Goal: Transaction & Acquisition: Purchase product/service

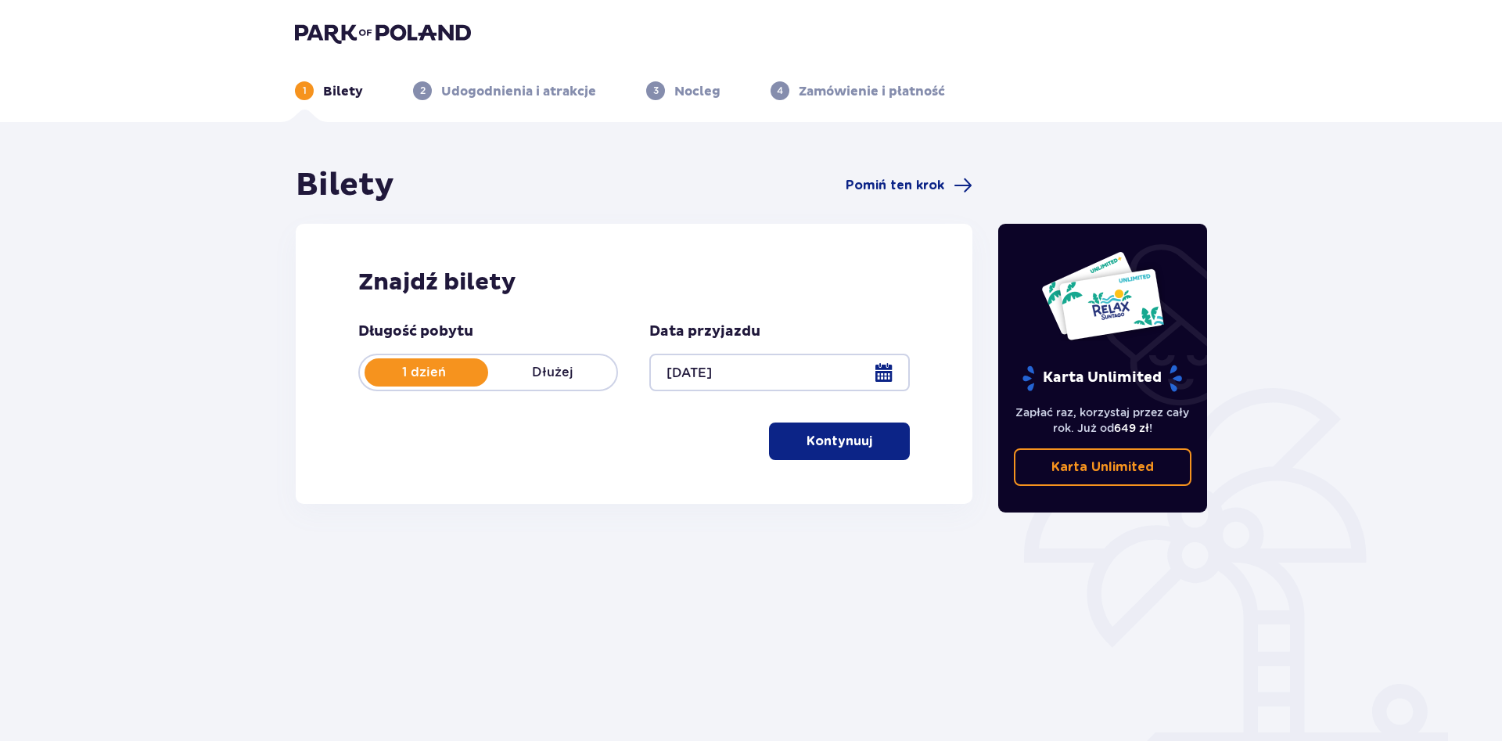
click at [863, 451] on button "Kontynuuj" at bounding box center [839, 441] width 141 height 38
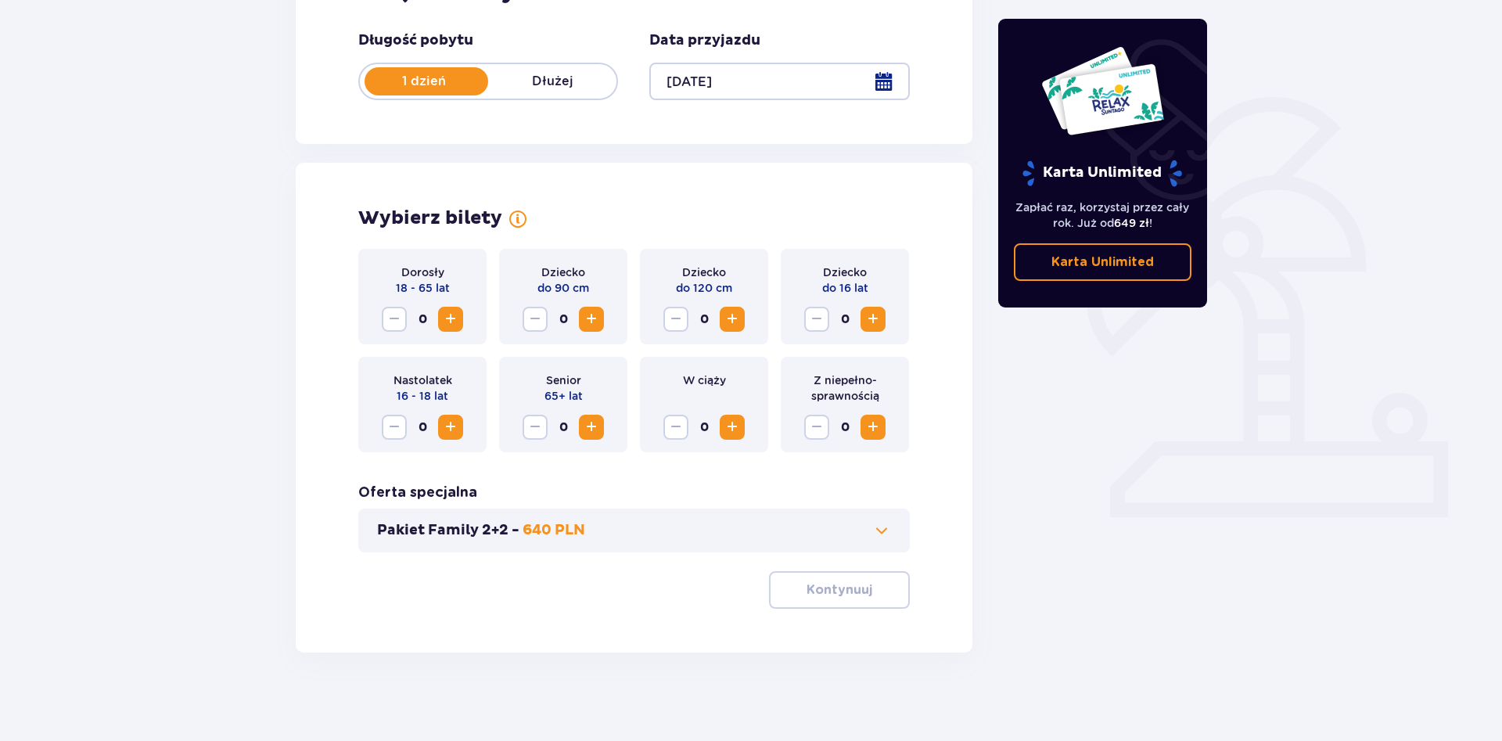
scroll to position [296, 0]
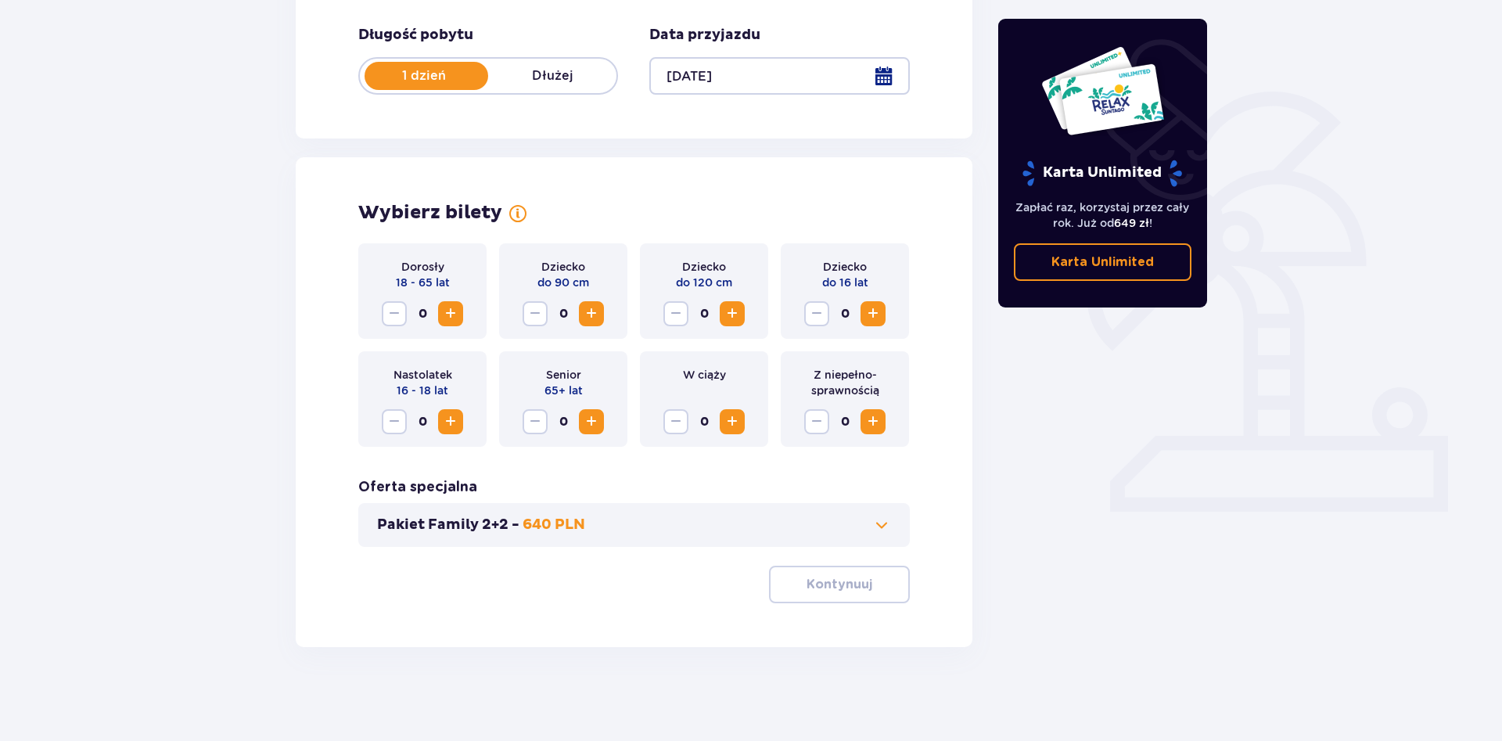
click at [455, 316] on span "Zwiększ" at bounding box center [450, 313] width 19 height 19
click at [734, 317] on span "Zwiększ" at bounding box center [732, 313] width 19 height 19
click at [876, 314] on span "Zwiększ" at bounding box center [873, 313] width 19 height 19
click at [725, 414] on span "Zwiększ" at bounding box center [732, 421] width 19 height 19
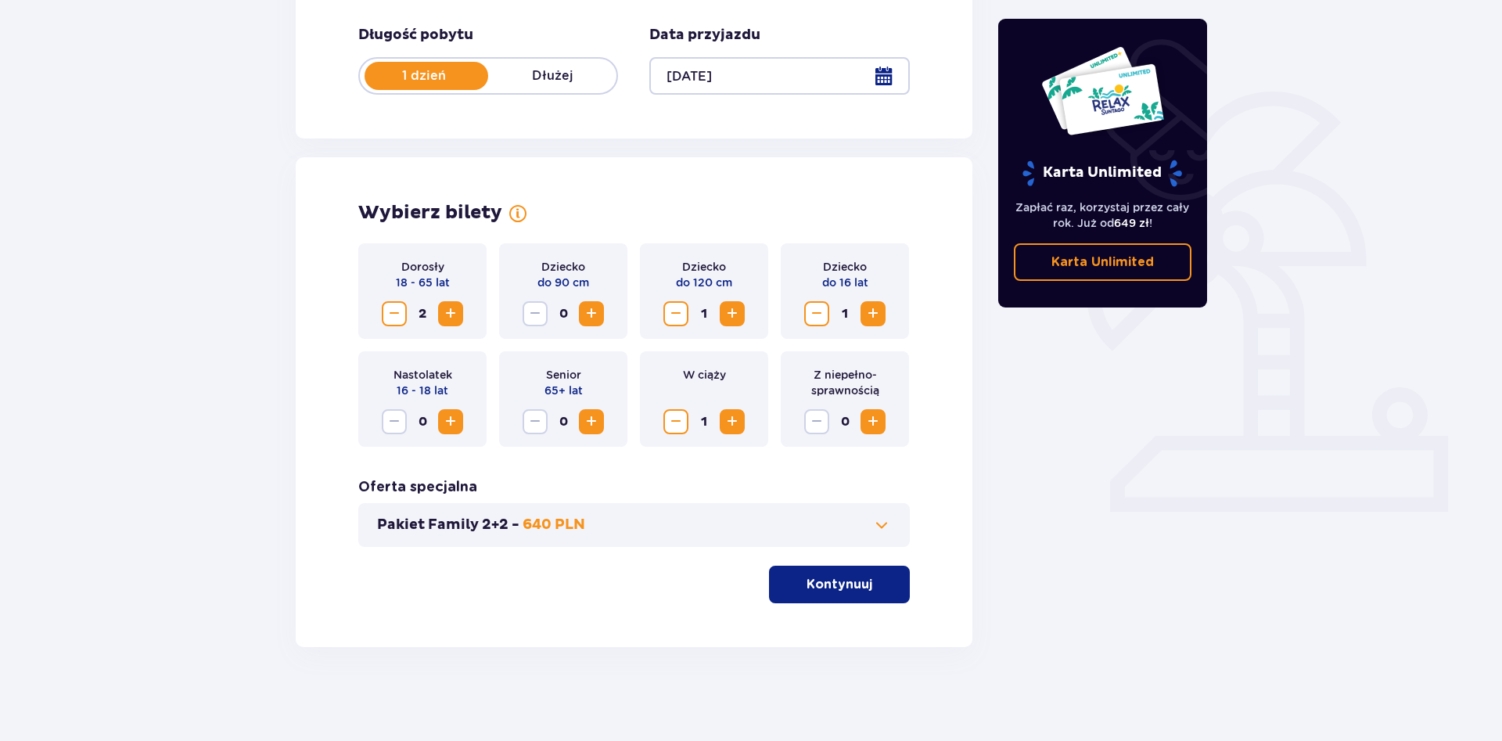
click at [676, 423] on span "Zmniejsz" at bounding box center [676, 421] width 19 height 19
click at [731, 523] on button "Pakiet Family 2+2 - 640 PLN" at bounding box center [634, 525] width 514 height 19
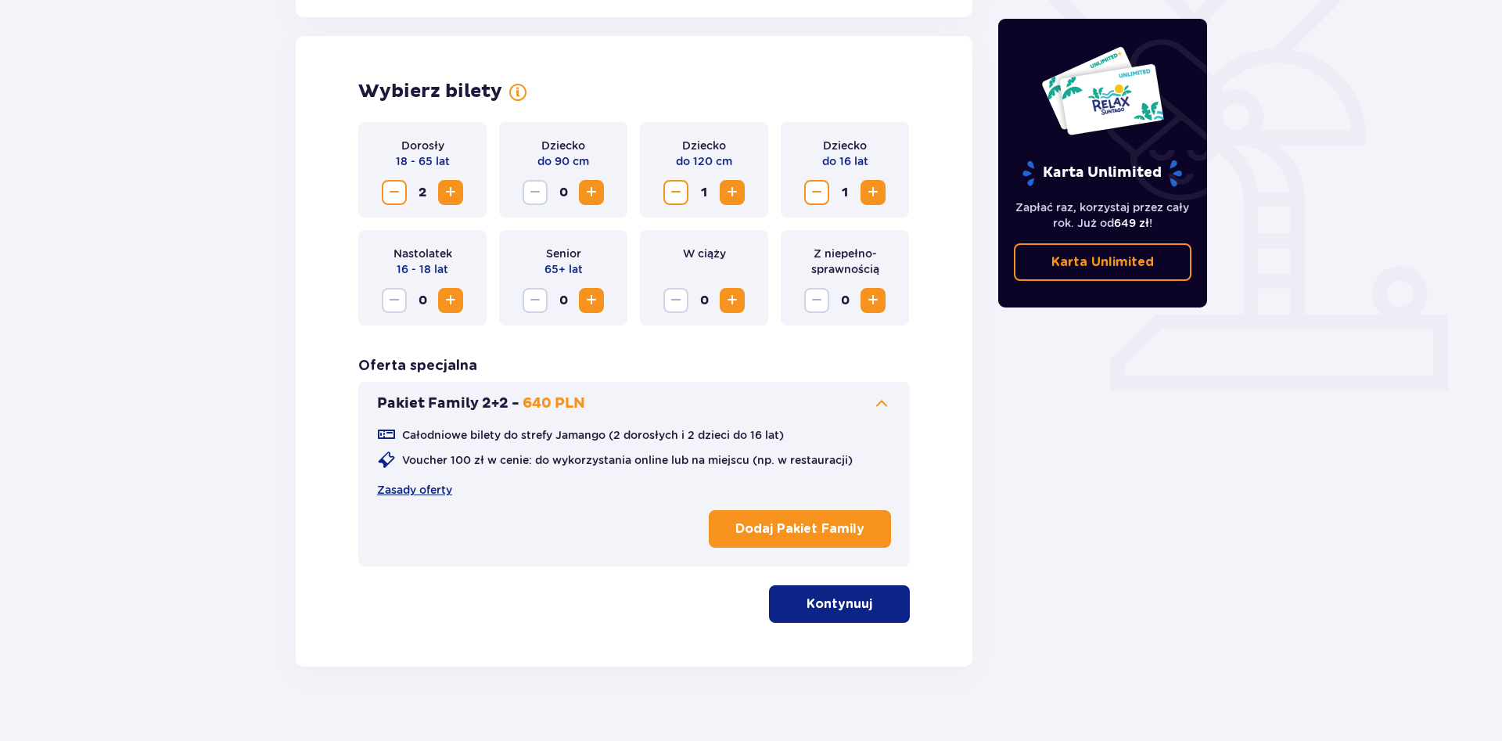
scroll to position [435, 0]
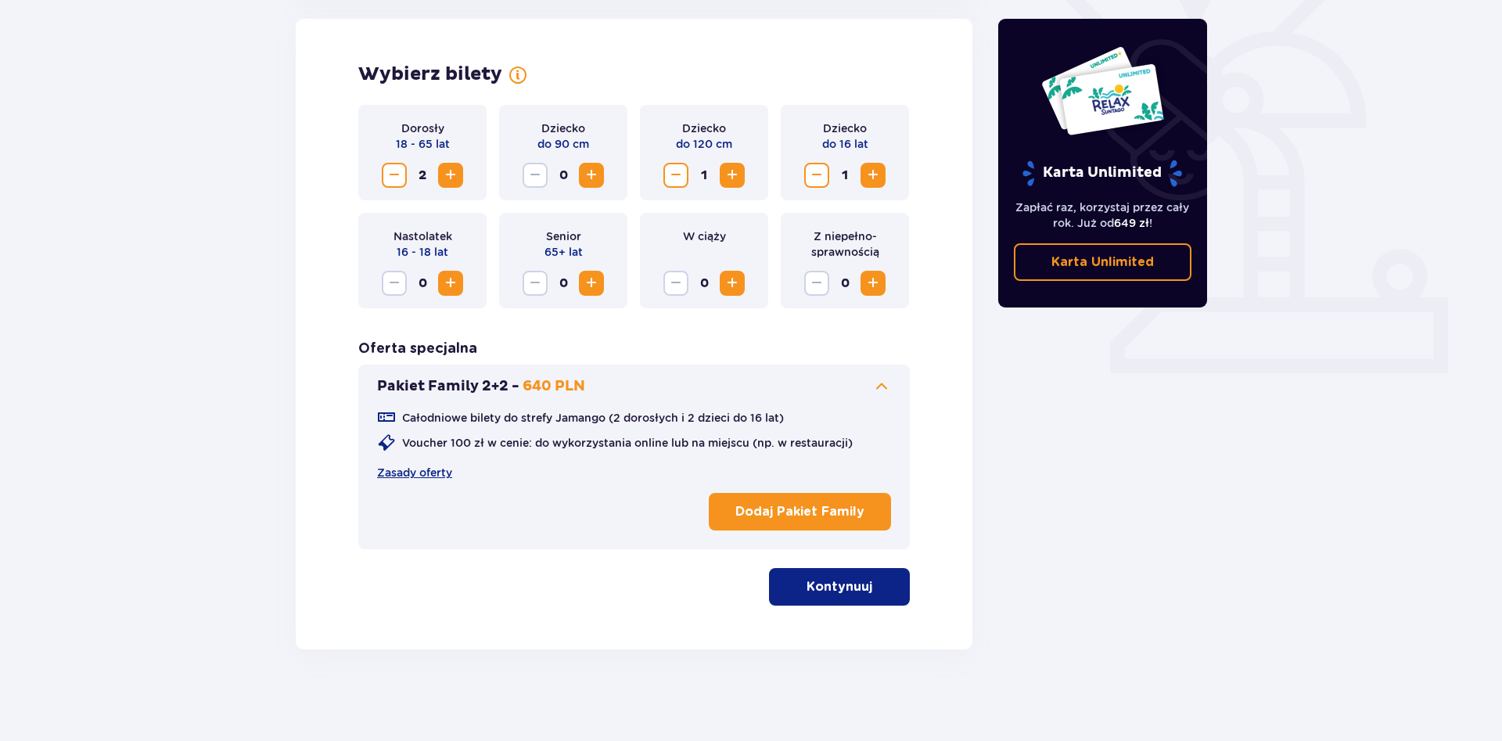
click at [825, 595] on p "Kontynuuj" at bounding box center [840, 586] width 66 height 17
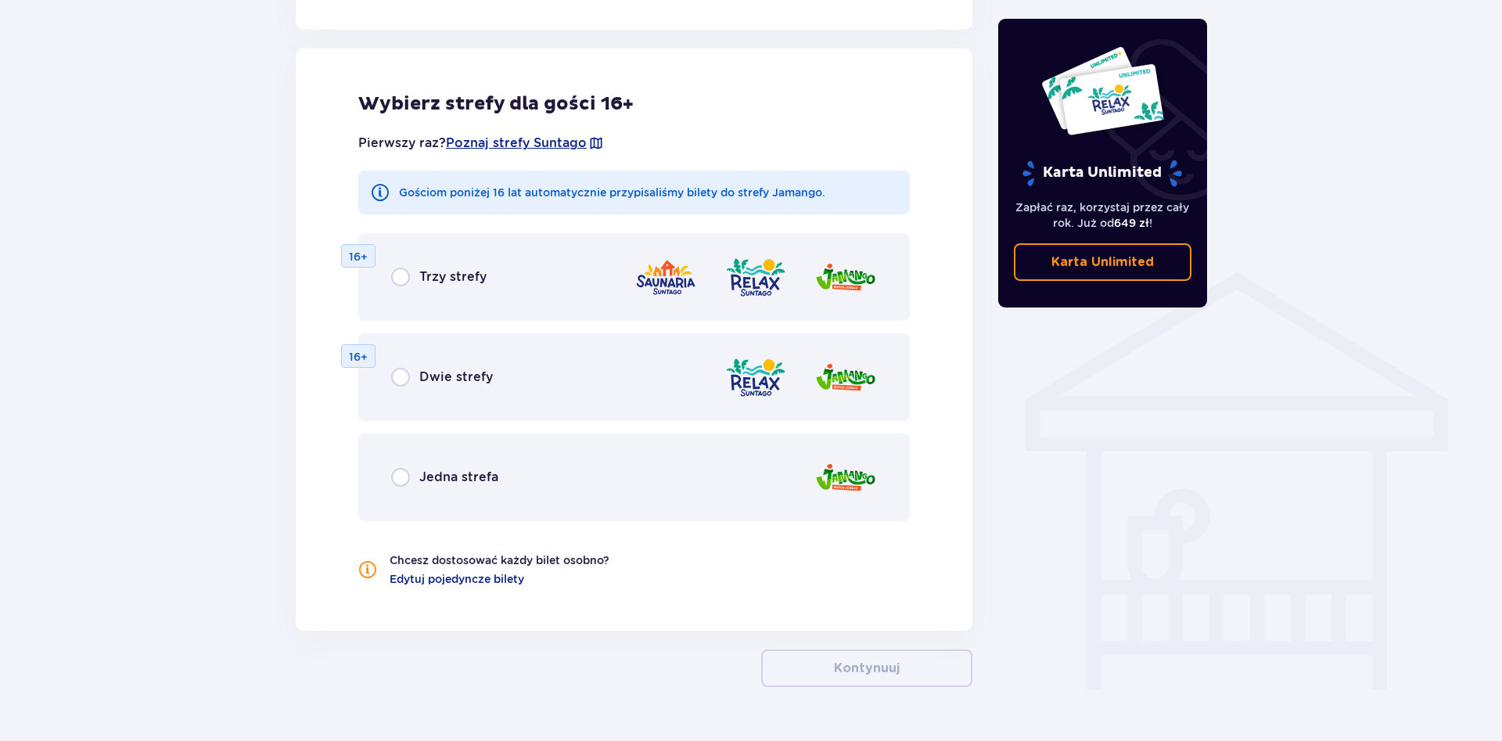
scroll to position [1009, 0]
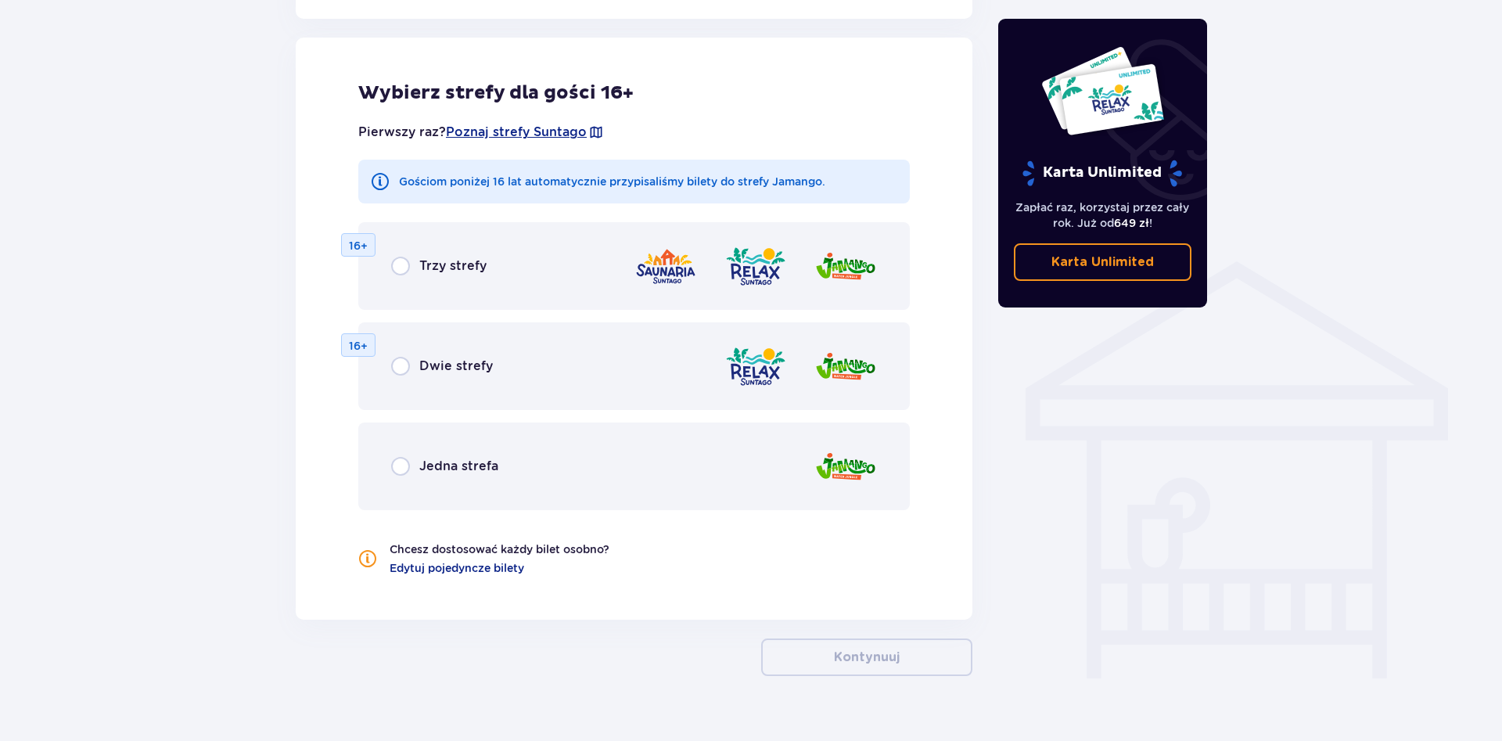
click at [399, 262] on input "radio" at bounding box center [400, 266] width 19 height 19
radio input "true"
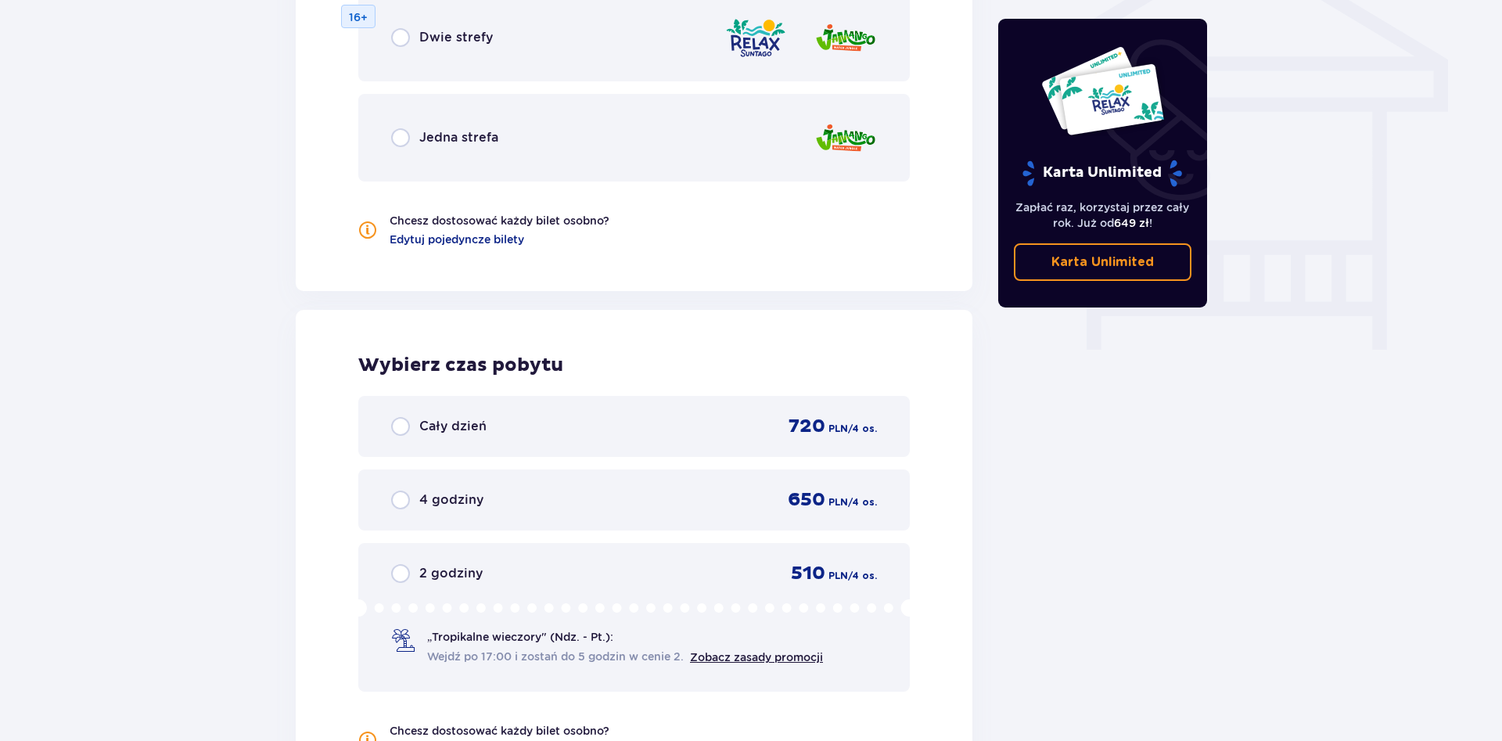
scroll to position [1309, 0]
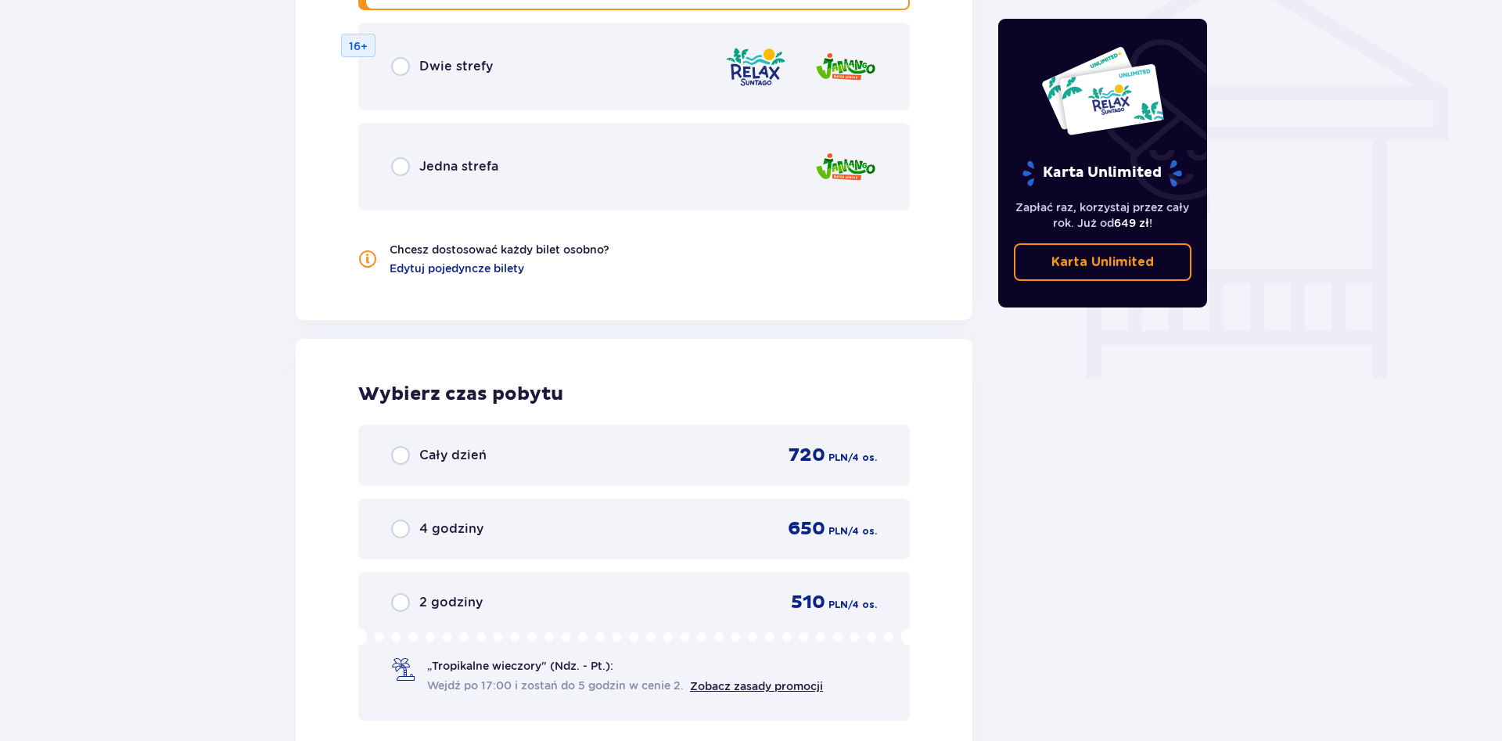
click at [408, 168] on input "radio" at bounding box center [400, 166] width 19 height 19
radio input "true"
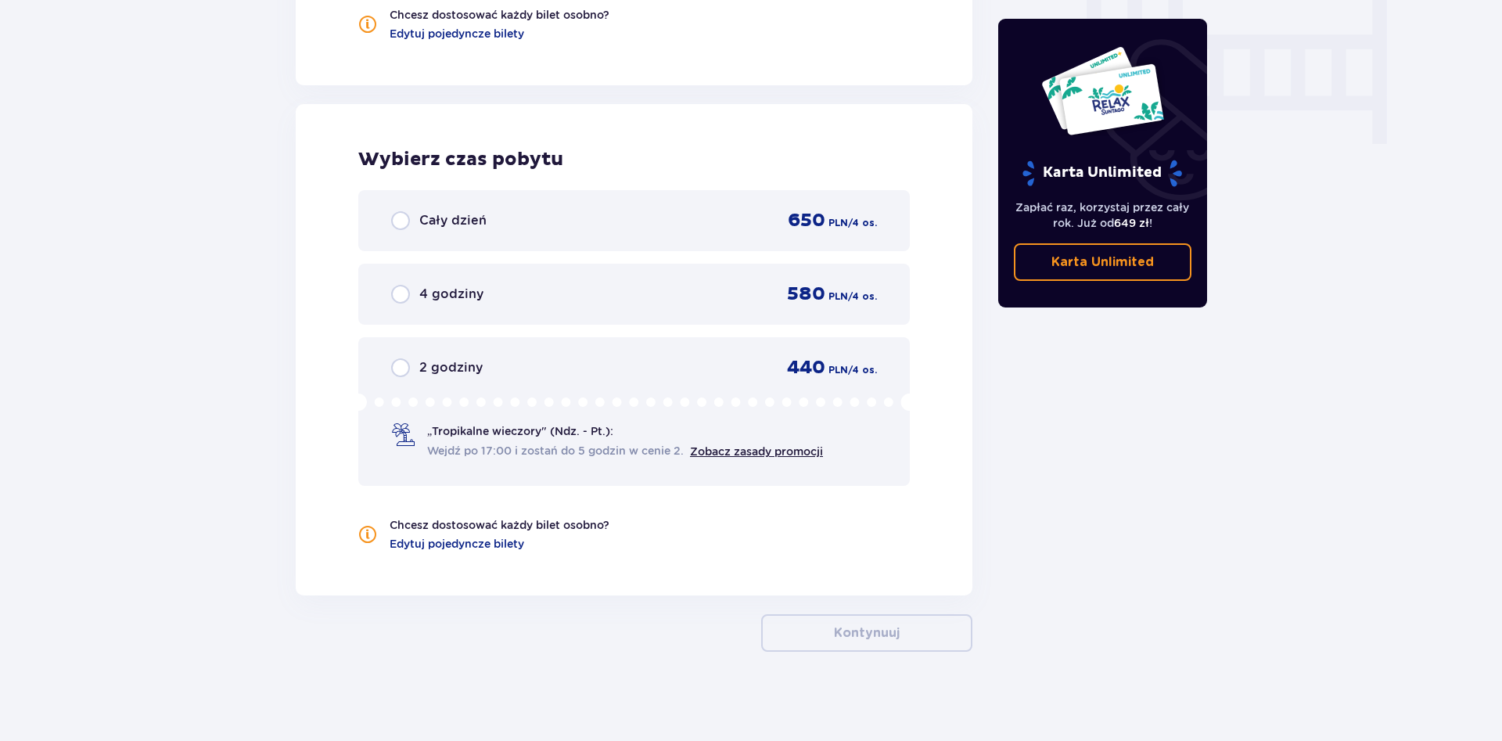
scroll to position [1548, 0]
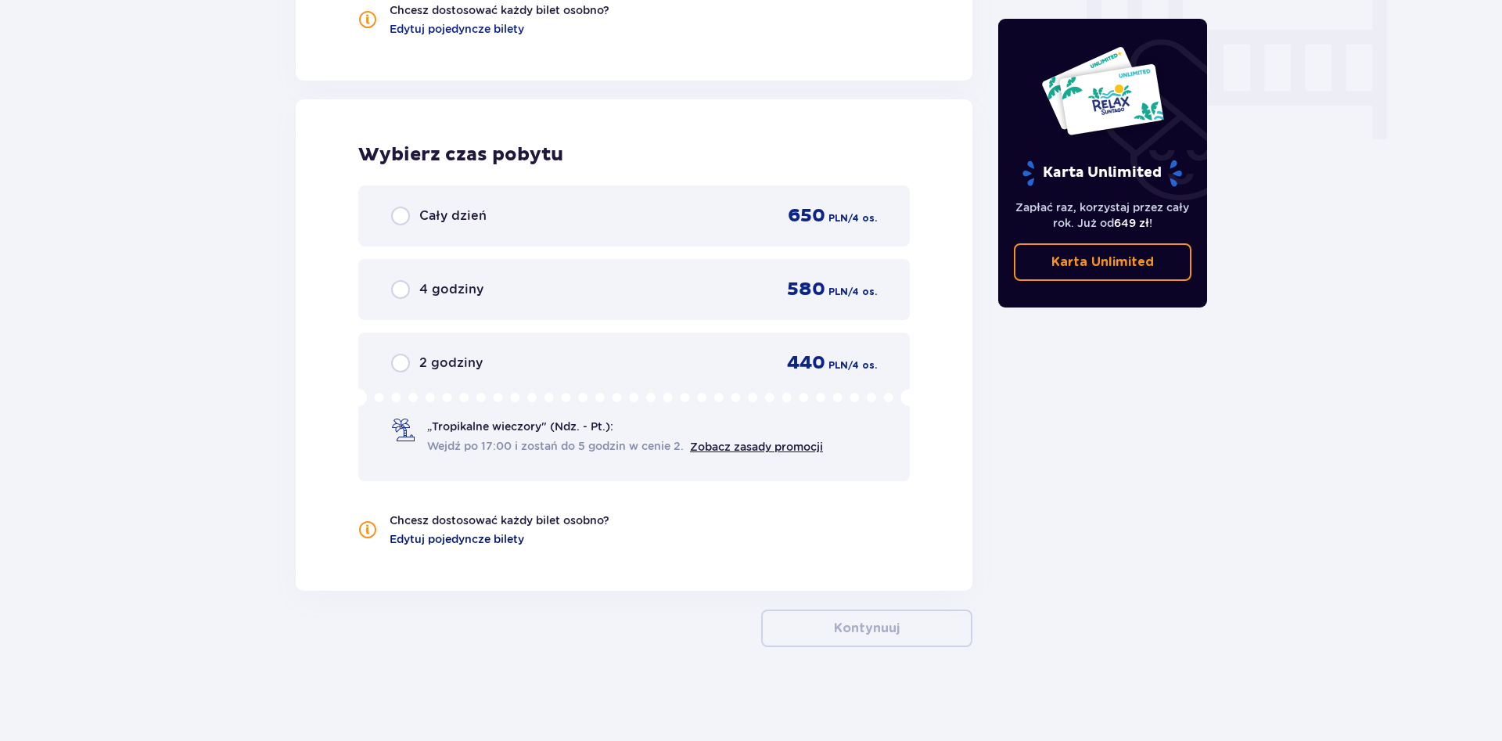
click at [515, 535] on span "Edytuj pojedyncze bilety" at bounding box center [457, 539] width 135 height 16
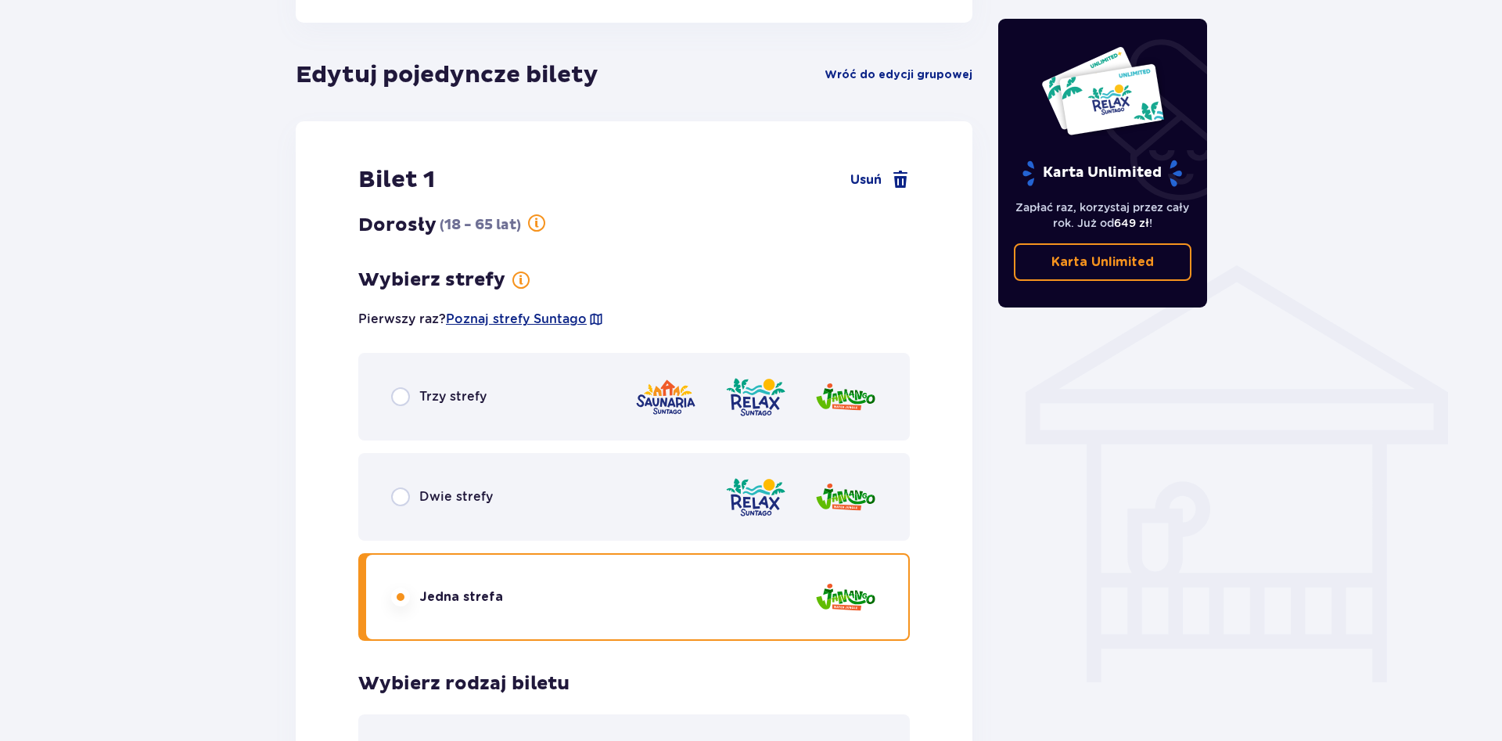
scroll to position [1009, 0]
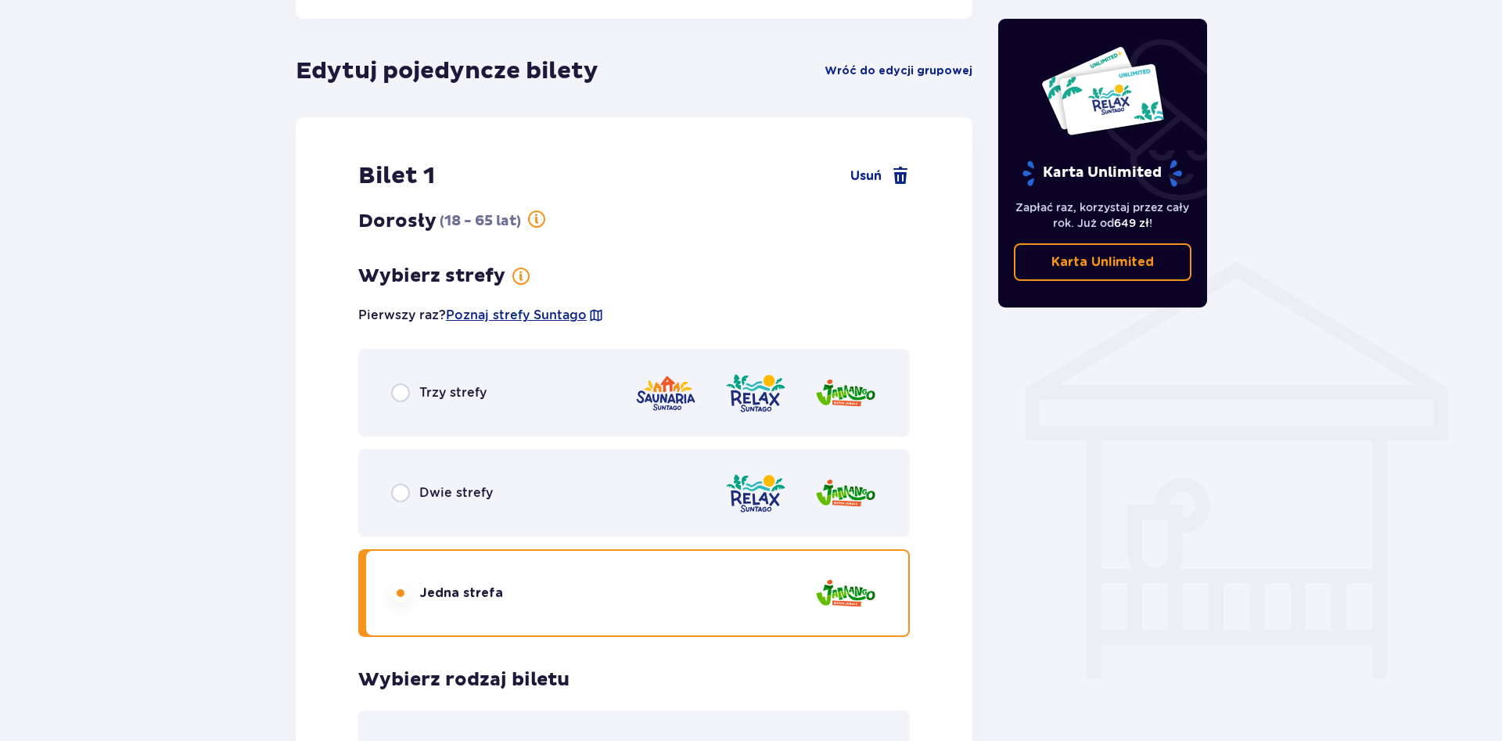
click at [407, 393] on input "radio" at bounding box center [400, 392] width 19 height 19
radio input "true"
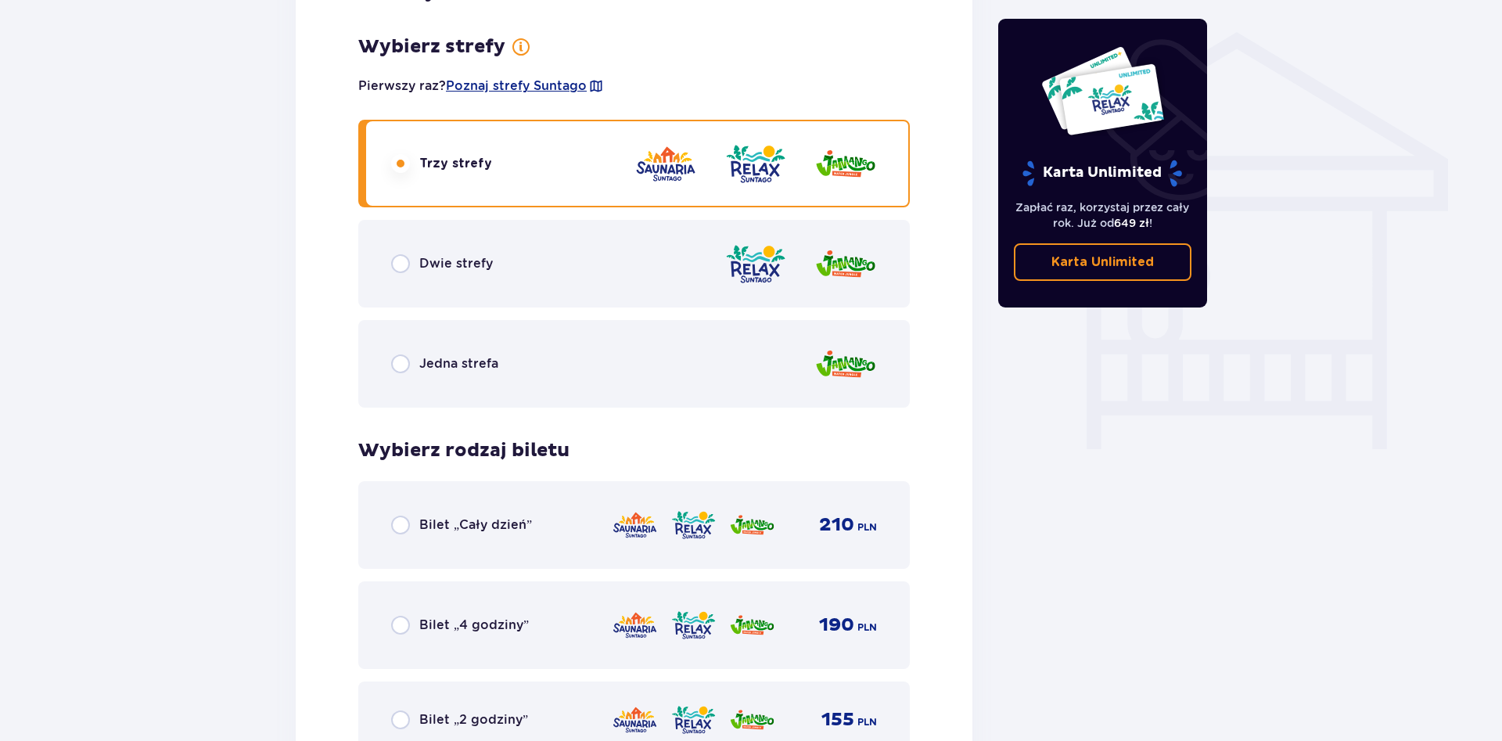
scroll to position [1259, 0]
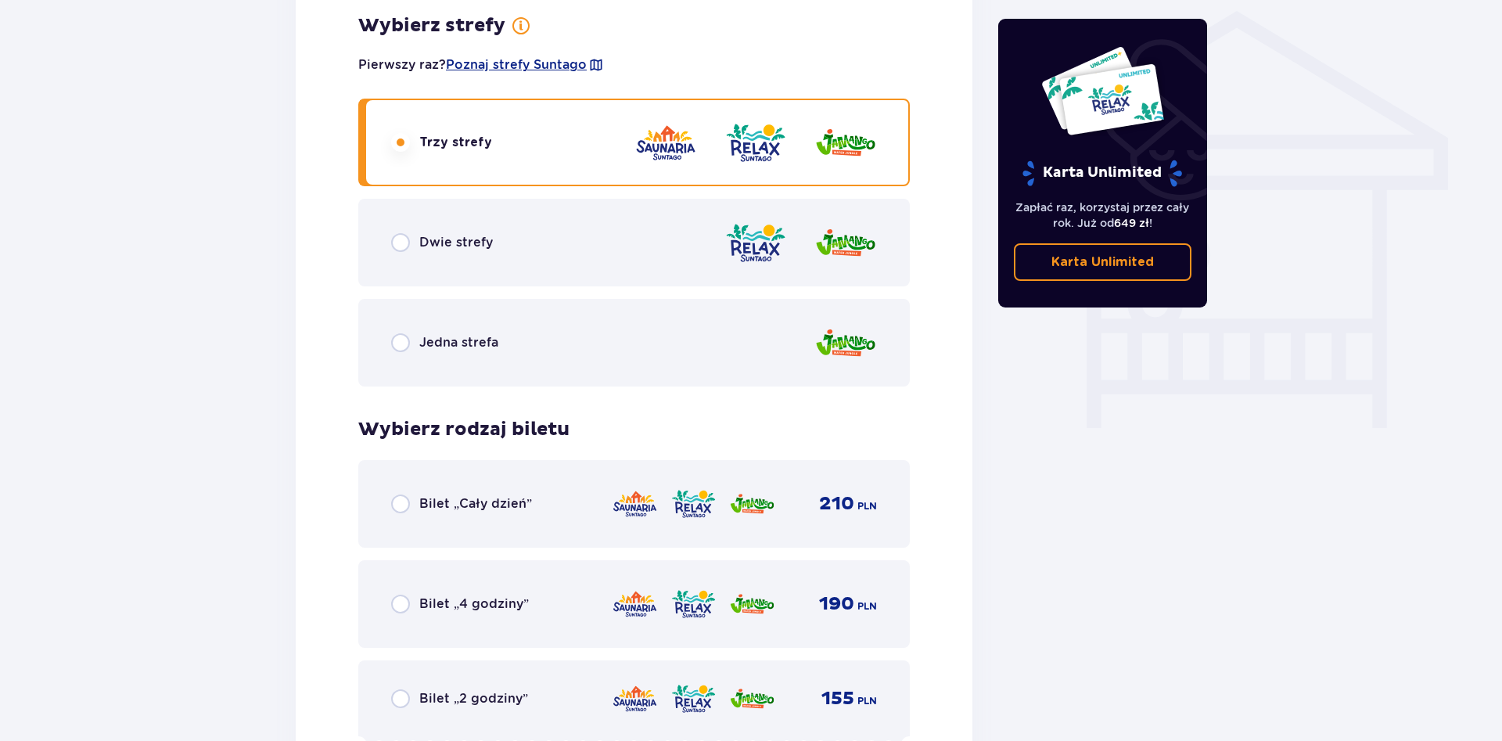
click at [404, 502] on input "radio" at bounding box center [400, 503] width 19 height 19
radio input "true"
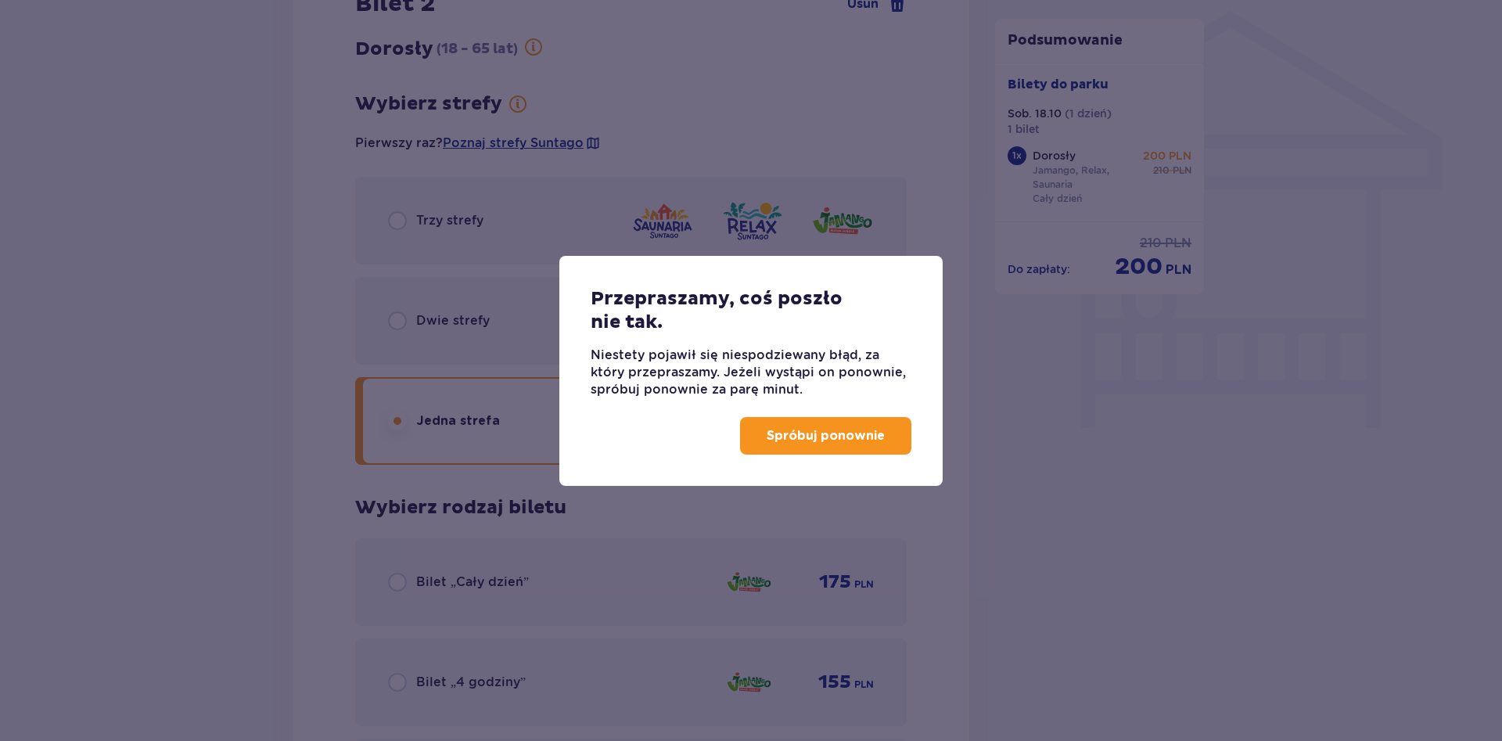
scroll to position [1108, 0]
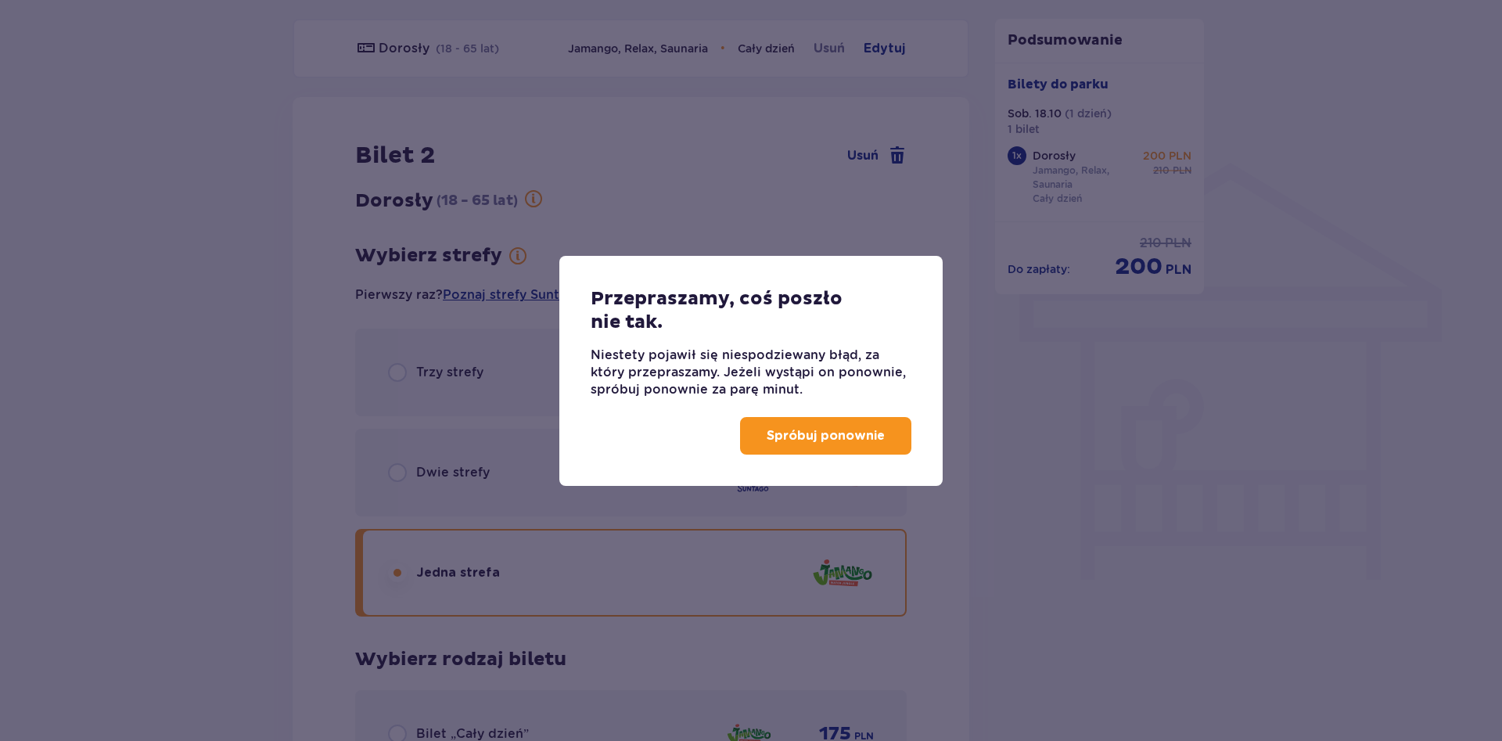
click at [807, 447] on button "Spróbuj ponownie" at bounding box center [825, 436] width 171 height 38
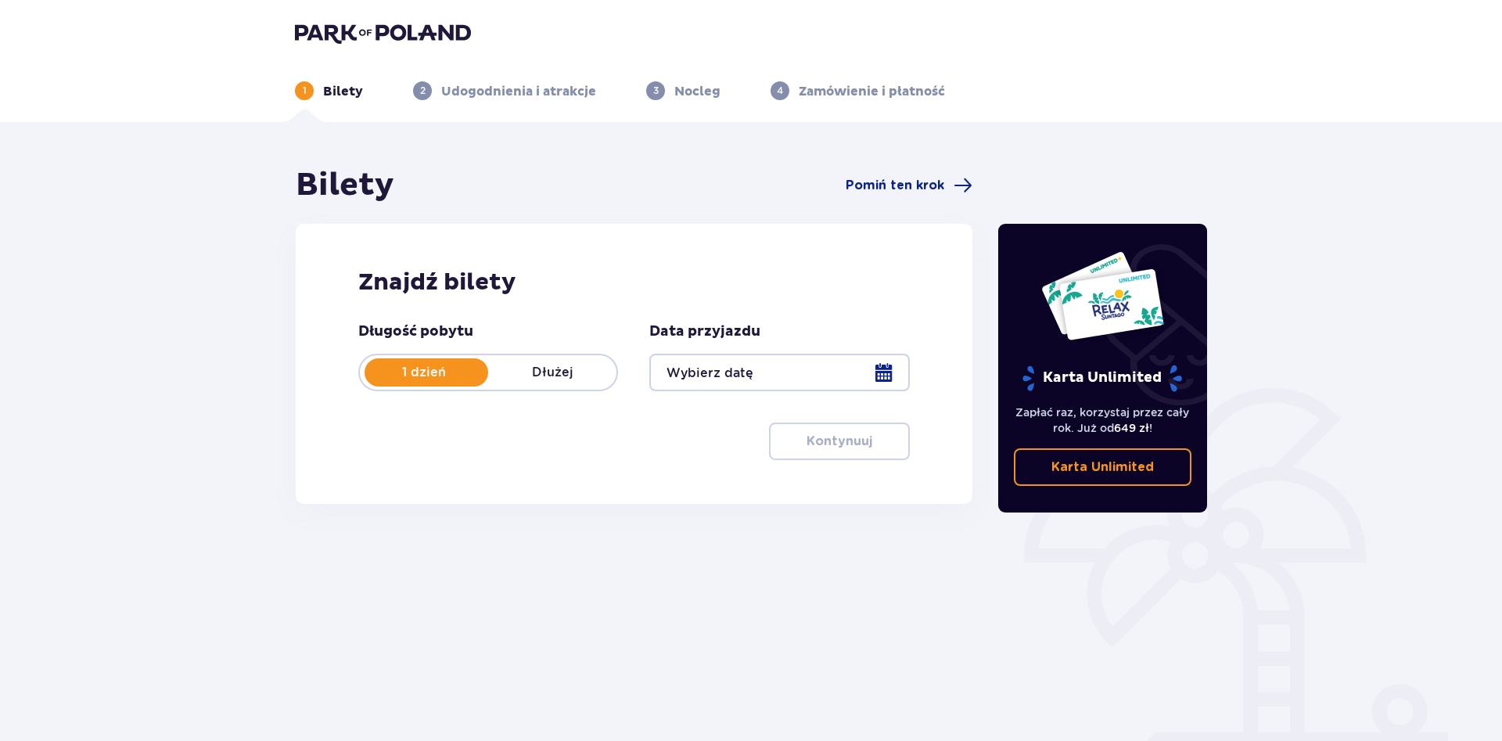
click at [769, 372] on div at bounding box center [779, 373] width 260 height 38
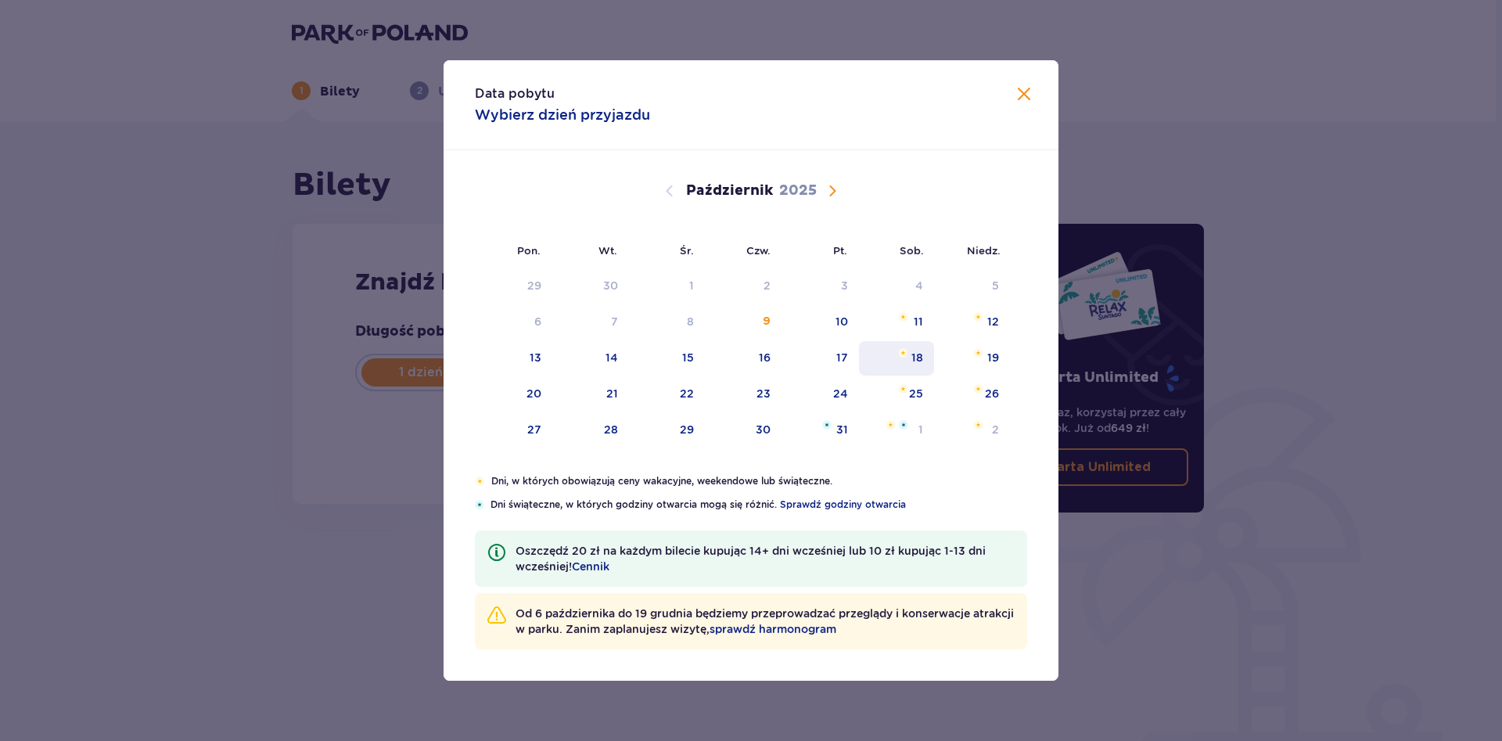
click at [909, 356] on div "18" at bounding box center [897, 358] width 76 height 34
type input "18.10.25"
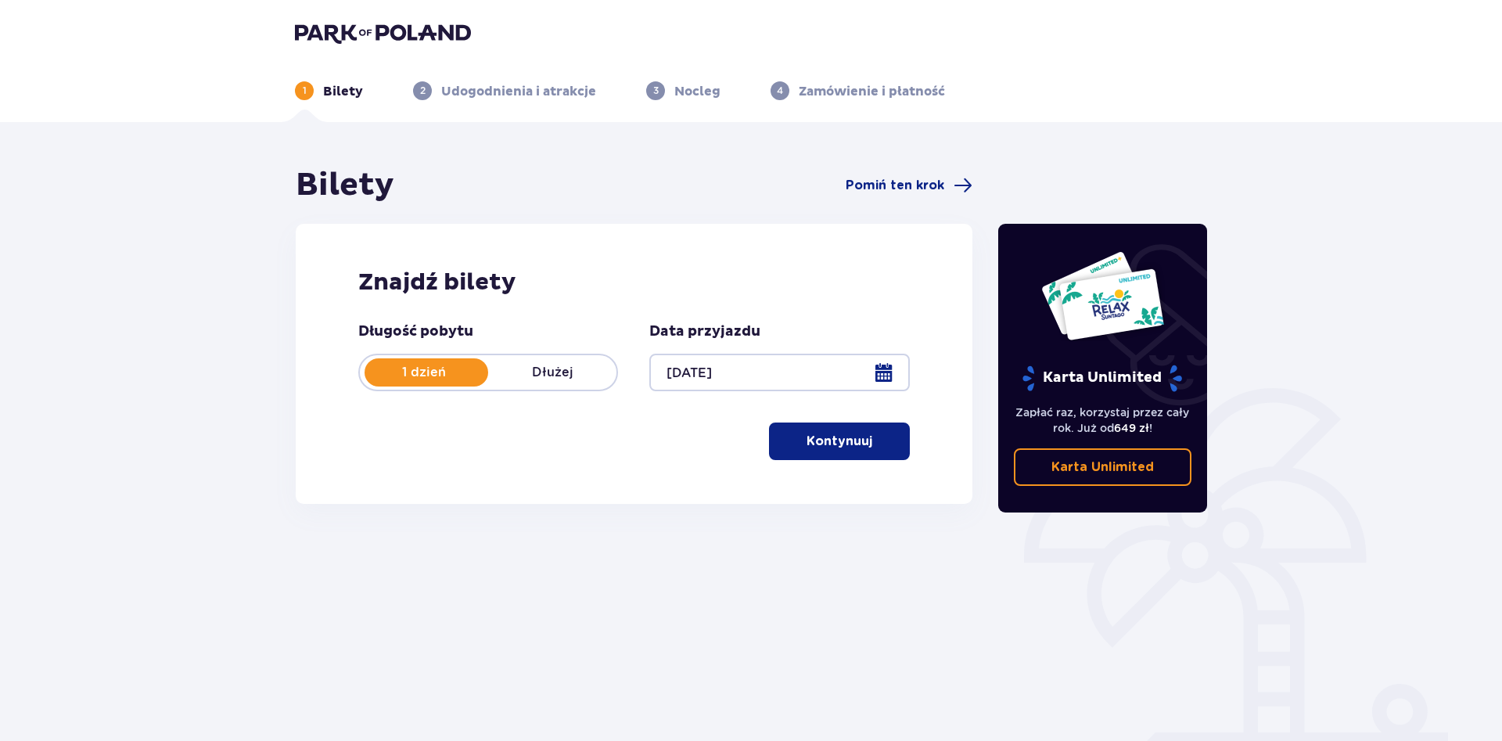
click at [824, 440] on p "Kontynuuj" at bounding box center [840, 441] width 66 height 17
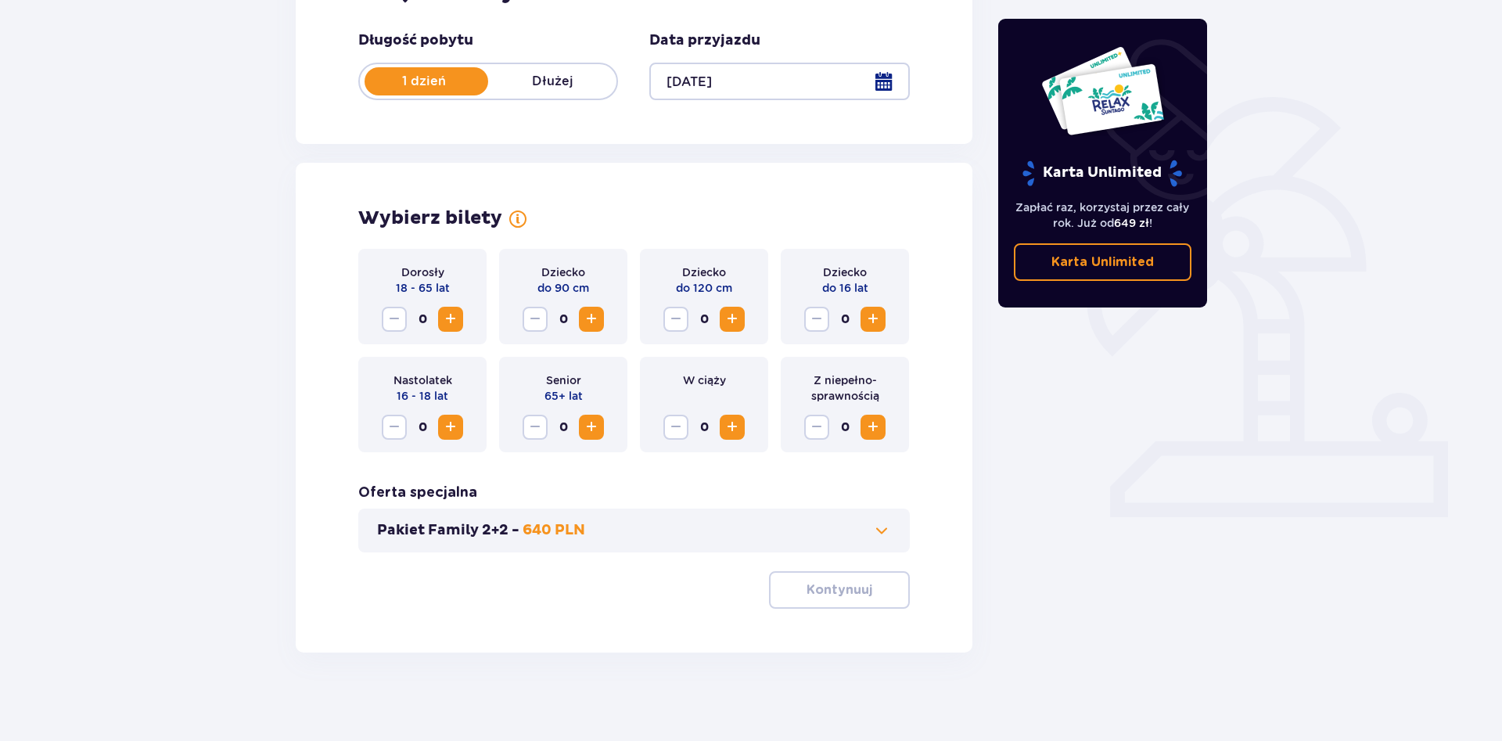
scroll to position [296, 0]
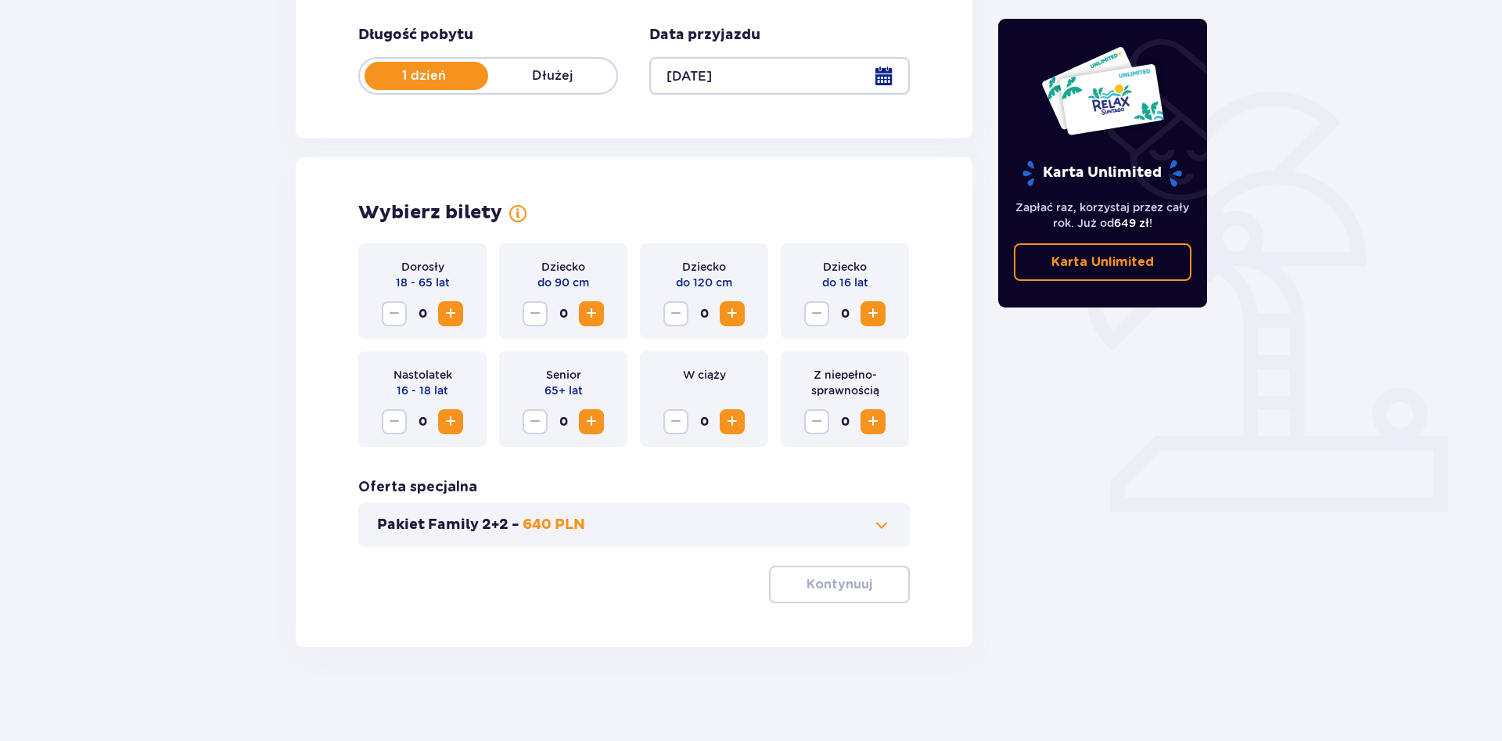
click at [771, 84] on div at bounding box center [779, 76] width 260 height 38
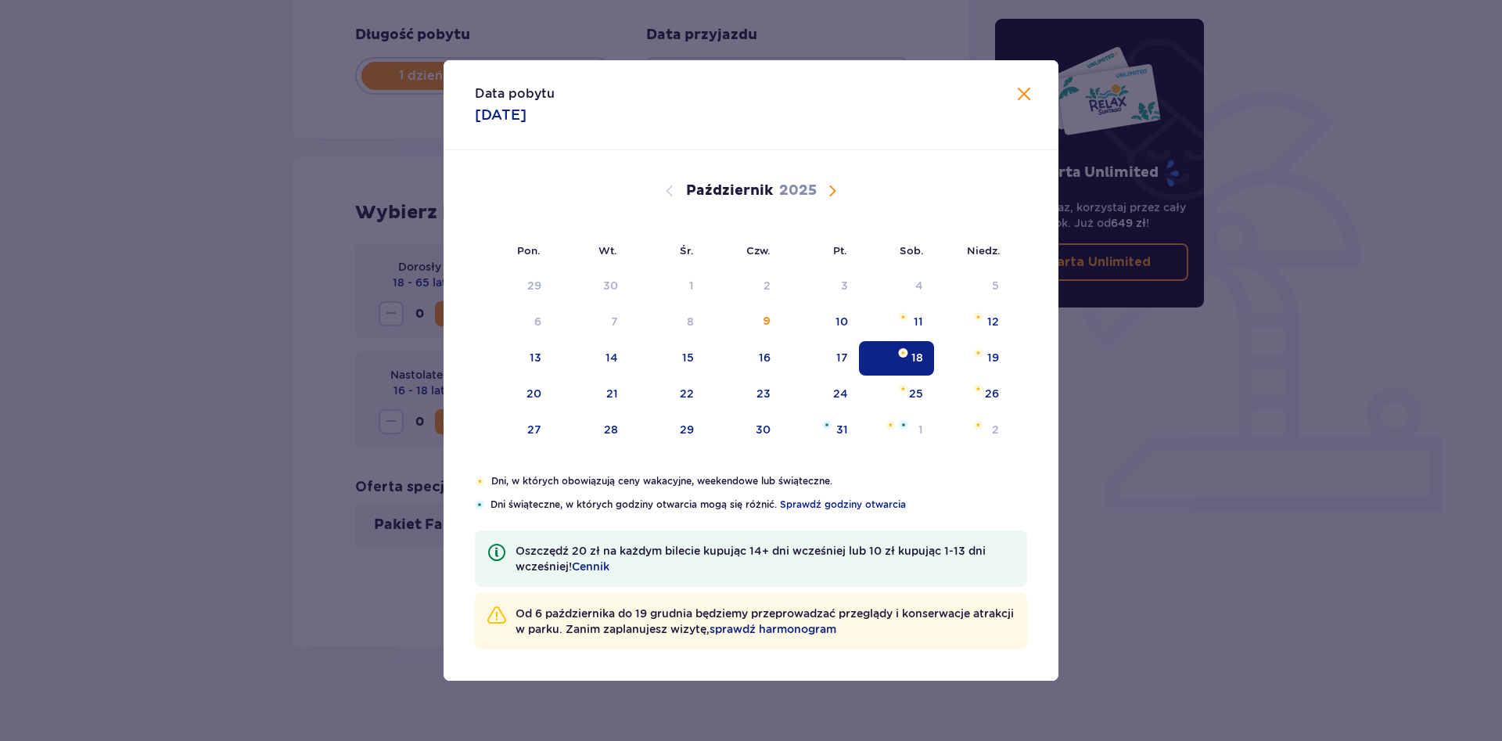
click at [262, 382] on div "Data pobytu 18.10.2025 Pon. Wt. Śr. Czw. Pt. Sob. Niedz. Wrzesień 2025 1 2 3 4 …" at bounding box center [751, 370] width 1502 height 741
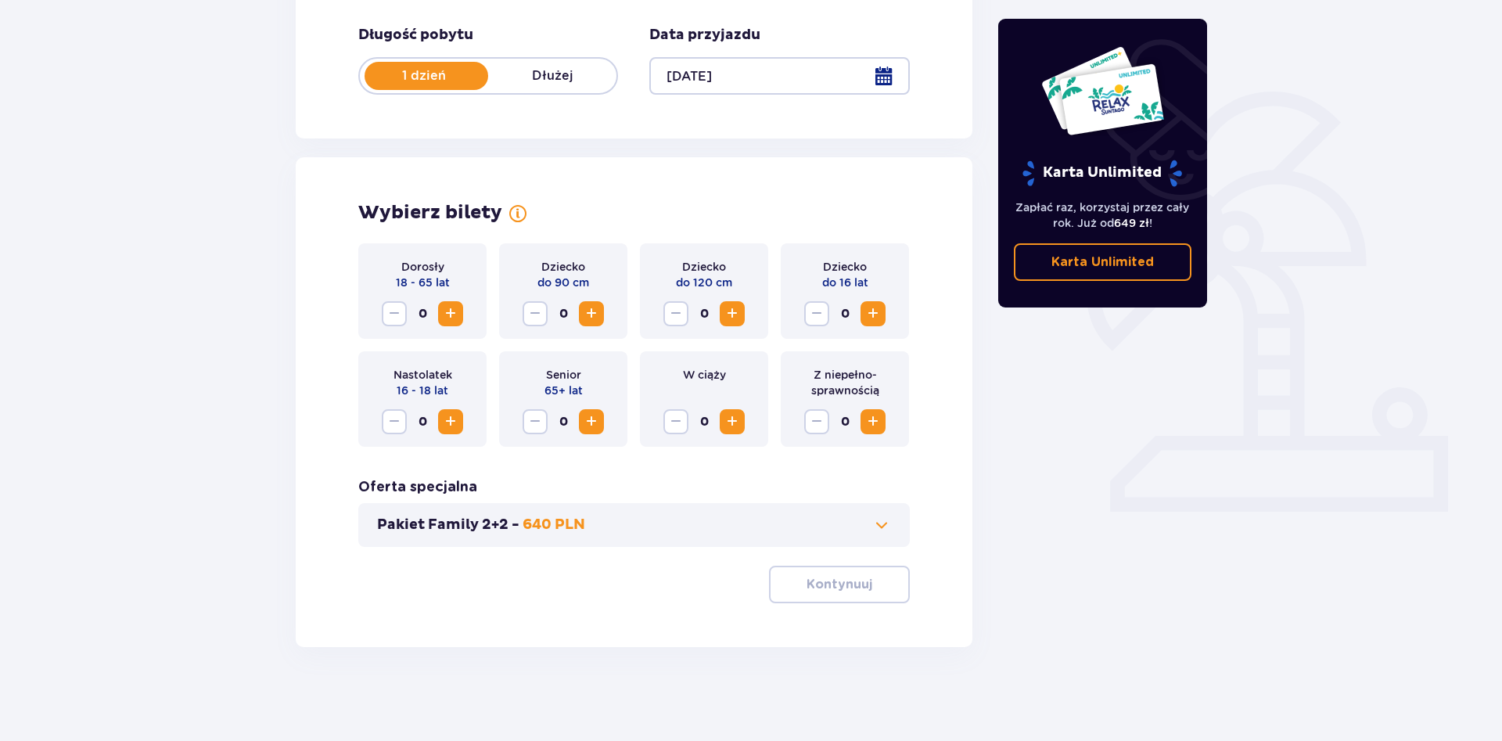
click at [873, 529] on span at bounding box center [881, 525] width 19 height 19
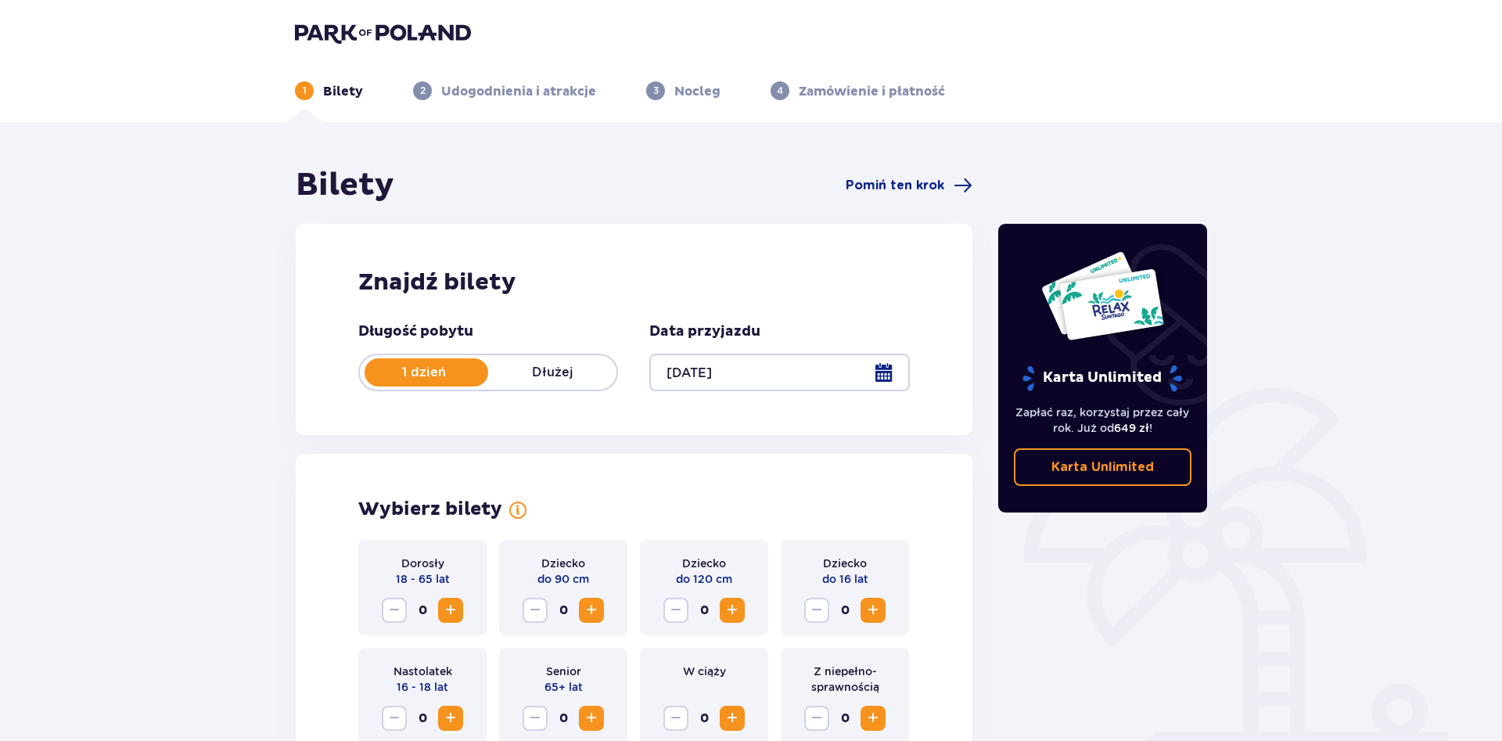
click at [364, 41] on img at bounding box center [383, 33] width 176 height 22
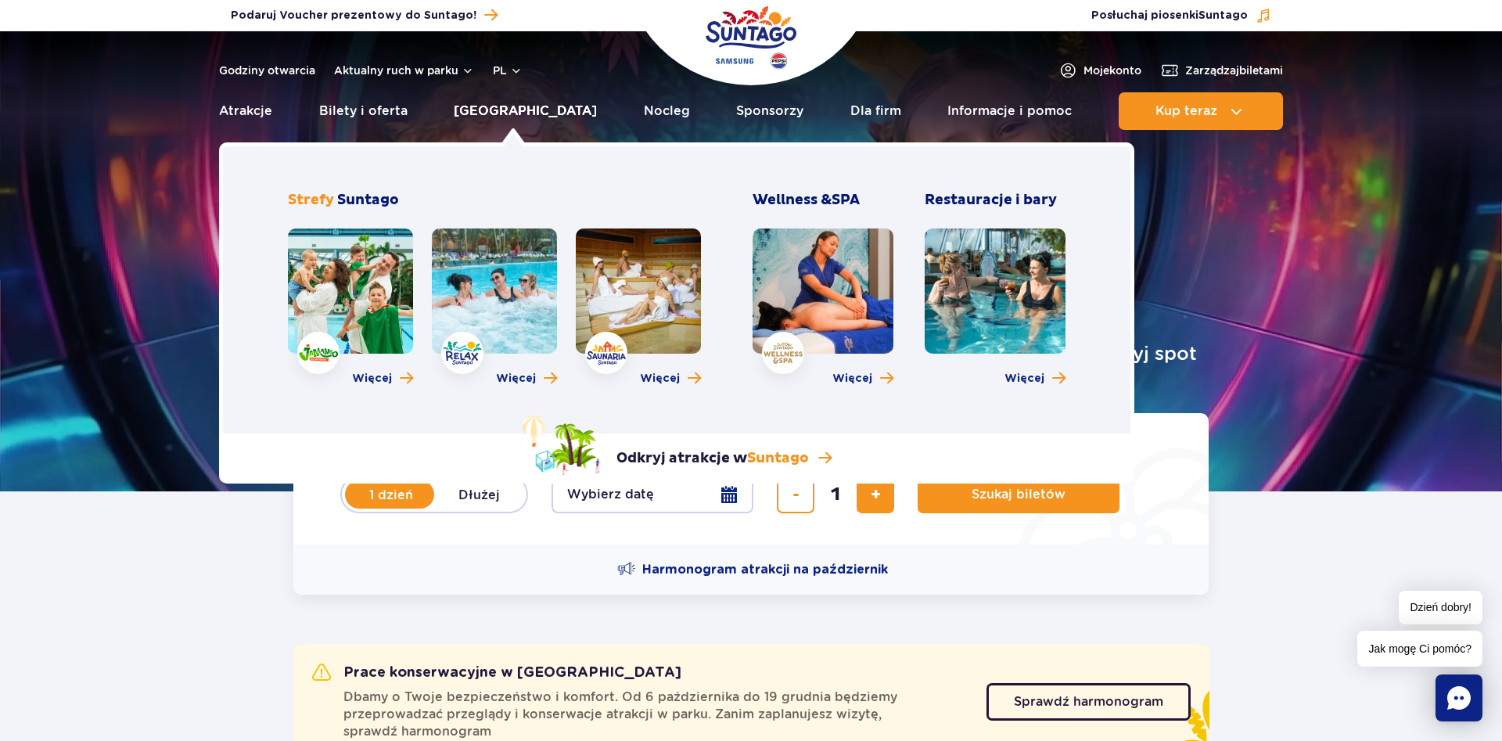
click at [513, 113] on link "[GEOGRAPHIC_DATA]" at bounding box center [525, 111] width 143 height 38
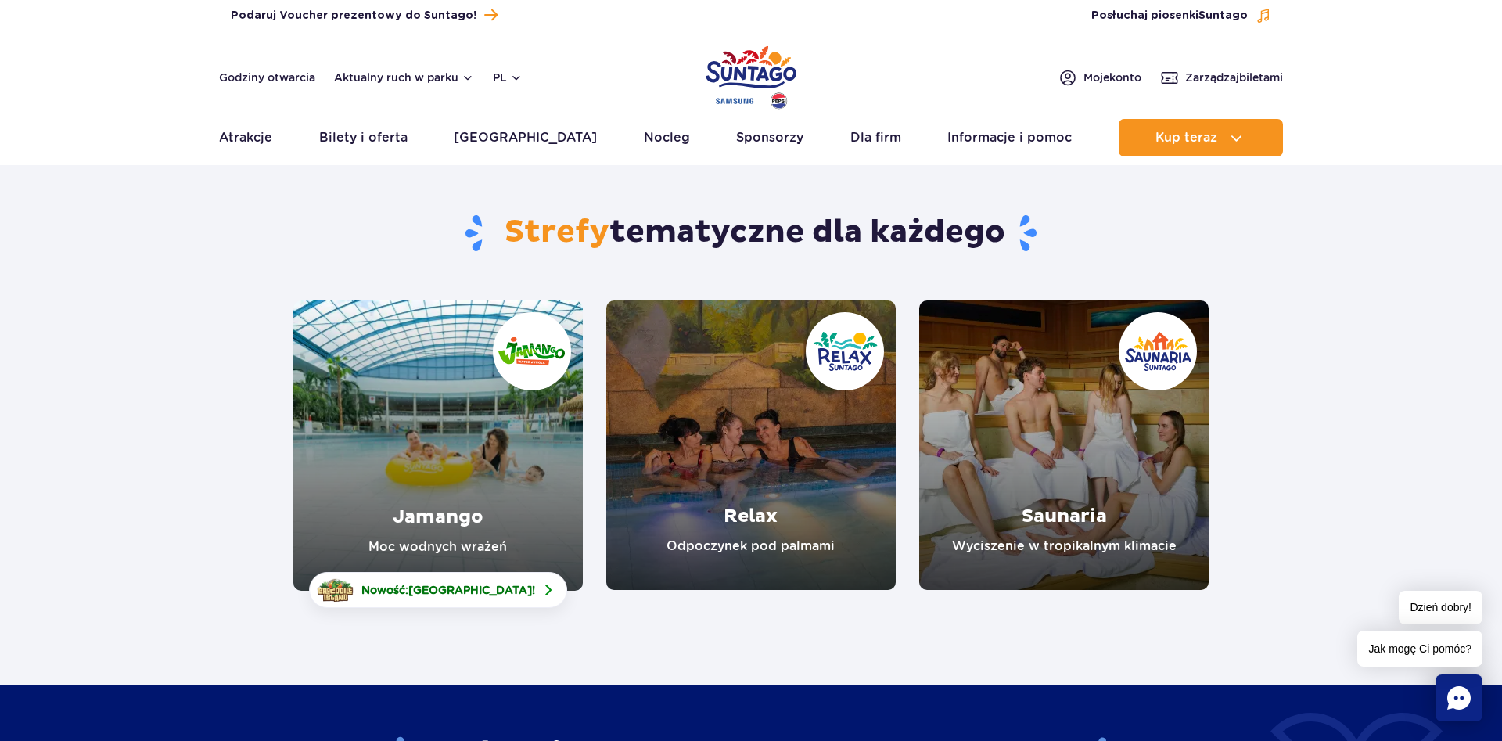
click at [537, 496] on link "Jamango" at bounding box center [437, 445] width 289 height 290
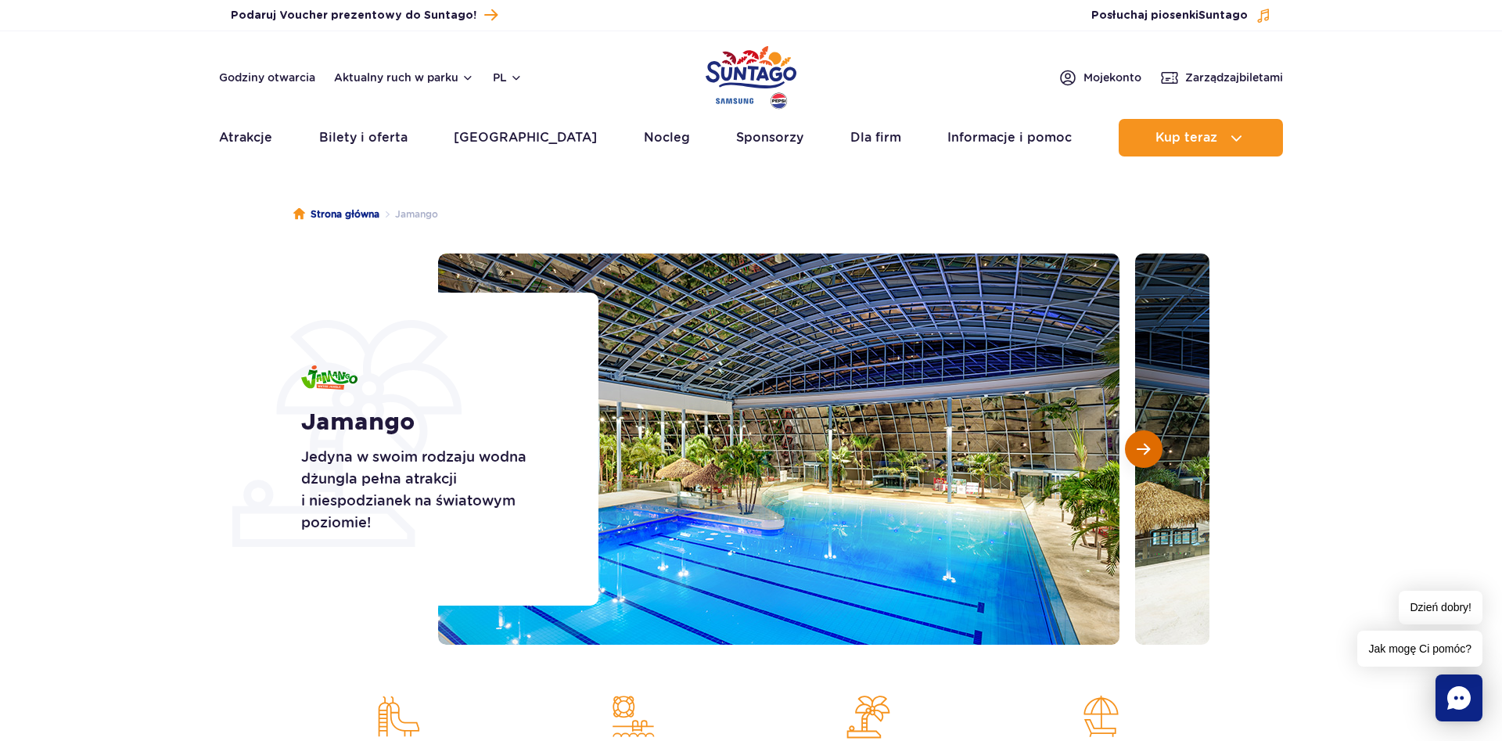
click at [1141, 454] on span "Następny slajd" at bounding box center [1143, 449] width 13 height 14
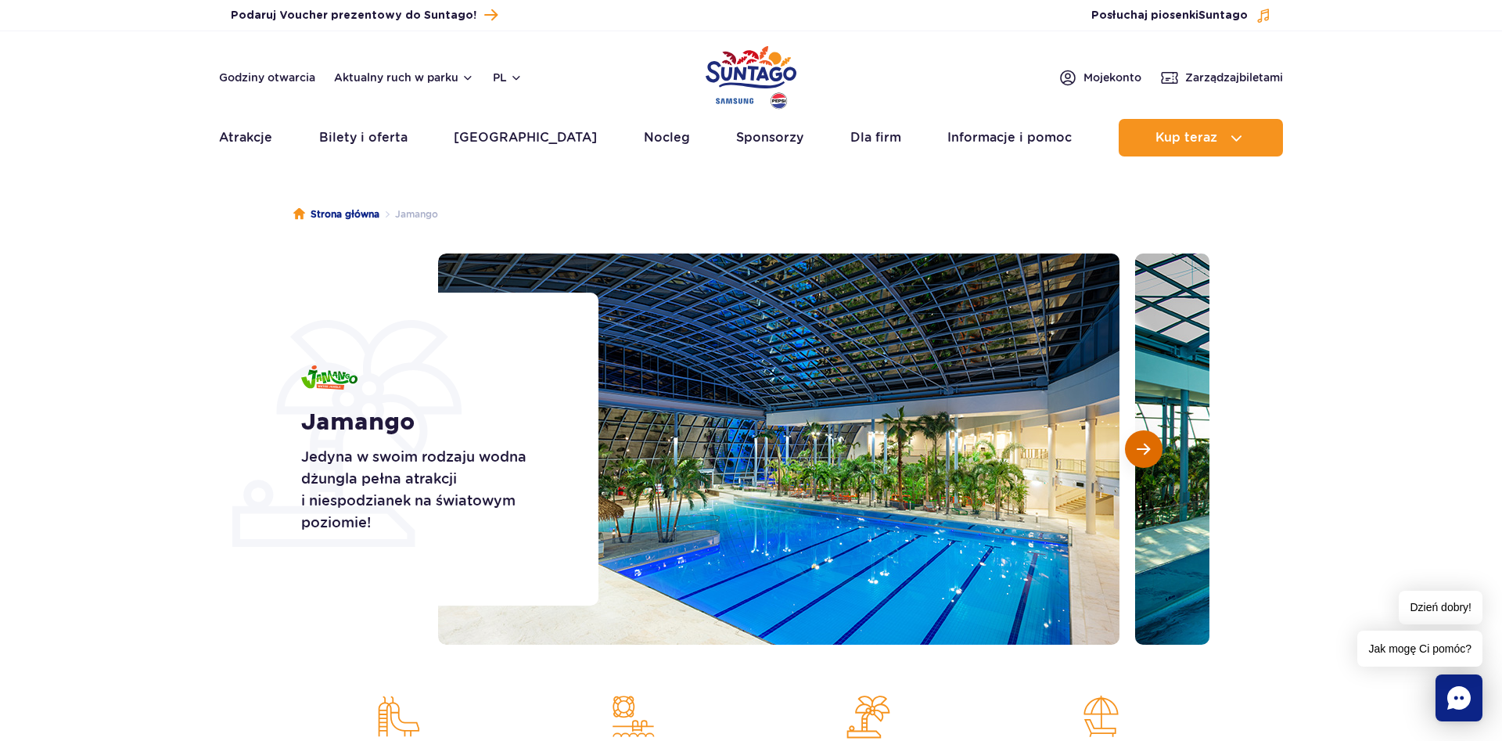
click at [1141, 451] on span "Następny slajd" at bounding box center [1143, 449] width 13 height 14
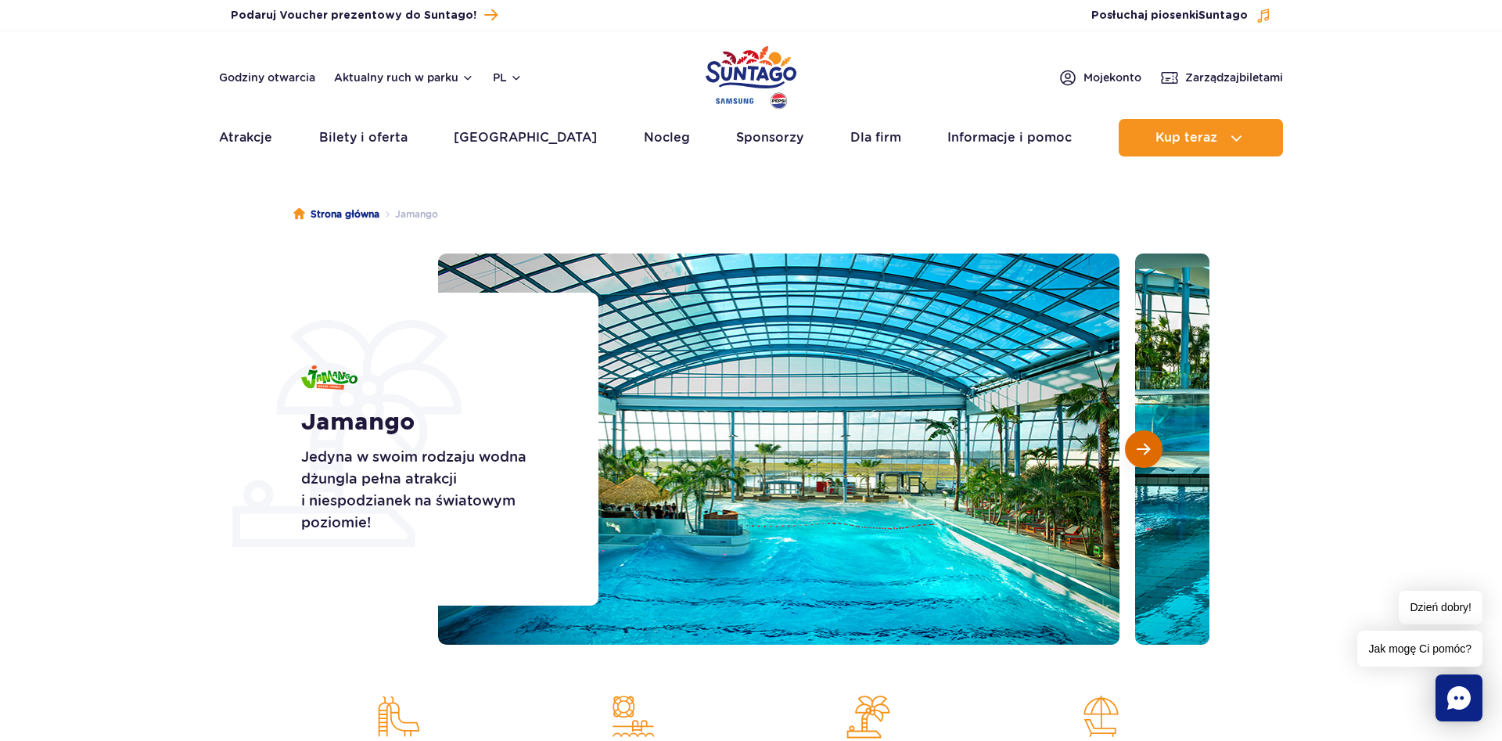
click at [1141, 451] on span "Następny slajd" at bounding box center [1143, 449] width 13 height 14
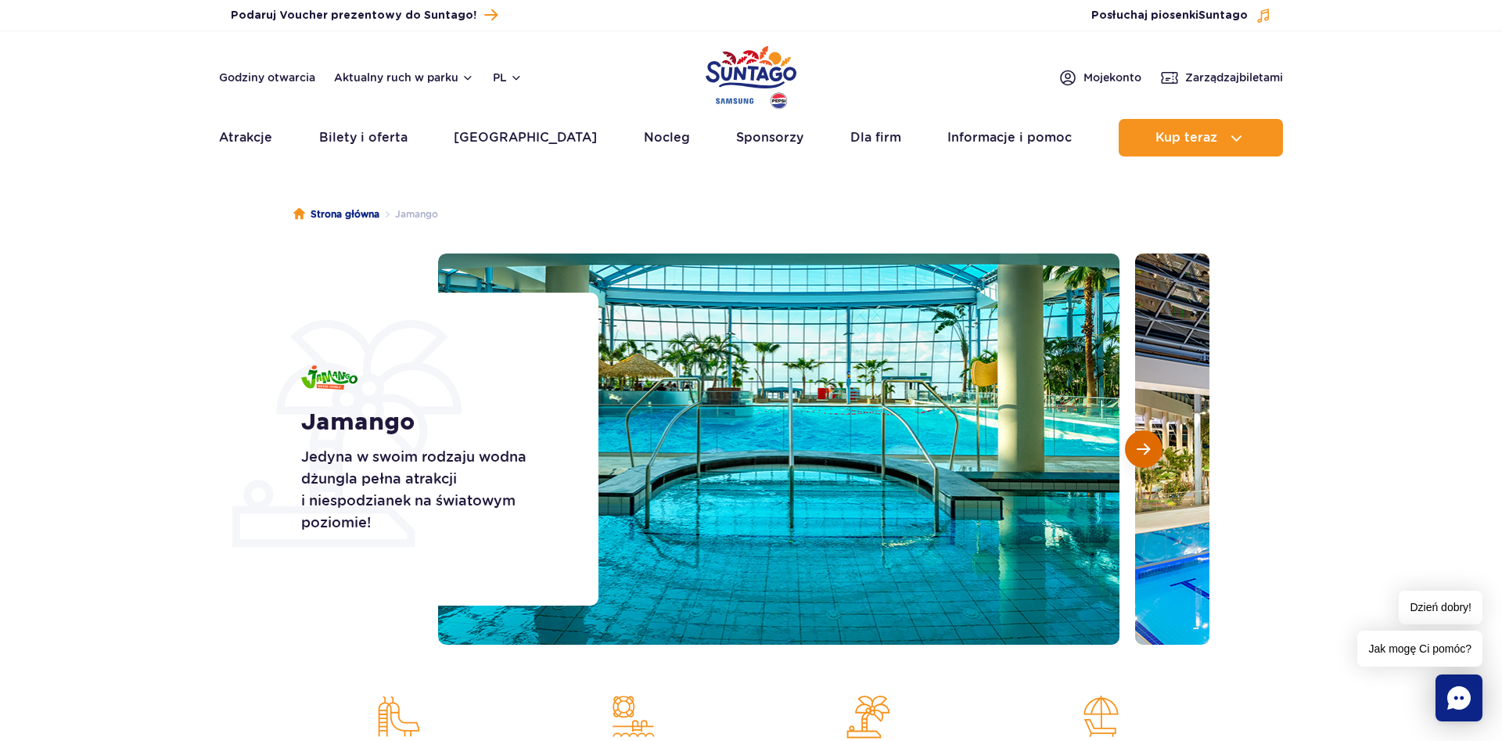
click at [1141, 451] on span "Następny slajd" at bounding box center [1143, 449] width 13 height 14
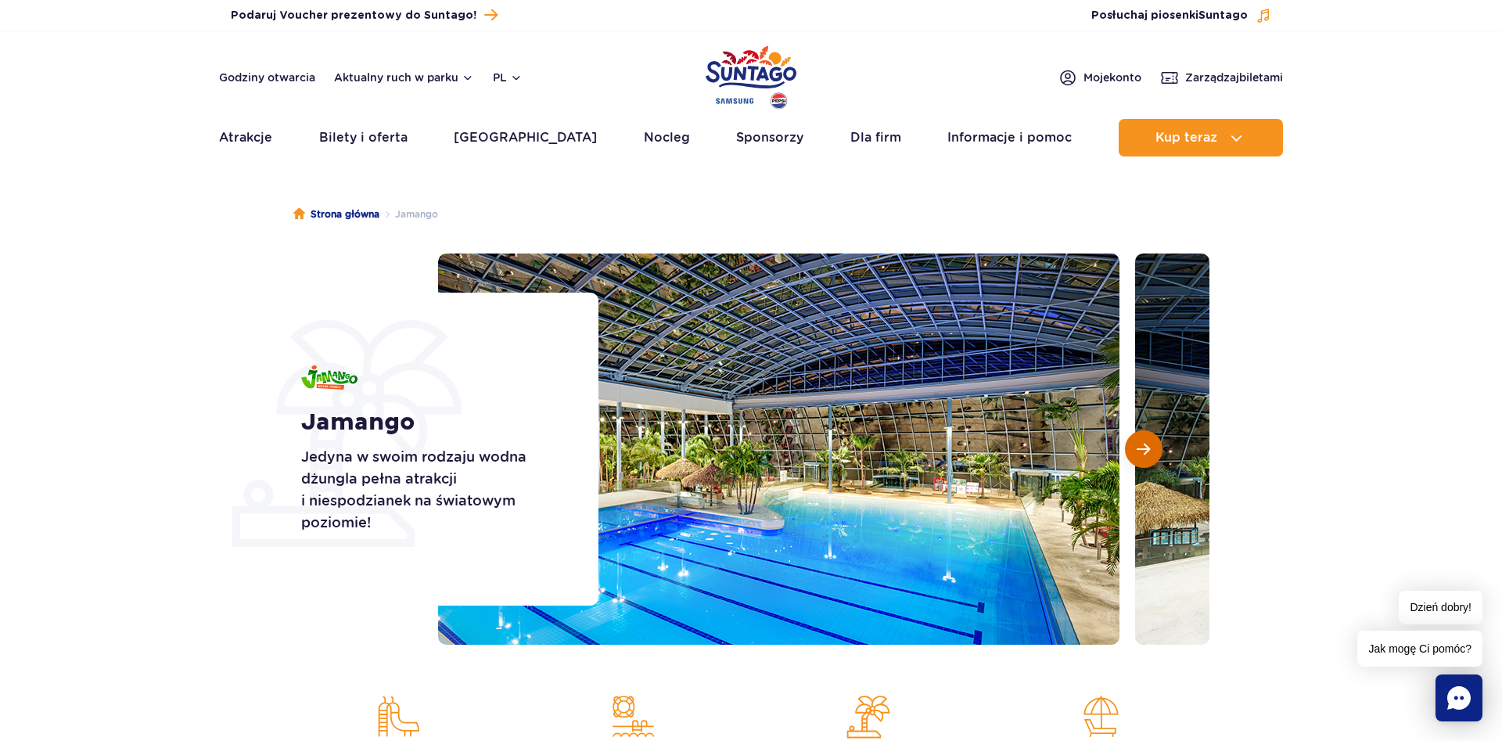
click at [1141, 451] on span "Następny slajd" at bounding box center [1143, 449] width 13 height 14
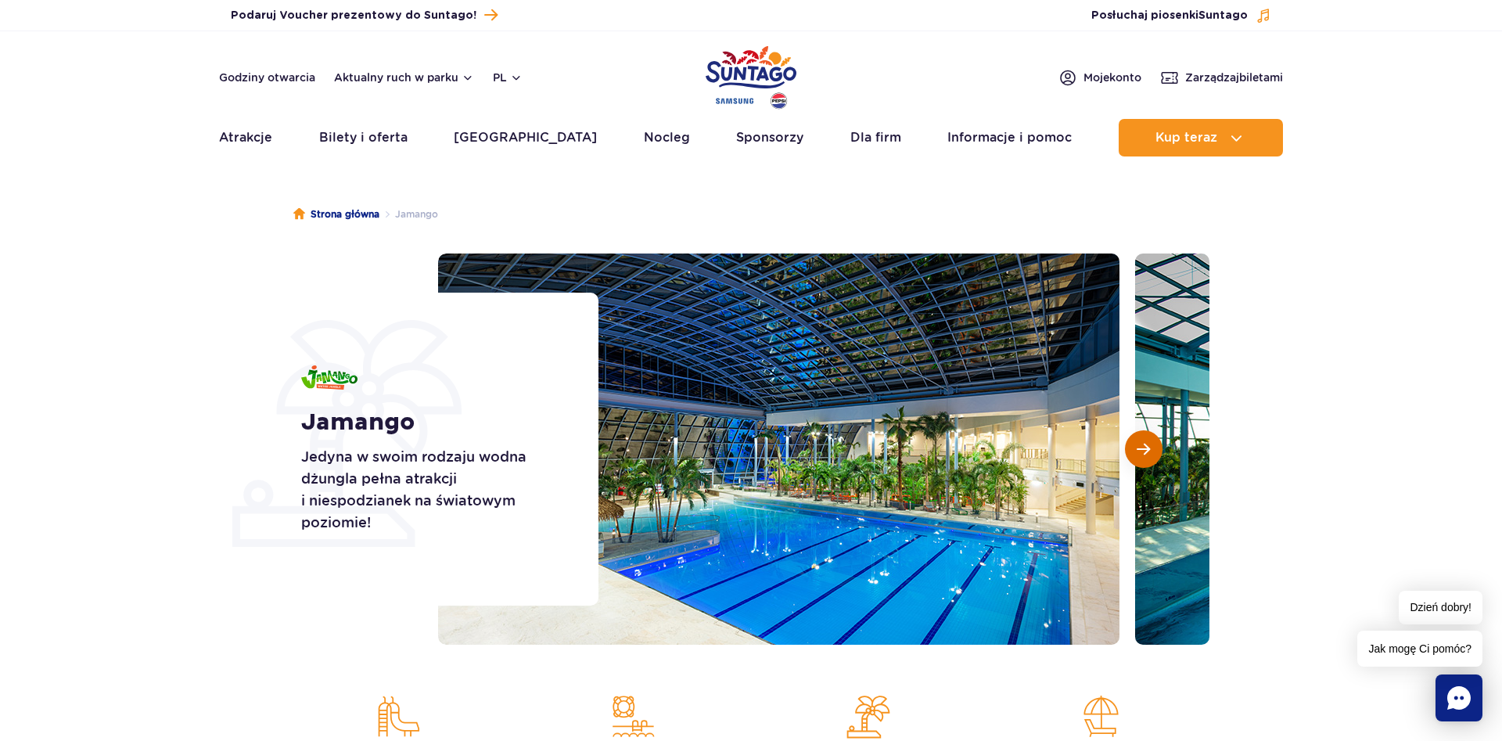
click at [1141, 451] on span "Następny slajd" at bounding box center [1143, 449] width 13 height 14
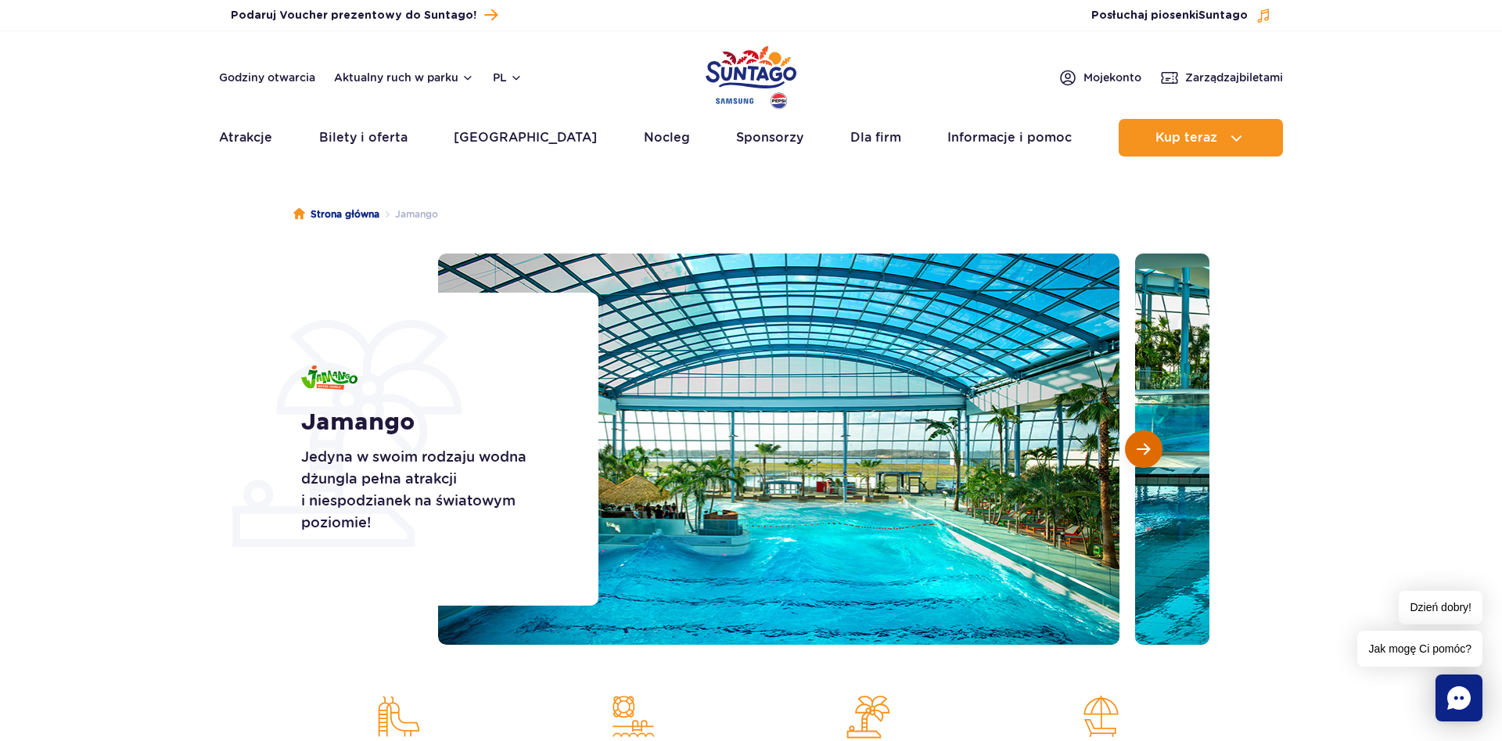
click at [1141, 451] on span "Następny slajd" at bounding box center [1143, 449] width 13 height 14
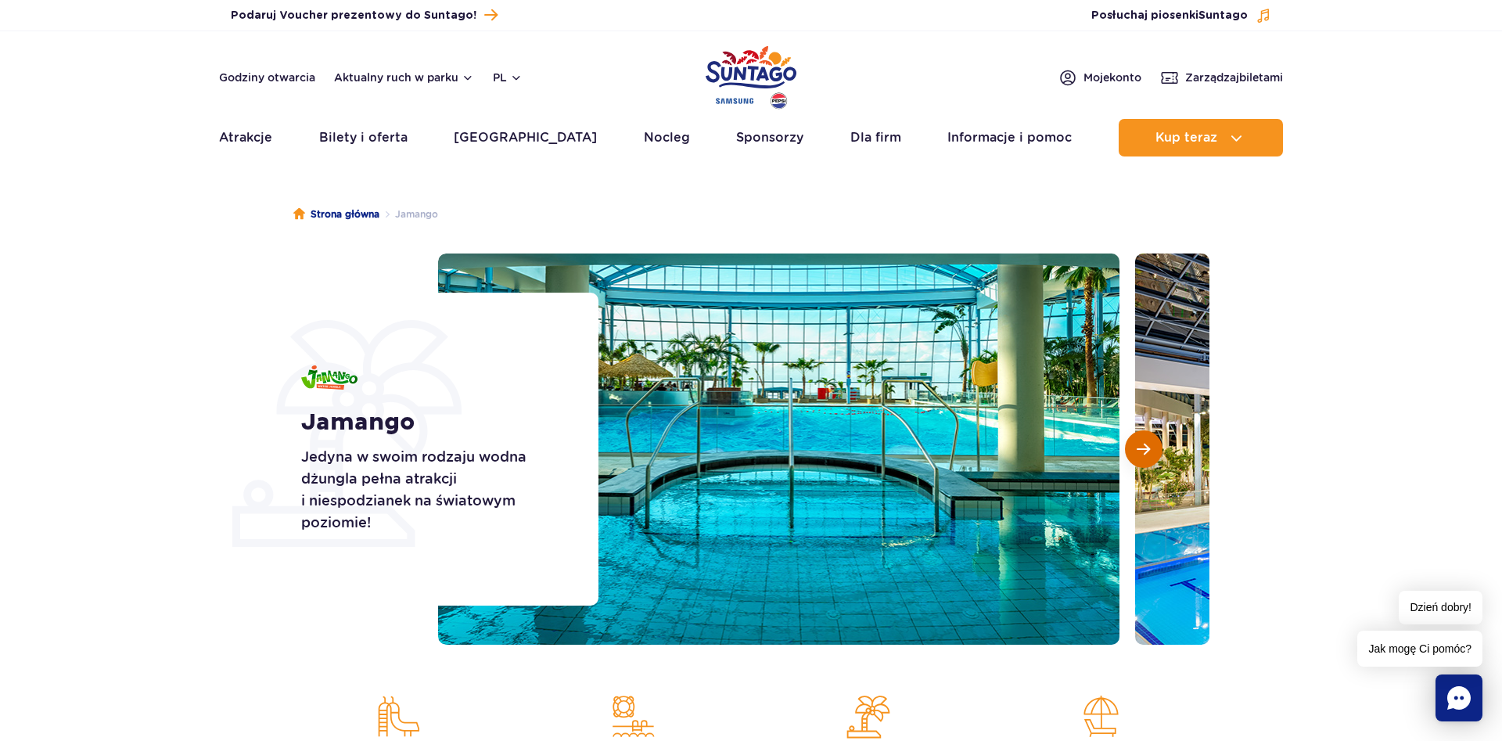
click at [1141, 451] on span "Następny slajd" at bounding box center [1143, 449] width 13 height 14
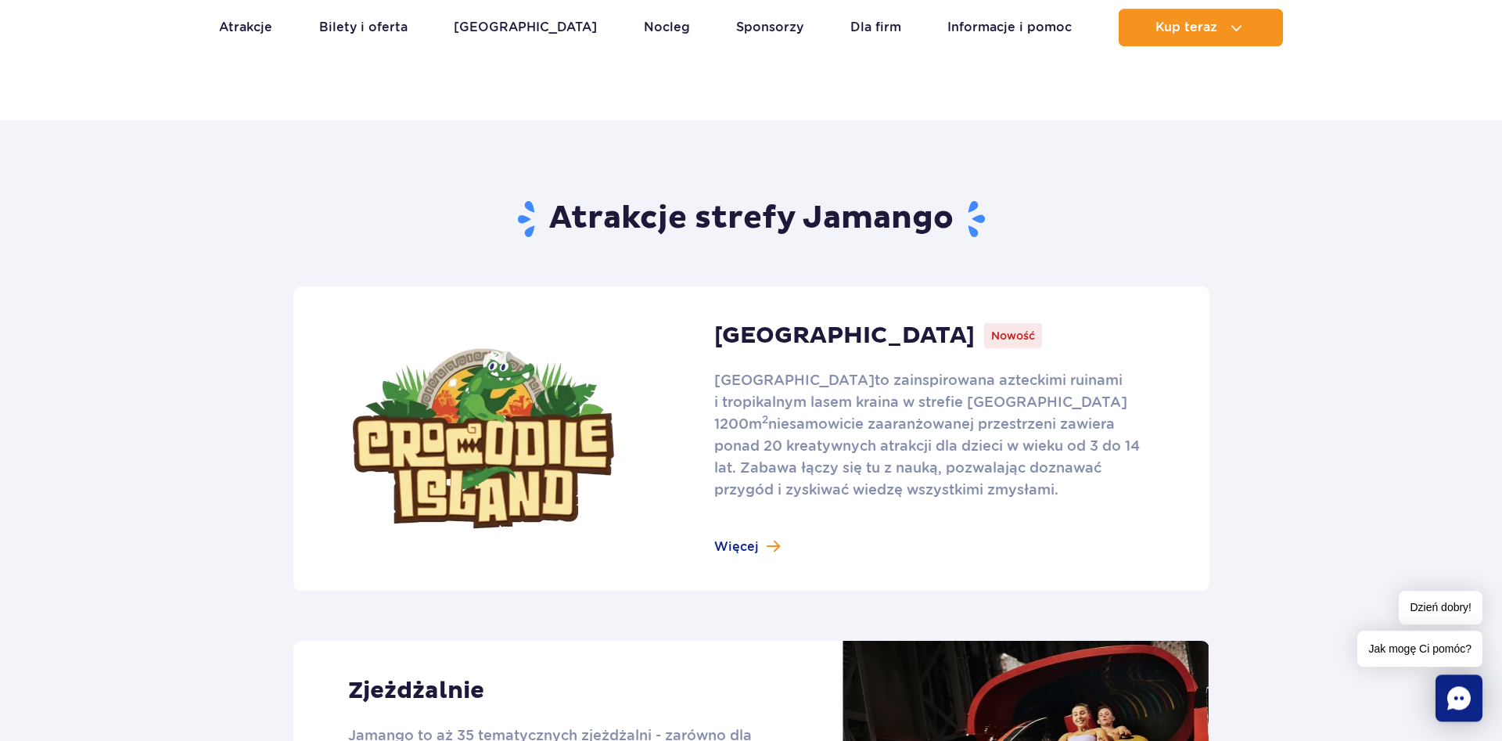
scroll to position [958, 0]
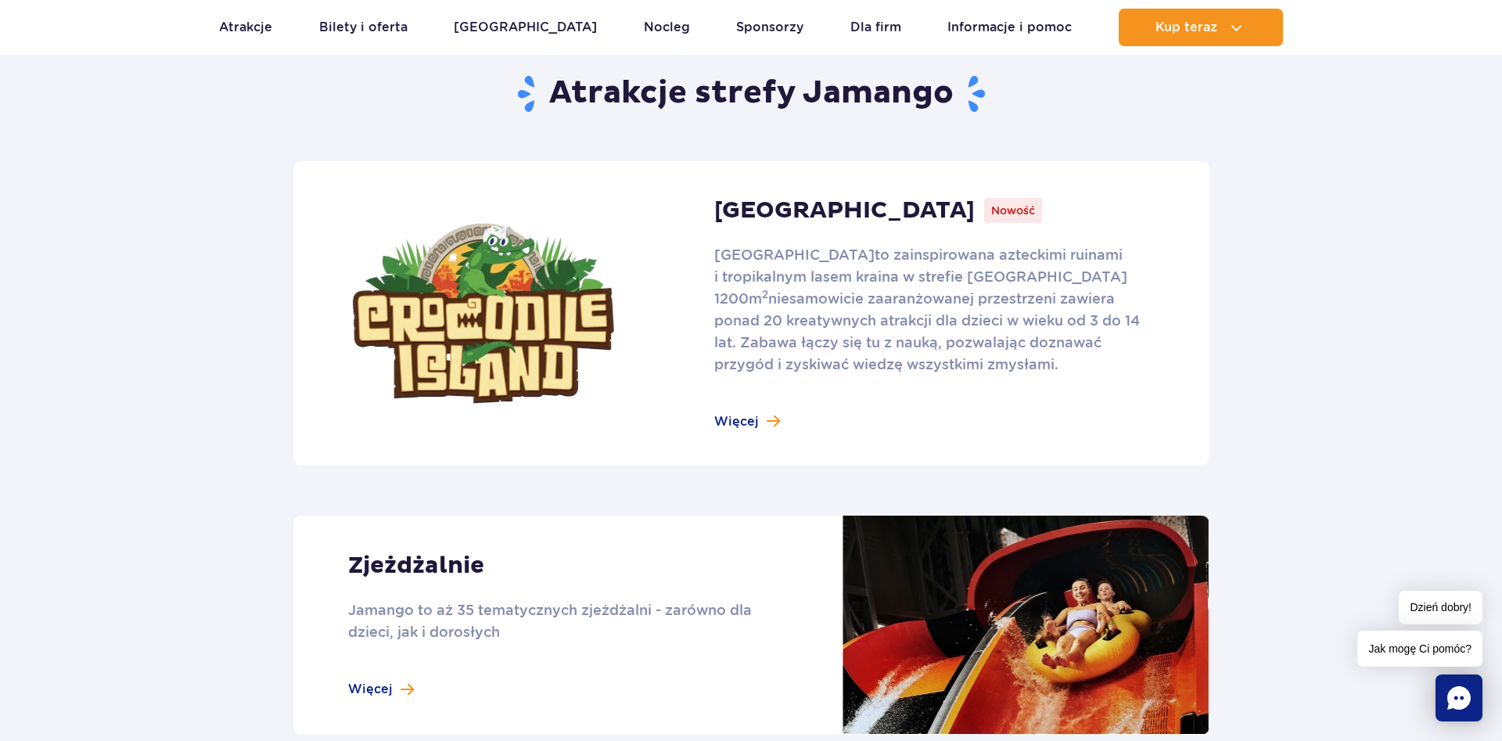
click at [756, 425] on link at bounding box center [751, 313] width 916 height 304
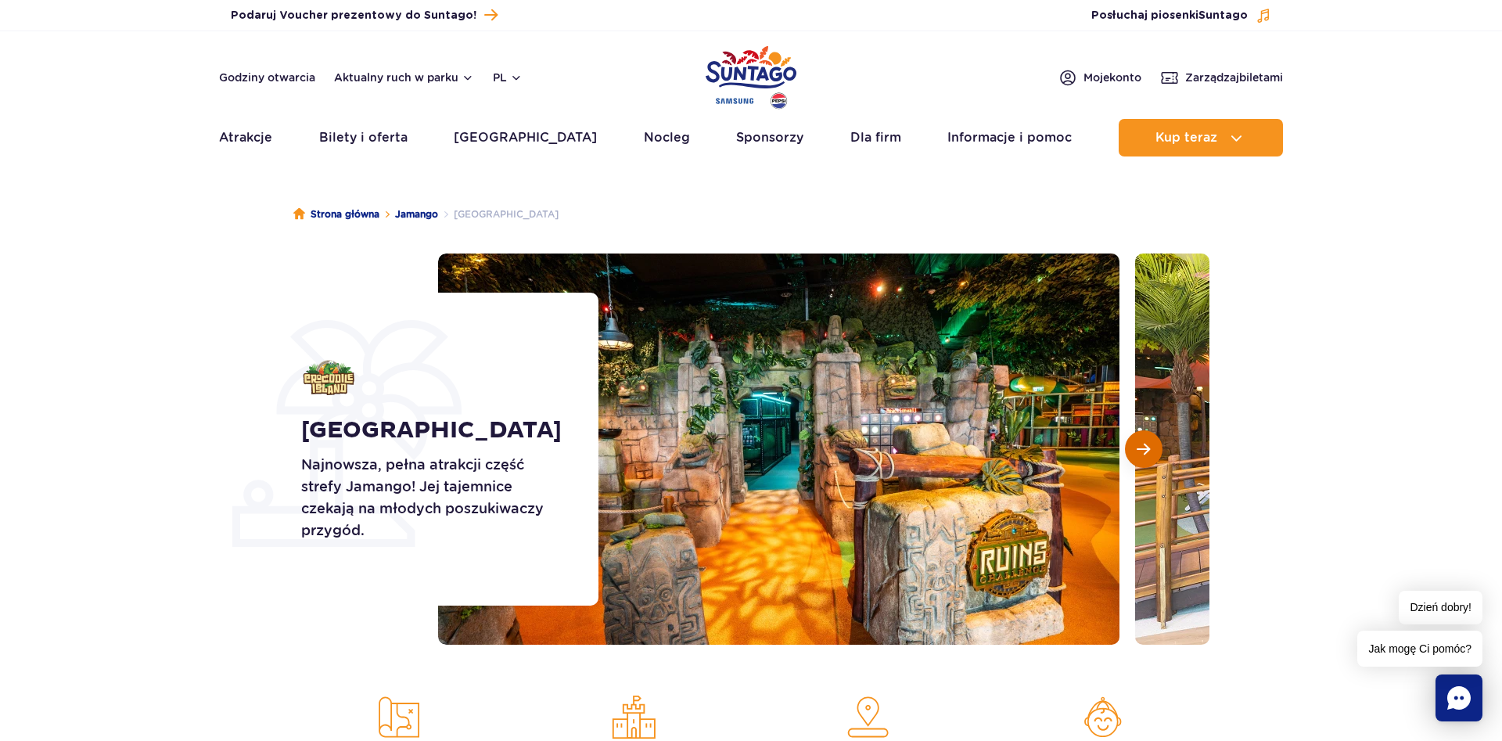
click at [1148, 452] on span "Następny slajd" at bounding box center [1143, 449] width 13 height 14
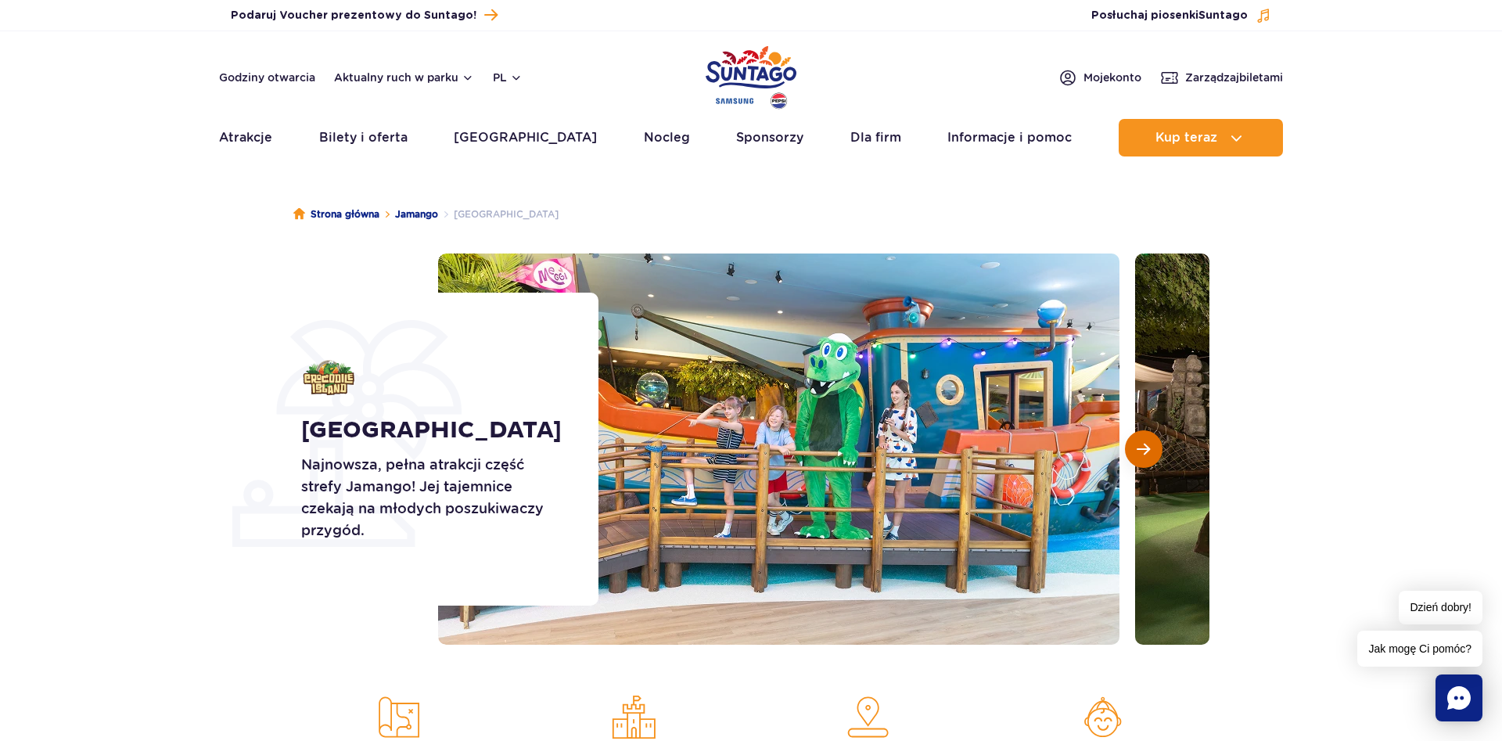
click at [1149, 448] on span "Następny slajd" at bounding box center [1143, 449] width 13 height 14
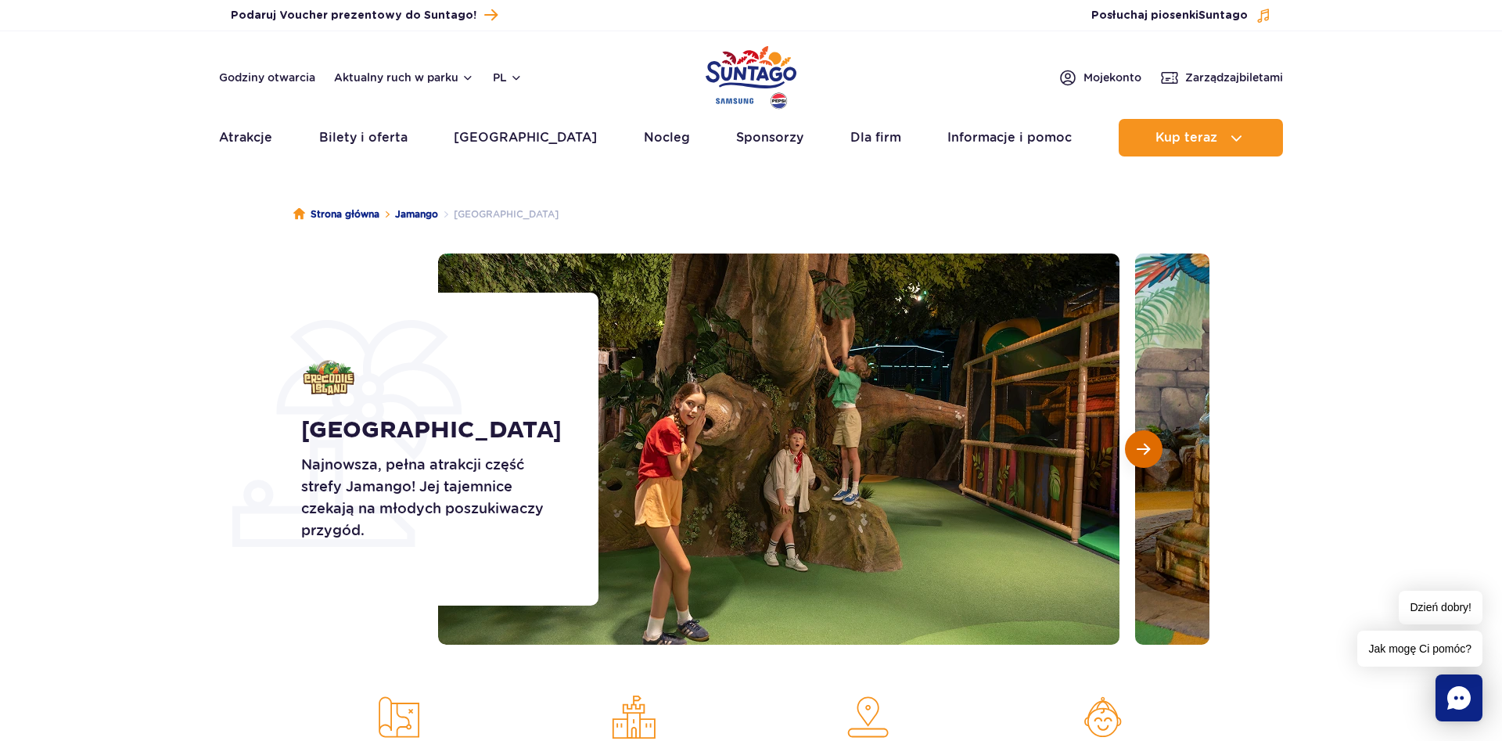
click at [1149, 448] on span "Następny slajd" at bounding box center [1143, 449] width 13 height 14
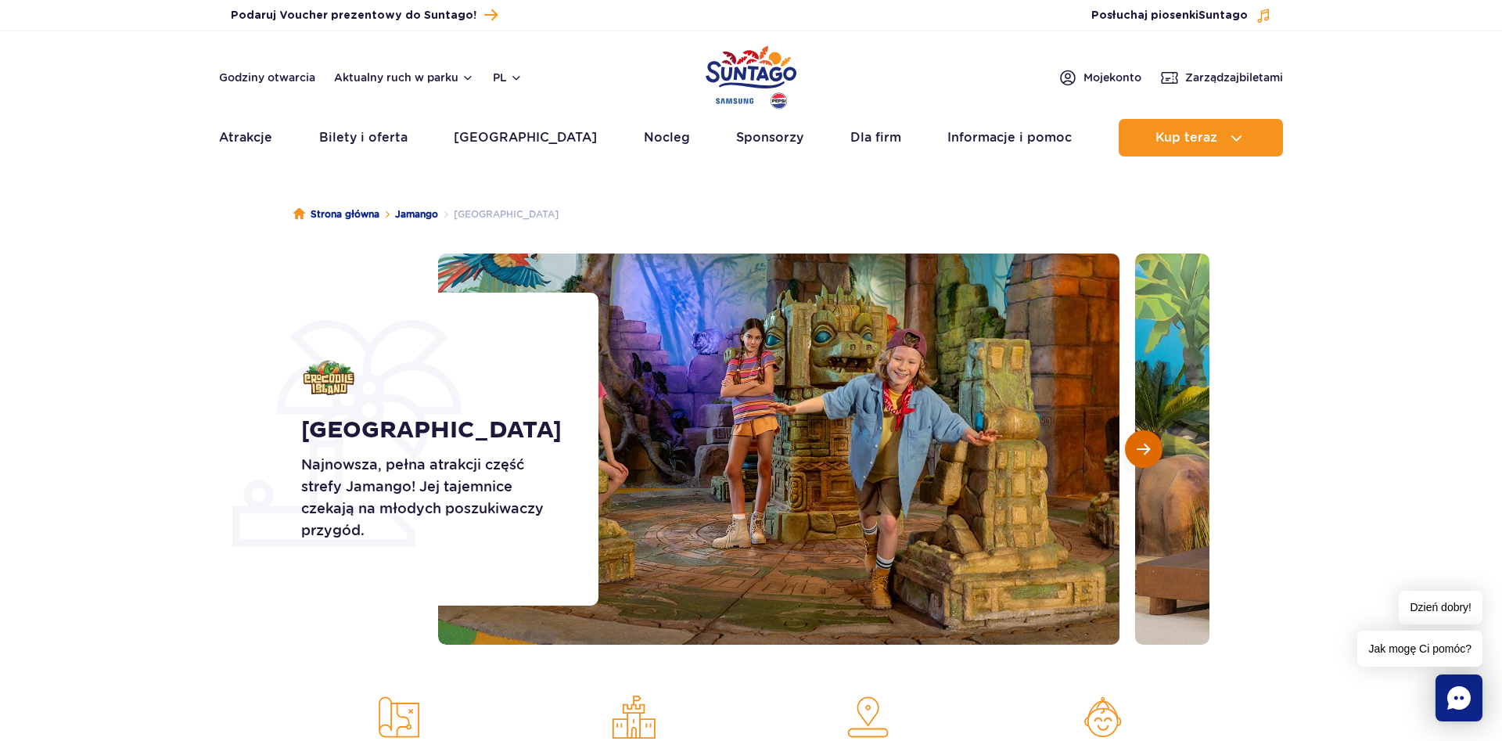
click at [1149, 448] on span "Następny slajd" at bounding box center [1143, 449] width 13 height 14
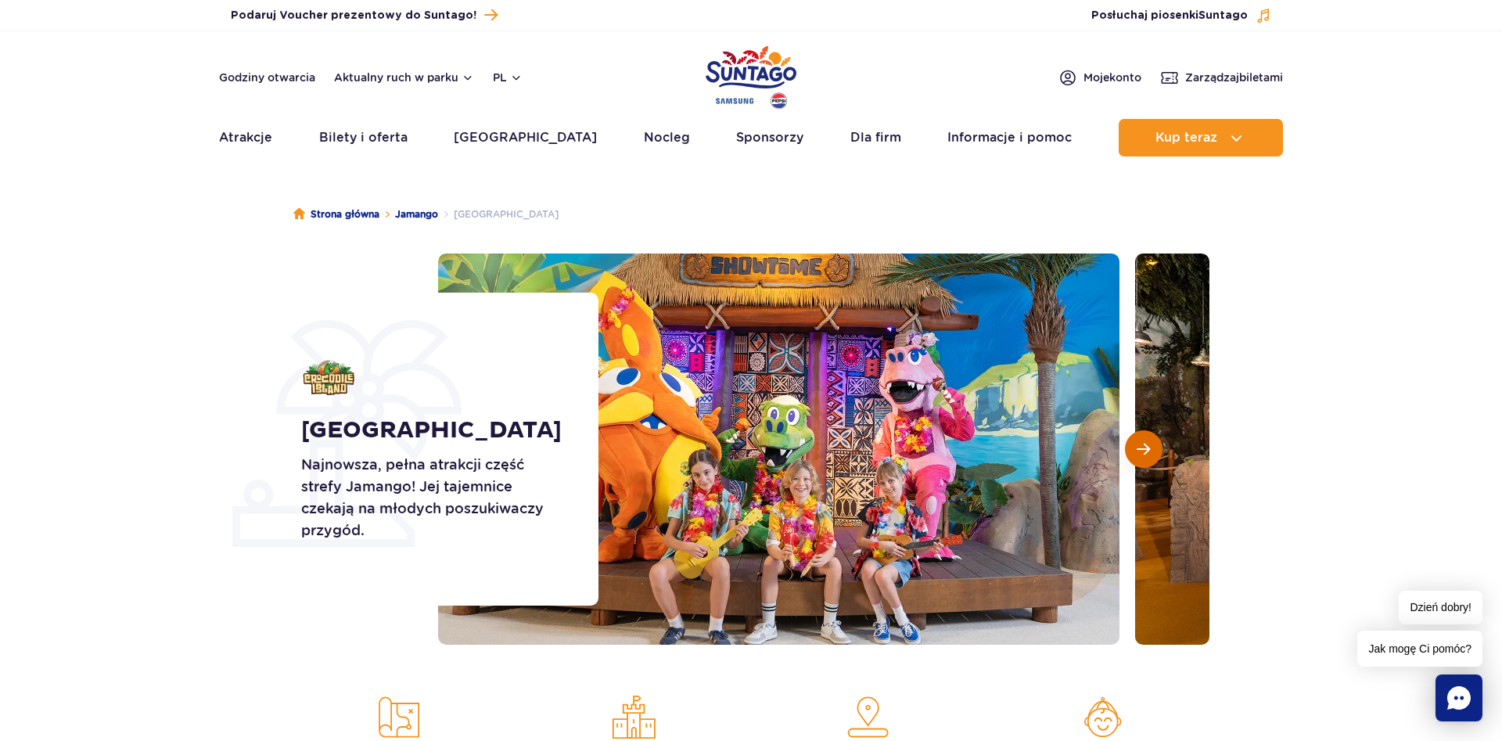
click at [1149, 448] on span "Następny slajd" at bounding box center [1143, 449] width 13 height 14
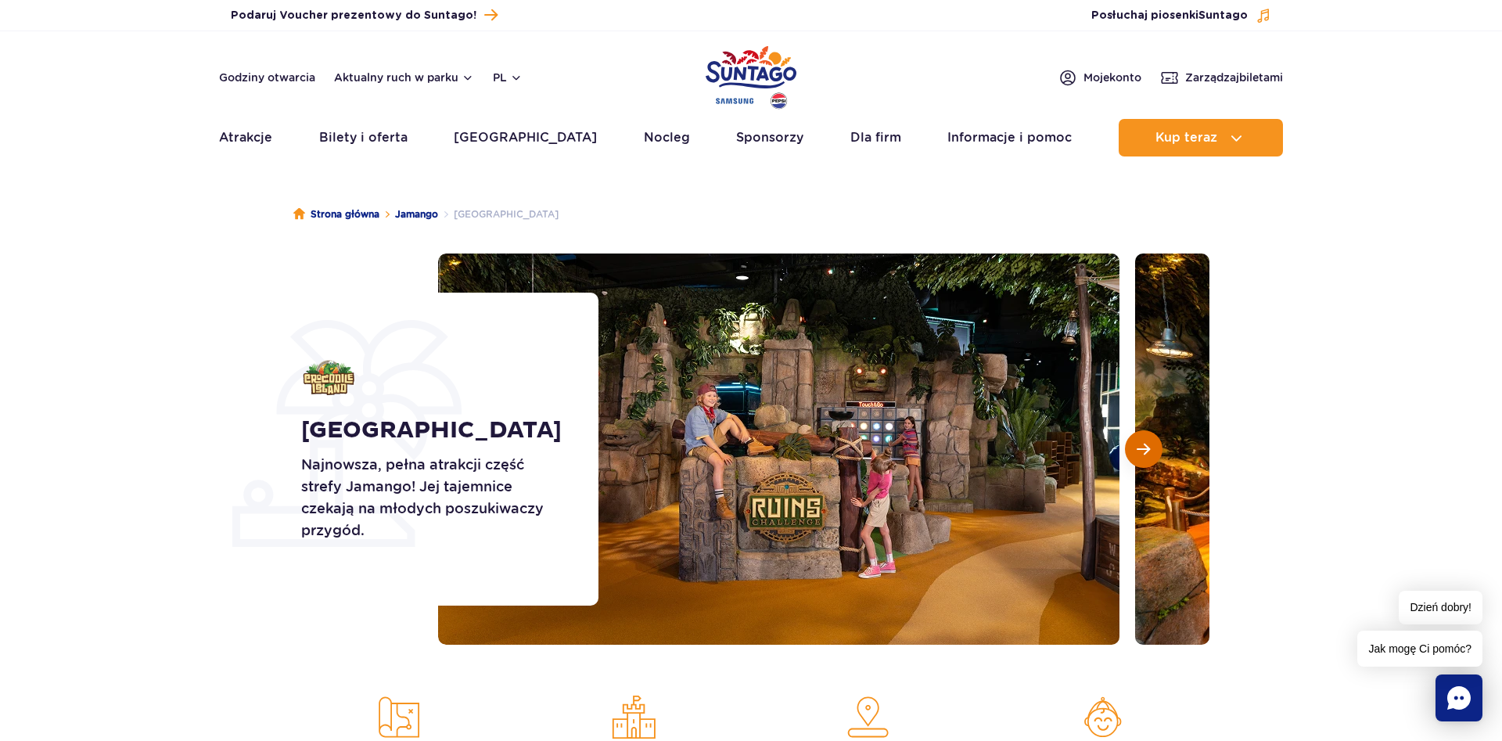
click at [1149, 448] on span "Następny slajd" at bounding box center [1143, 449] width 13 height 14
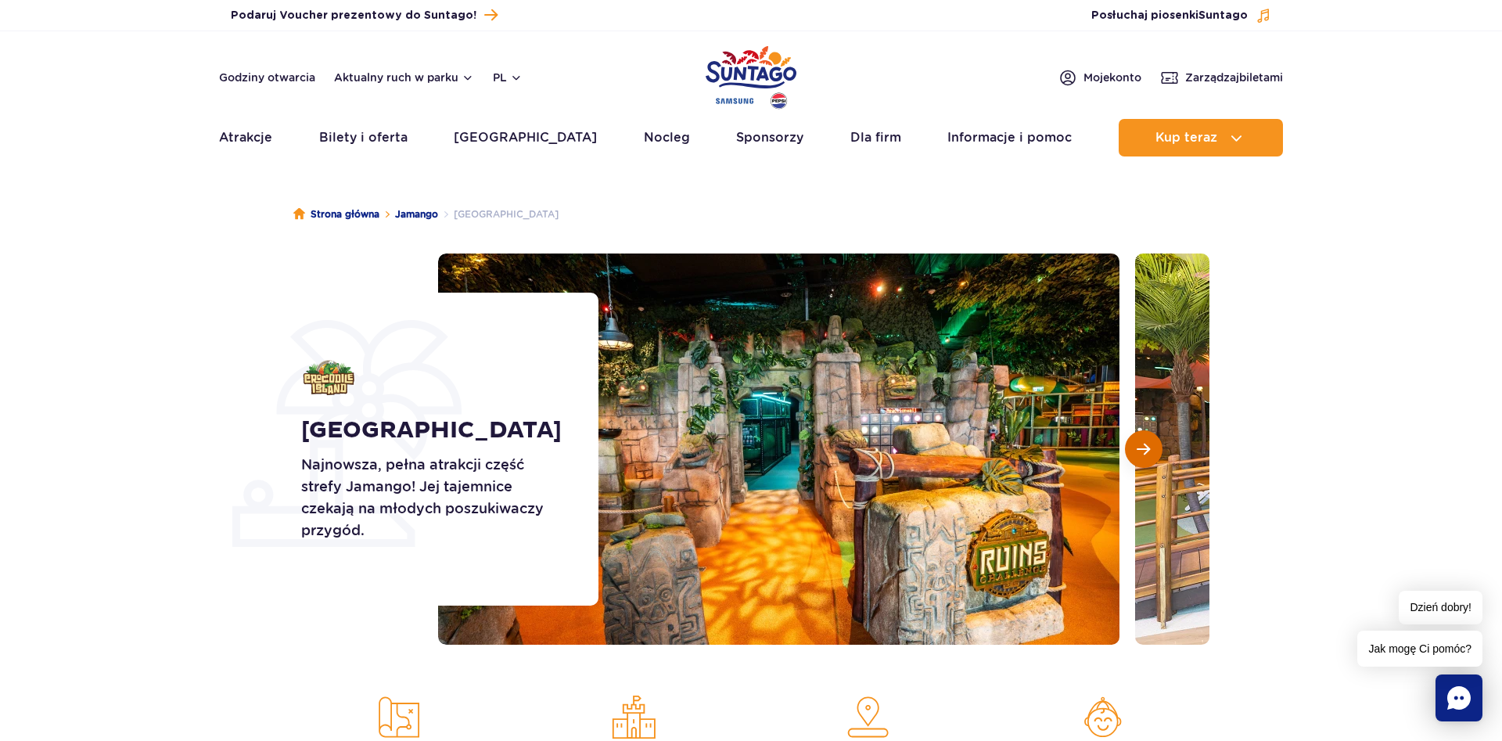
click at [1148, 450] on span "Następny slajd" at bounding box center [1143, 449] width 13 height 14
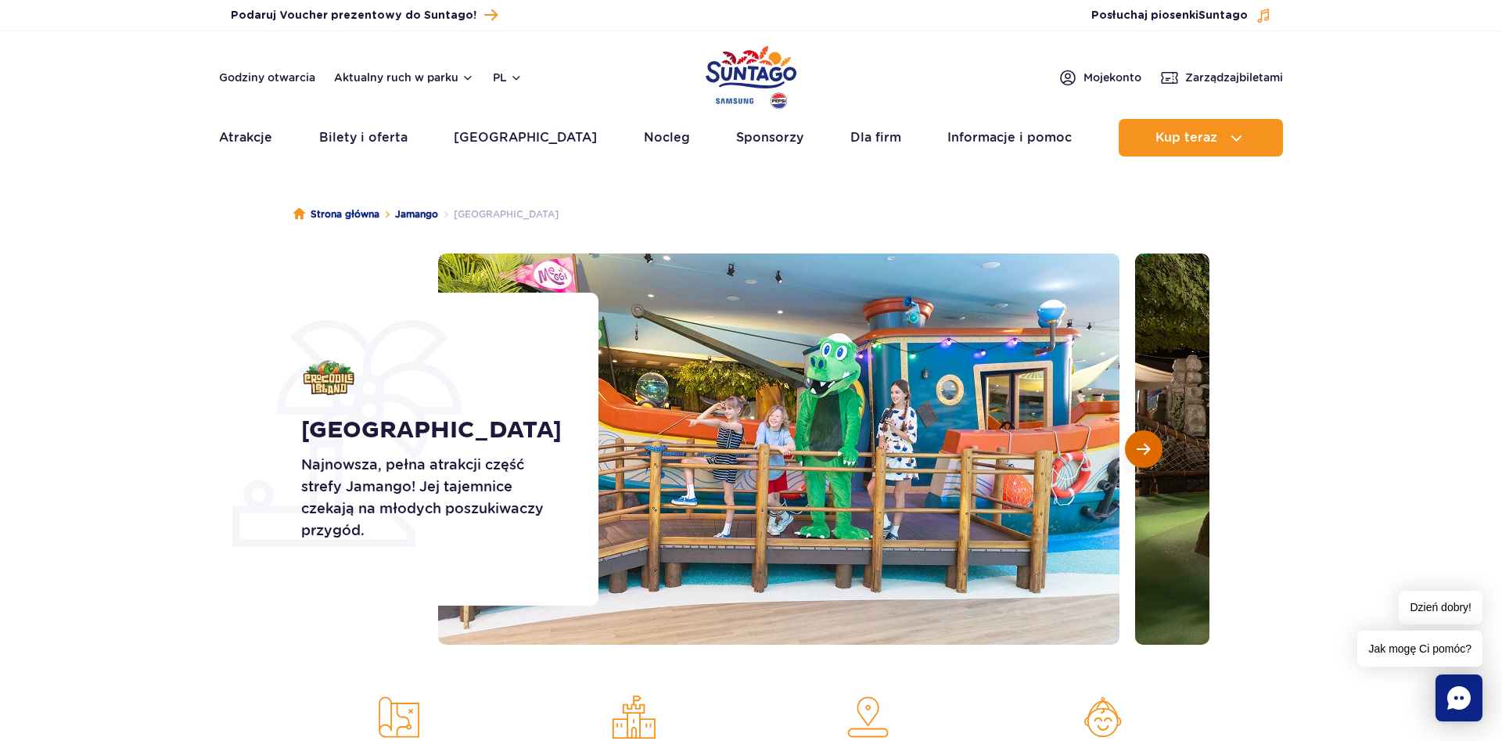
click at [1148, 450] on span "Następny slajd" at bounding box center [1143, 449] width 13 height 14
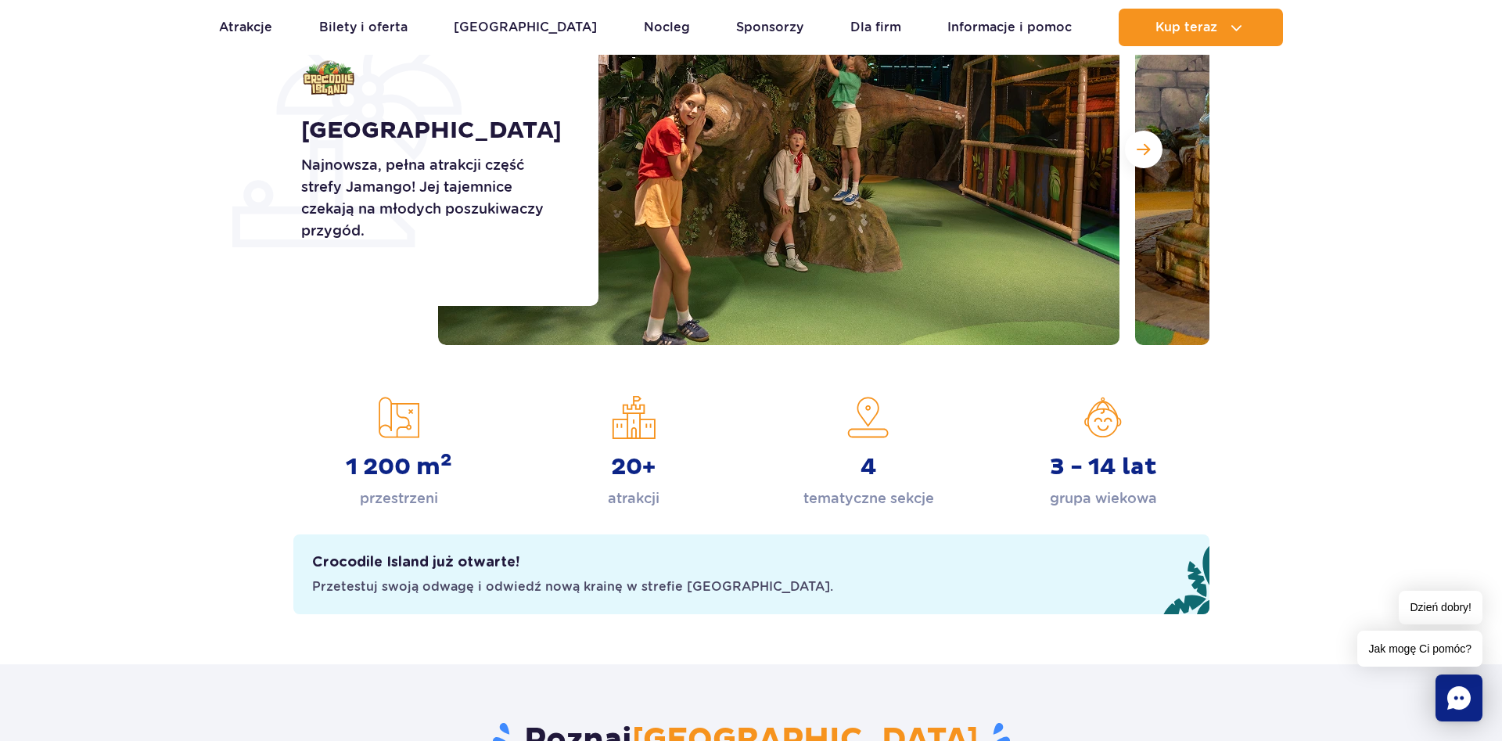
scroll to position [319, 0]
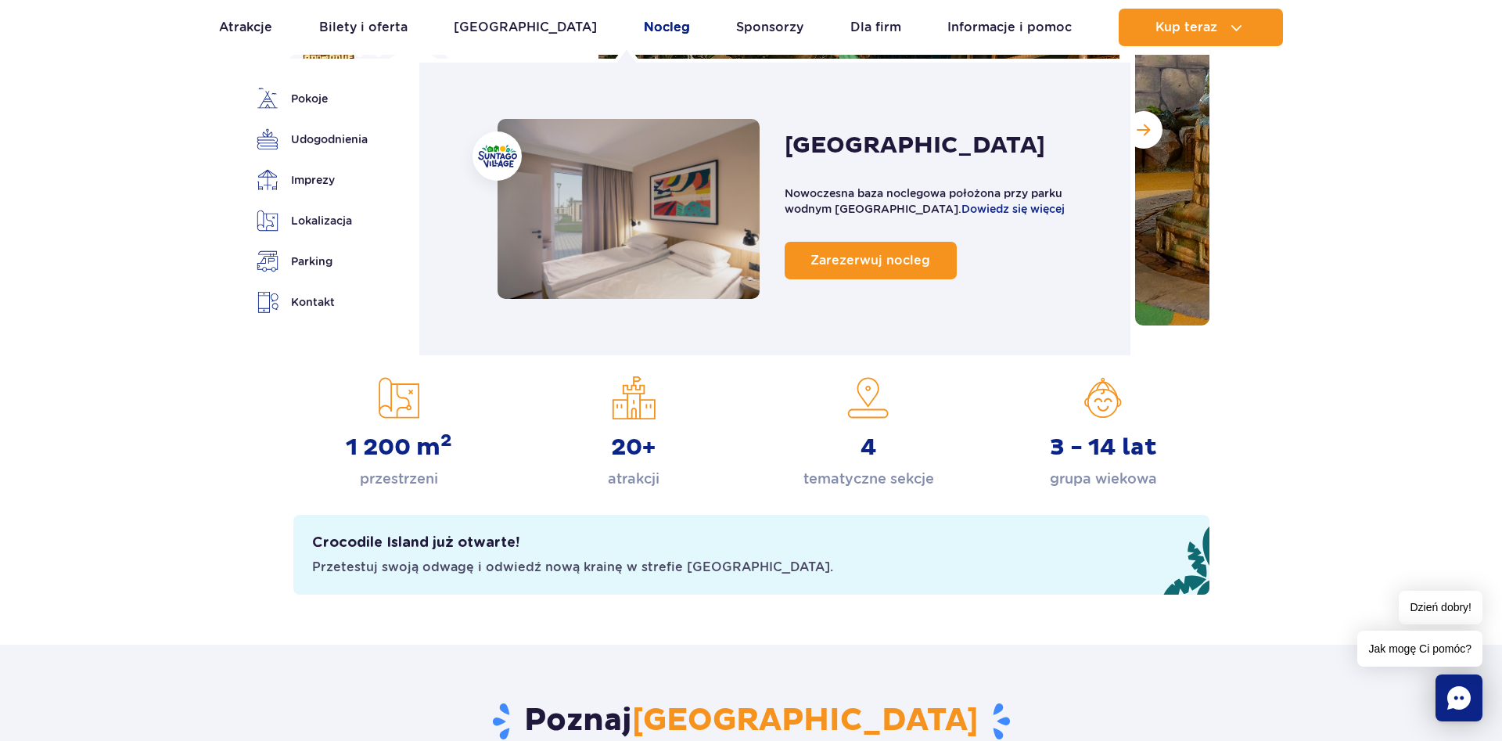
click at [644, 30] on link "Nocleg" at bounding box center [667, 28] width 46 height 38
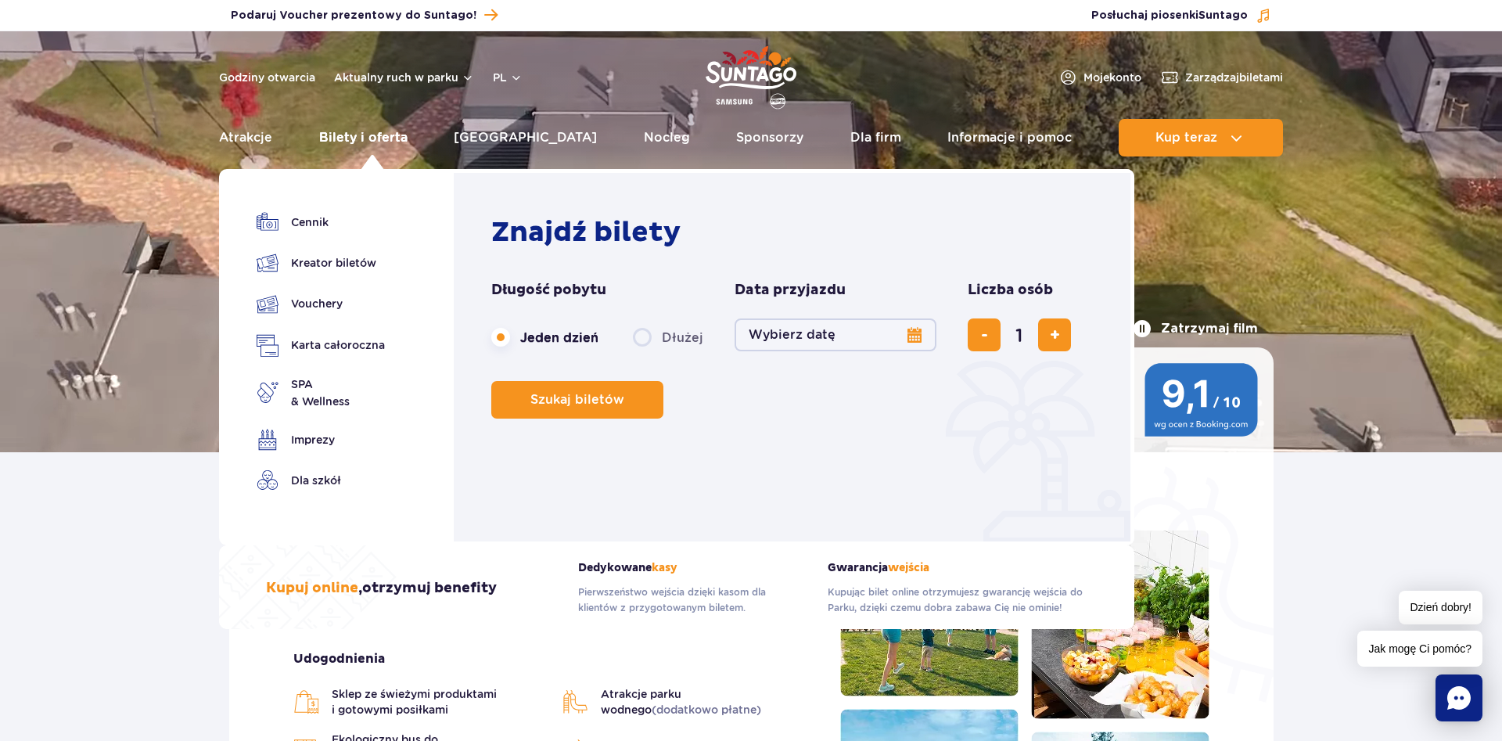
click at [369, 133] on link "Bilety i oferta" at bounding box center [363, 138] width 88 height 38
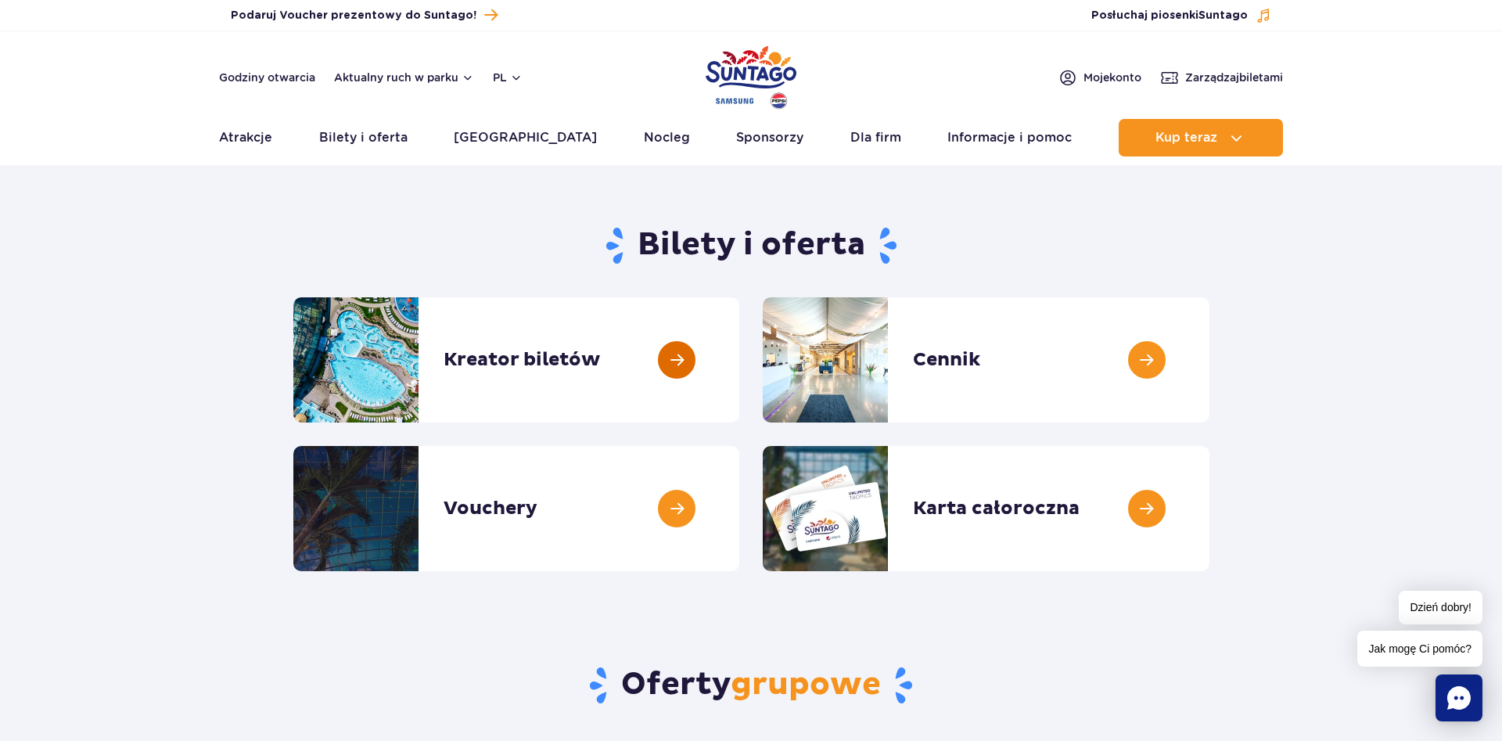
click at [739, 370] on link at bounding box center [739, 359] width 0 height 125
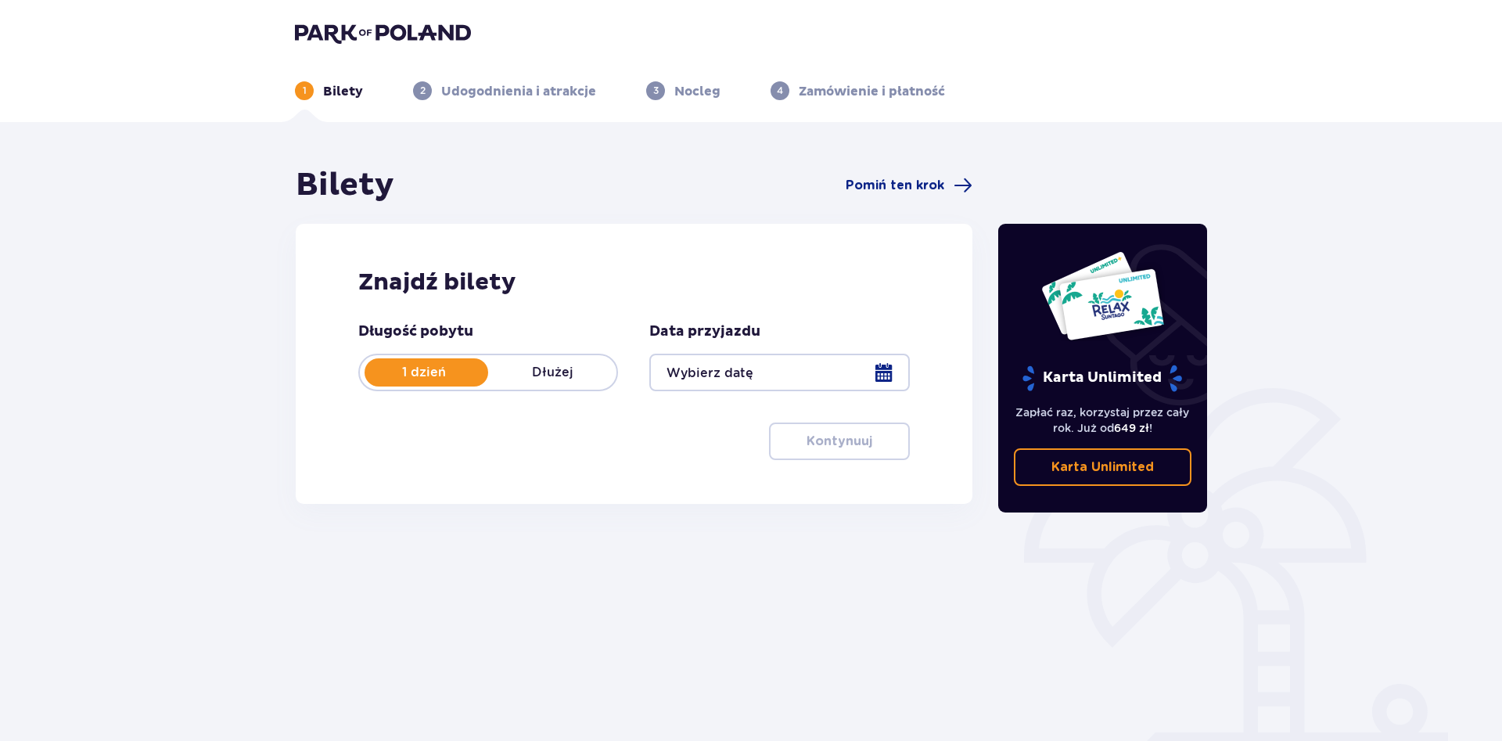
click at [534, 357] on div "1 dzień Dłużej" at bounding box center [488, 373] width 260 height 38
click at [766, 373] on div at bounding box center [779, 373] width 260 height 38
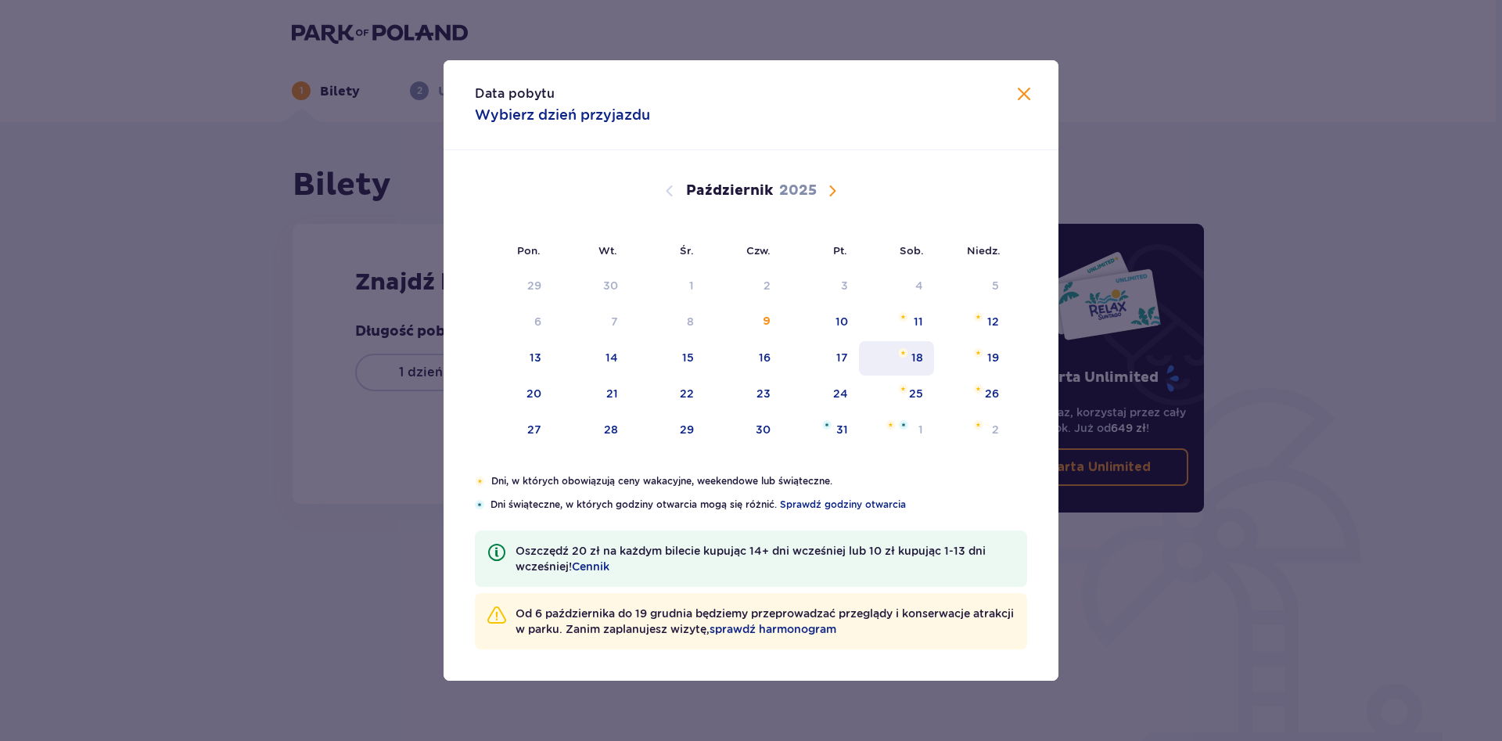
click at [893, 352] on div "18" at bounding box center [897, 358] width 76 height 34
click at [997, 358] on div "19" at bounding box center [993, 358] width 12 height 16
type input "18.10.25 - 19.10.25"
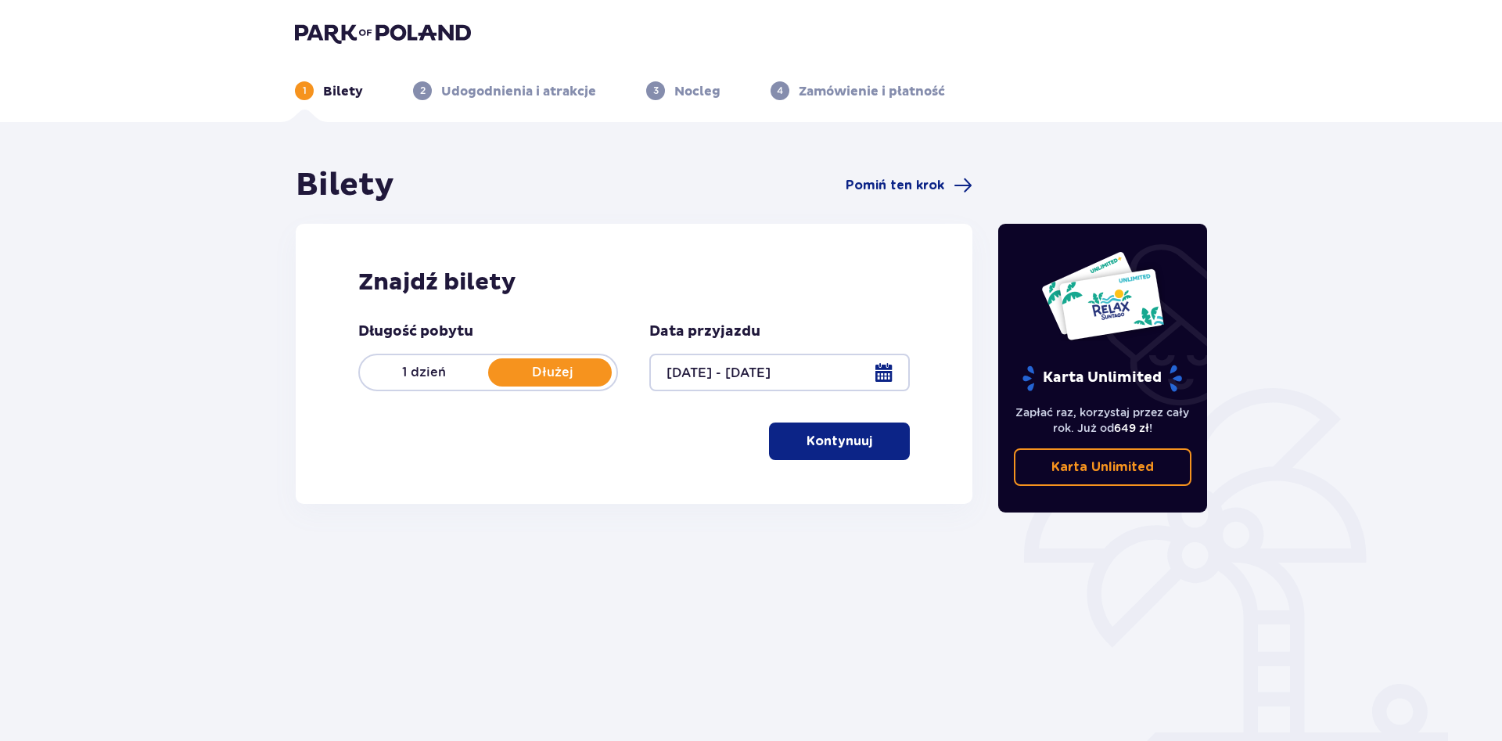
click at [901, 444] on button "Kontynuuj" at bounding box center [839, 441] width 141 height 38
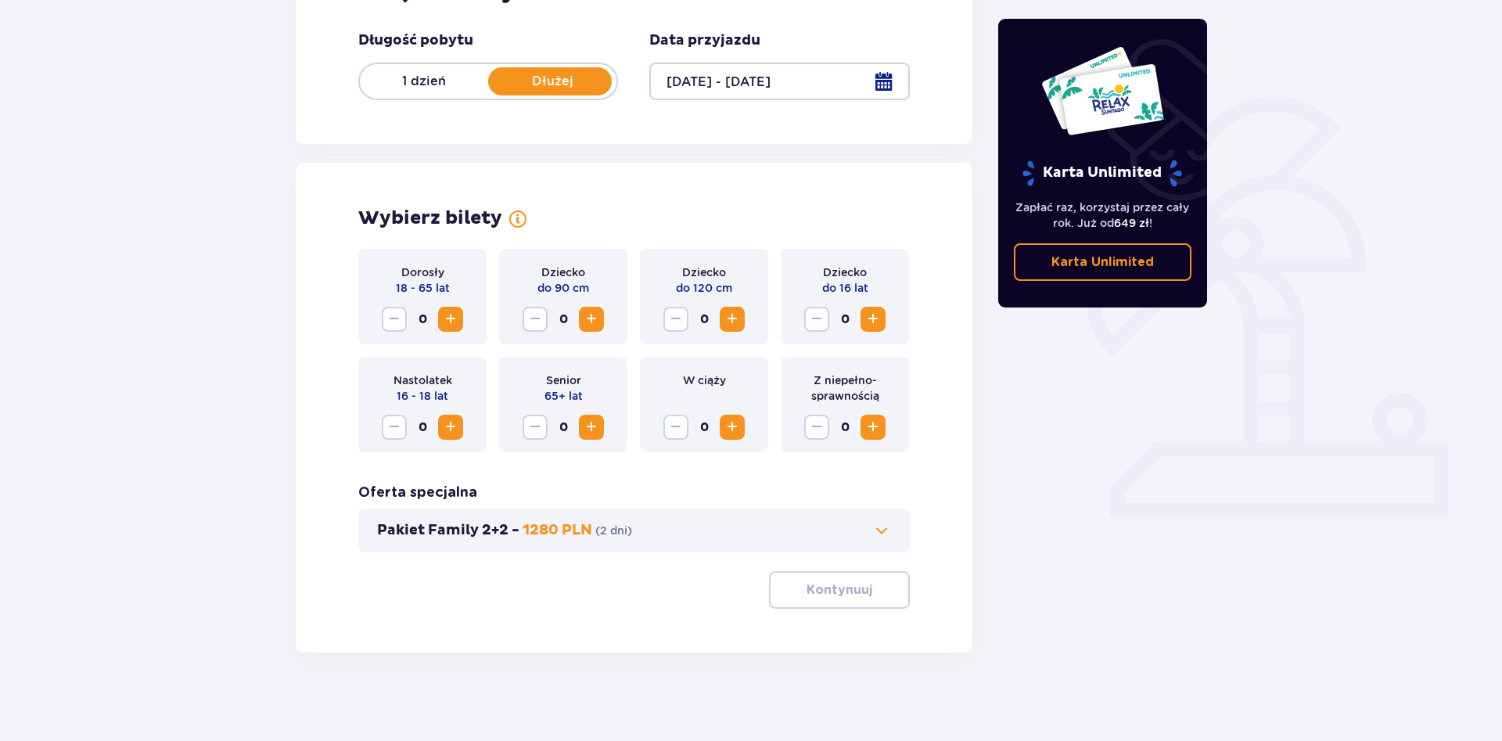
scroll to position [296, 0]
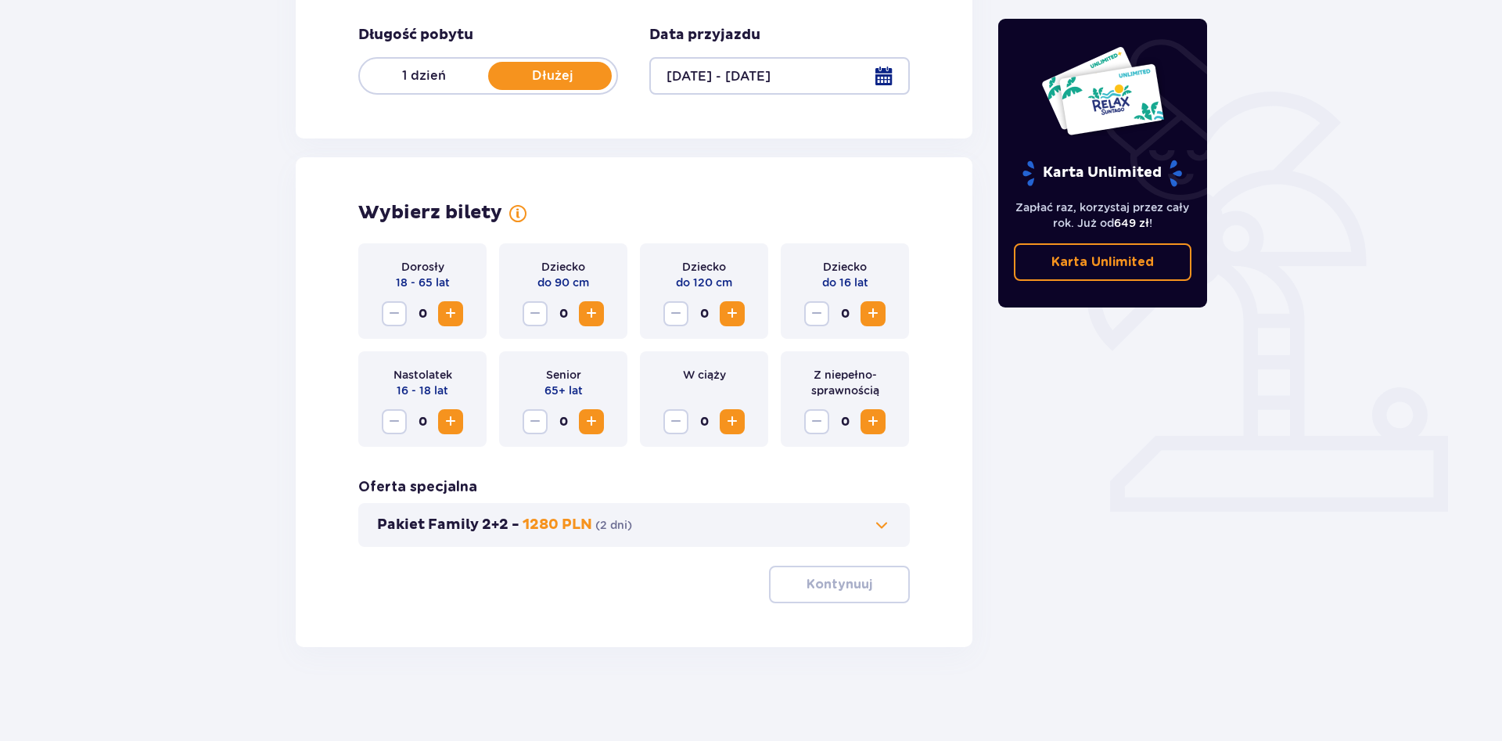
click at [450, 319] on span "Zwiększ" at bounding box center [450, 313] width 19 height 19
click at [732, 314] on span "Zwiększ" at bounding box center [732, 313] width 19 height 19
click at [880, 310] on span "Zwiększ" at bounding box center [873, 313] width 19 height 19
click at [864, 587] on button "Kontynuuj" at bounding box center [839, 585] width 141 height 38
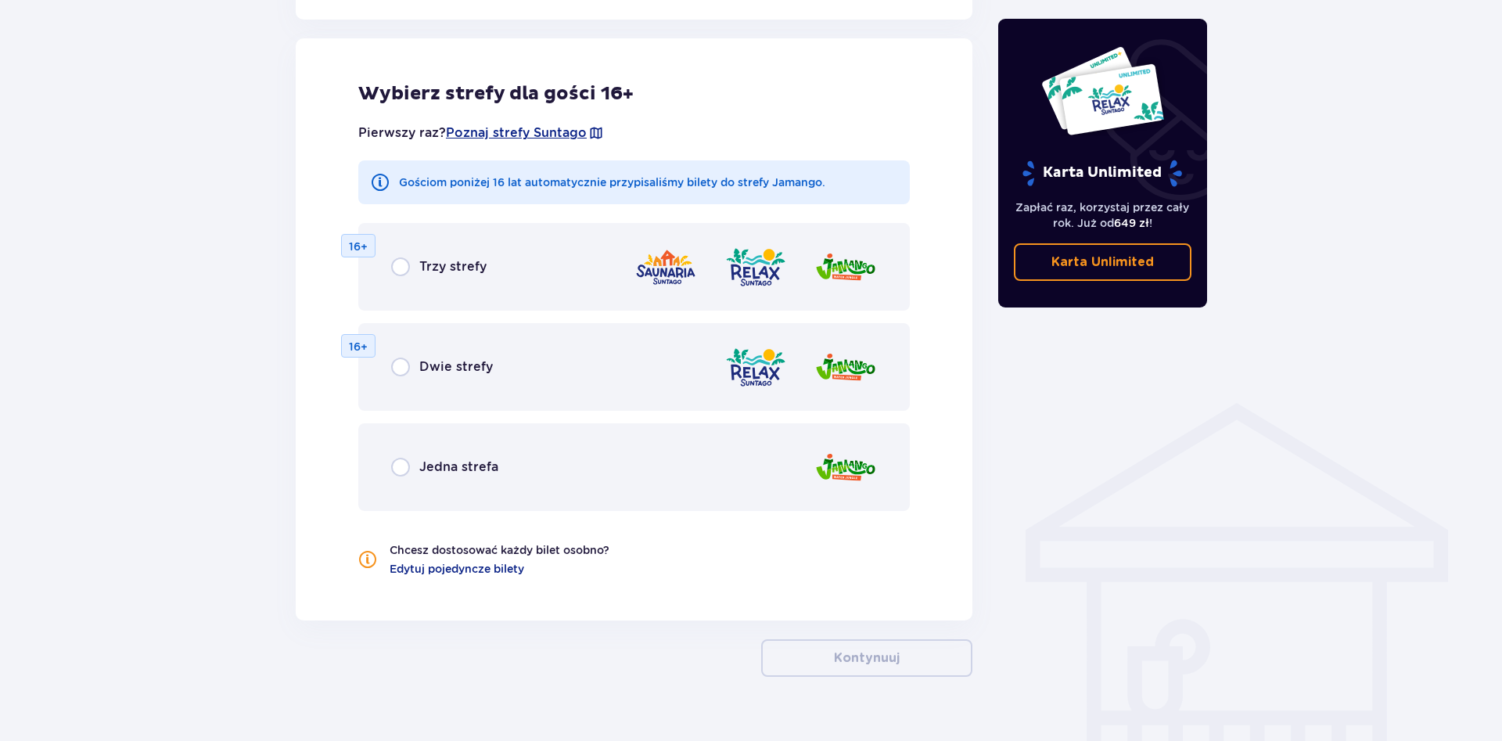
scroll to position [868, 0]
click at [401, 469] on input "radio" at bounding box center [400, 466] width 19 height 19
radio input "true"
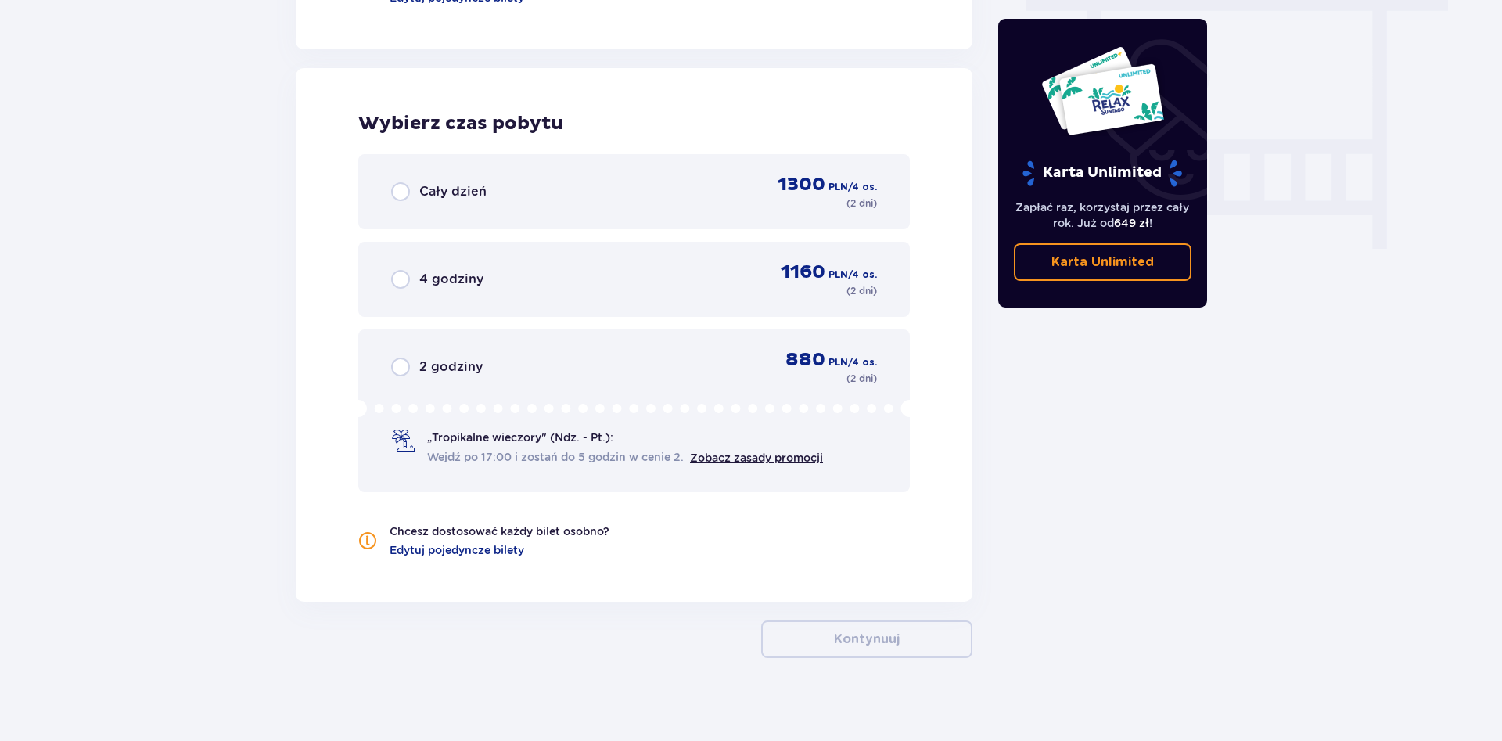
scroll to position [1450, 0]
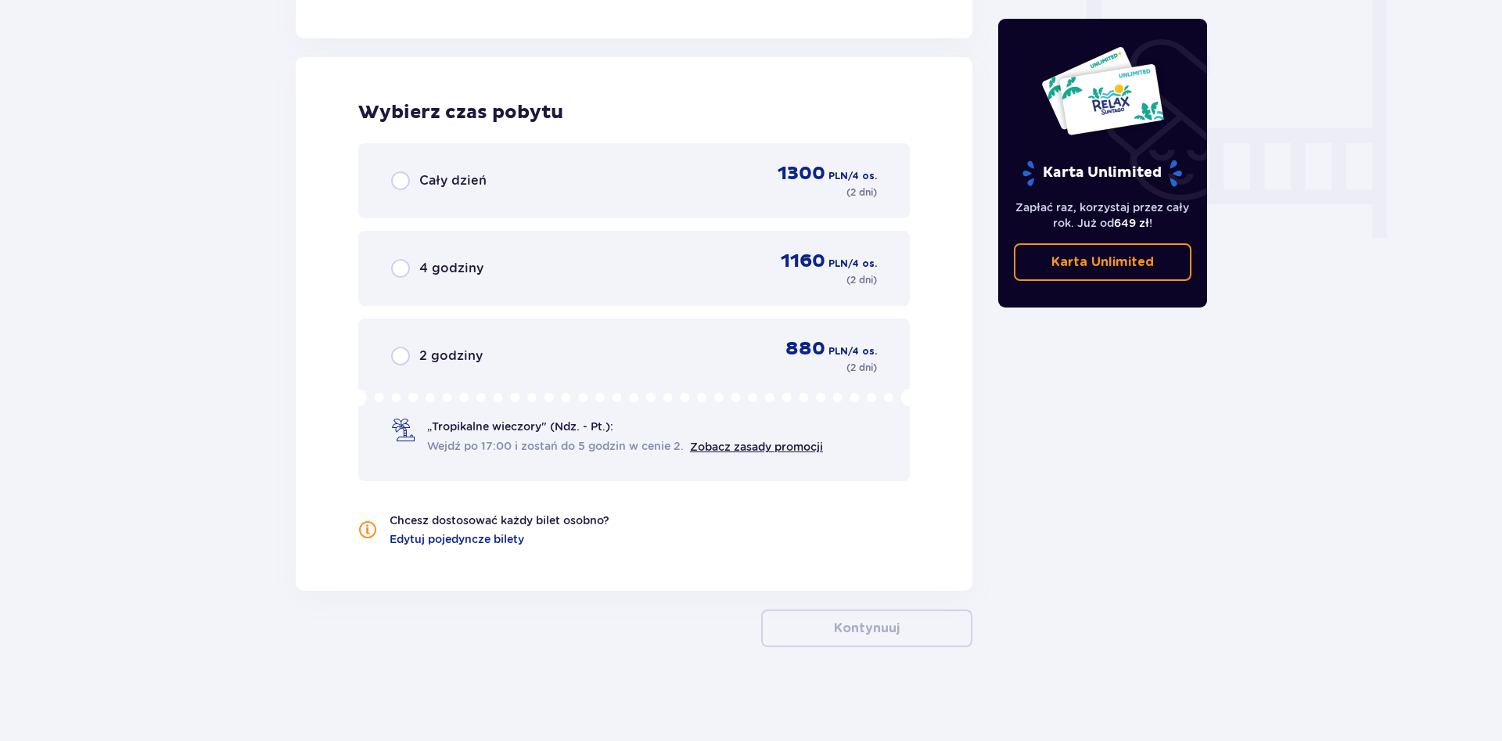
click at [404, 180] on input "radio" at bounding box center [400, 180] width 19 height 19
radio input "true"
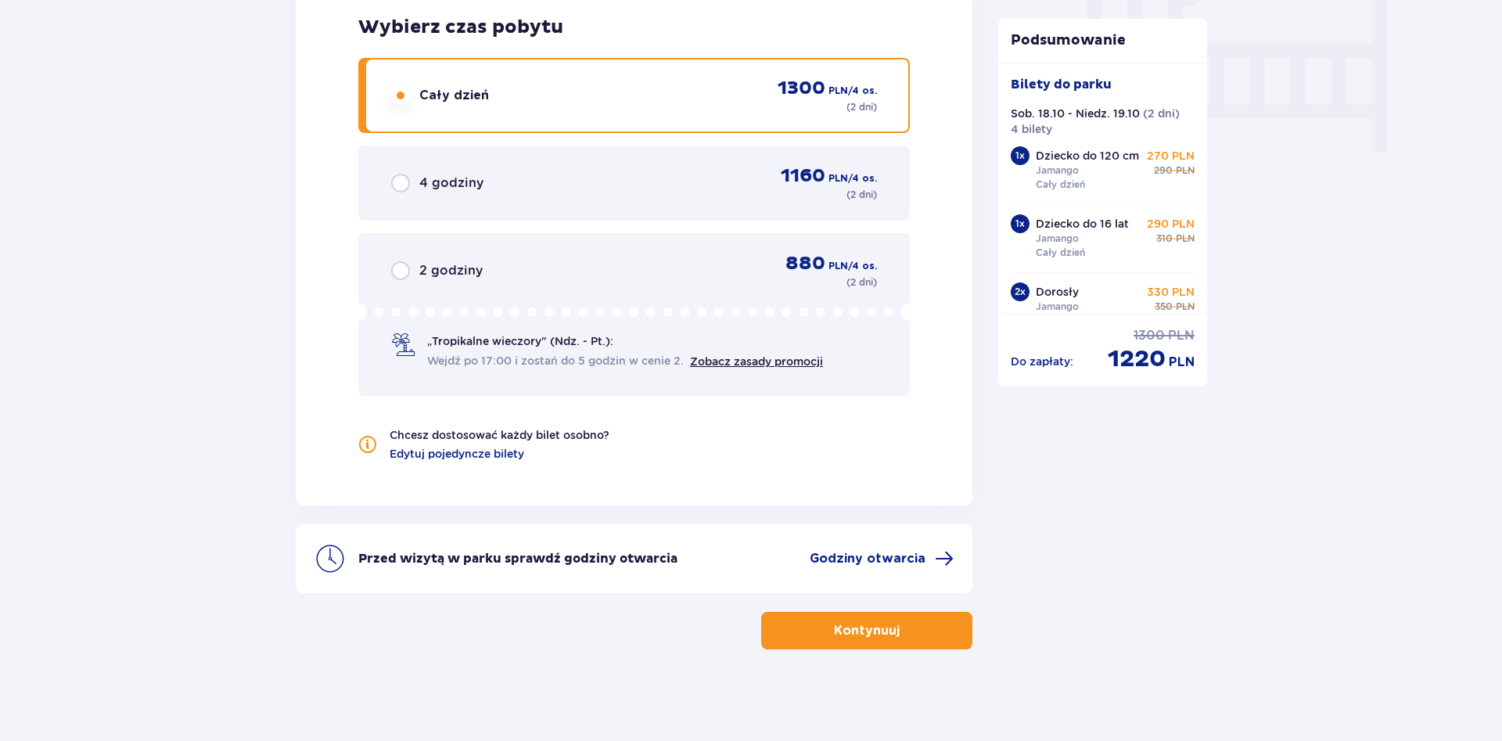
scroll to position [1537, 0]
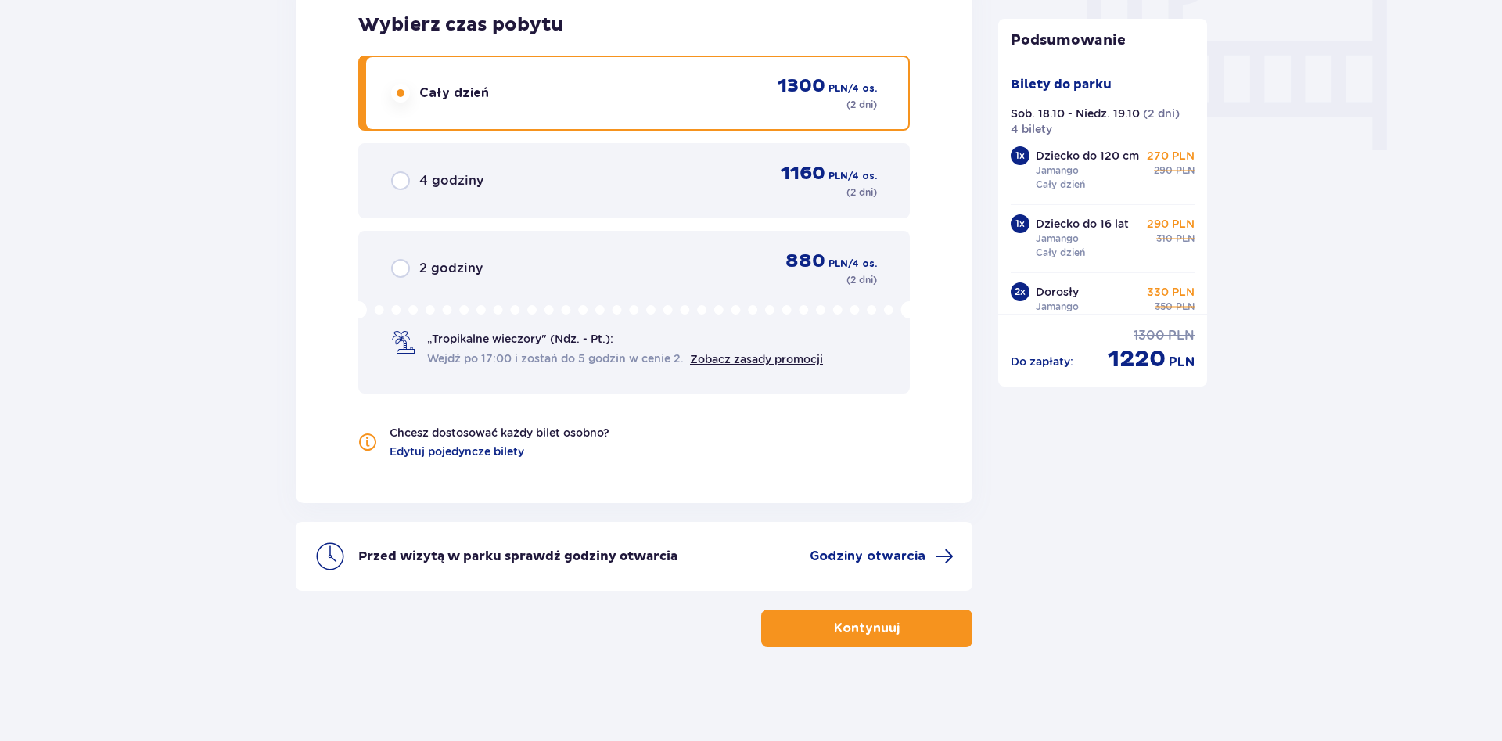
click at [897, 619] on span "button" at bounding box center [902, 628] width 19 height 19
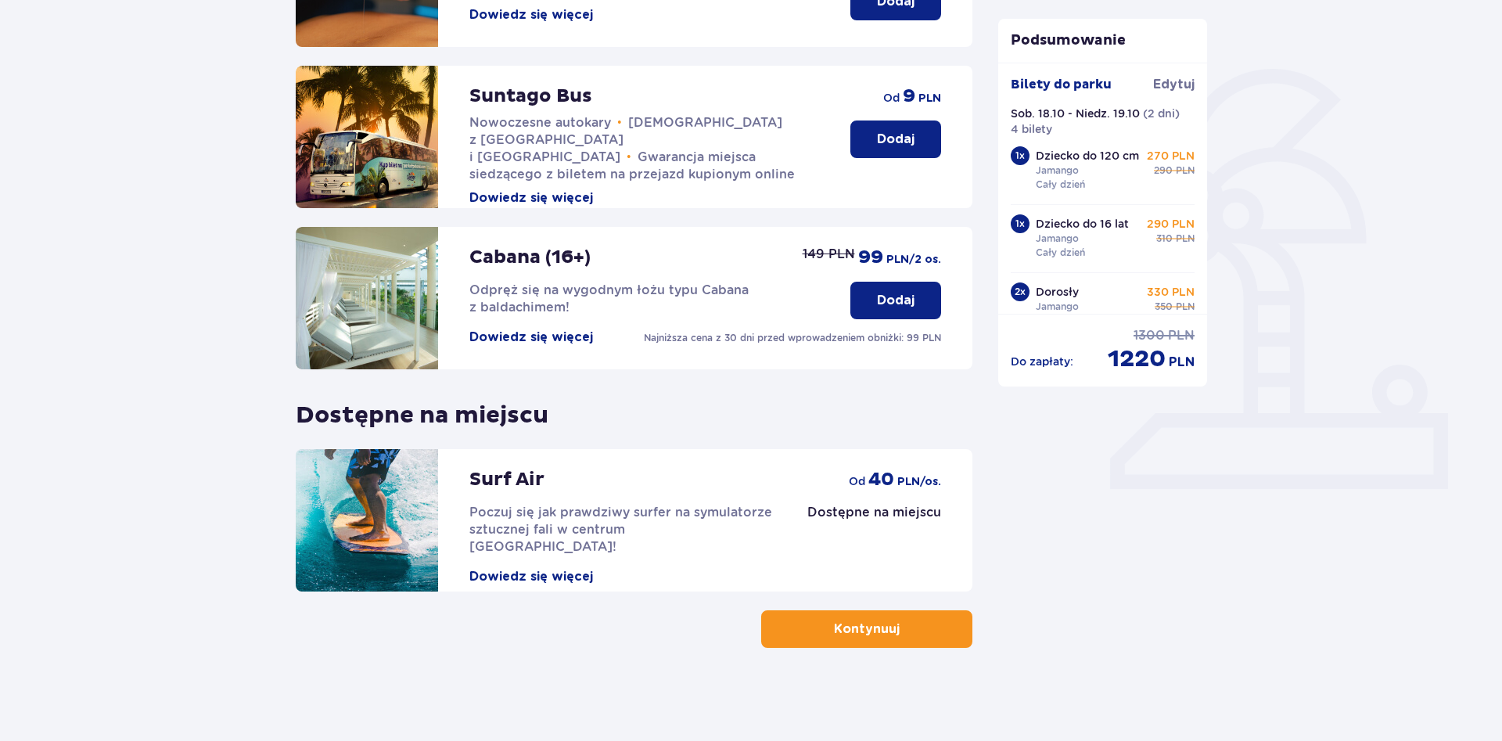
scroll to position [320, 0]
click at [832, 618] on button "Kontynuuj" at bounding box center [866, 628] width 211 height 38
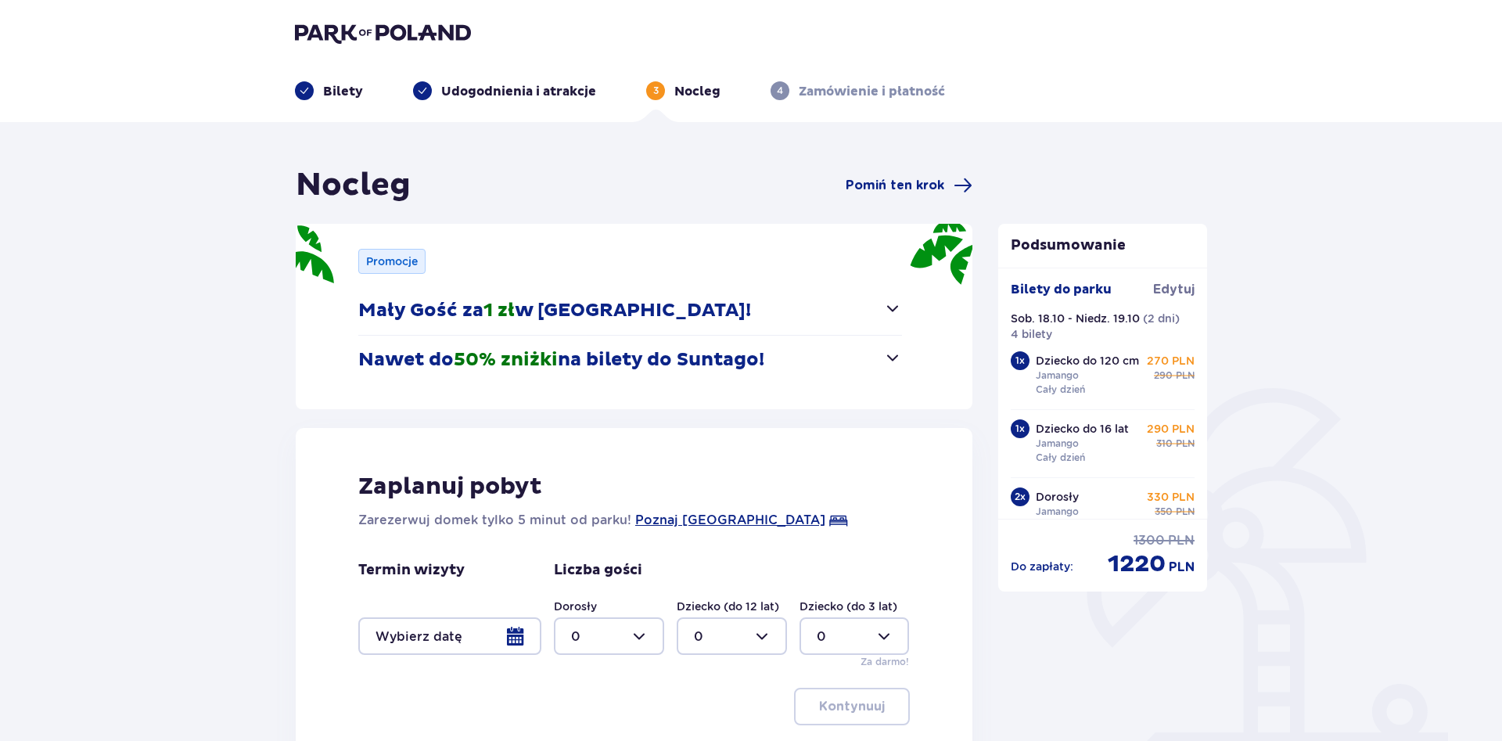
click at [900, 304] on span "button" at bounding box center [892, 308] width 19 height 19
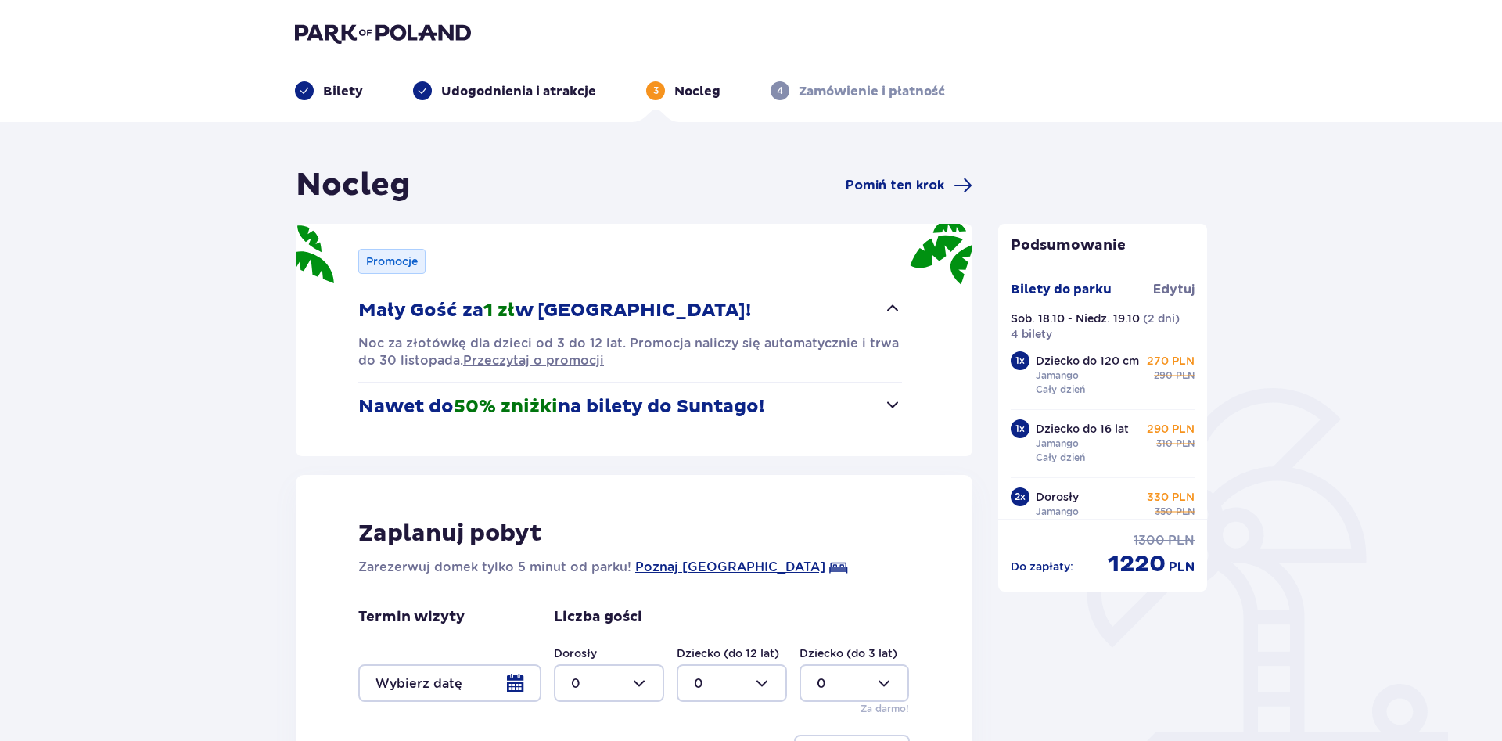
click at [900, 304] on span "button" at bounding box center [892, 308] width 19 height 19
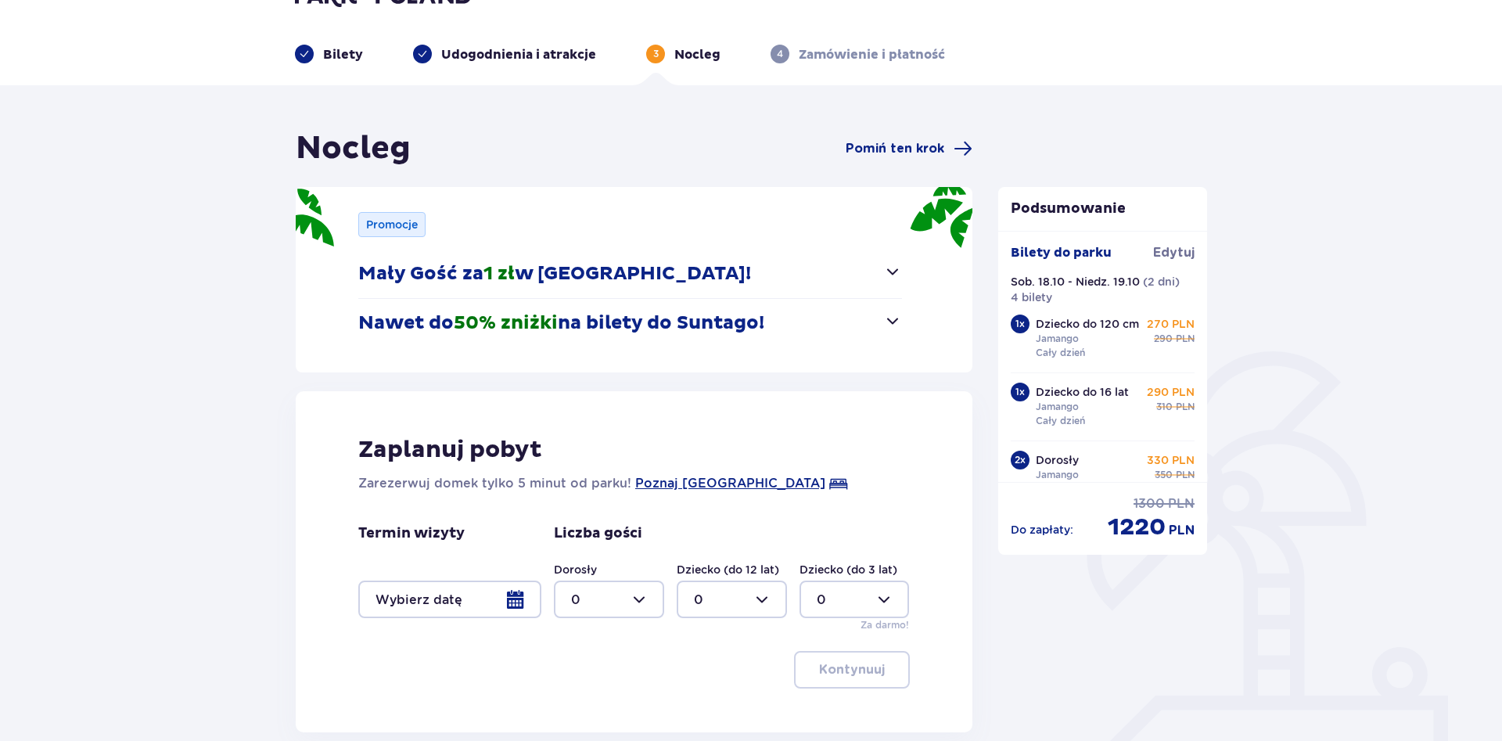
scroll to position [80, 0]
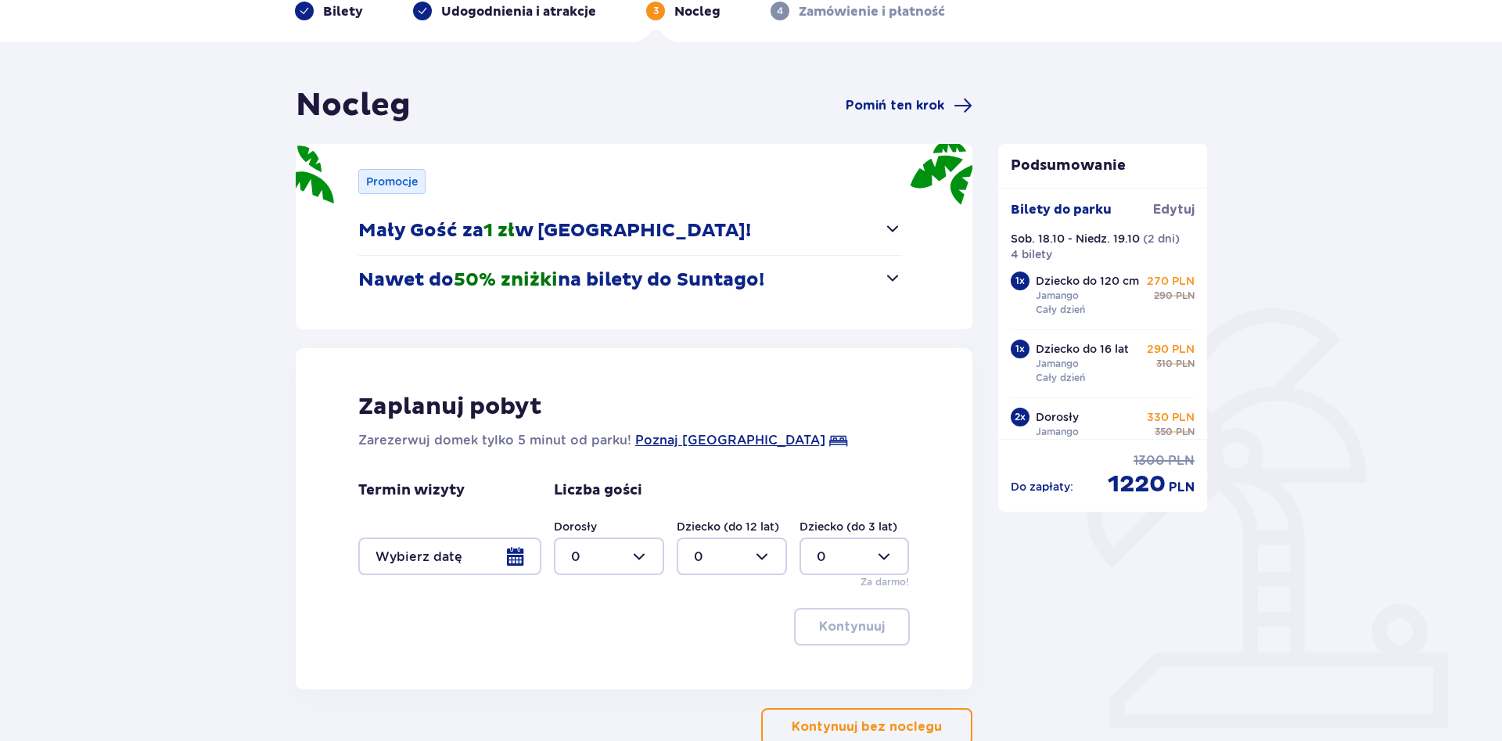
click at [439, 560] on div at bounding box center [449, 556] width 183 height 38
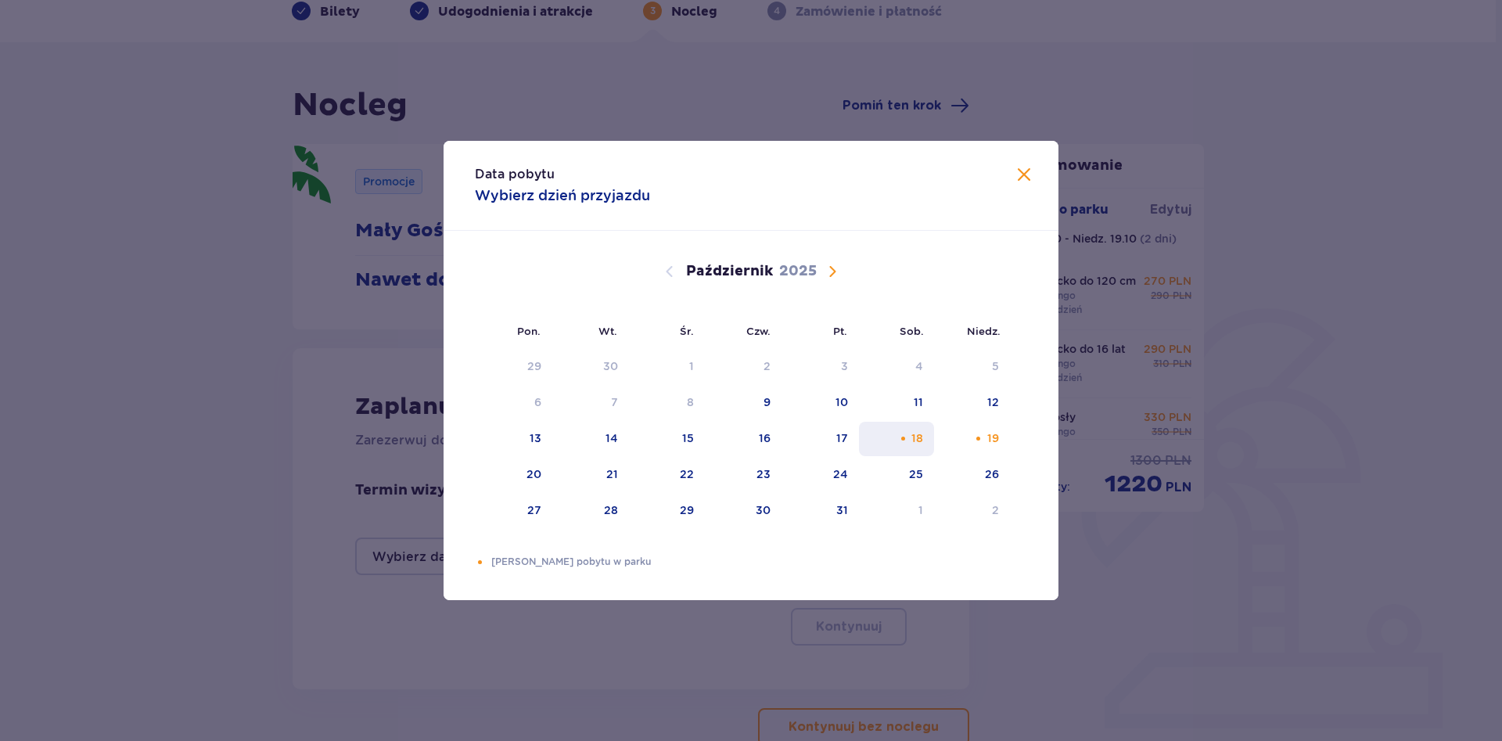
click at [922, 427] on div "18" at bounding box center [897, 439] width 76 height 34
click at [984, 438] on div "19" at bounding box center [972, 439] width 76 height 34
type input "18.10.25 - 19.10.25"
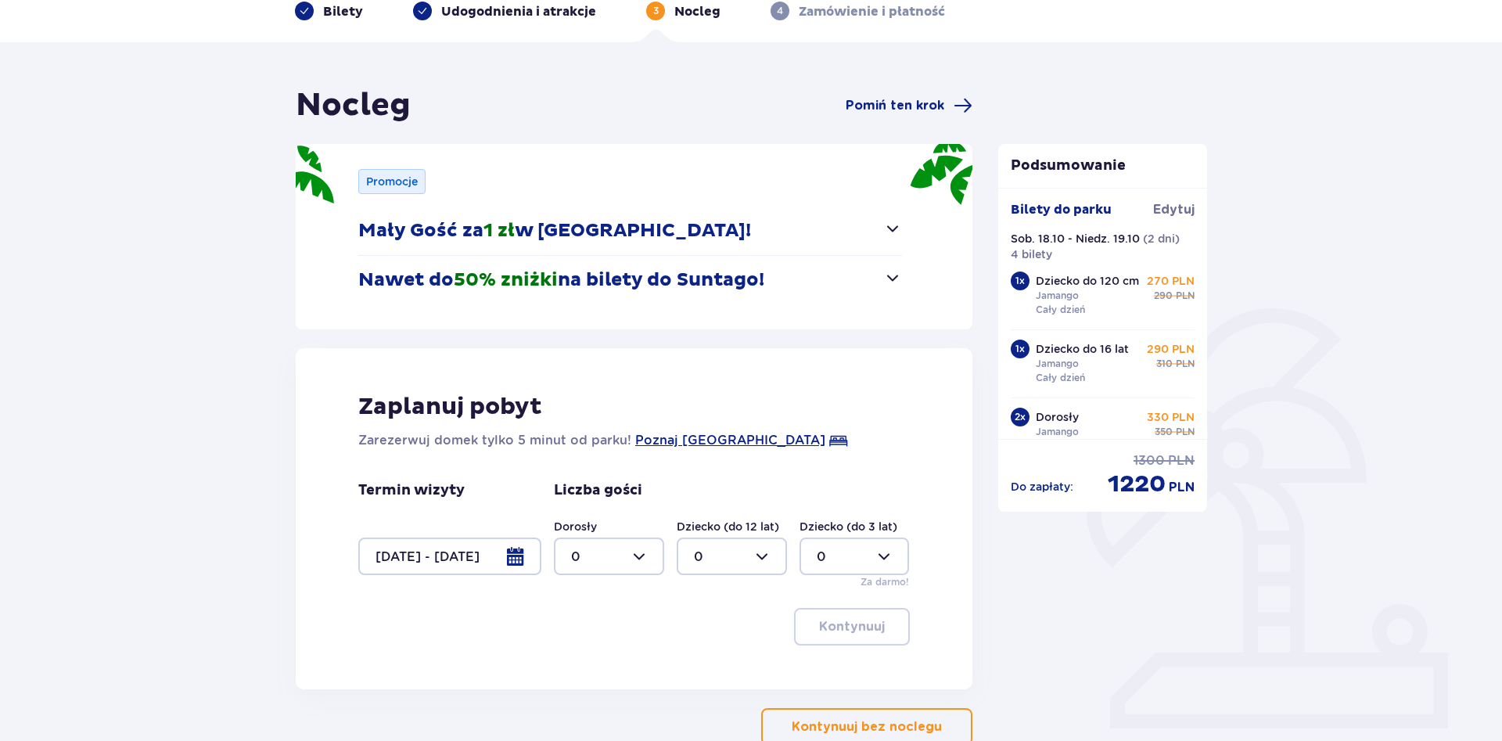
click at [633, 550] on div at bounding box center [609, 556] width 110 height 38
click at [578, 671] on p "2" at bounding box center [575, 669] width 8 height 17
type input "2"
click at [774, 559] on div at bounding box center [732, 556] width 110 height 38
click at [712, 666] on div "2" at bounding box center [732, 669] width 76 height 17
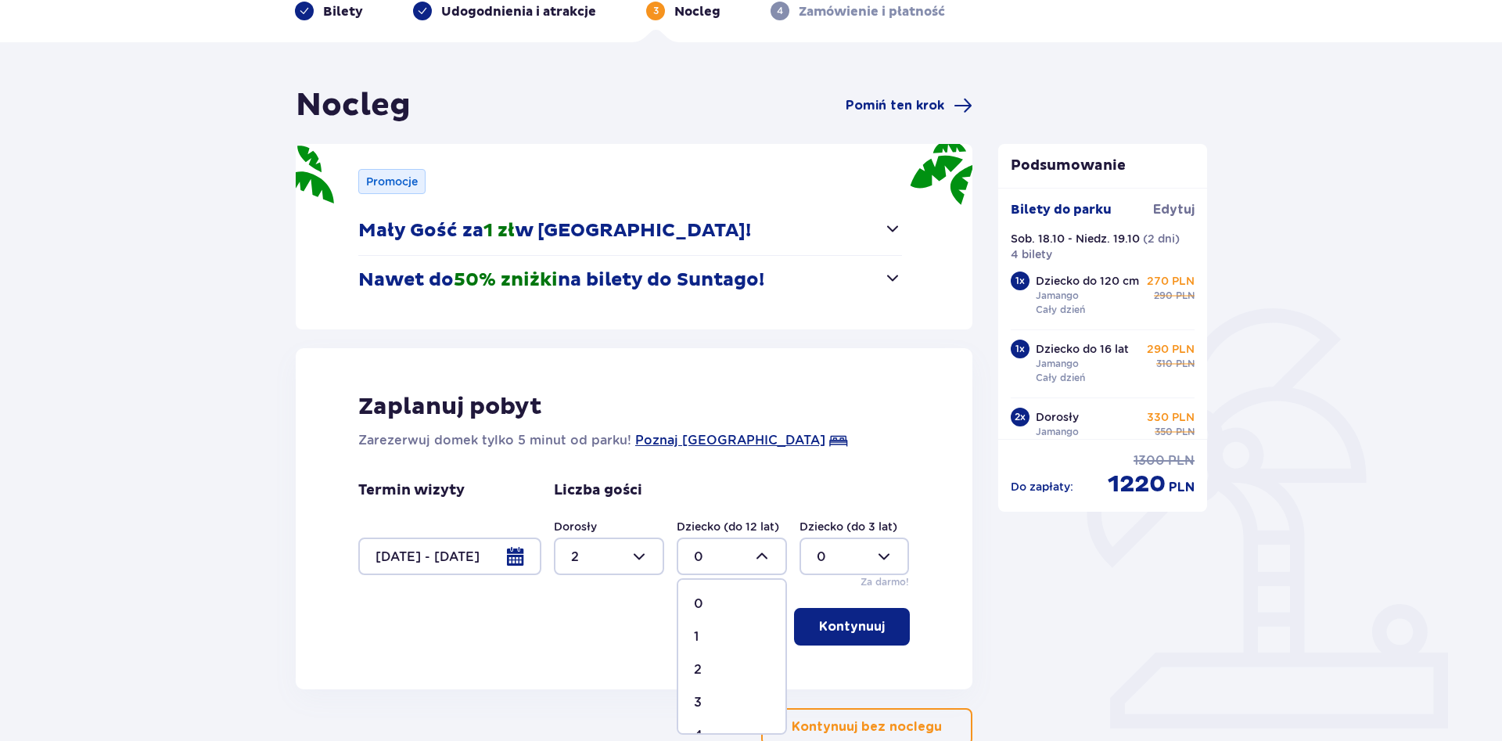
type input "2"
click at [843, 621] on p "Kontynuuj" at bounding box center [852, 626] width 66 height 17
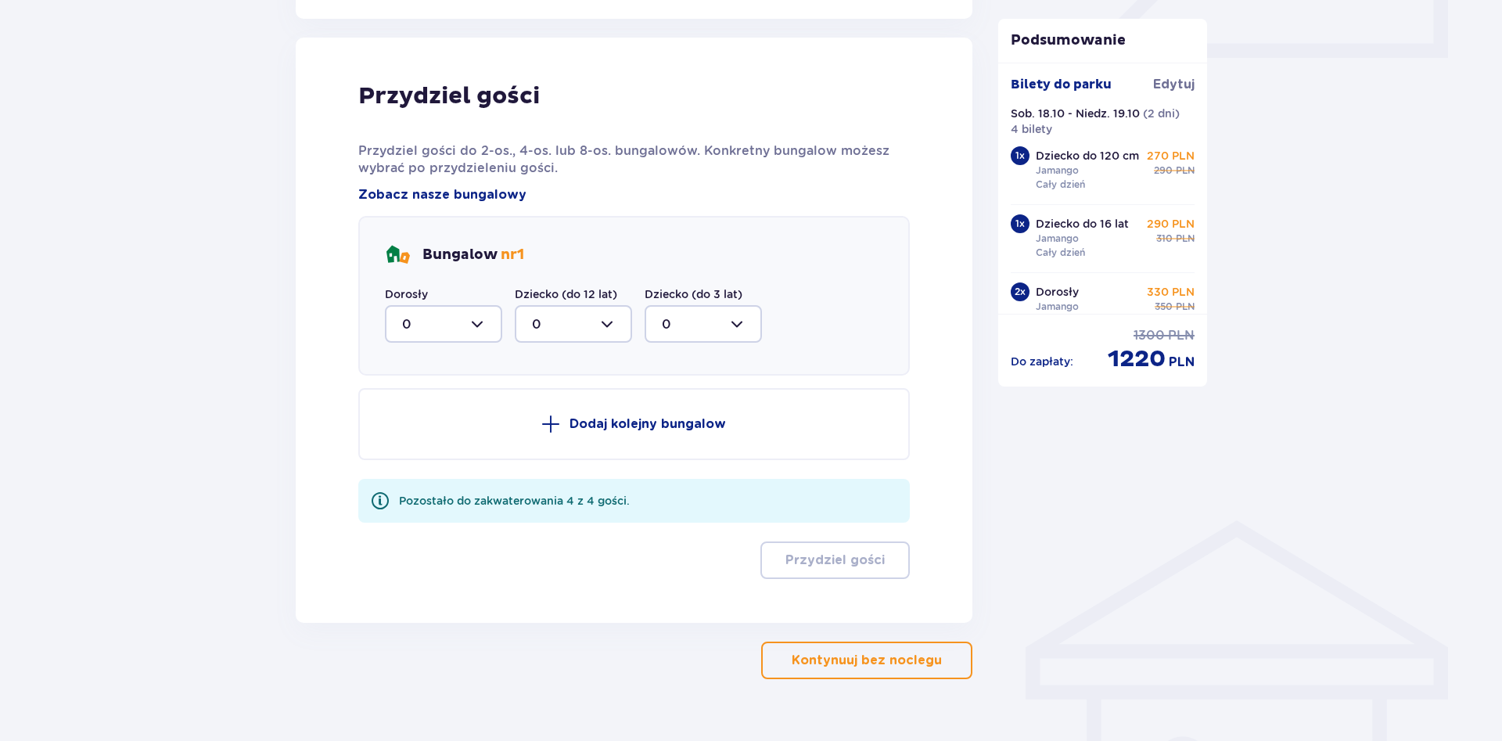
scroll to position [769, 0]
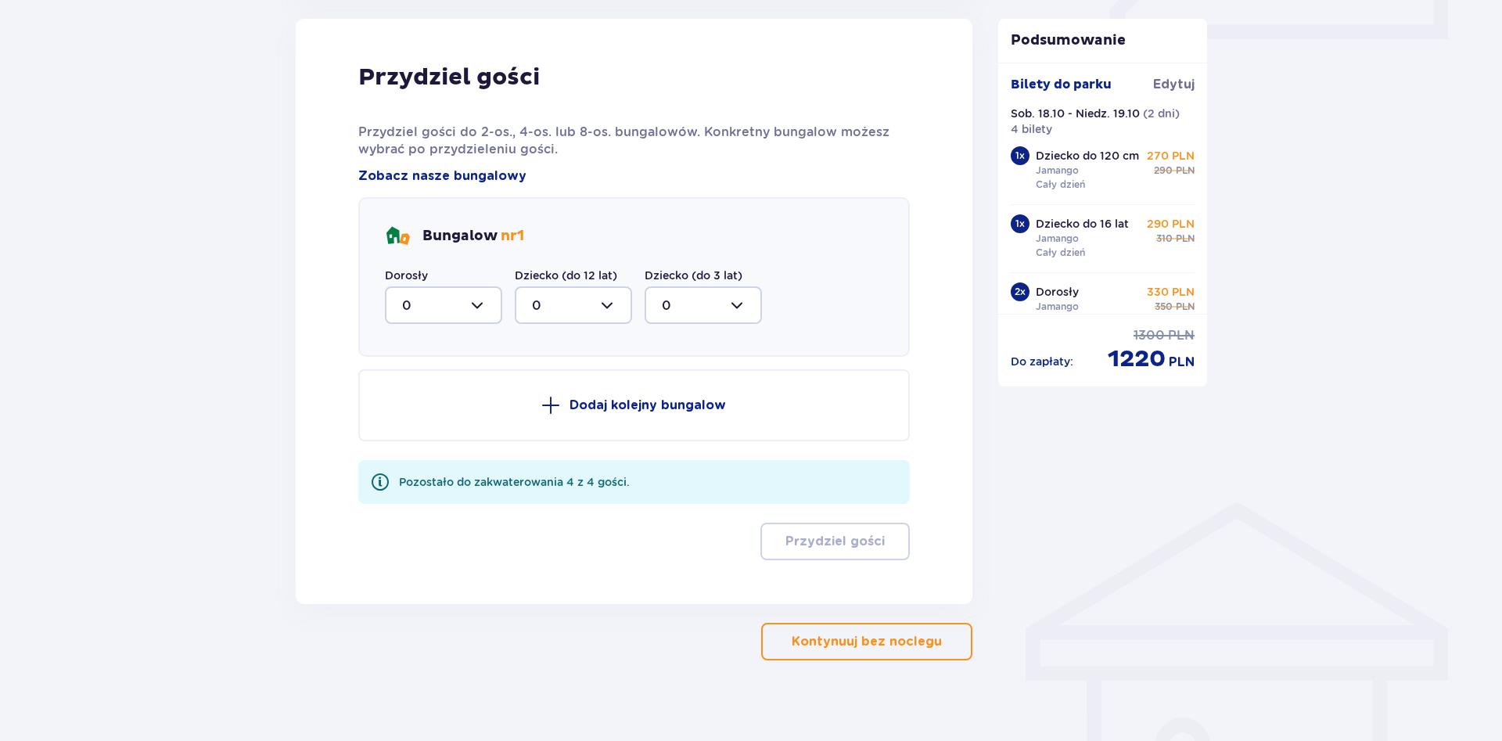
click at [459, 287] on div at bounding box center [443, 305] width 117 height 38
click at [413, 412] on div "2" at bounding box center [443, 418] width 83 height 17
type input "2"
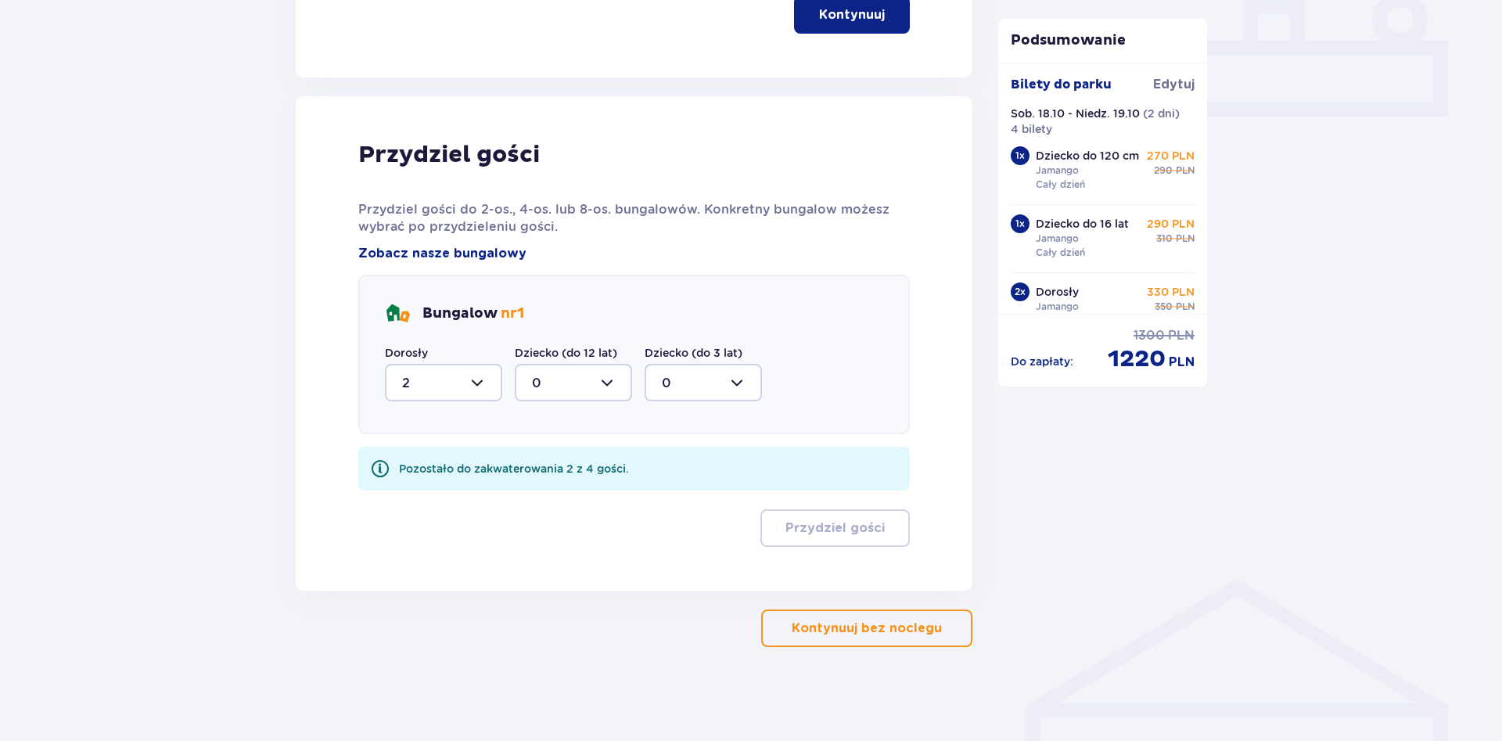
scroll to position [692, 0]
click at [588, 387] on div at bounding box center [573, 383] width 117 height 38
click at [537, 501] on p "2" at bounding box center [536, 495] width 8 height 17
type input "2"
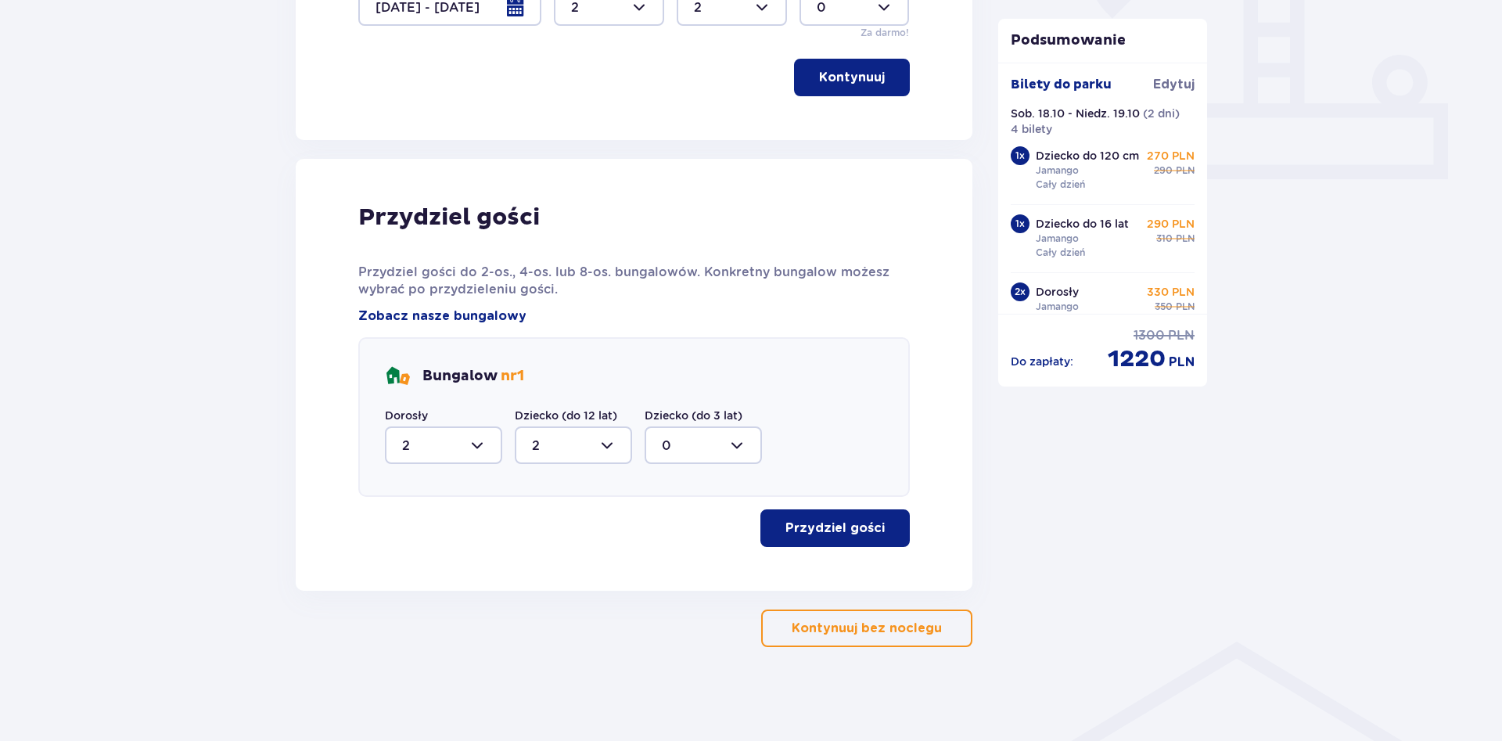
scroll to position [629, 0]
click at [861, 542] on button "Przydziel gości" at bounding box center [834, 528] width 149 height 38
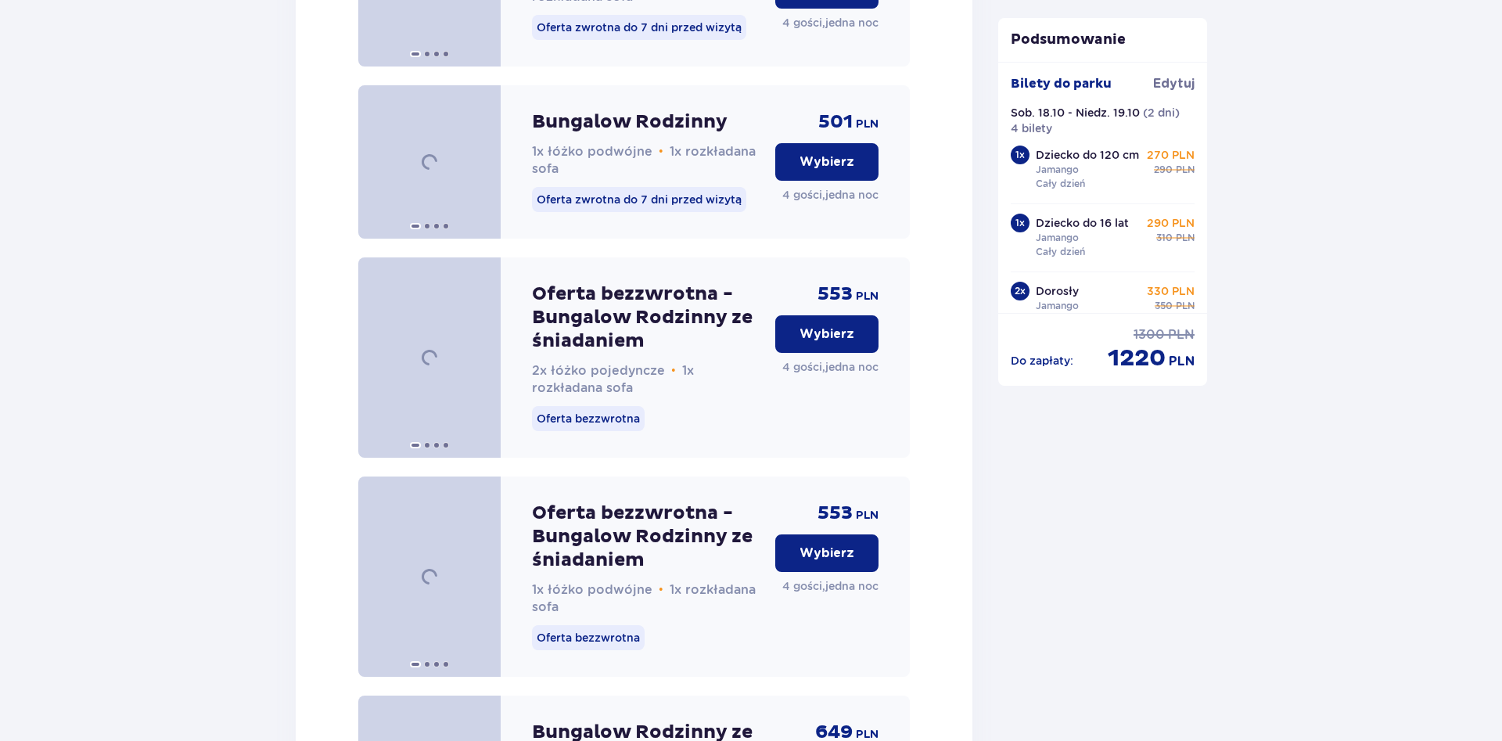
scroll to position [2097, 0]
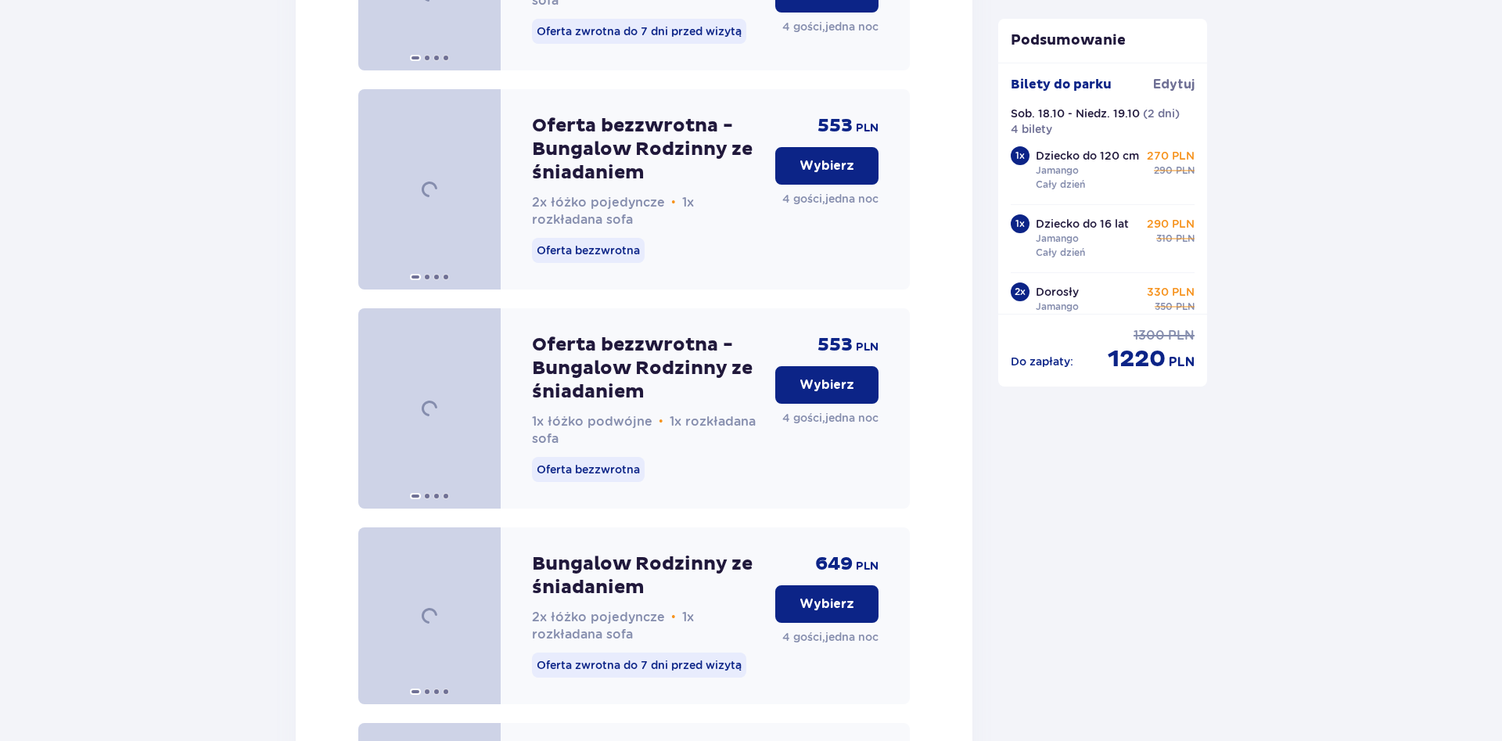
click at [806, 174] on p "Wybierz" at bounding box center [826, 165] width 55 height 17
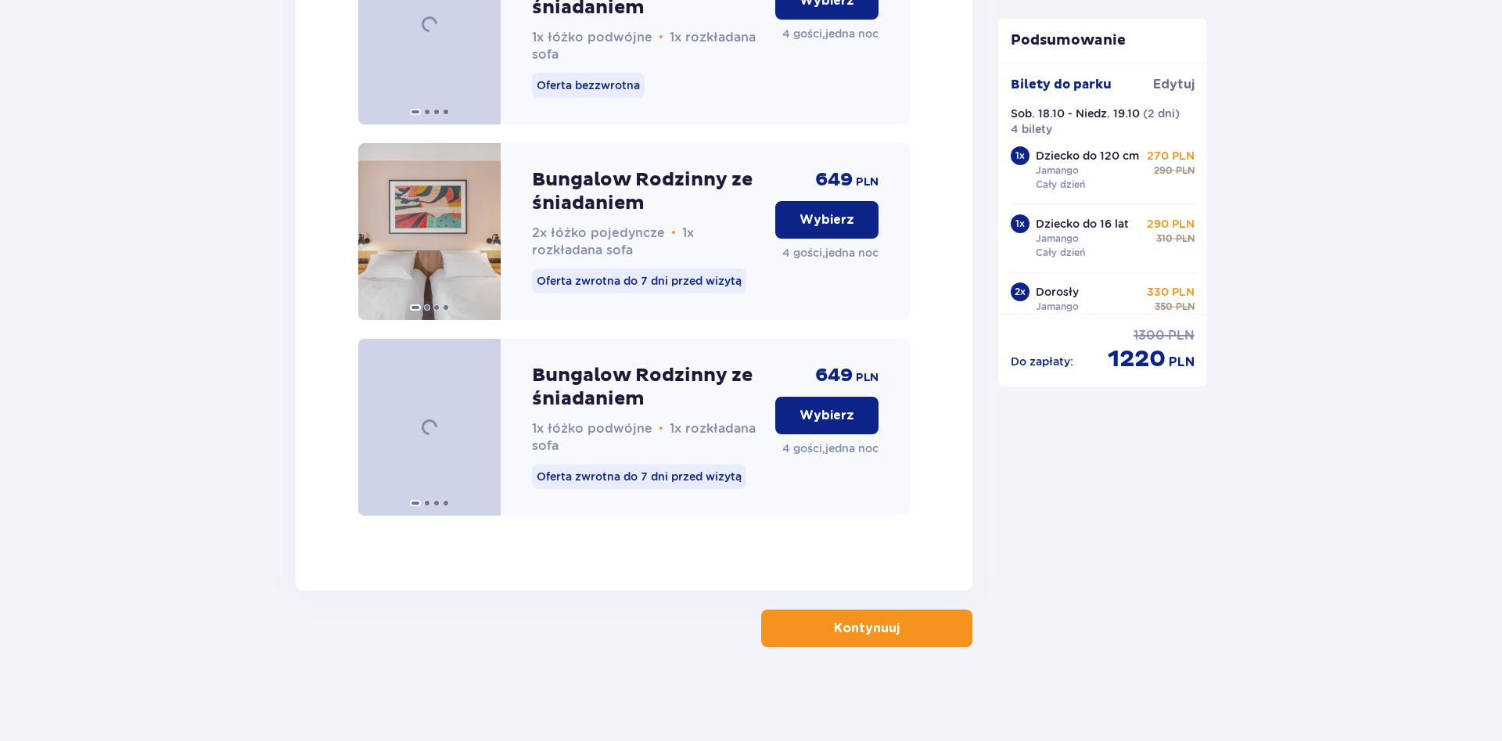
scroll to position [2500, 0]
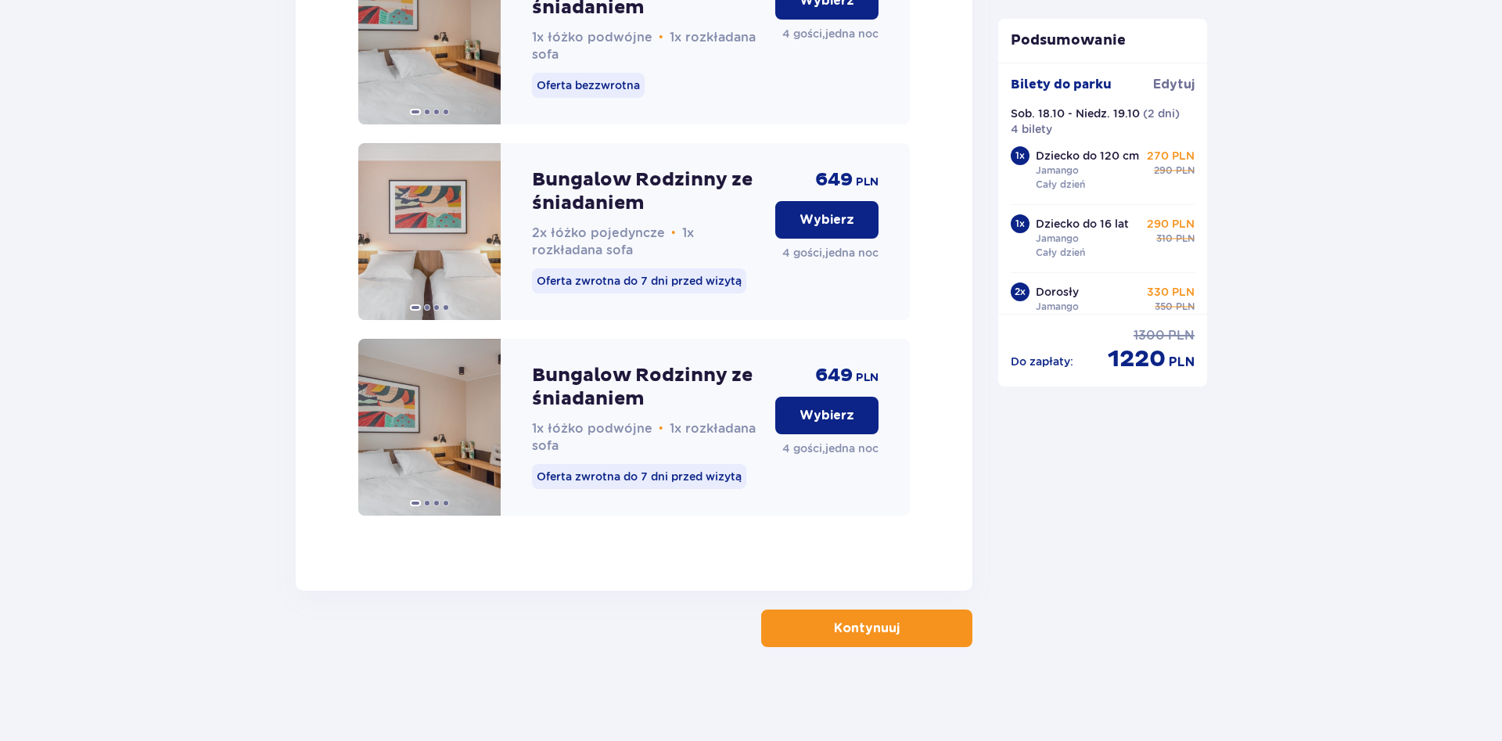
click at [850, 414] on p "Wybierz" at bounding box center [826, 415] width 55 height 17
click at [882, 628] on p "Kontynuuj" at bounding box center [867, 628] width 66 height 17
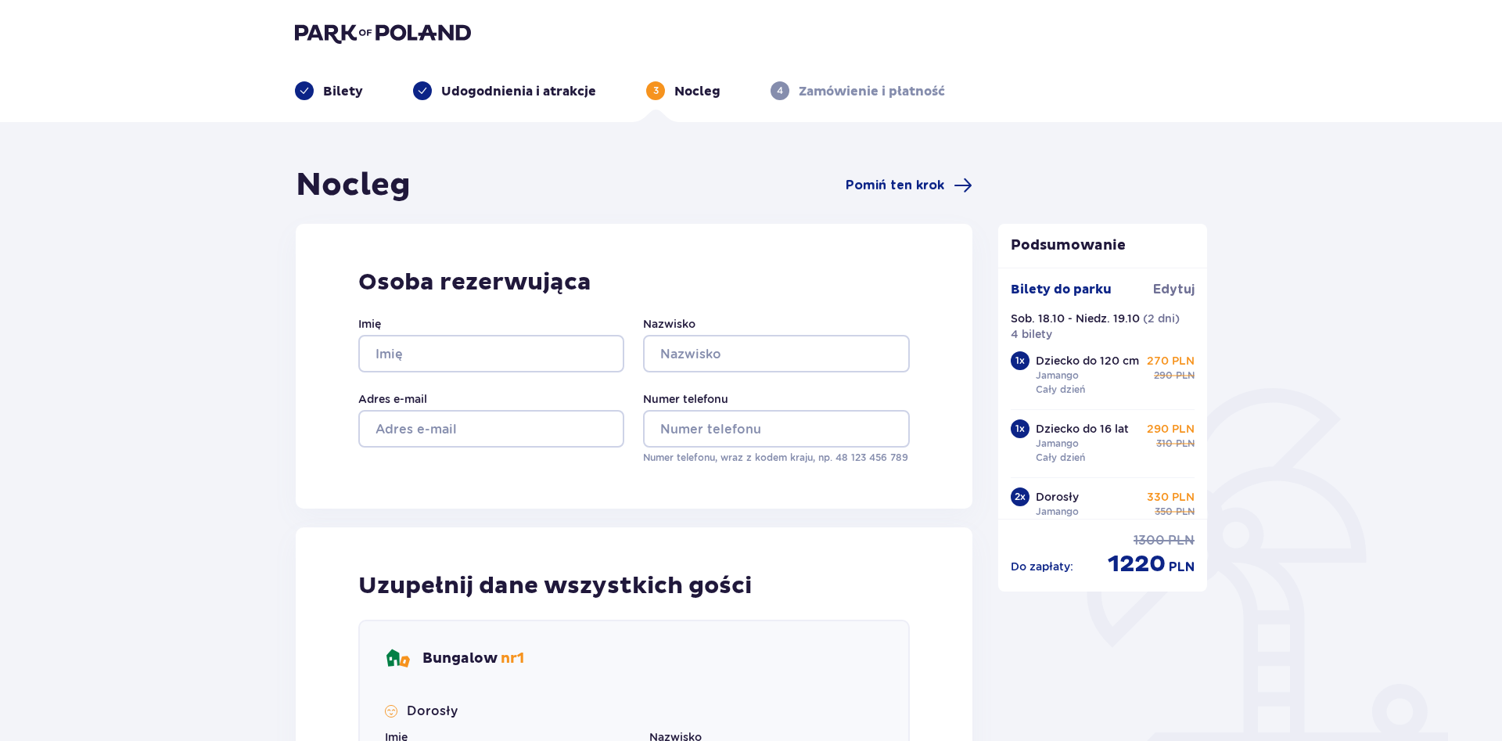
click at [404, 18] on header "Bilety Udogodnienia i atrakcje 3 Nocleg 4 Zamówienie i płatność" at bounding box center [751, 61] width 1502 height 122
click at [412, 37] on img at bounding box center [383, 33] width 176 height 22
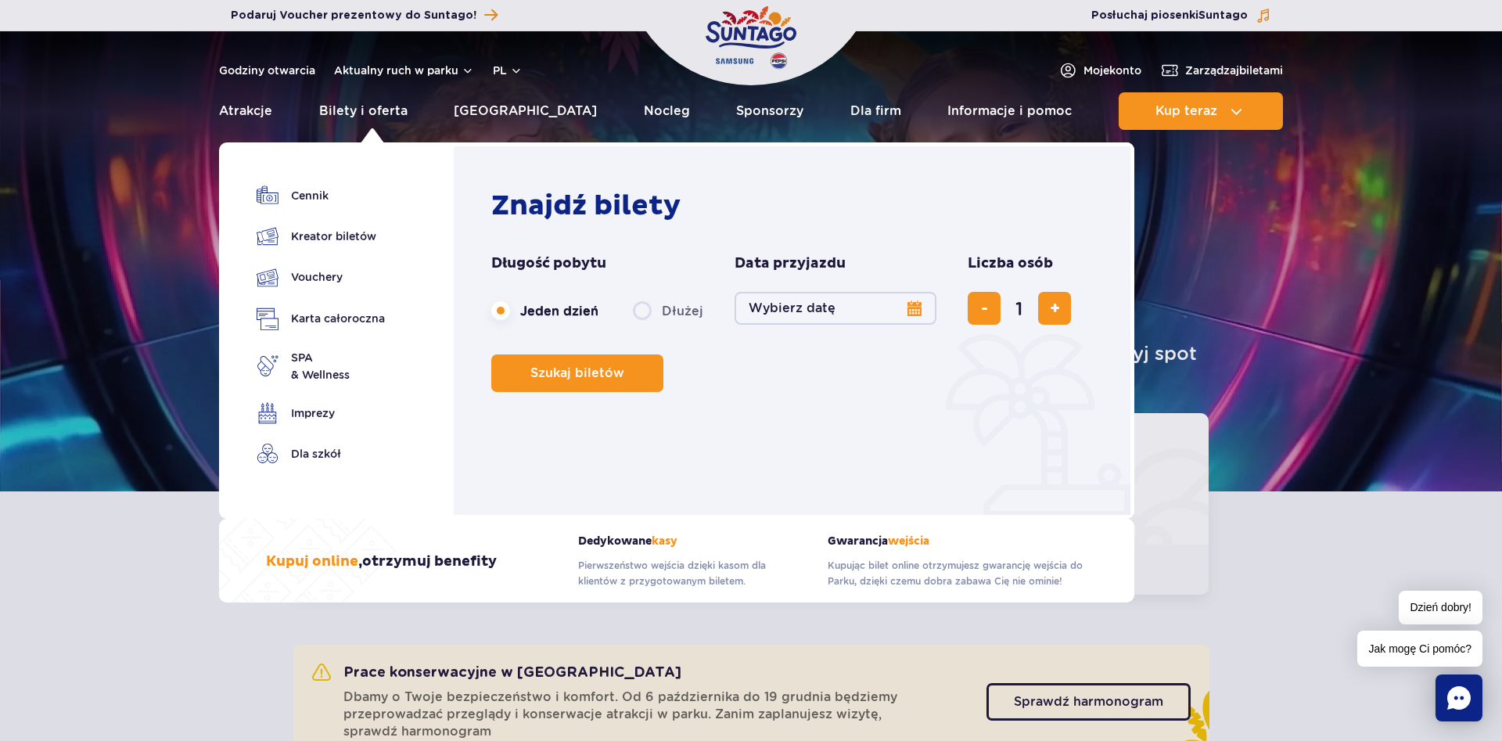
click at [911, 316] on button "Wybierz datę" at bounding box center [836, 308] width 202 height 33
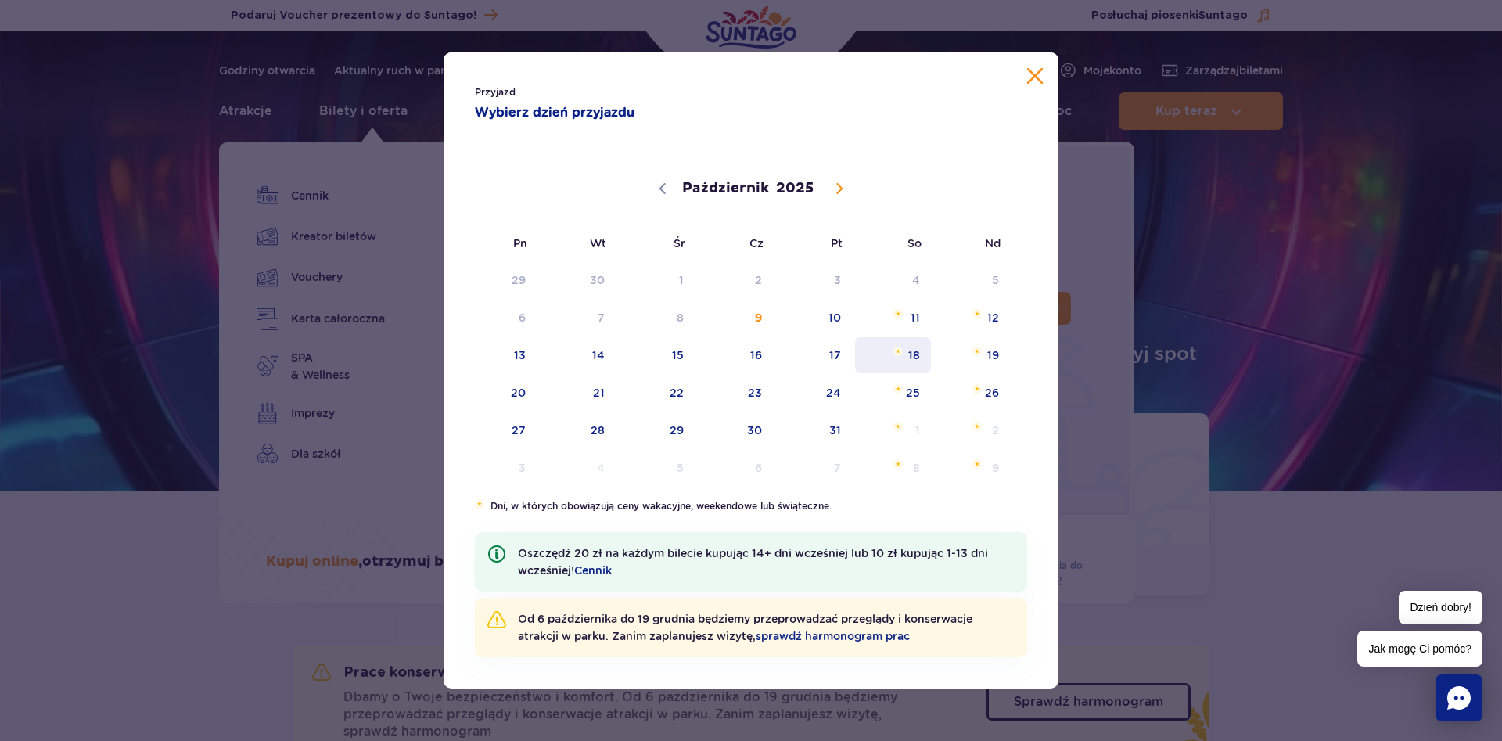
click at [918, 357] on span "18" at bounding box center [892, 355] width 79 height 36
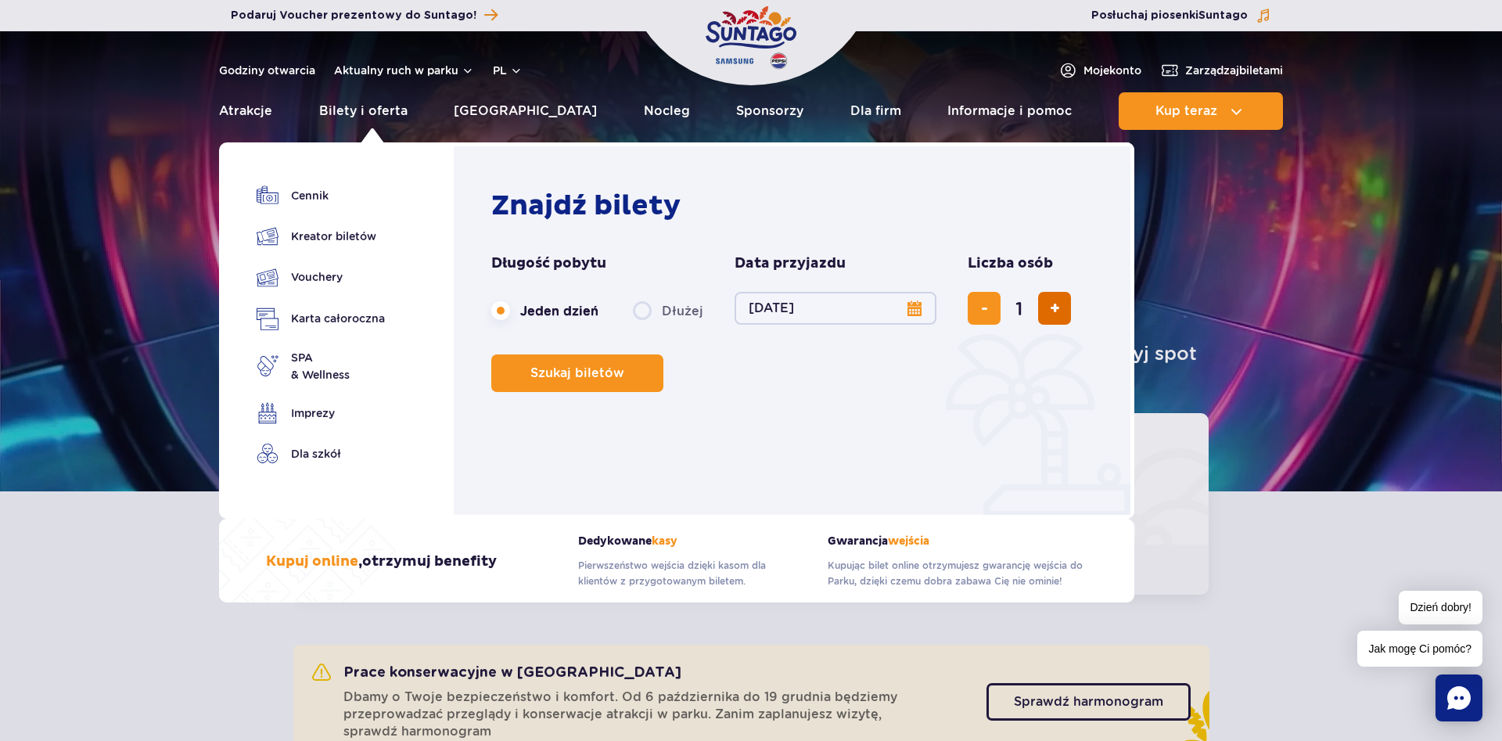
click at [1051, 308] on span "dodaj bilet" at bounding box center [1055, 308] width 10 height 0
type input "2"
click at [1051, 308] on span "dodaj bilet" at bounding box center [1055, 308] width 10 height 0
type input "3"
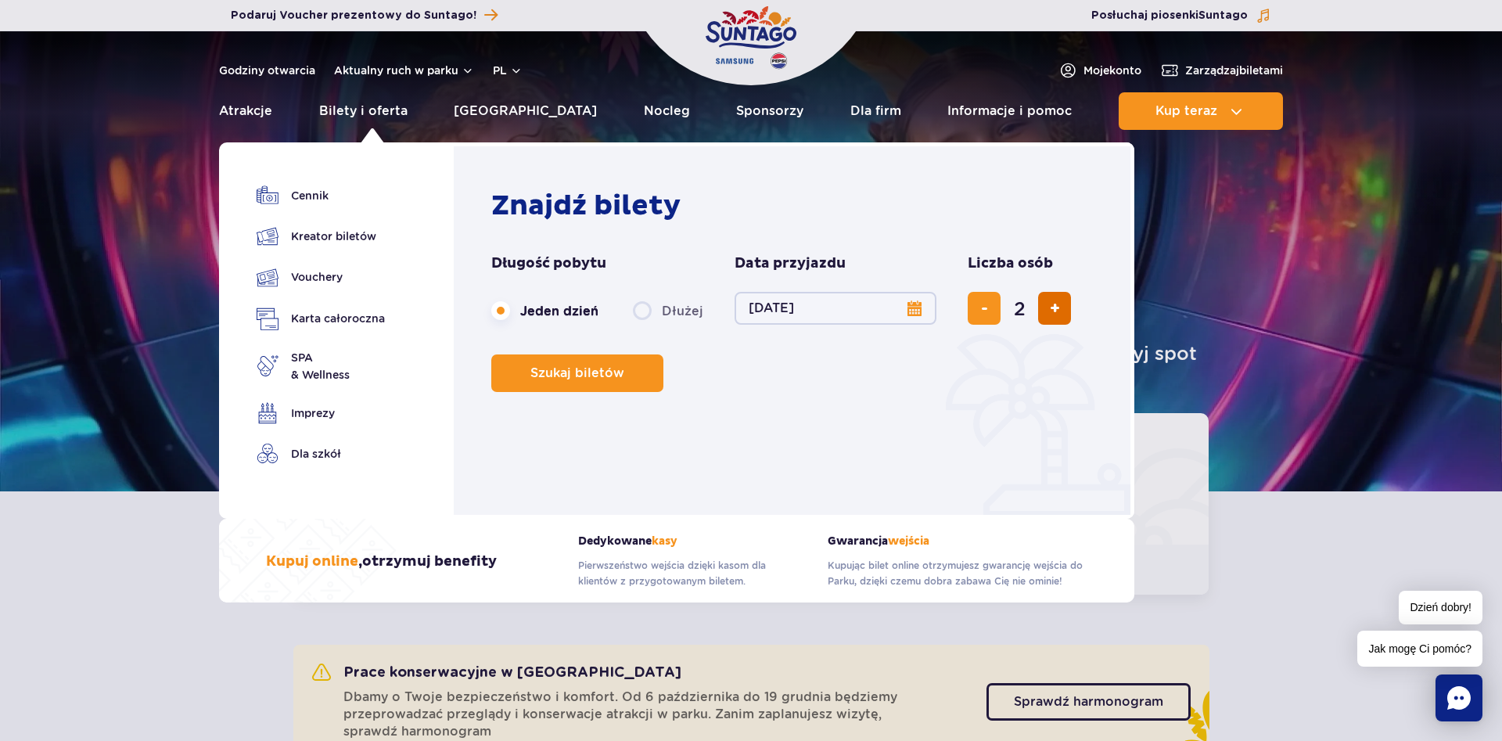
type input "3"
click at [1051, 308] on span "dodaj bilet" at bounding box center [1055, 308] width 10 height 0
type input "4"
click at [540, 372] on span "Szukaj biletów" at bounding box center [571, 373] width 94 height 14
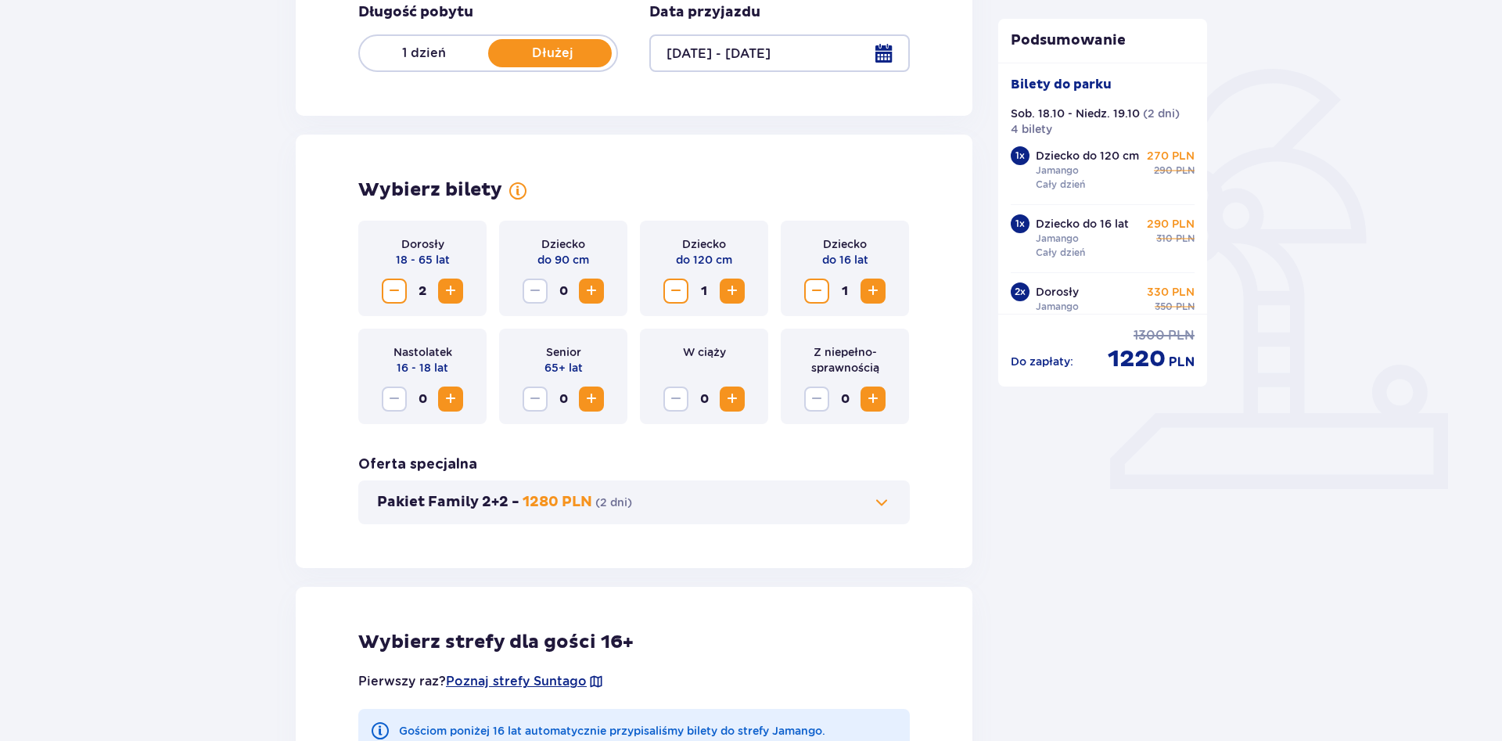
scroll to position [160, 0]
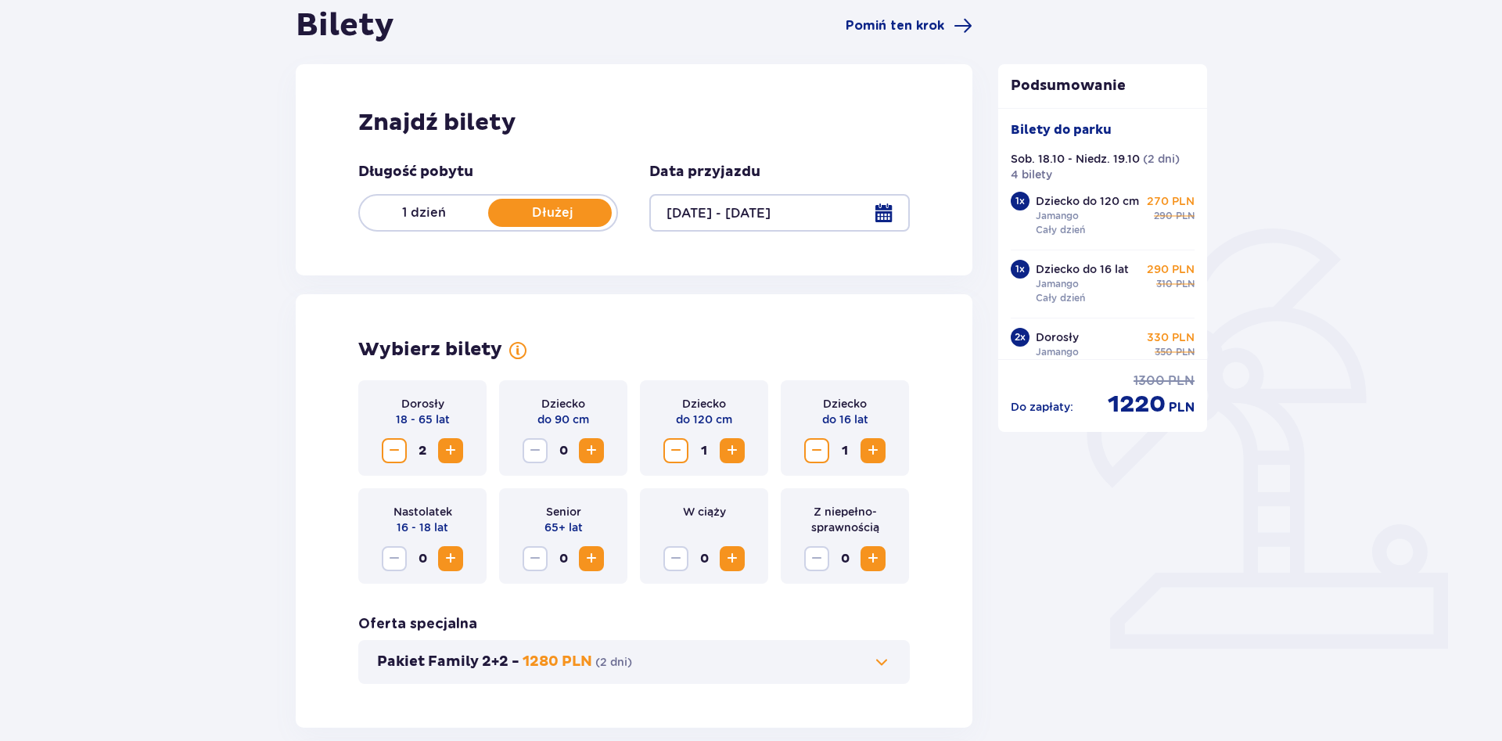
click at [438, 217] on p "1 dzień" at bounding box center [424, 212] width 128 height 17
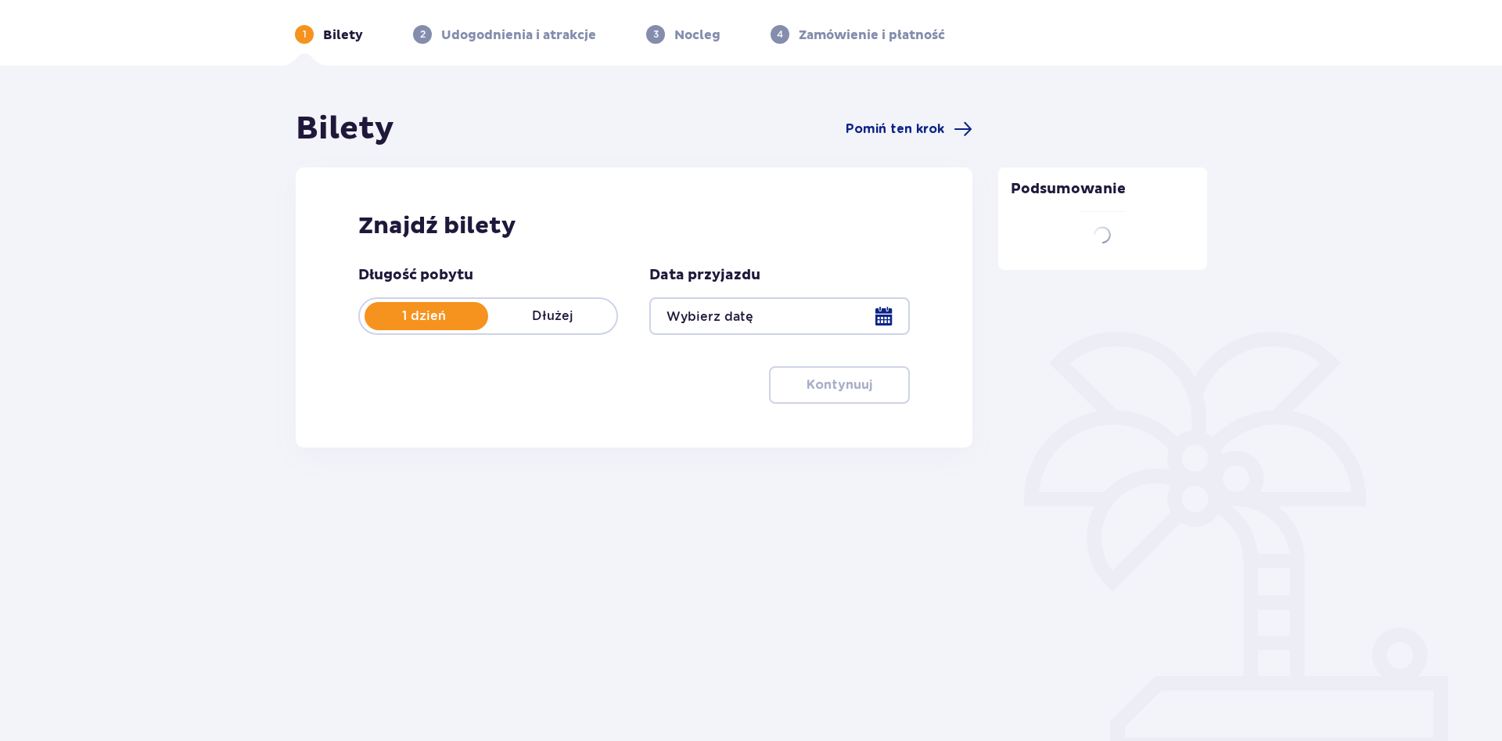
scroll to position [56, 0]
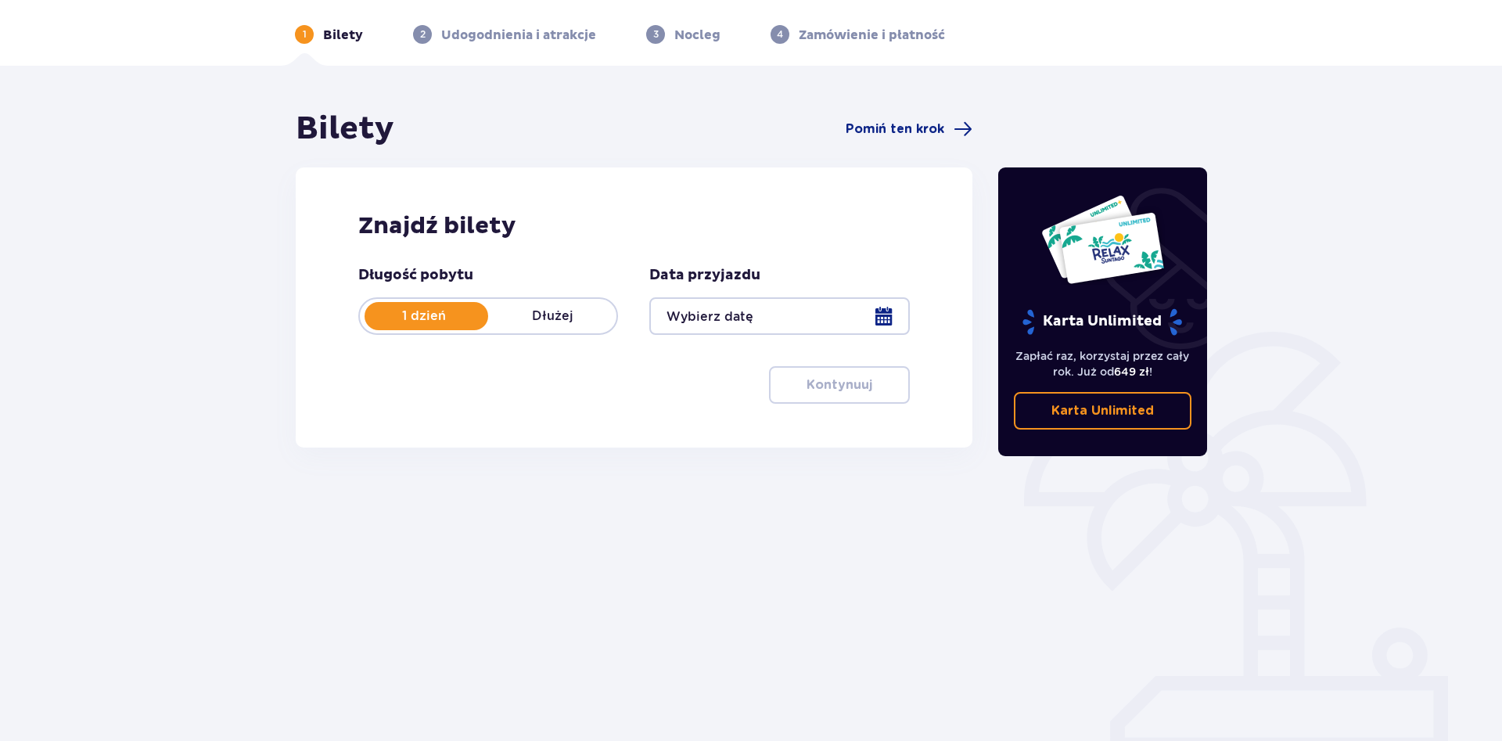
click at [772, 313] on div at bounding box center [779, 316] width 260 height 38
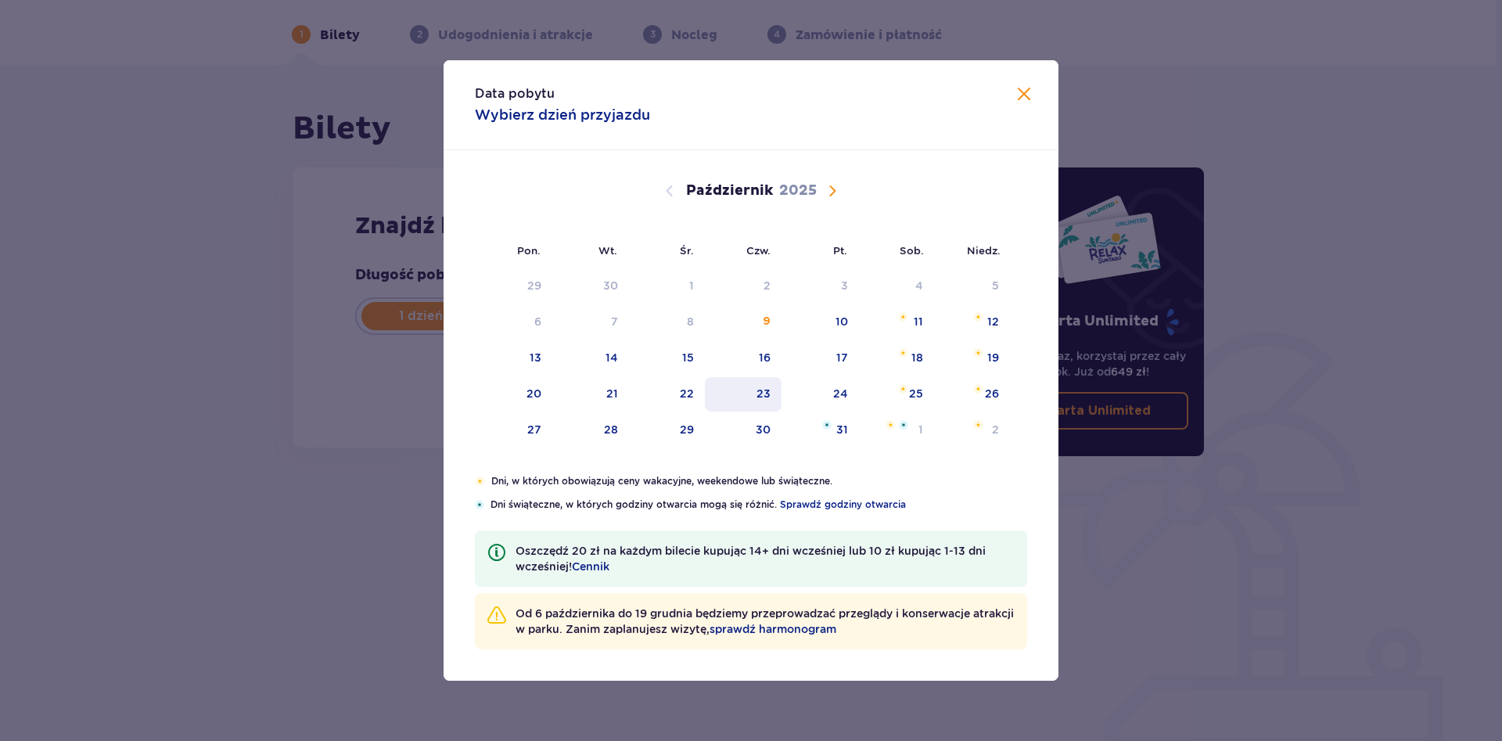
drag, startPoint x: 915, startPoint y: 371, endPoint x: 730, endPoint y: 381, distance: 185.7
click at [915, 372] on div "18" at bounding box center [897, 358] width 76 height 34
type input "[DATE]"
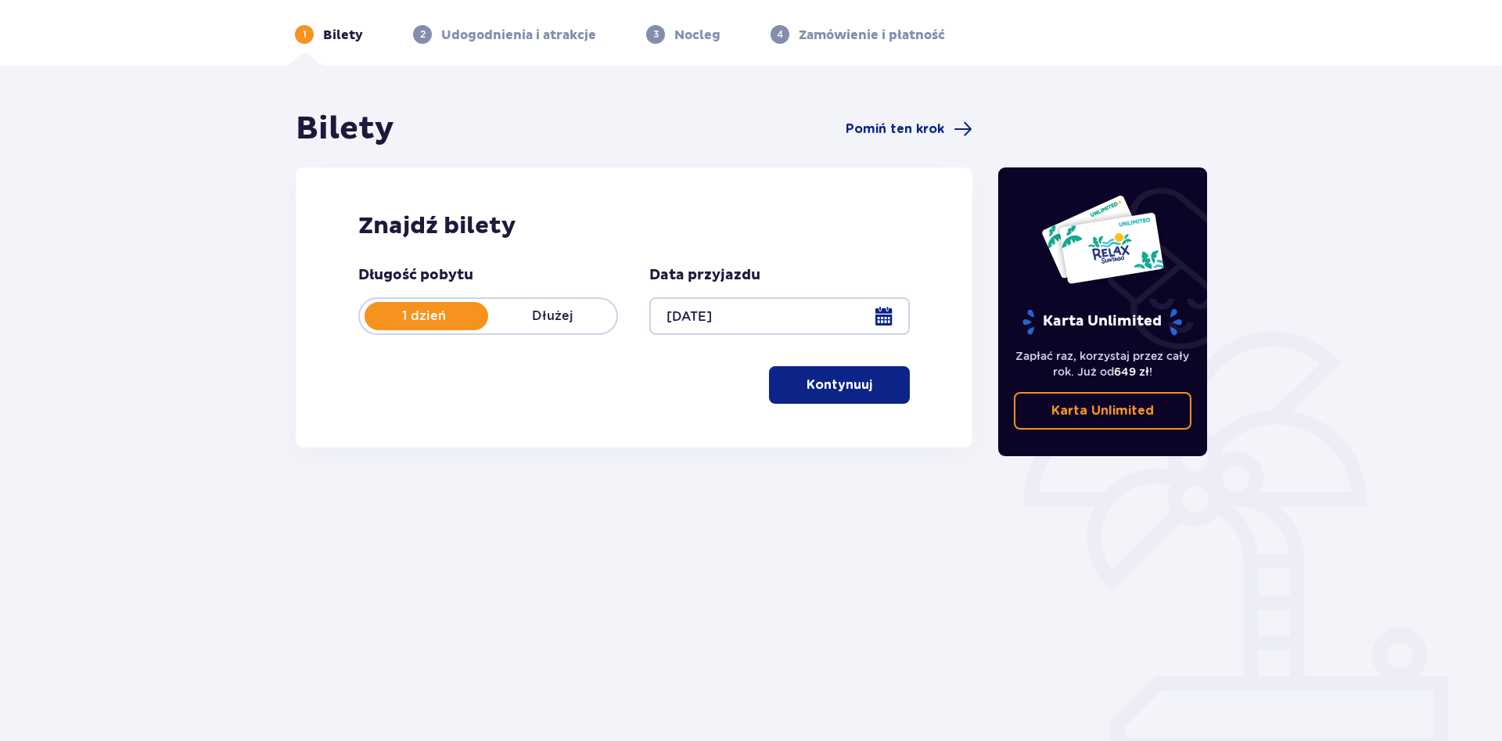
click at [835, 375] on button "Kontynuuj" at bounding box center [839, 385] width 141 height 38
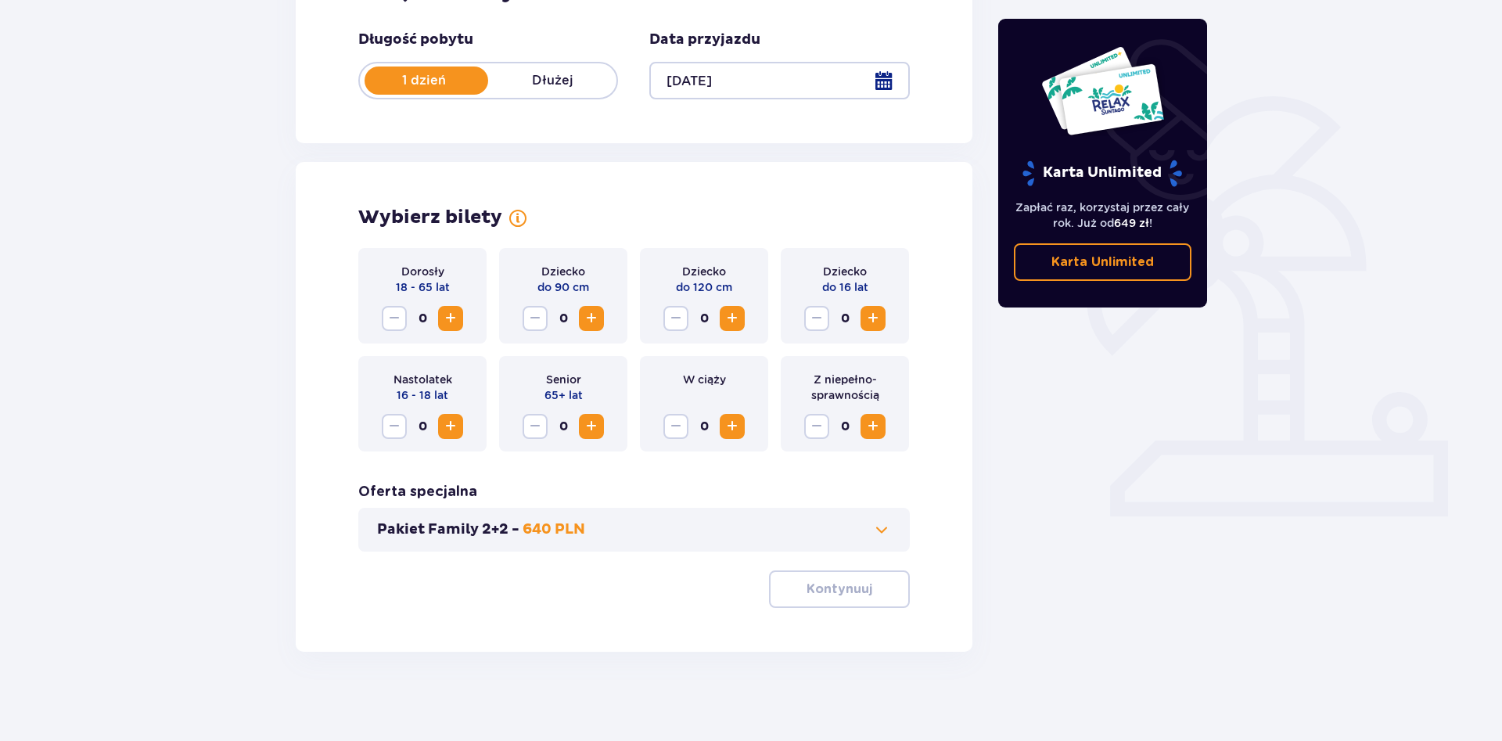
scroll to position [296, 0]
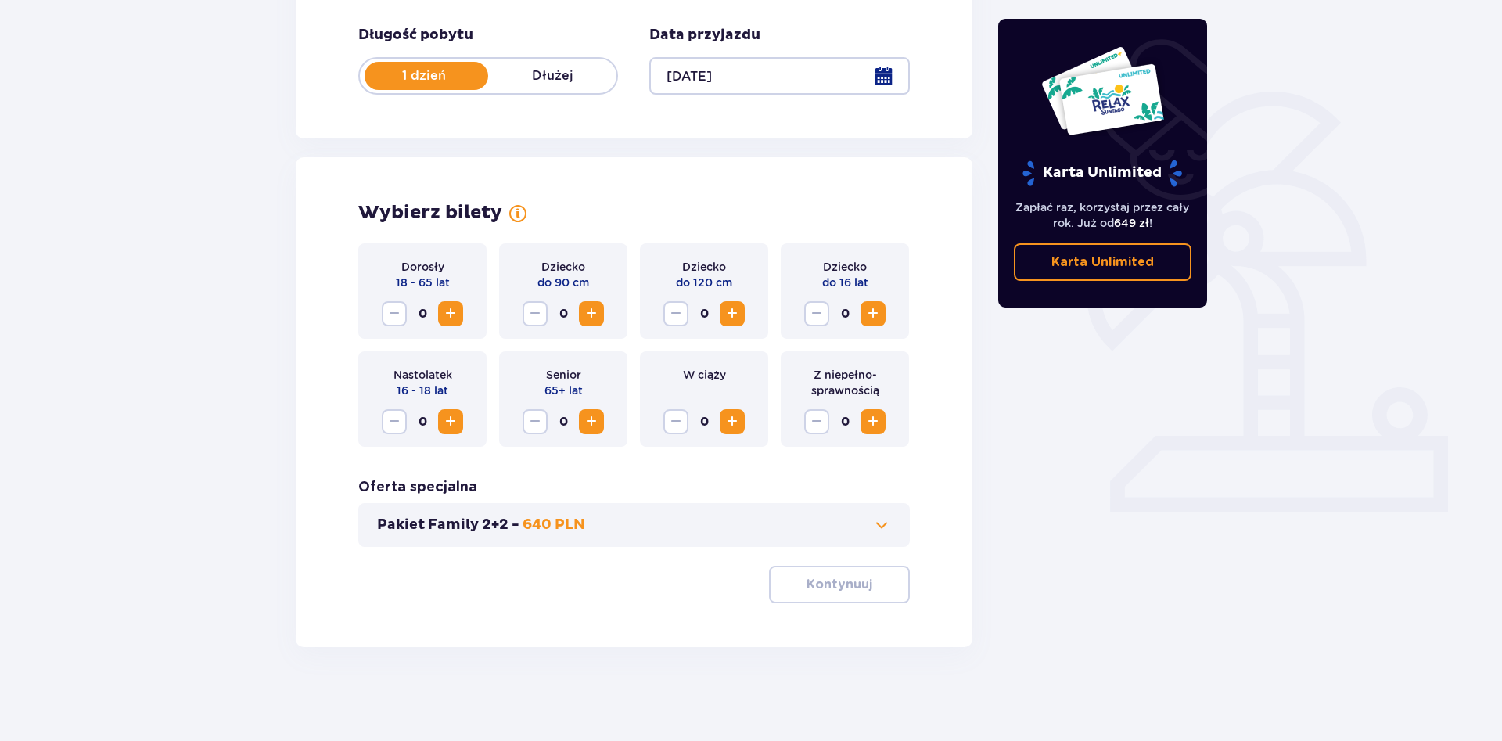
click at [452, 311] on span "Zwiększ" at bounding box center [450, 313] width 19 height 19
click at [737, 311] on span "Zwiększ" at bounding box center [732, 313] width 19 height 19
click at [864, 311] on span "Zwiększ" at bounding box center [873, 313] width 19 height 19
click at [818, 592] on p "Kontynuuj" at bounding box center [840, 584] width 66 height 17
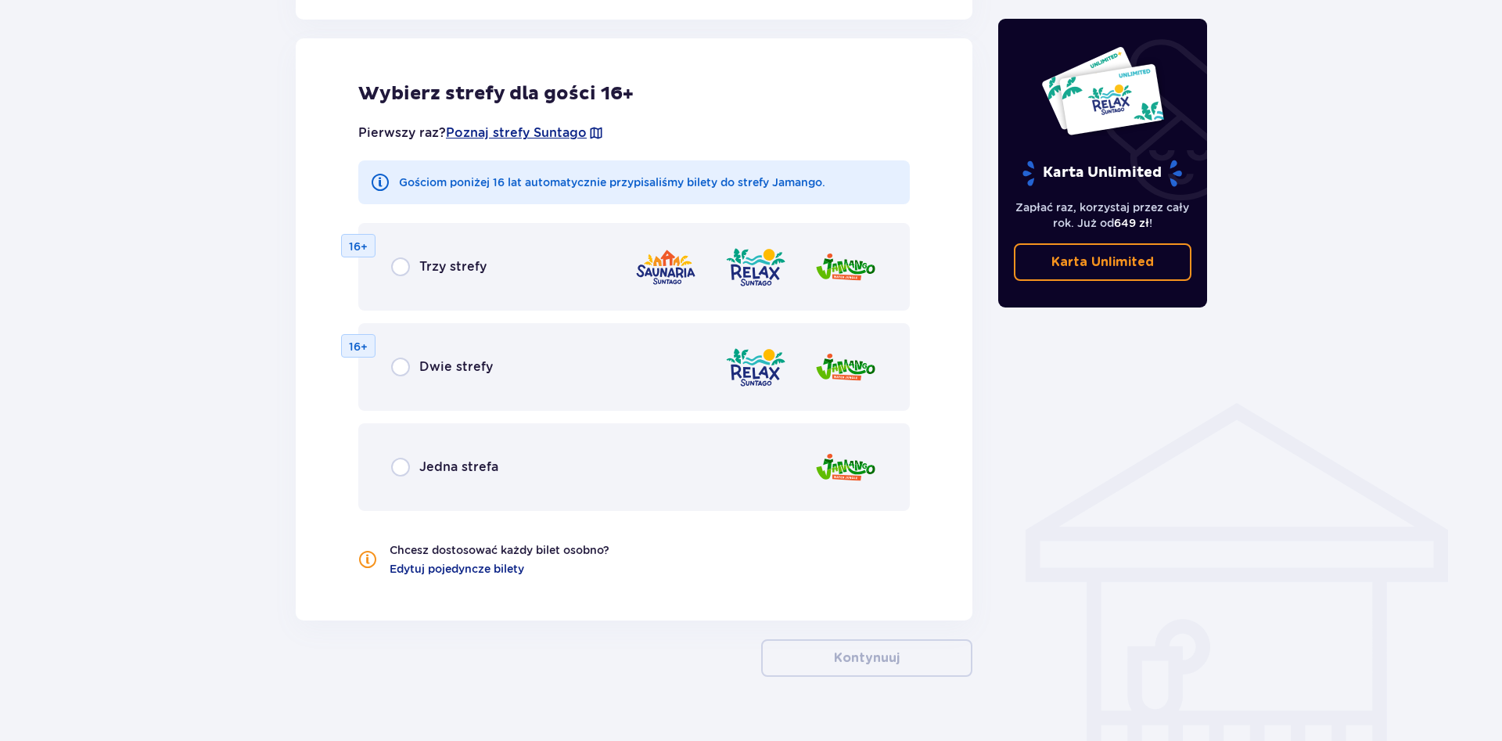
scroll to position [868, 0]
click at [400, 464] on input "radio" at bounding box center [400, 466] width 19 height 19
radio input "true"
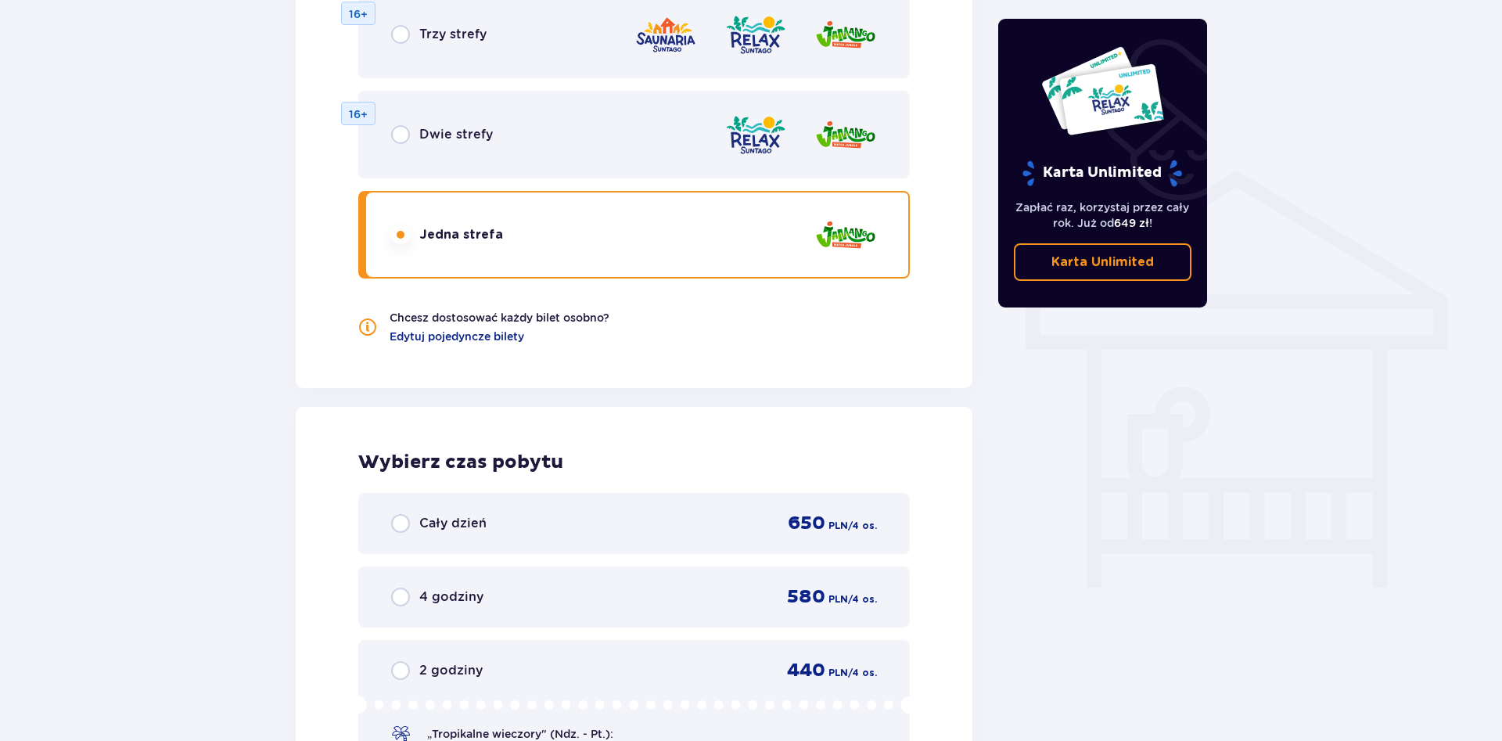
scroll to position [1328, 0]
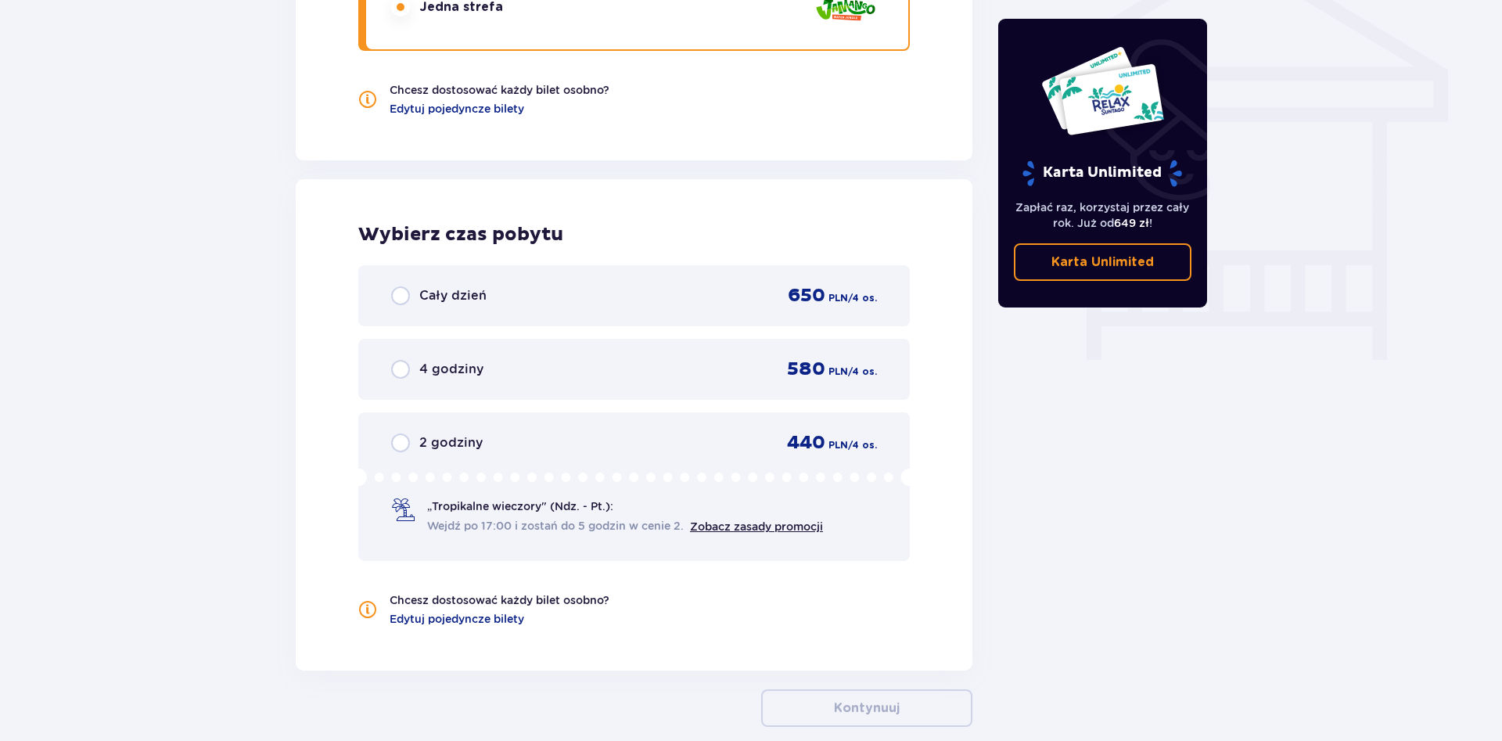
click at [397, 296] on input "radio" at bounding box center [400, 295] width 19 height 19
radio input "true"
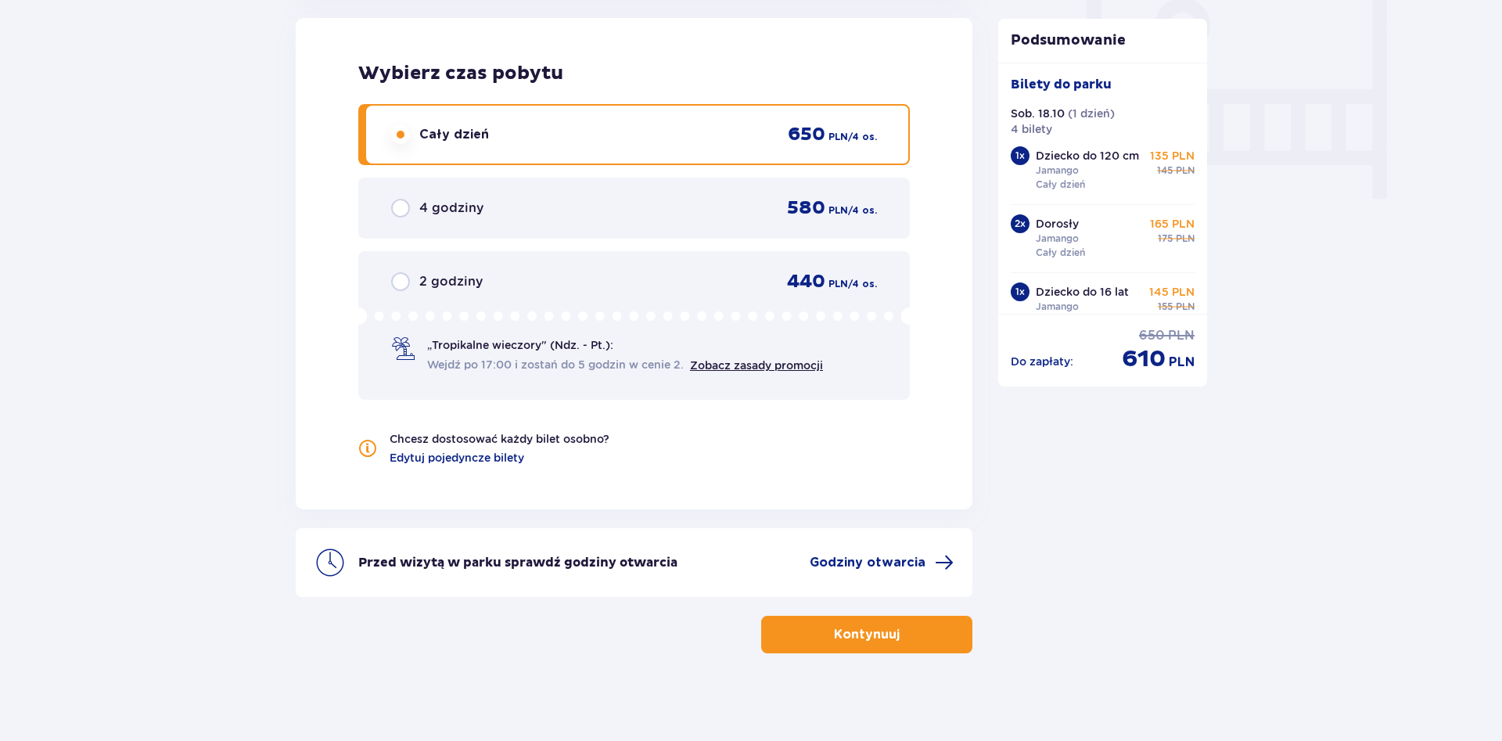
scroll to position [1495, 0]
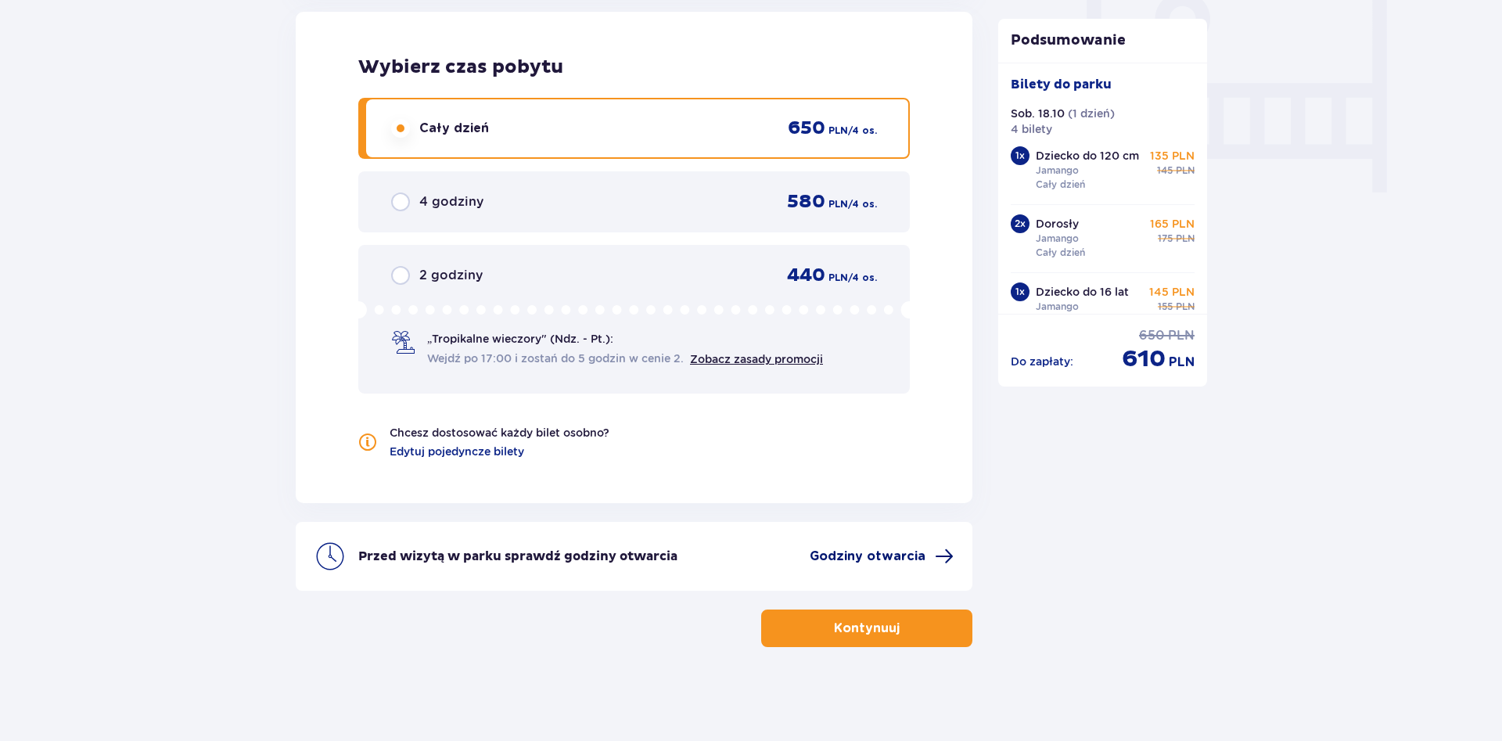
click at [876, 564] on span "Godziny otwarcia" at bounding box center [868, 556] width 116 height 17
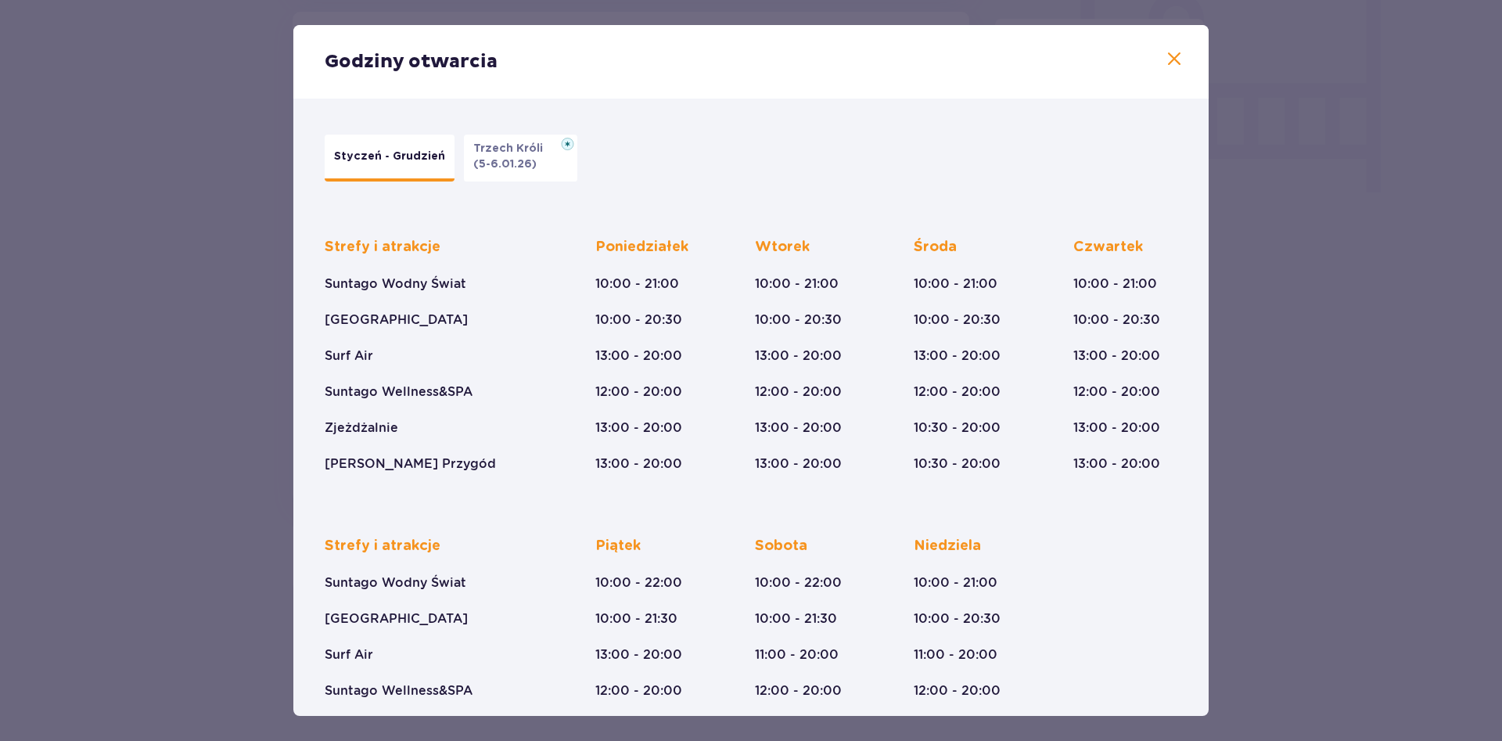
click at [1177, 61] on span at bounding box center [1174, 59] width 19 height 19
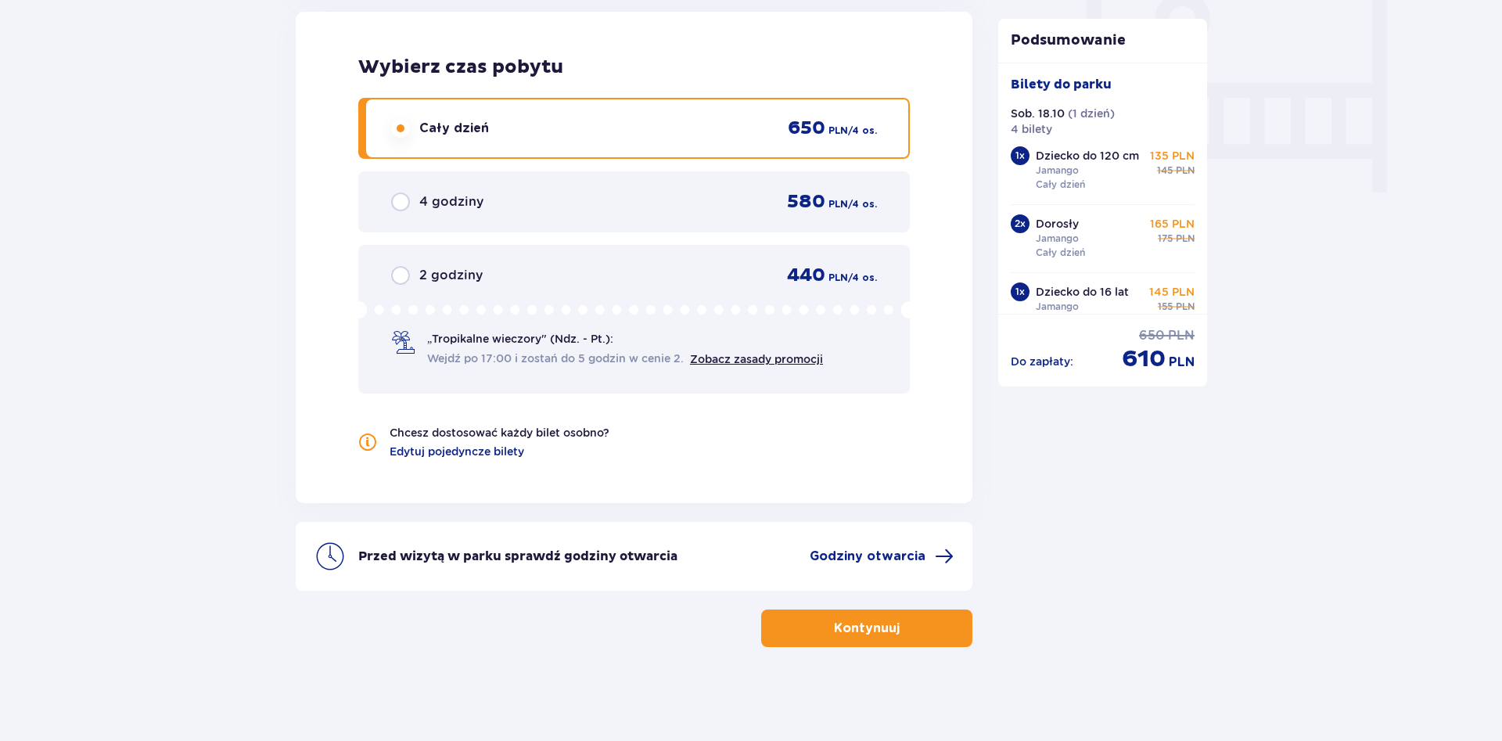
click at [903, 627] on span "button" at bounding box center [902, 628] width 19 height 19
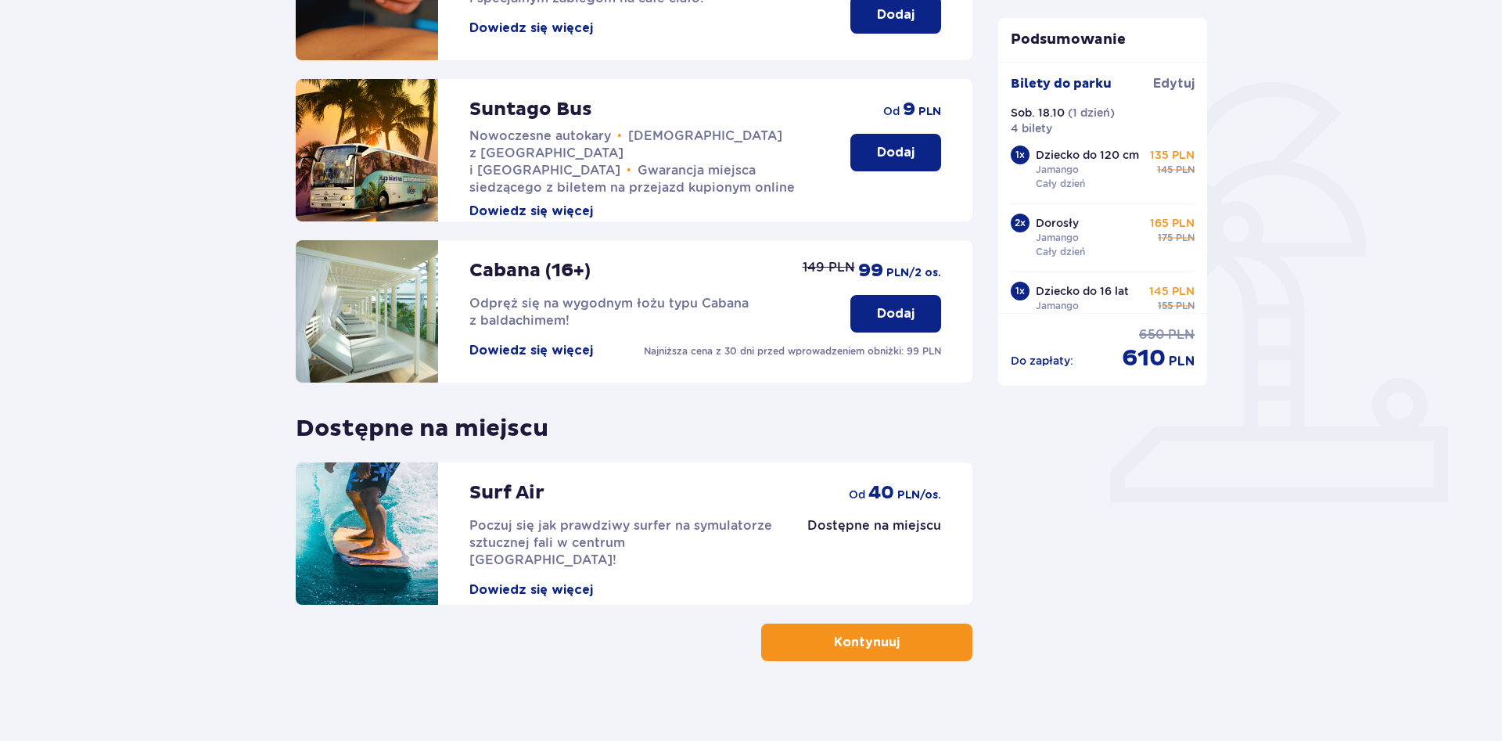
scroll to position [320, 0]
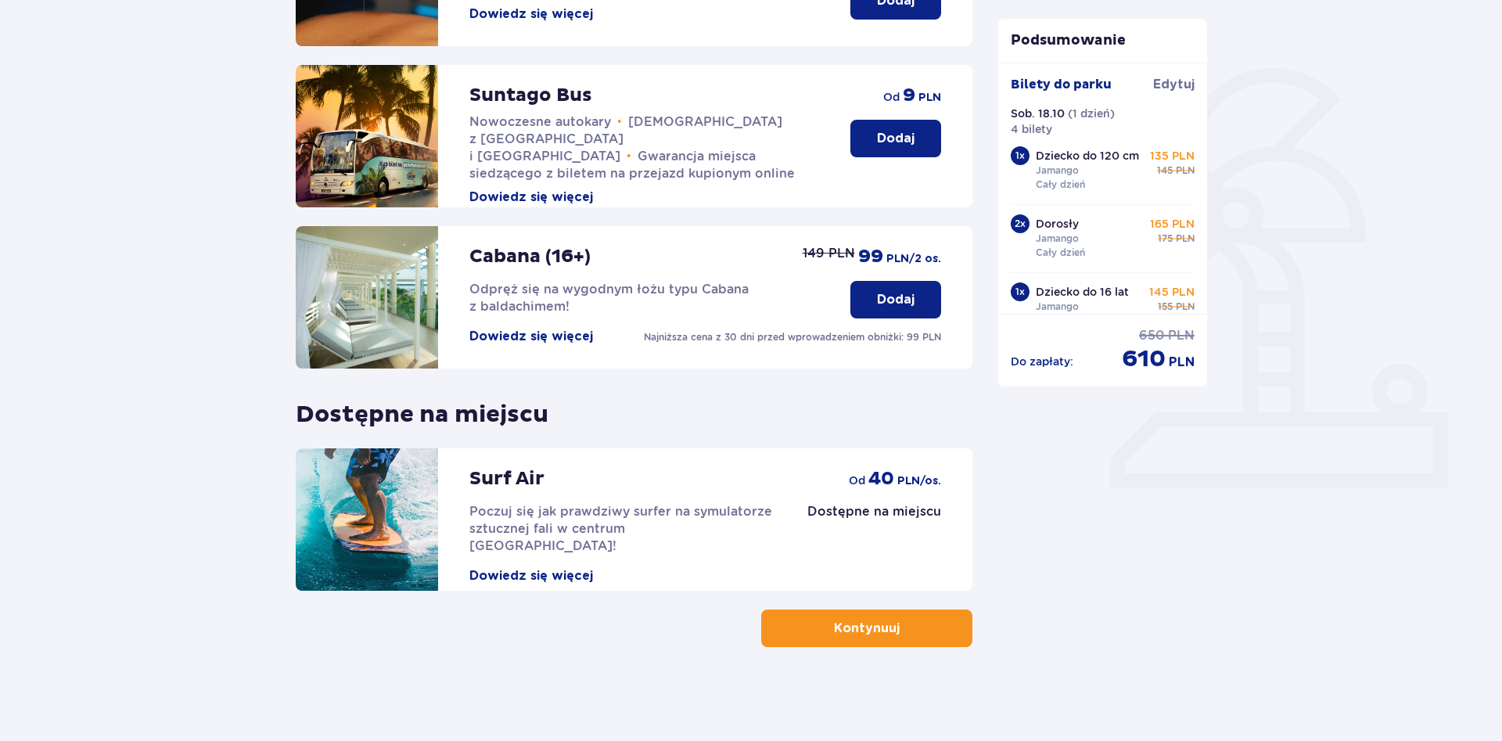
click at [853, 631] on p "Kontynuuj" at bounding box center [867, 628] width 66 height 17
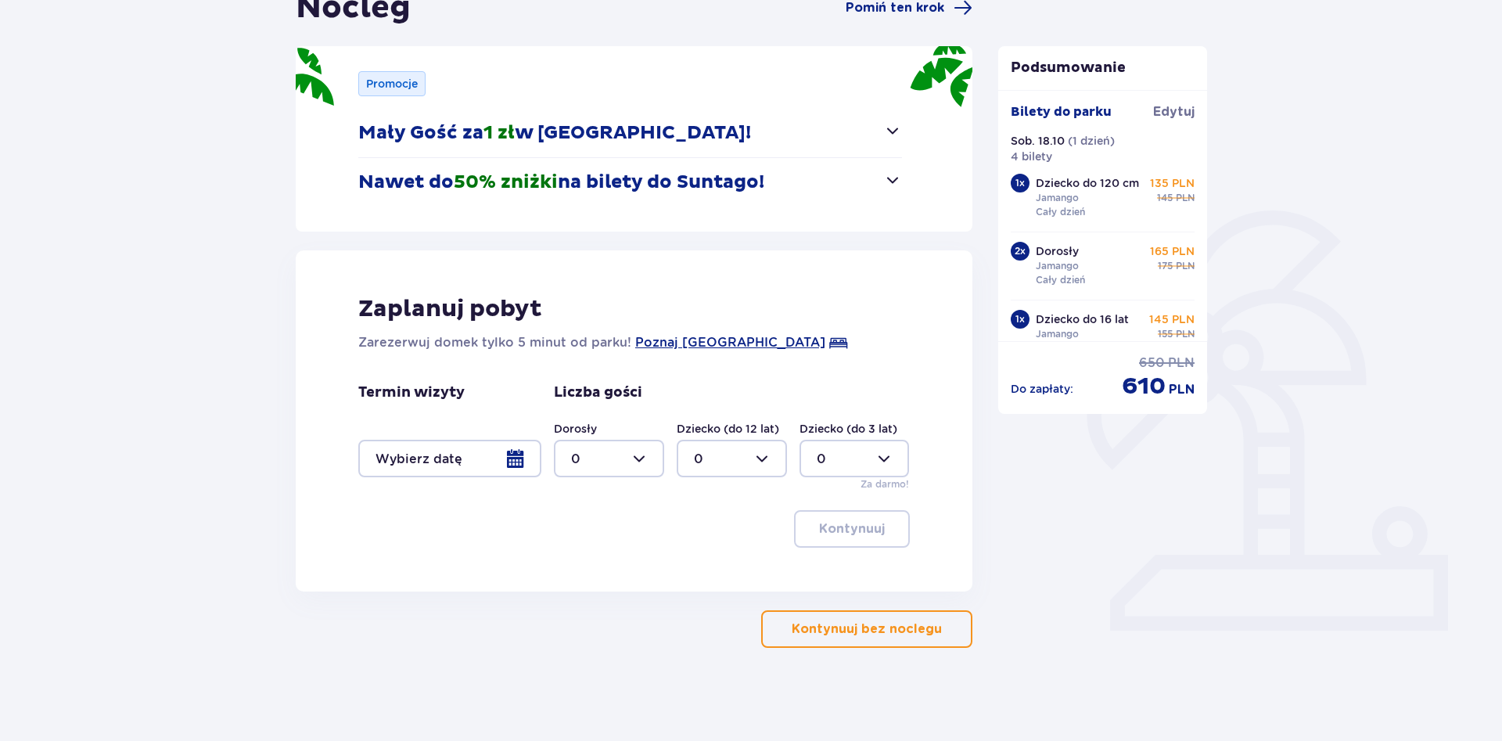
scroll to position [178, 0]
click at [888, 626] on p "Kontynuuj bez noclegu" at bounding box center [867, 628] width 150 height 17
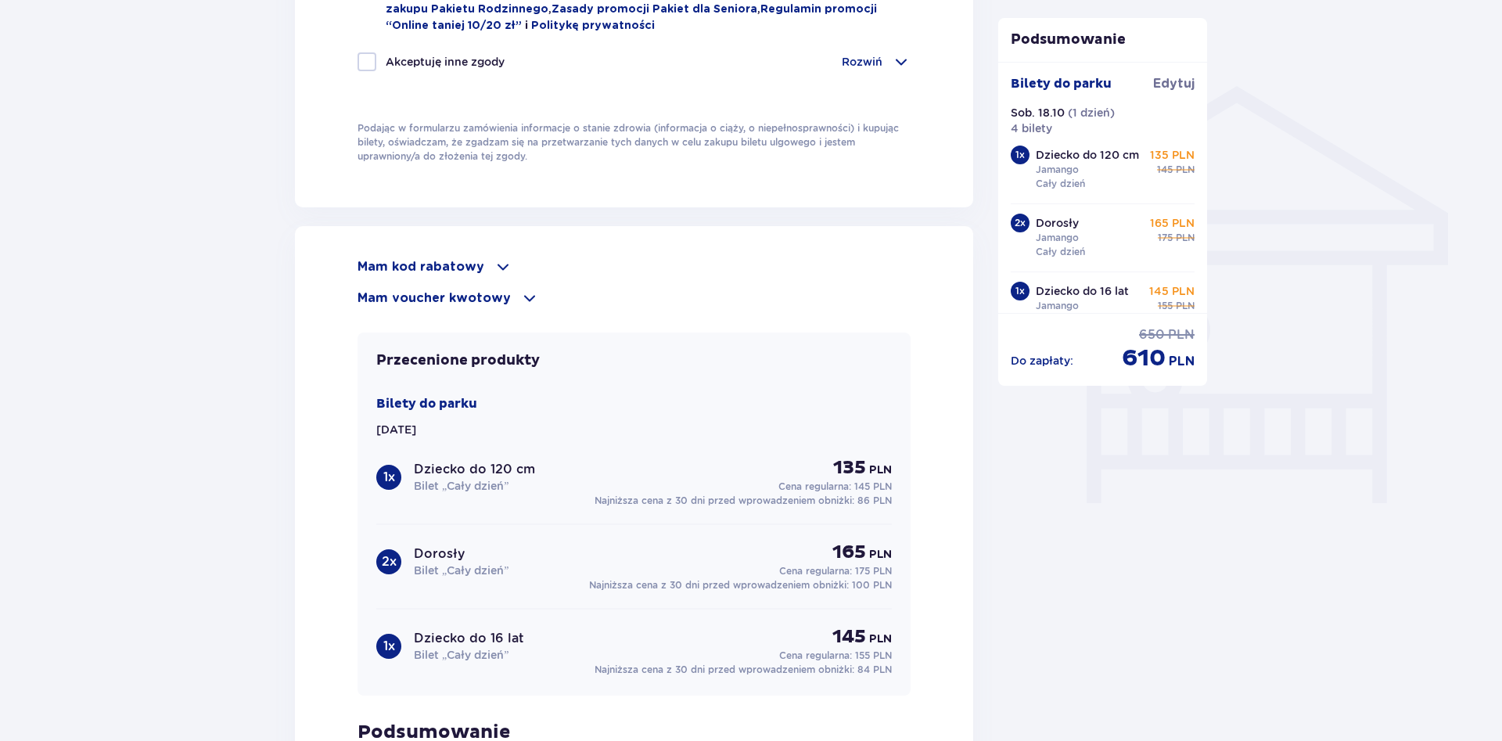
scroll to position [1197, 0]
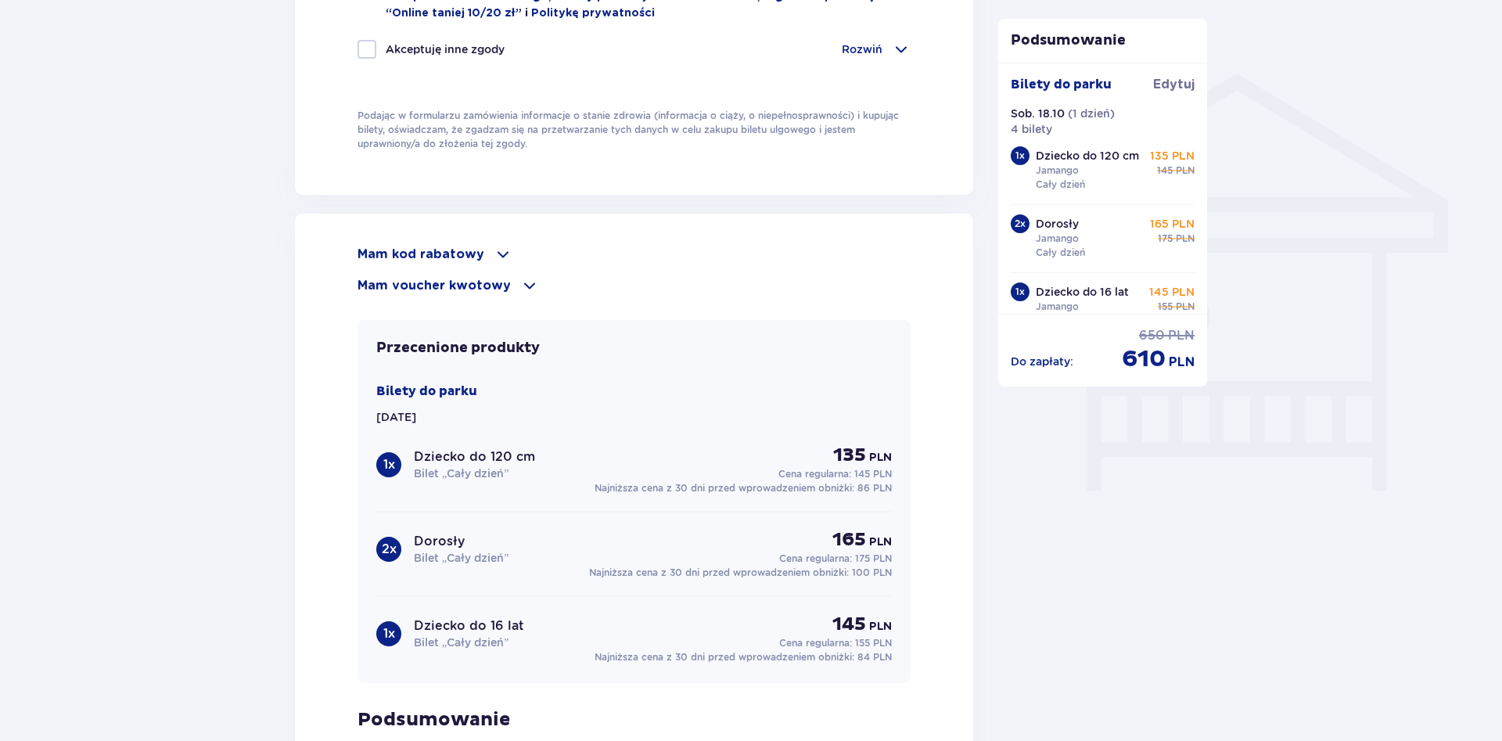
click at [454, 252] on p "Mam kod rabatowy" at bounding box center [421, 254] width 127 height 17
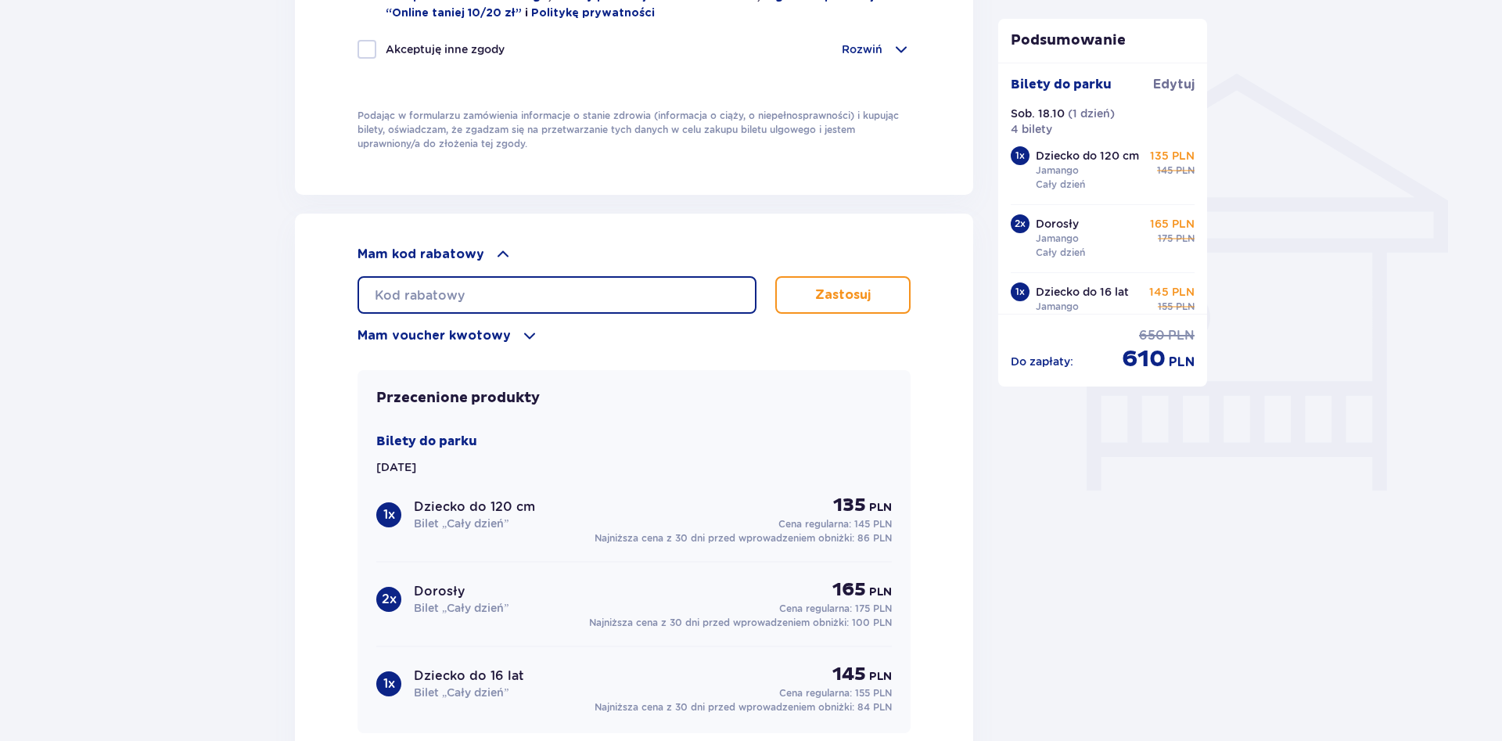
click at [437, 289] on input "text" at bounding box center [557, 295] width 399 height 38
type input "LDDE2FM494XL7A"
click at [843, 296] on p "Zastosuj" at bounding box center [843, 294] width 56 height 17
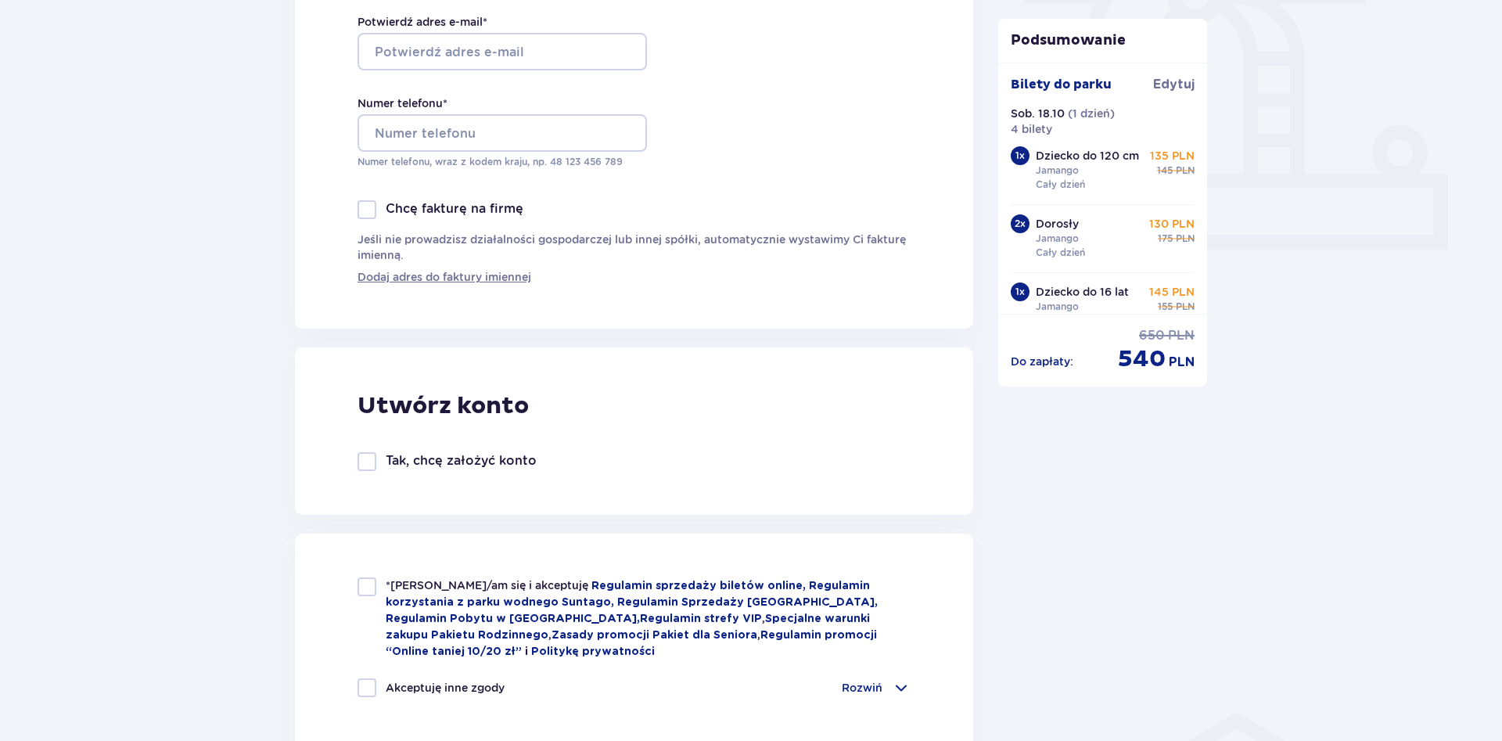
scroll to position [160, 0]
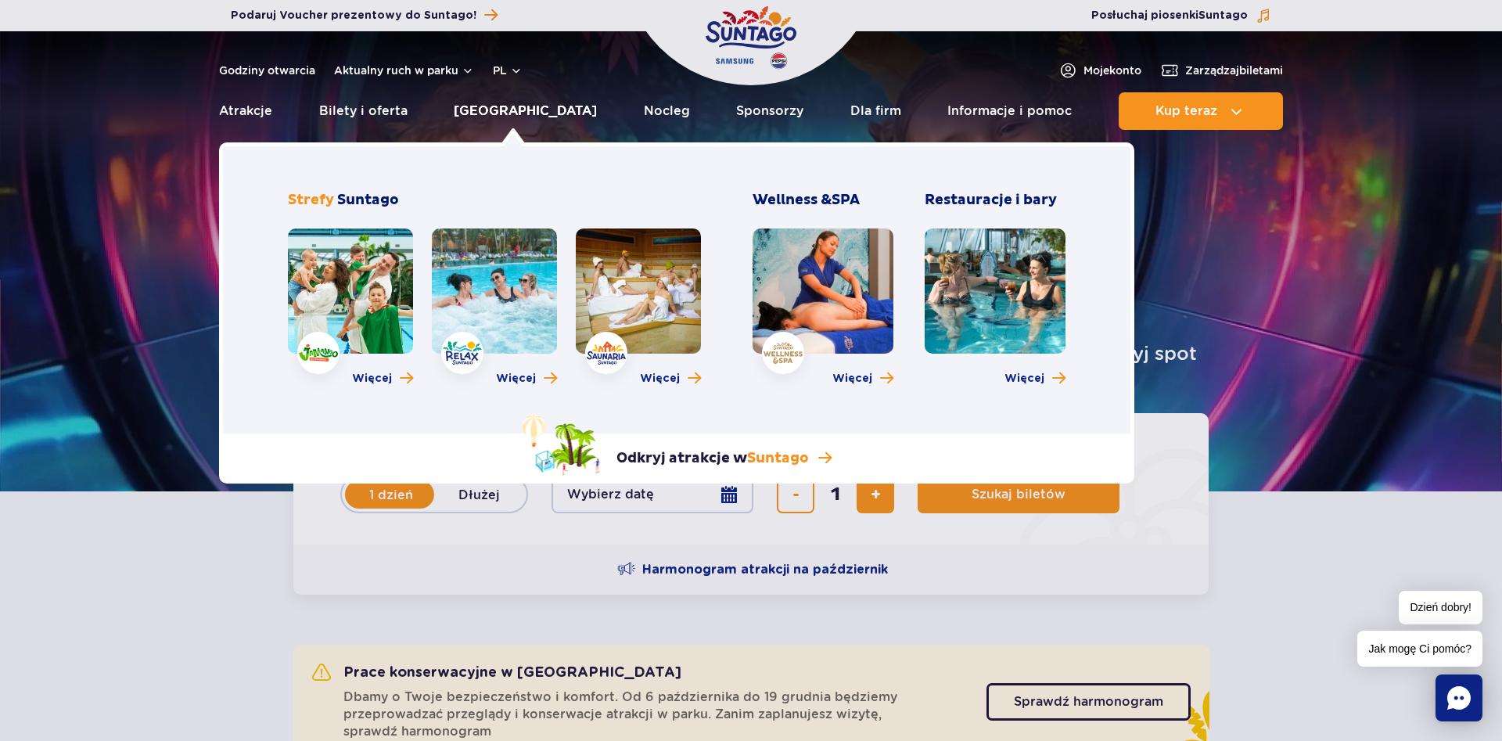
click at [488, 111] on link "[GEOGRAPHIC_DATA]" at bounding box center [525, 111] width 143 height 38
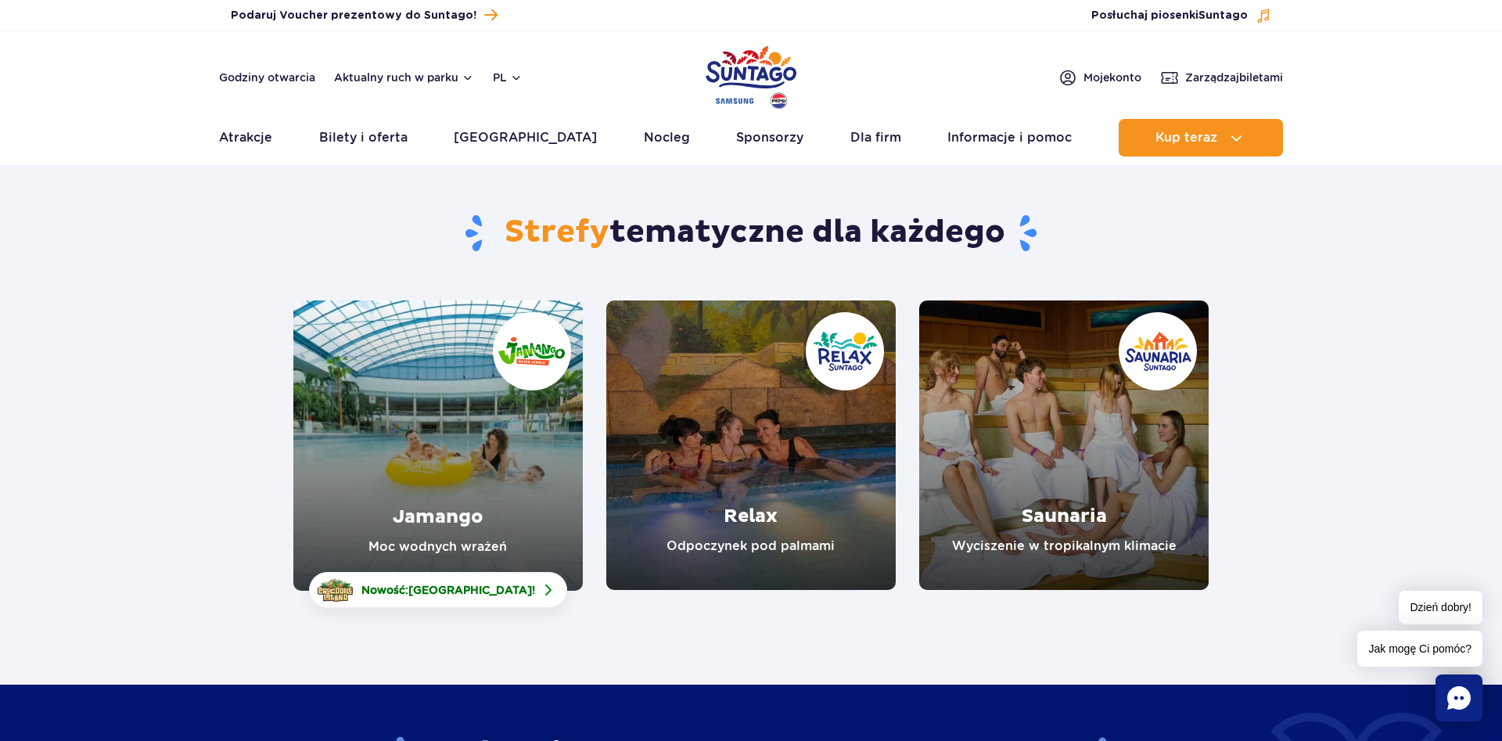
click at [424, 512] on link "Jamango" at bounding box center [437, 445] width 289 height 290
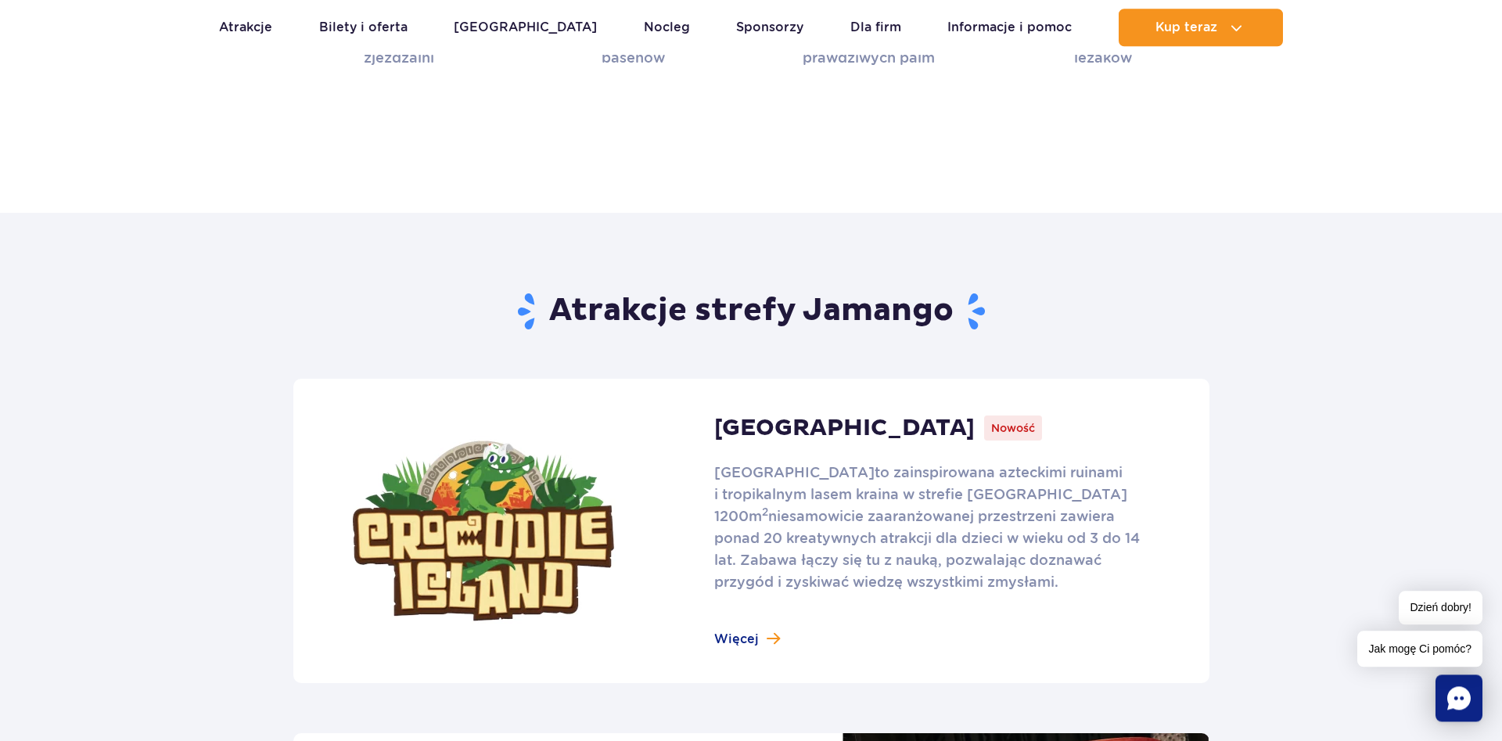
scroll to position [1037, 0]
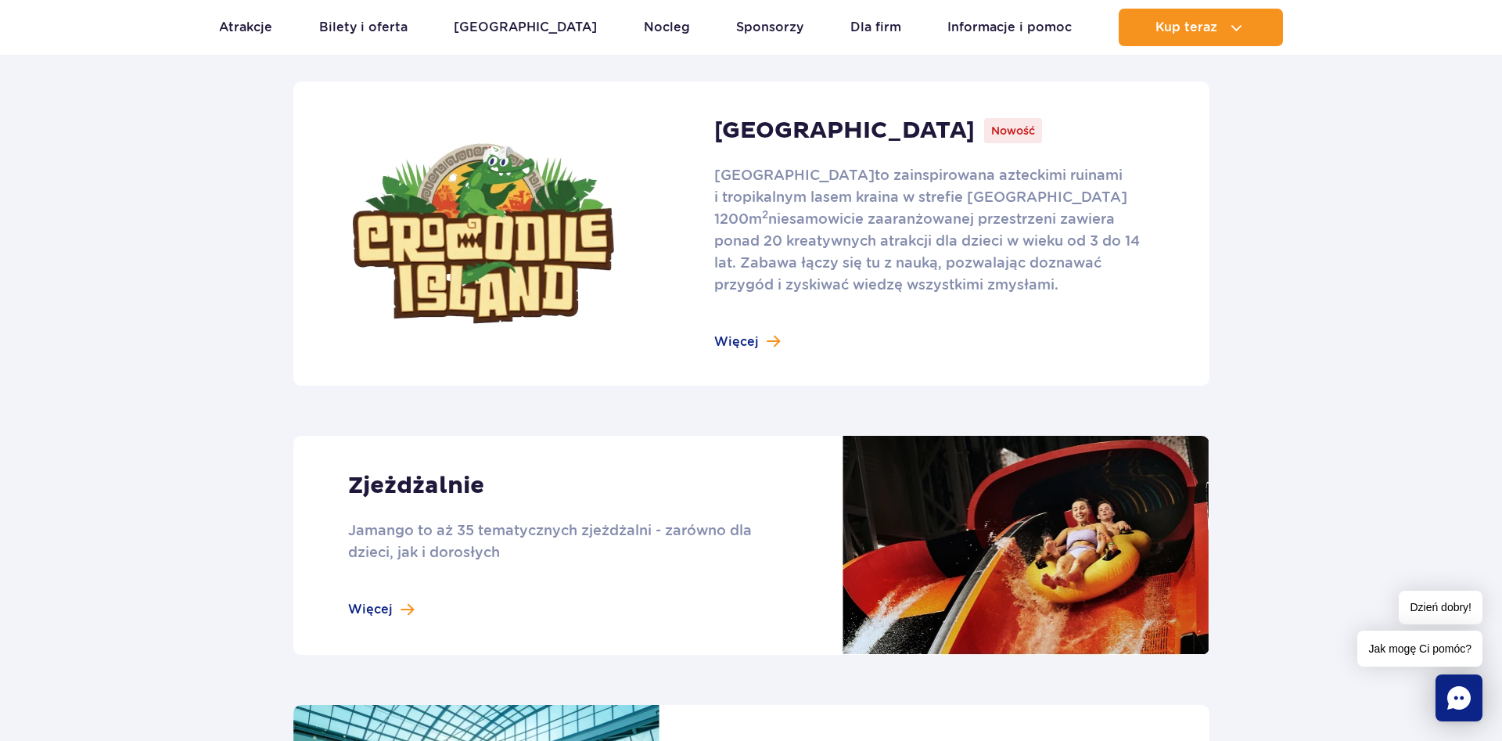
click at [381, 613] on link at bounding box center [751, 545] width 916 height 219
click at [375, 612] on link at bounding box center [751, 546] width 916 height 219
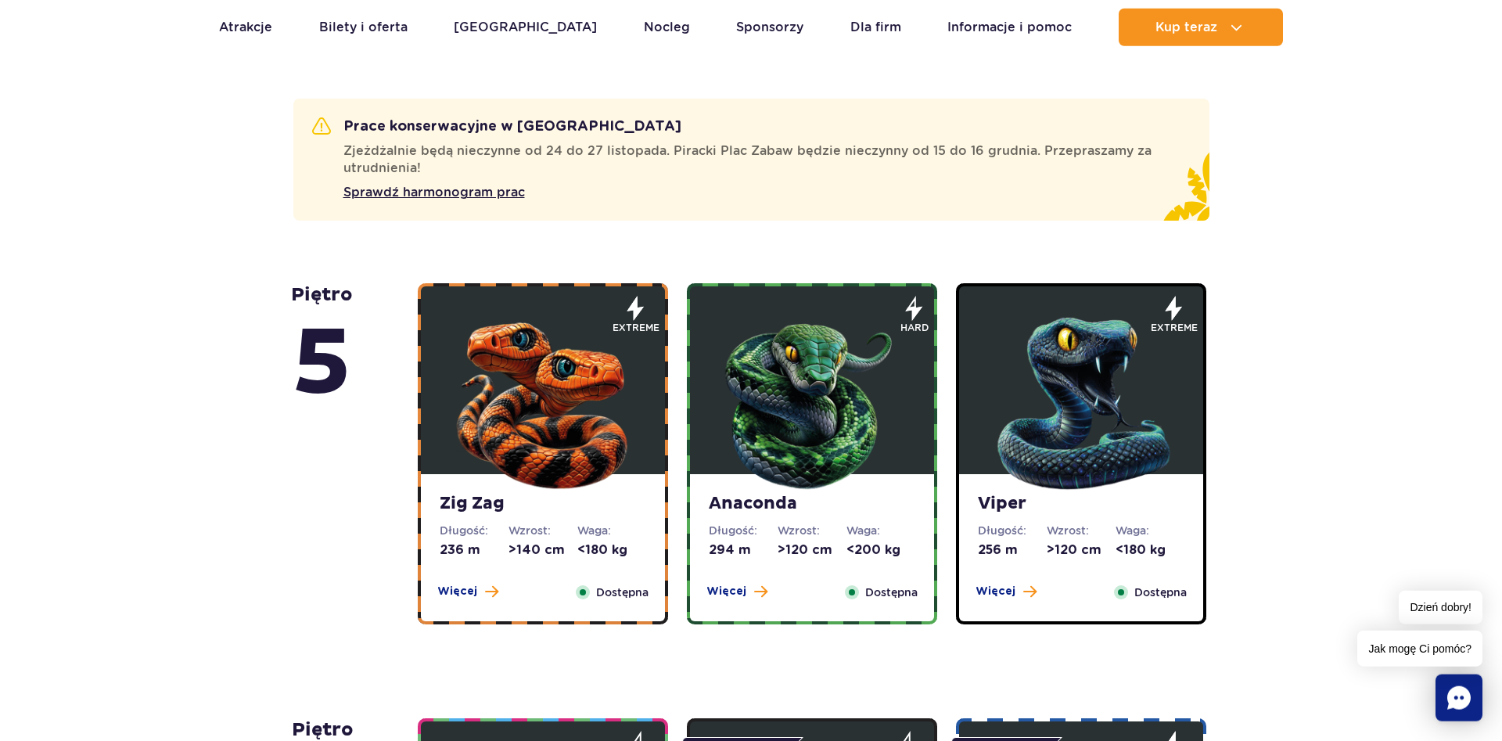
scroll to position [878, 0]
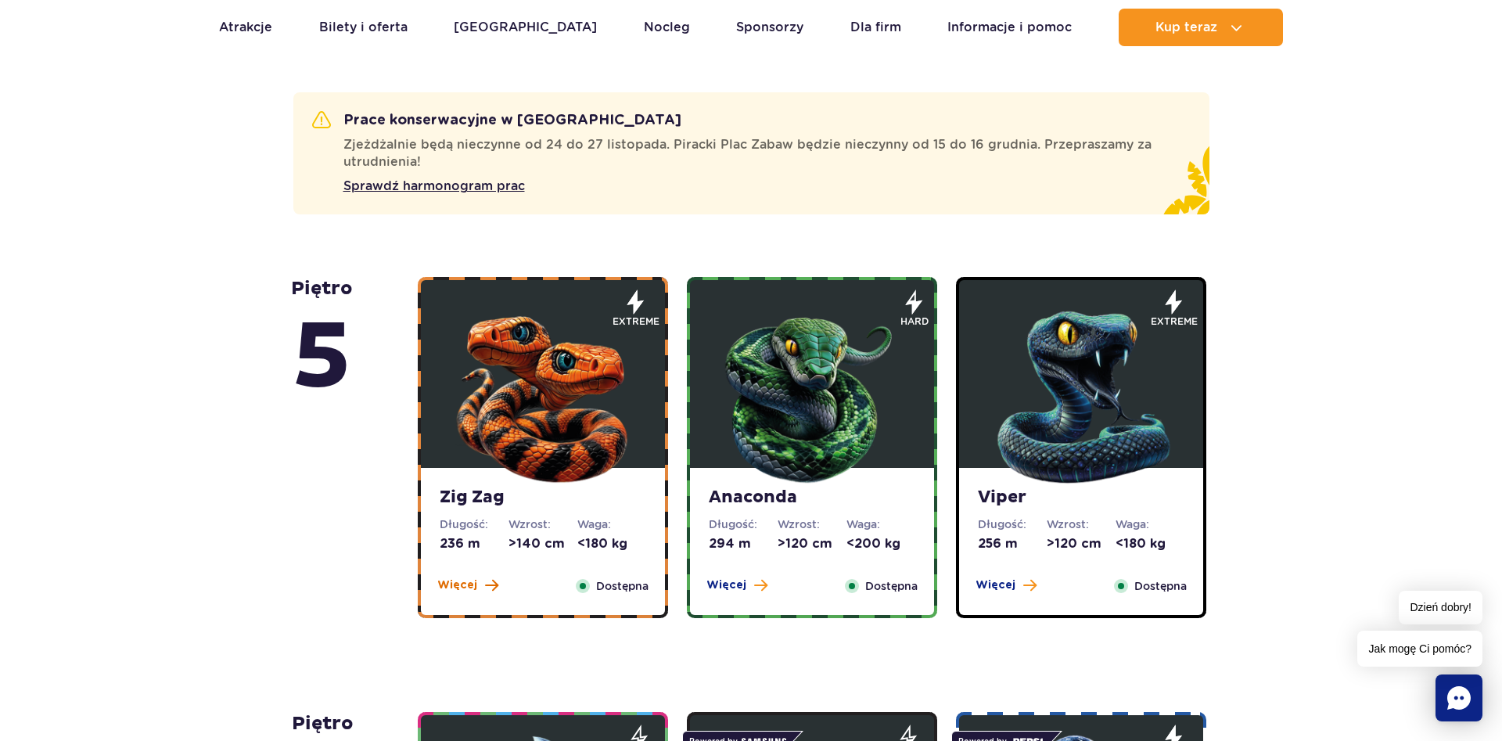
click at [451, 590] on span "Więcej" at bounding box center [457, 585] width 40 height 16
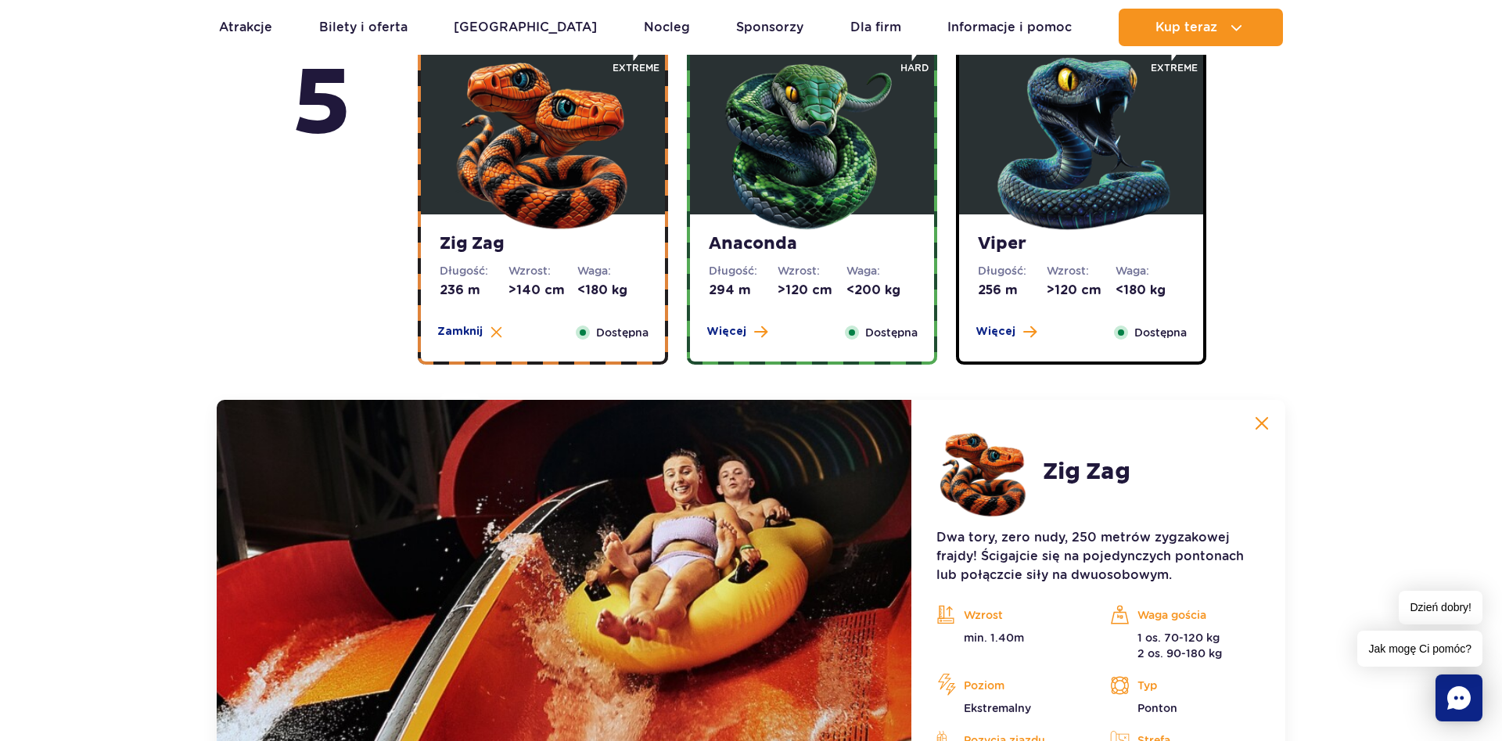
scroll to position [1277, 0]
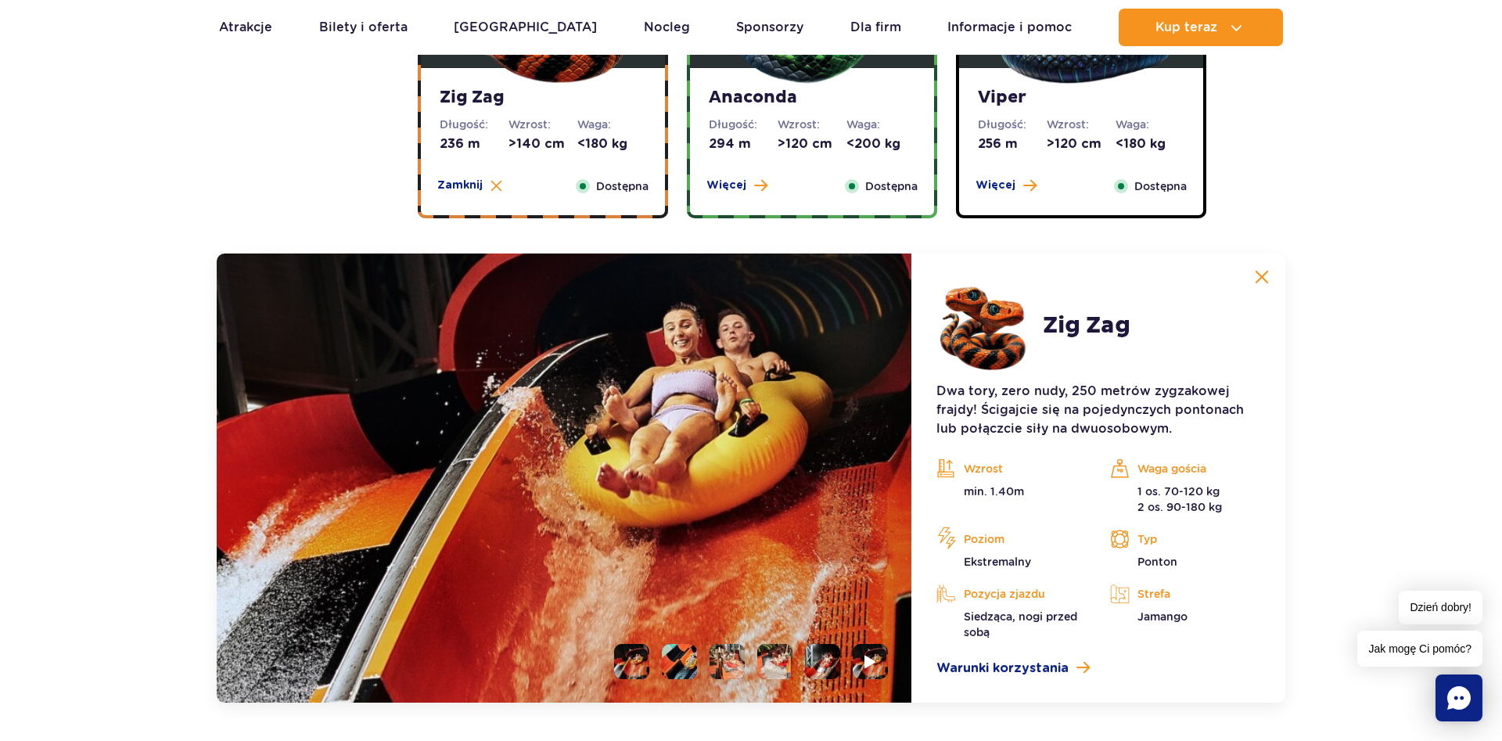
click at [1263, 271] on img at bounding box center [1262, 277] width 14 height 14
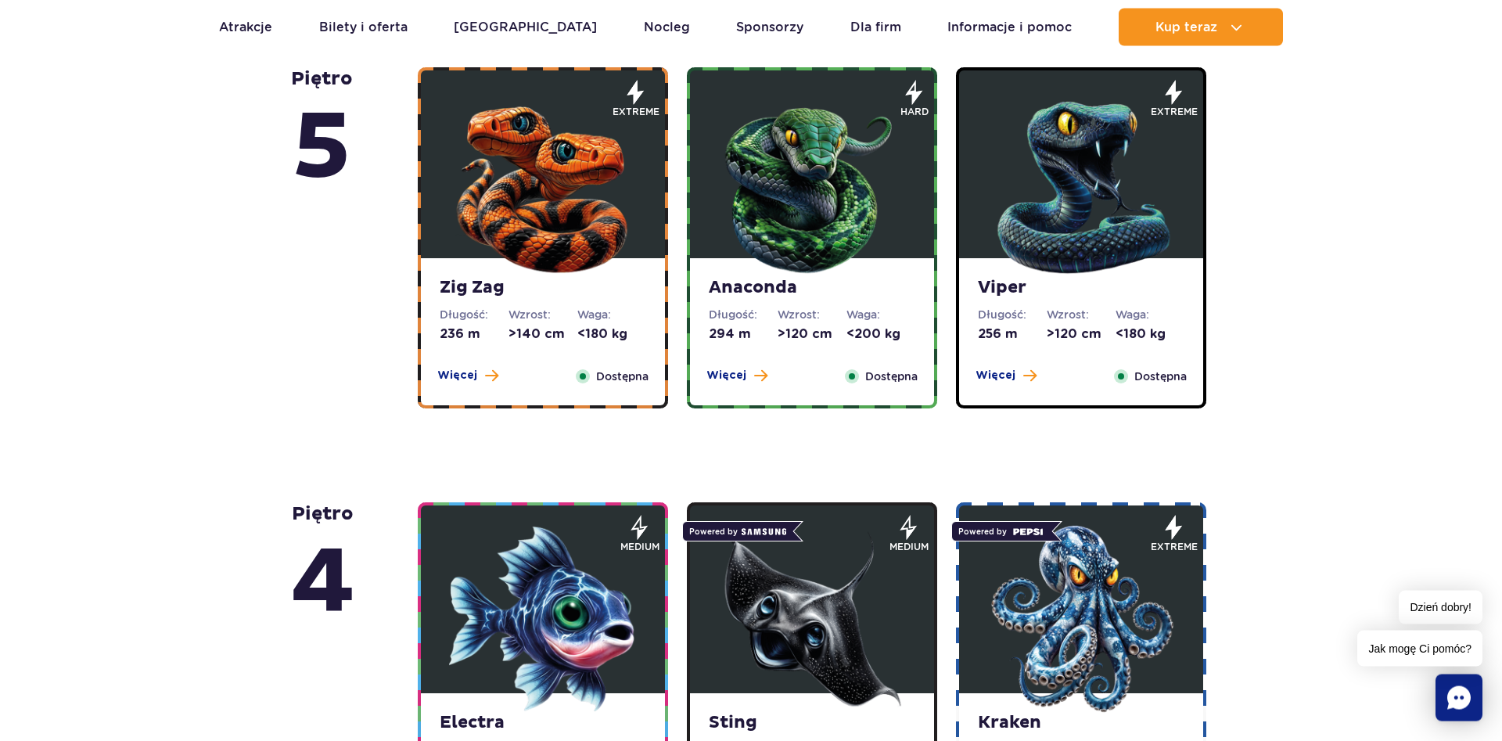
scroll to position [958, 0]
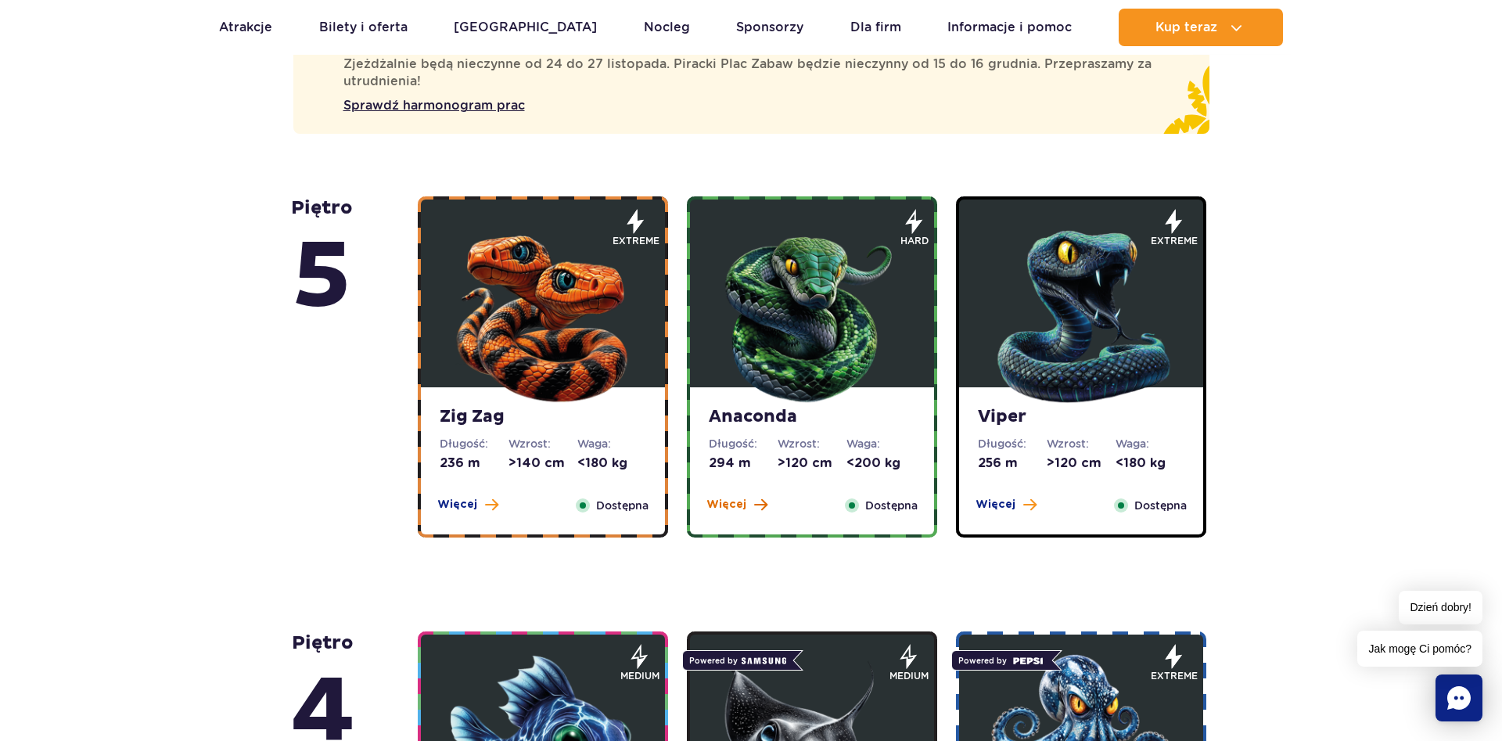
click at [723, 498] on span "Więcej" at bounding box center [726, 505] width 40 height 16
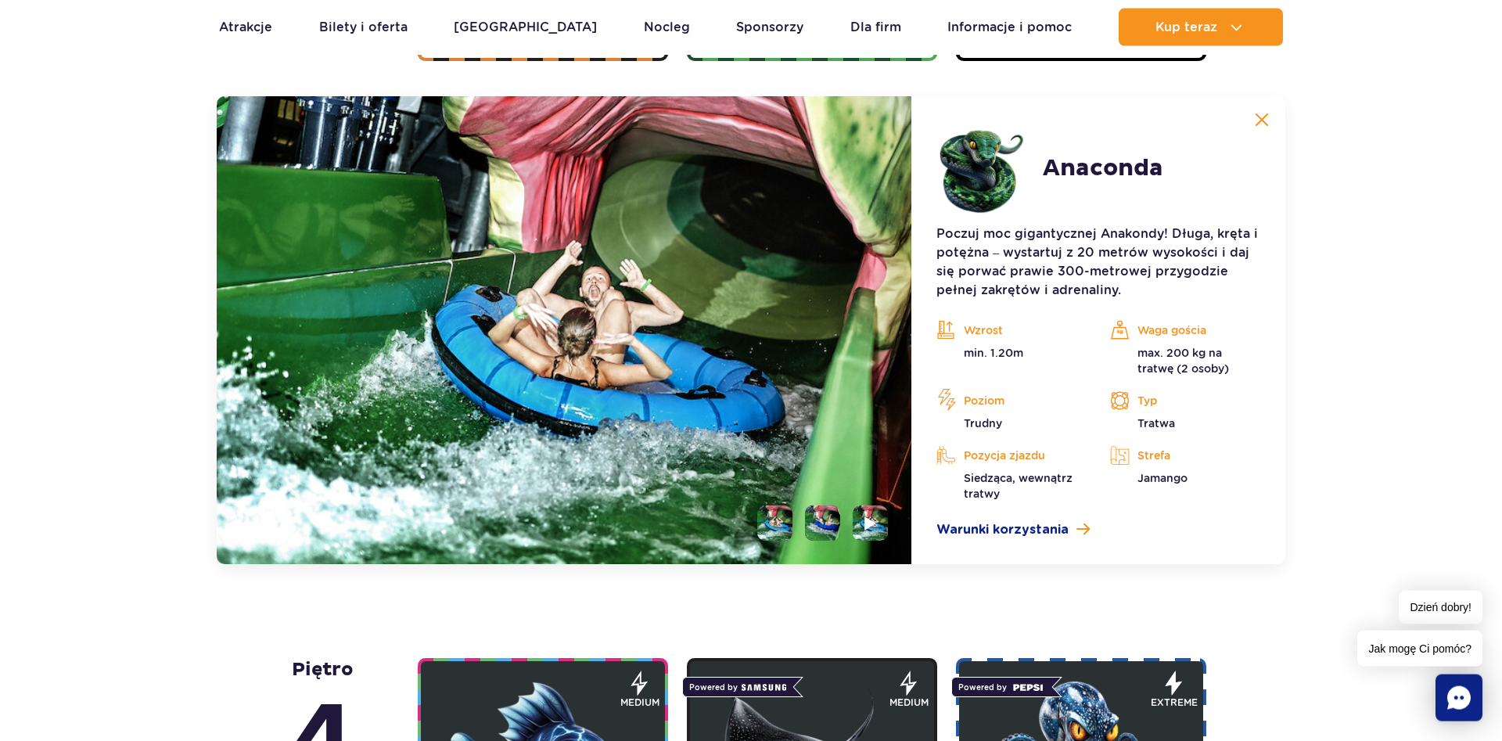
scroll to position [1437, 0]
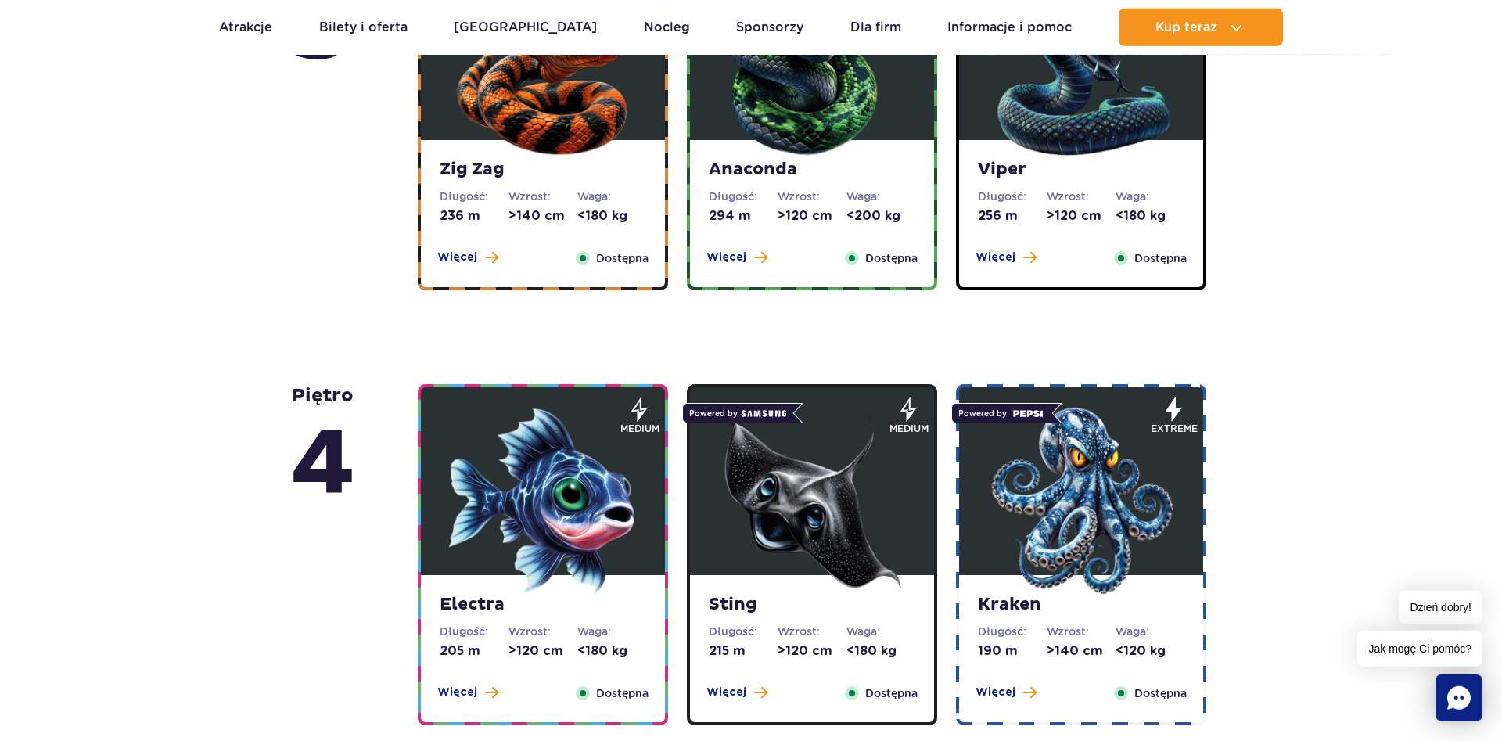
scroll to position [1277, 0]
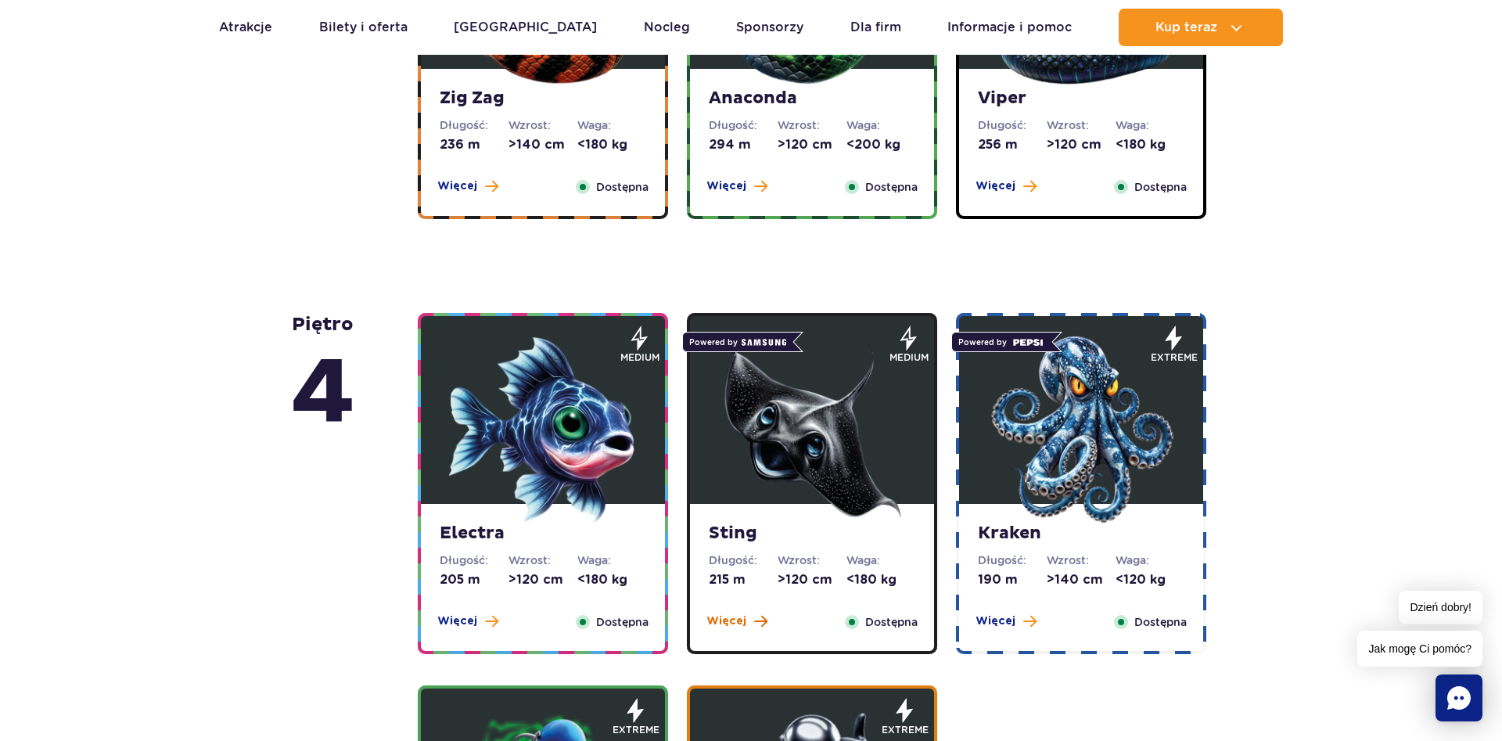
click at [735, 621] on span "Więcej" at bounding box center [726, 621] width 40 height 16
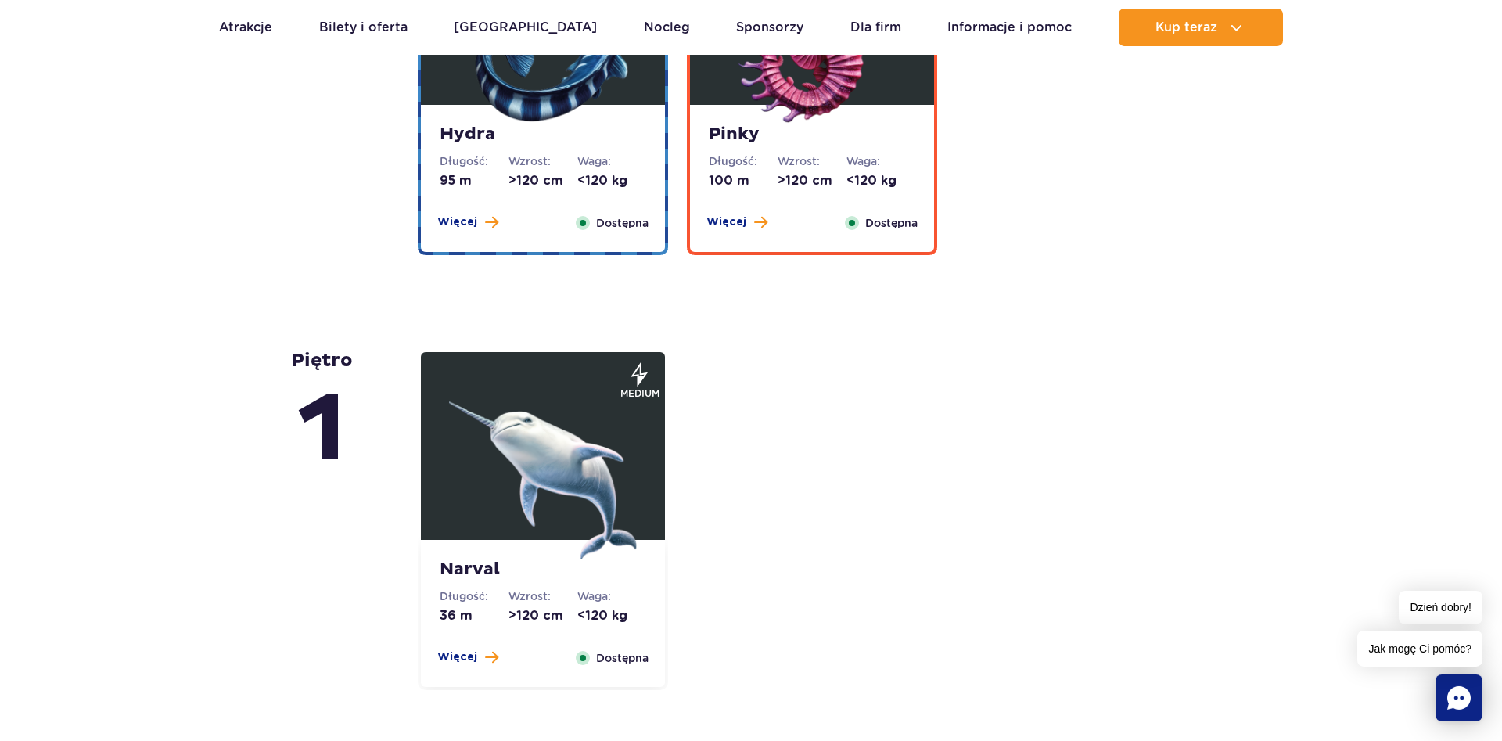
scroll to position [3548, 0]
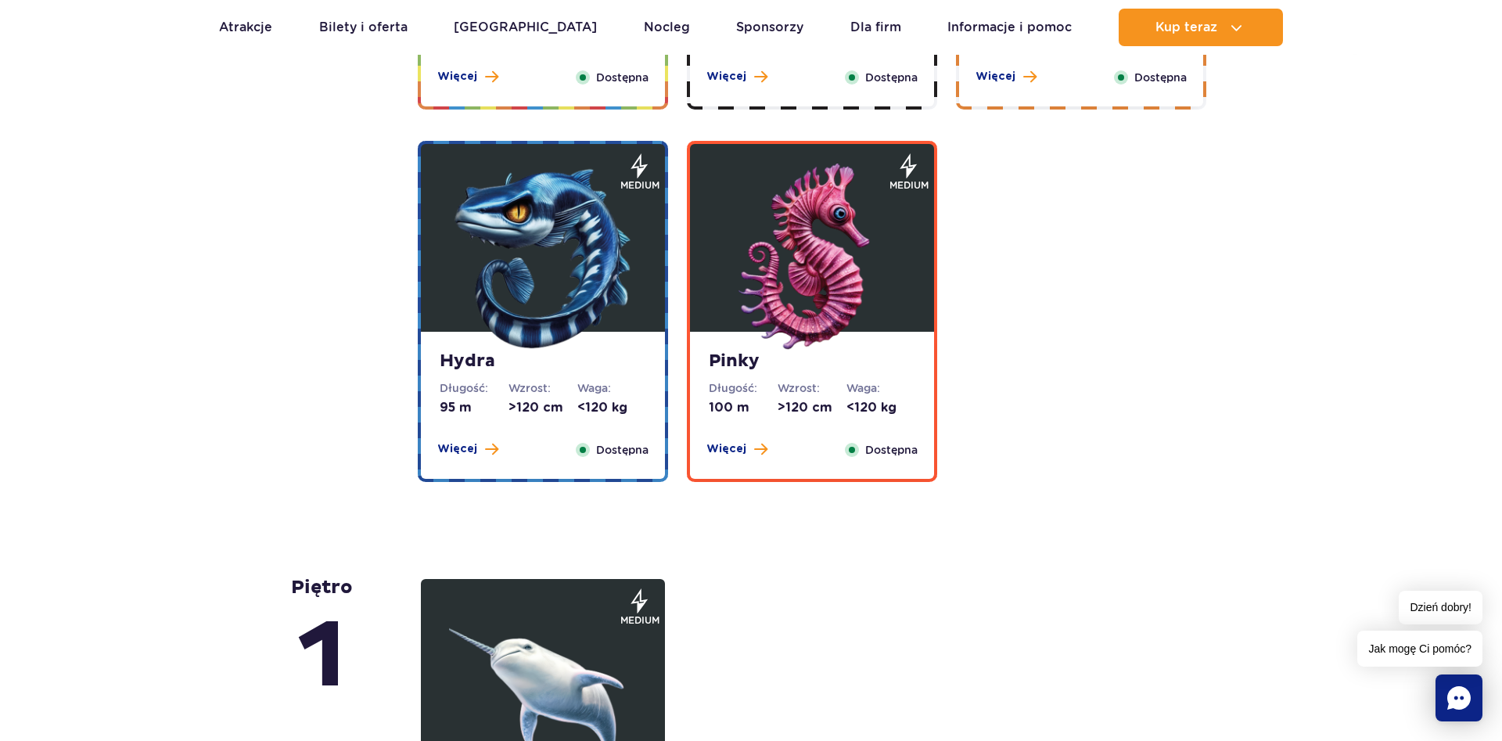
click at [527, 404] on dd ">120 cm" at bounding box center [542, 407] width 69 height 17
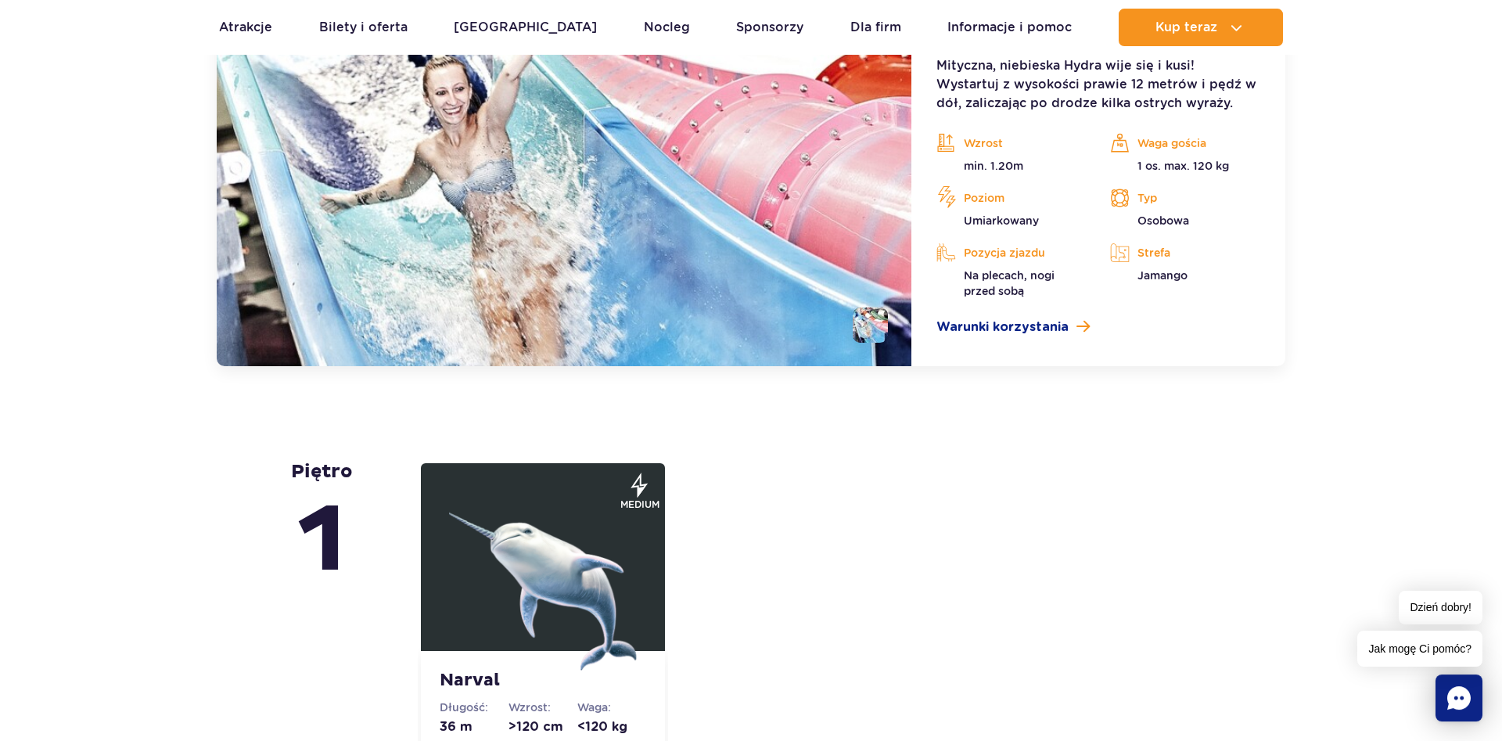
scroll to position [3806, 0]
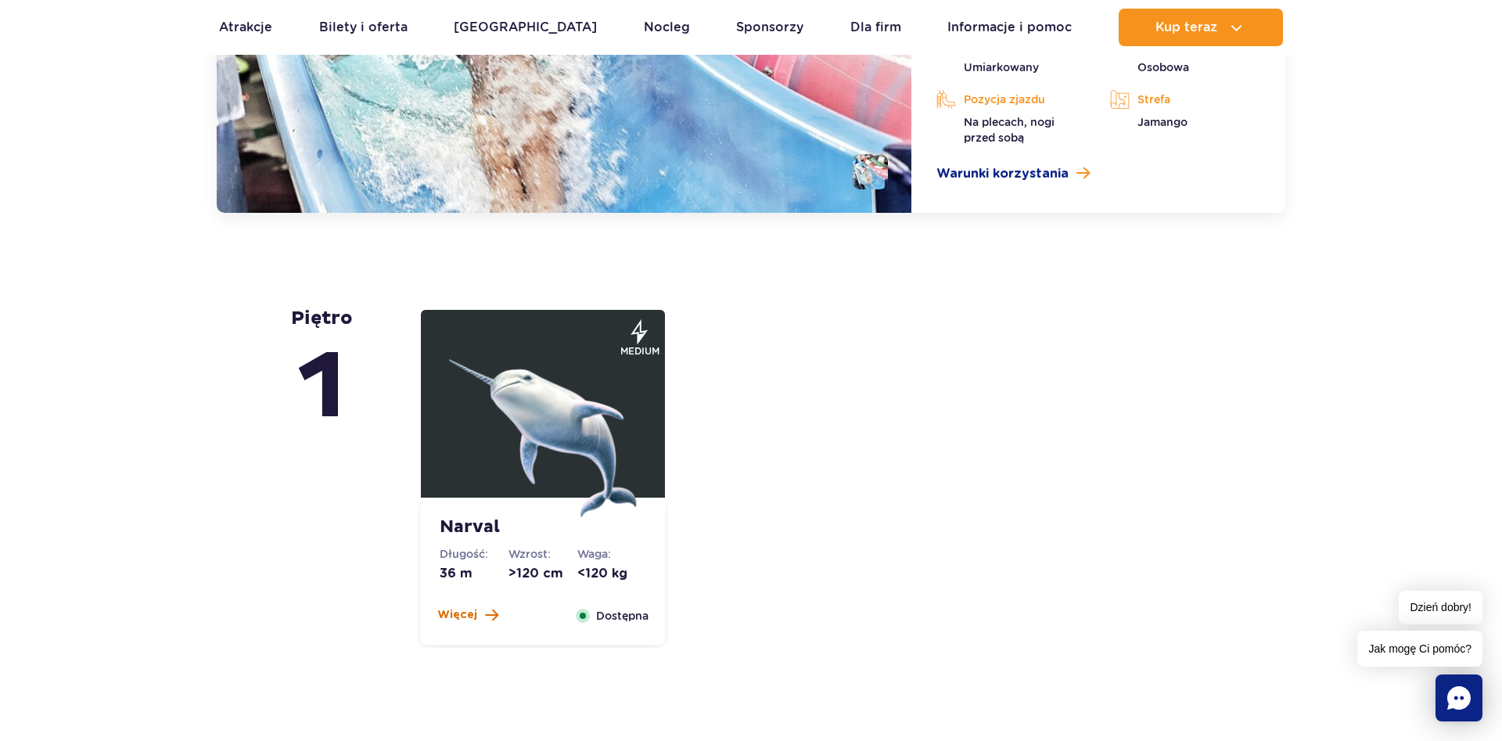
click at [448, 616] on span "Więcej" at bounding box center [457, 615] width 40 height 16
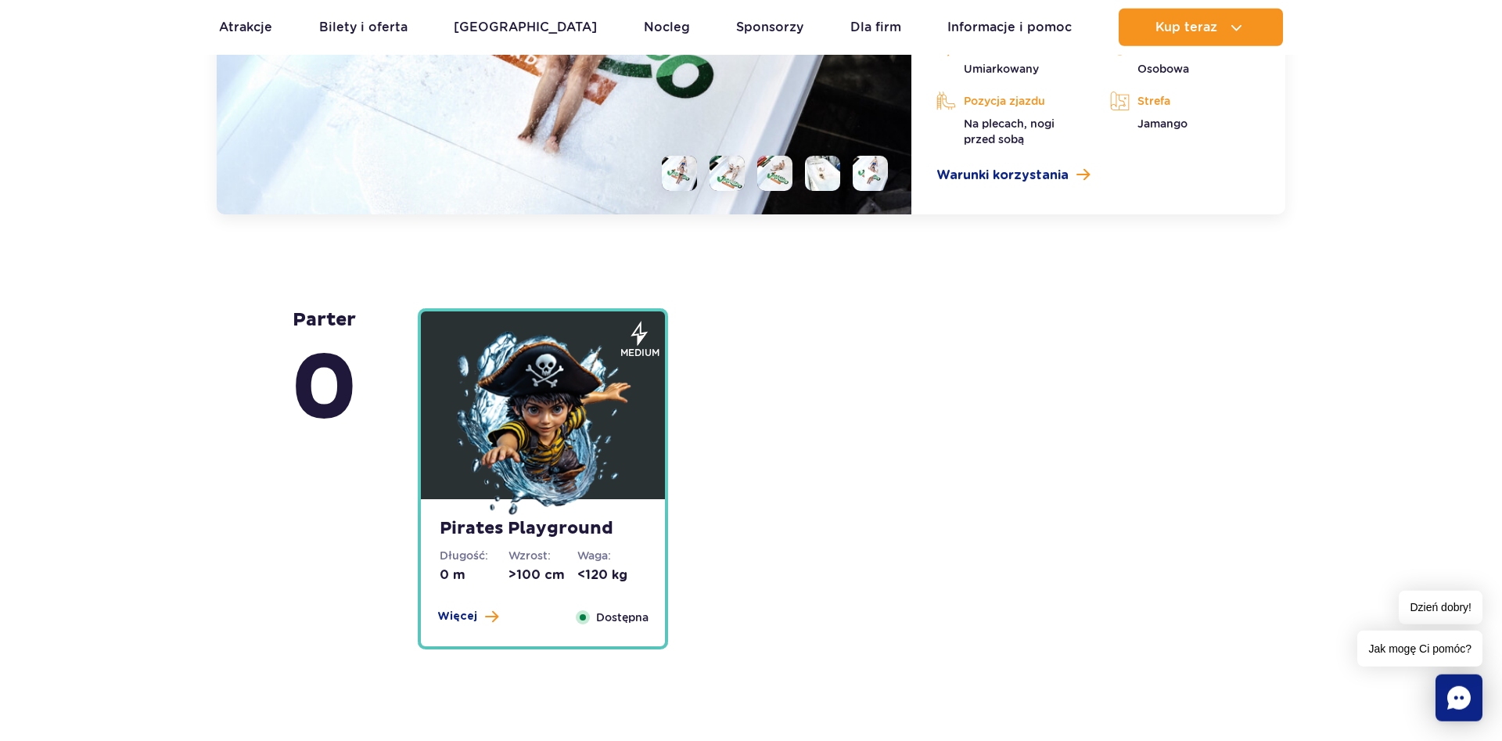
scroll to position [4241, 0]
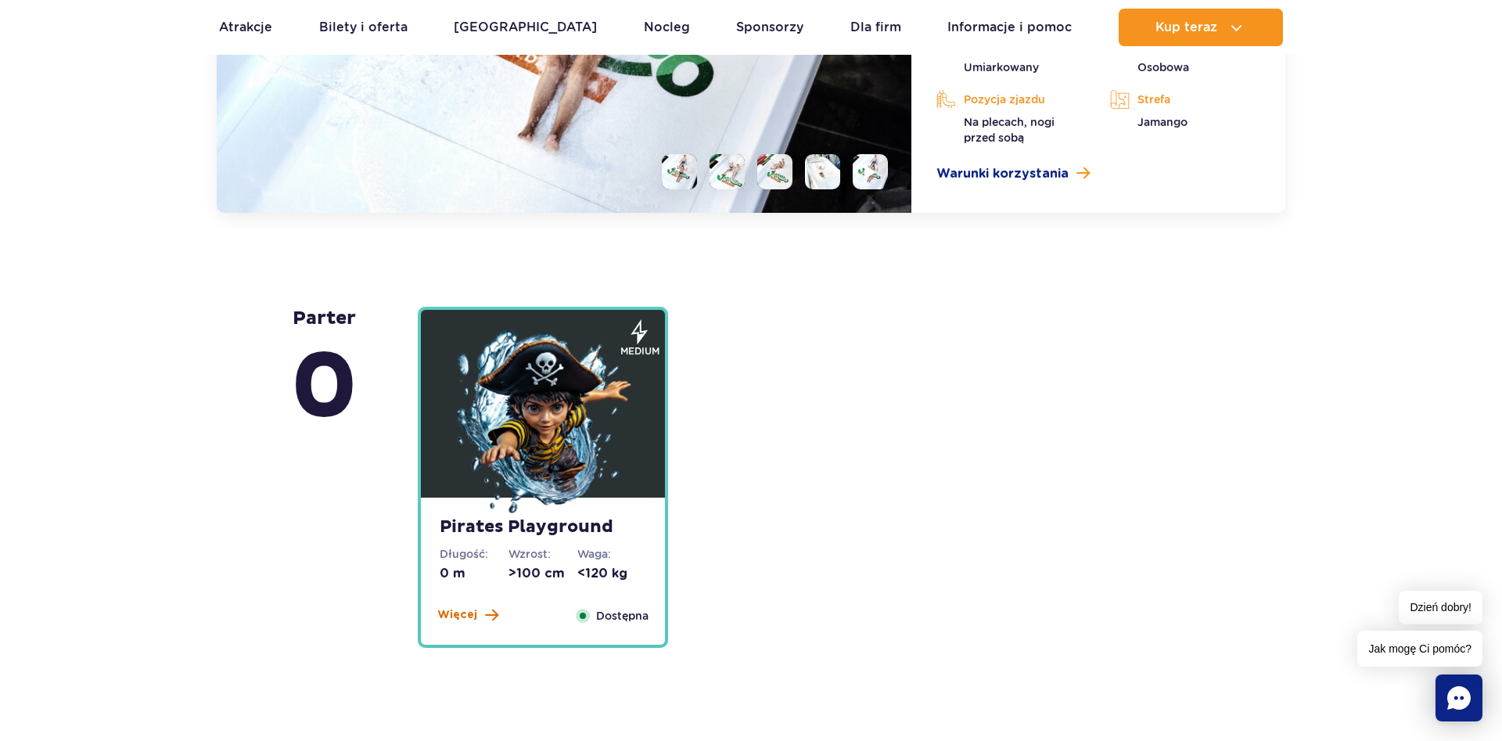
click at [455, 609] on span "Więcej" at bounding box center [457, 615] width 40 height 16
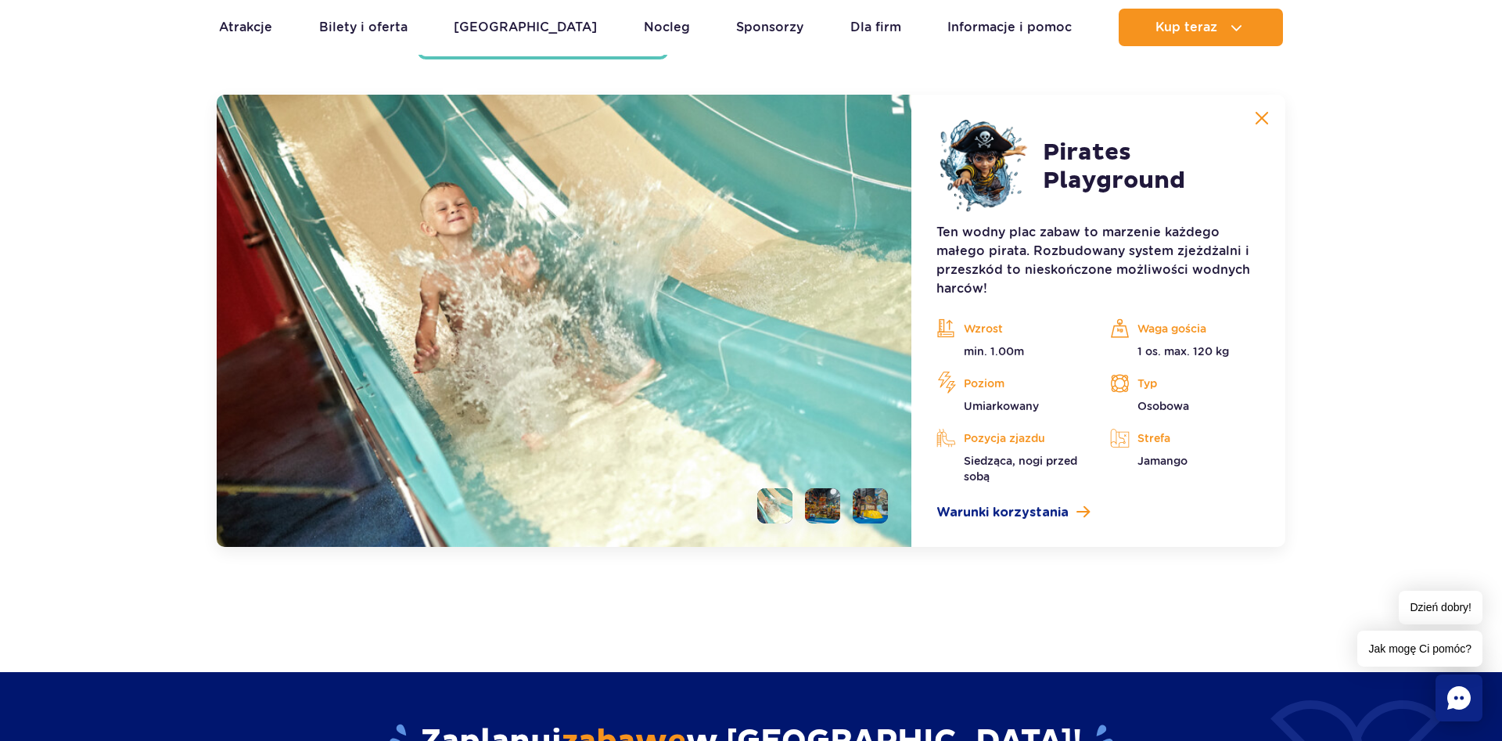
scroll to position [4357, 0]
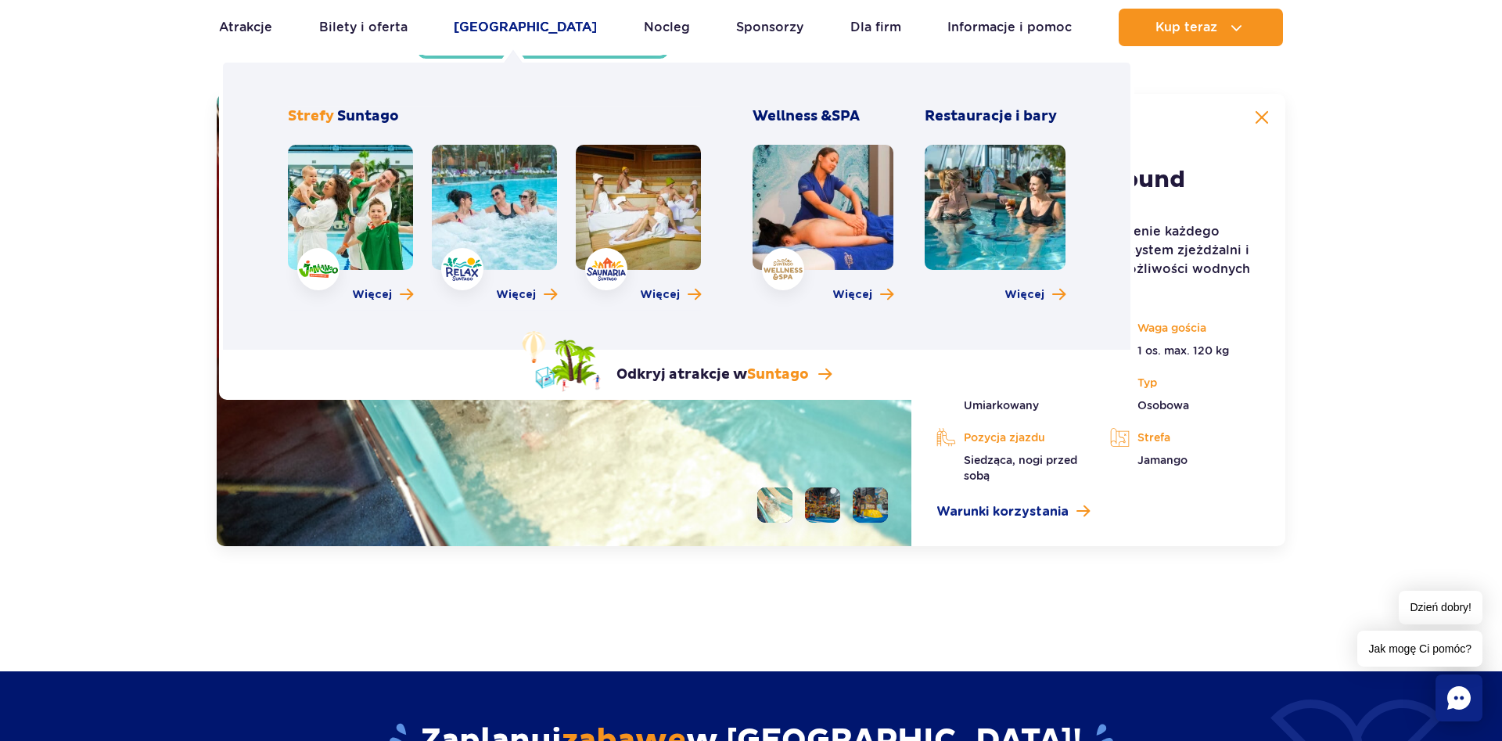
click at [511, 36] on link "[GEOGRAPHIC_DATA]" at bounding box center [525, 28] width 143 height 38
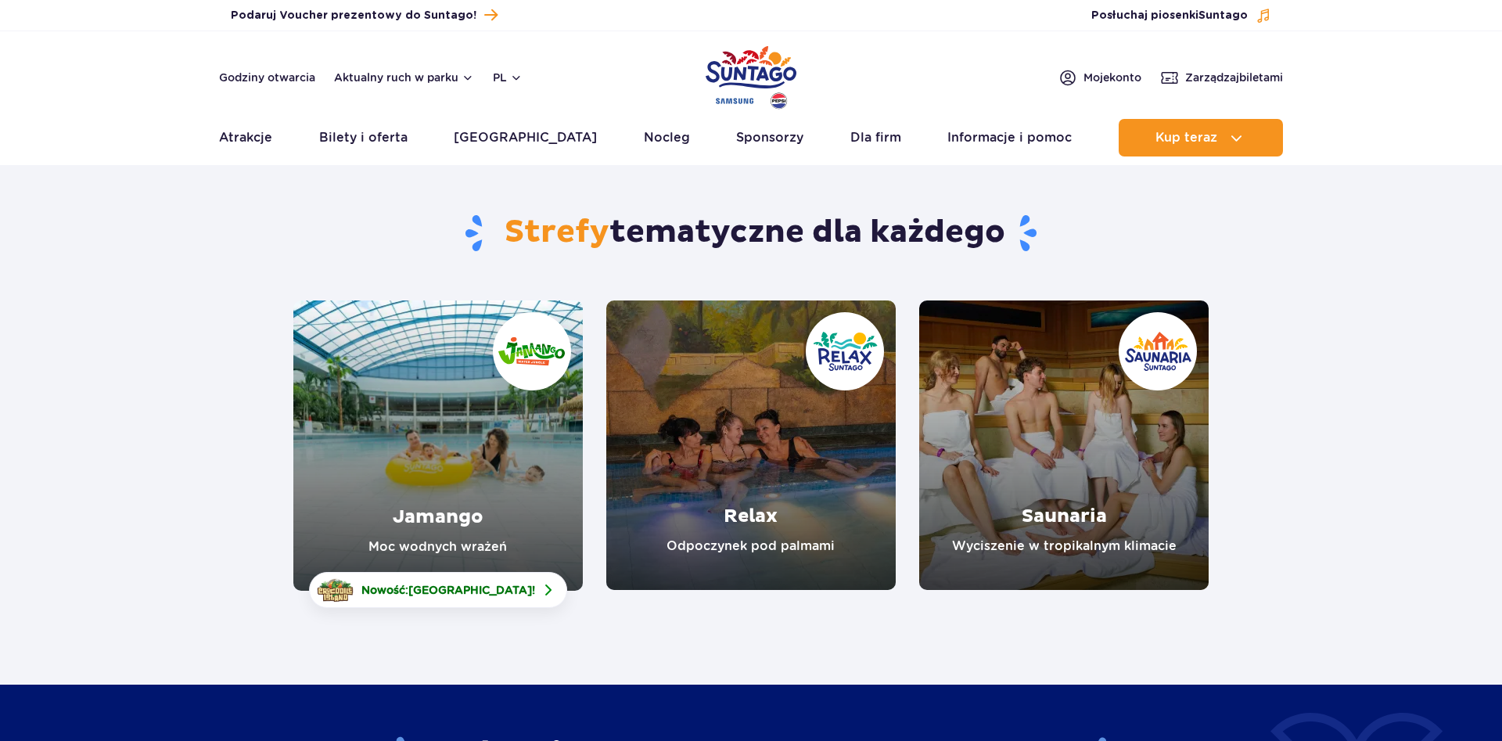
click at [453, 505] on link "Jamango" at bounding box center [437, 445] width 289 height 290
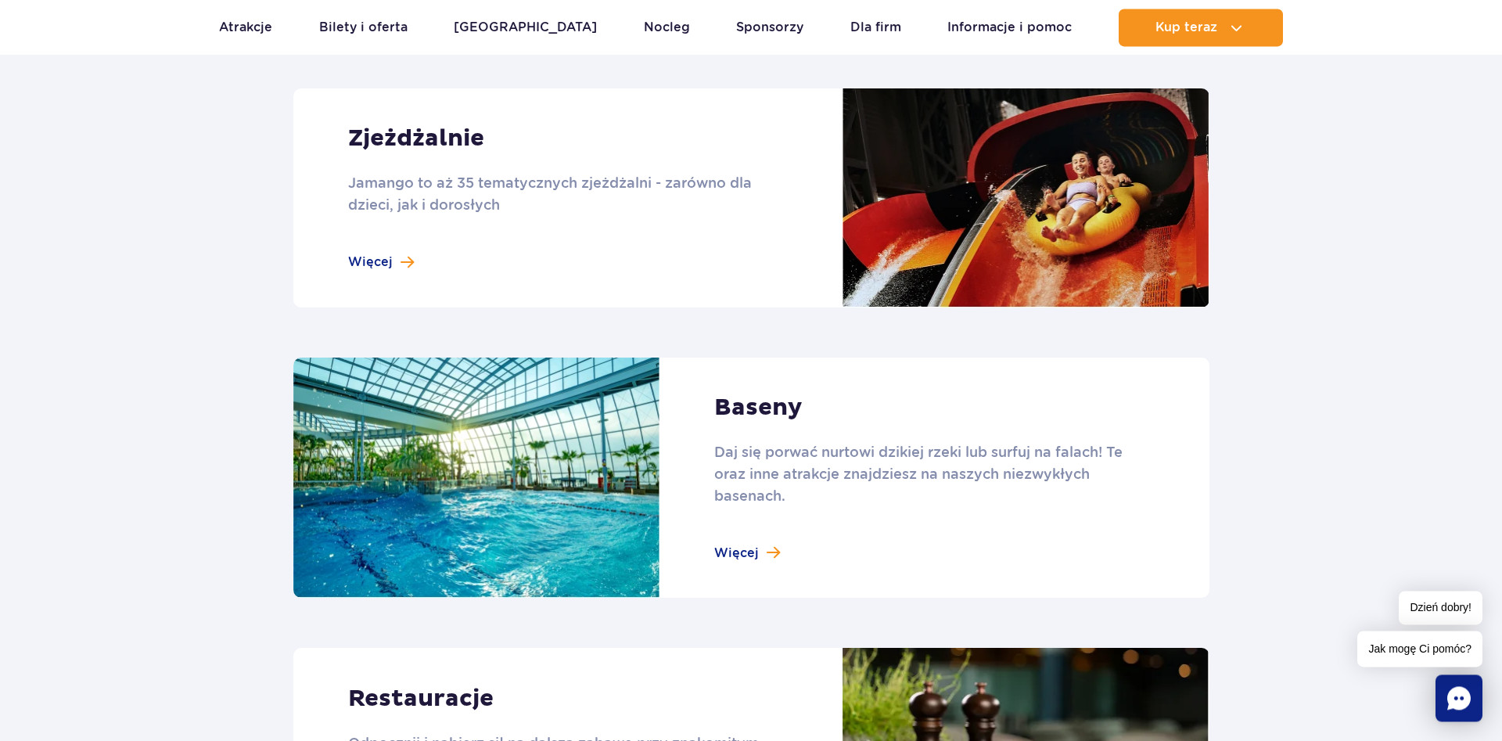
scroll to position [1436, 0]
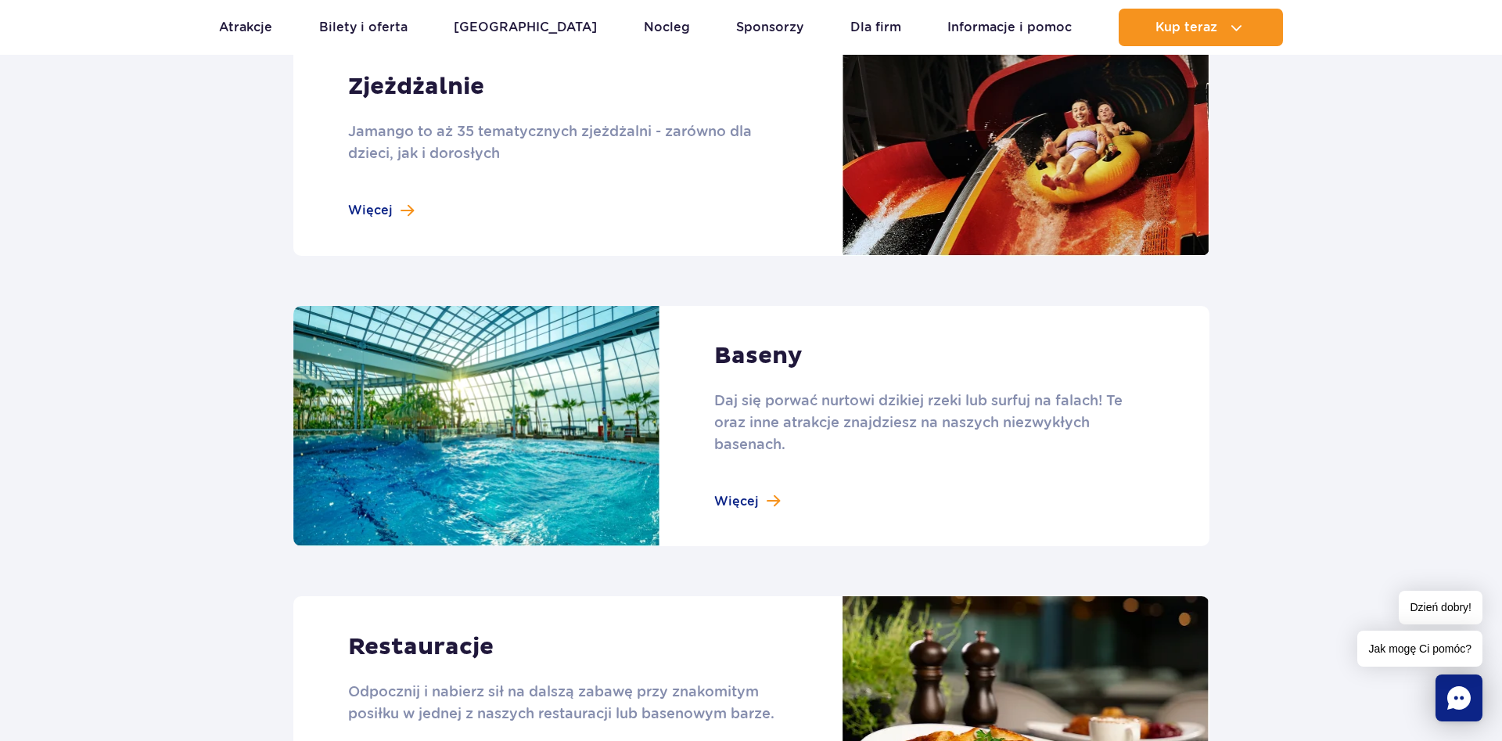
click at [735, 508] on link at bounding box center [751, 426] width 916 height 241
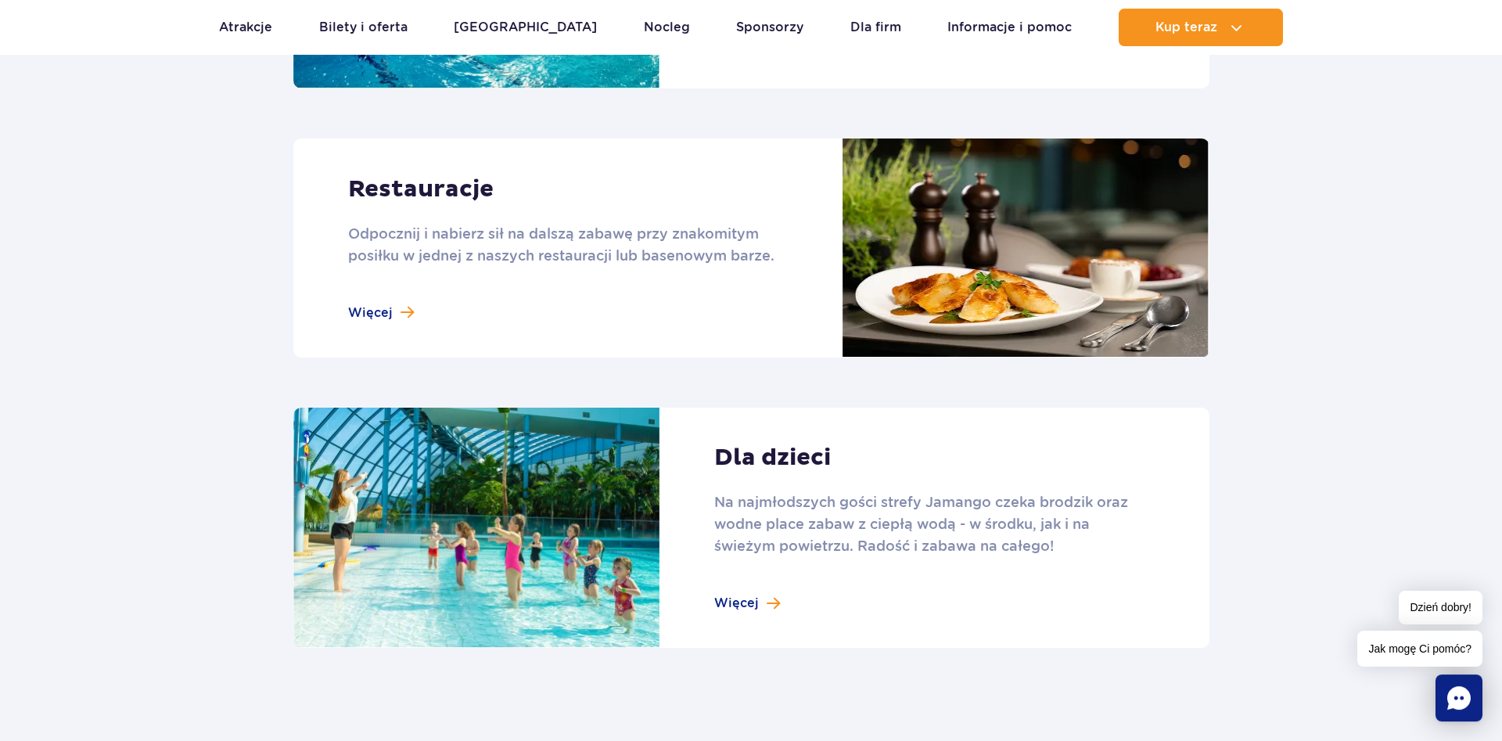
scroll to position [1995, 0]
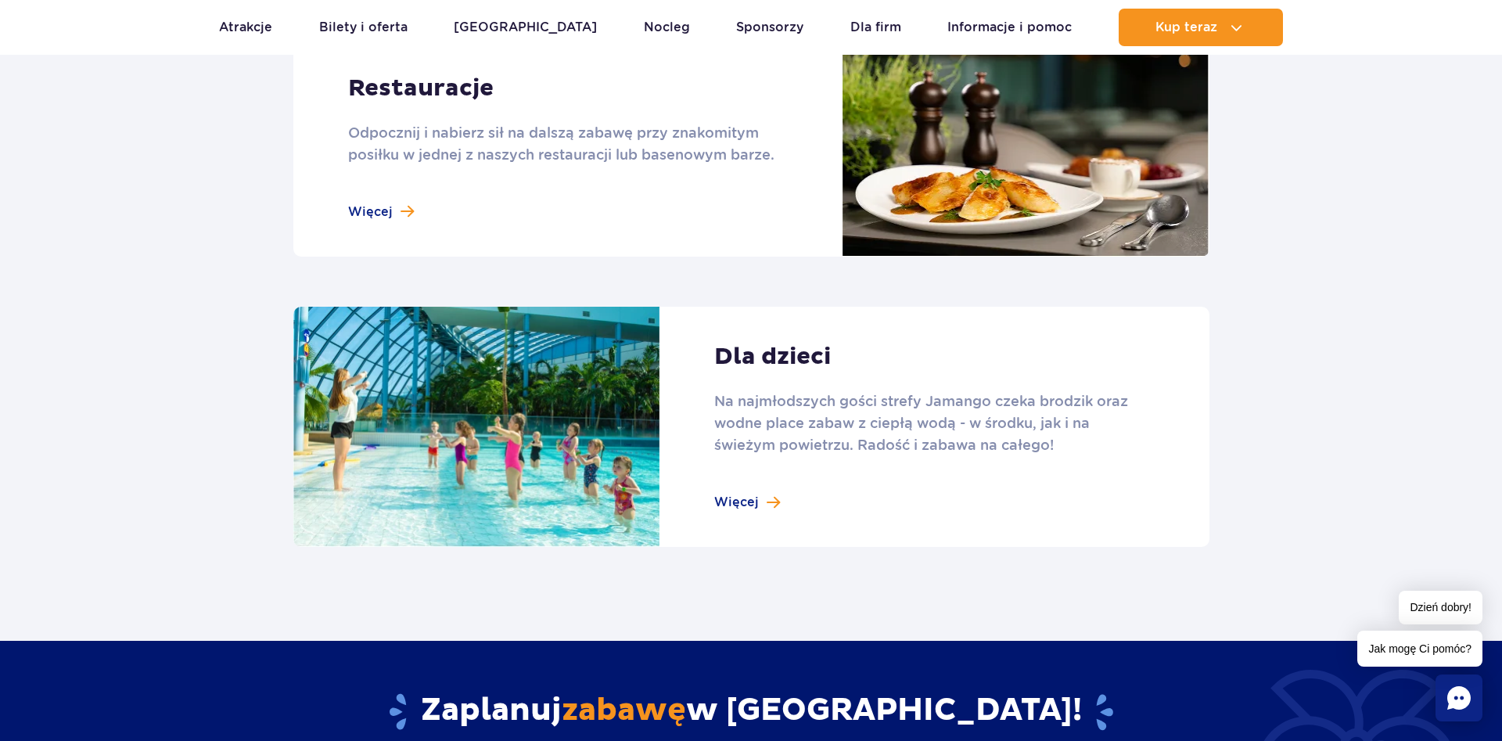
click at [748, 506] on link at bounding box center [751, 427] width 916 height 241
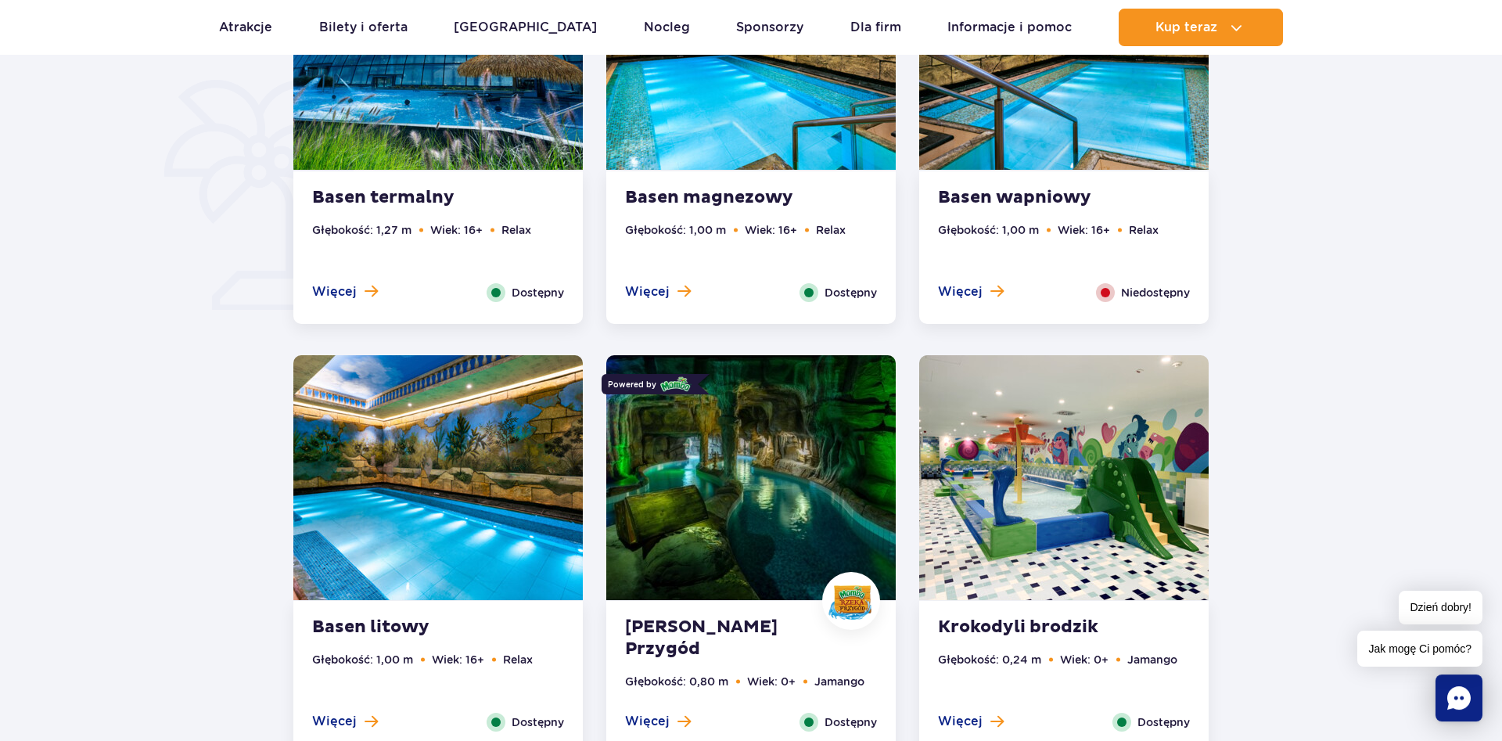
scroll to position [1197, 0]
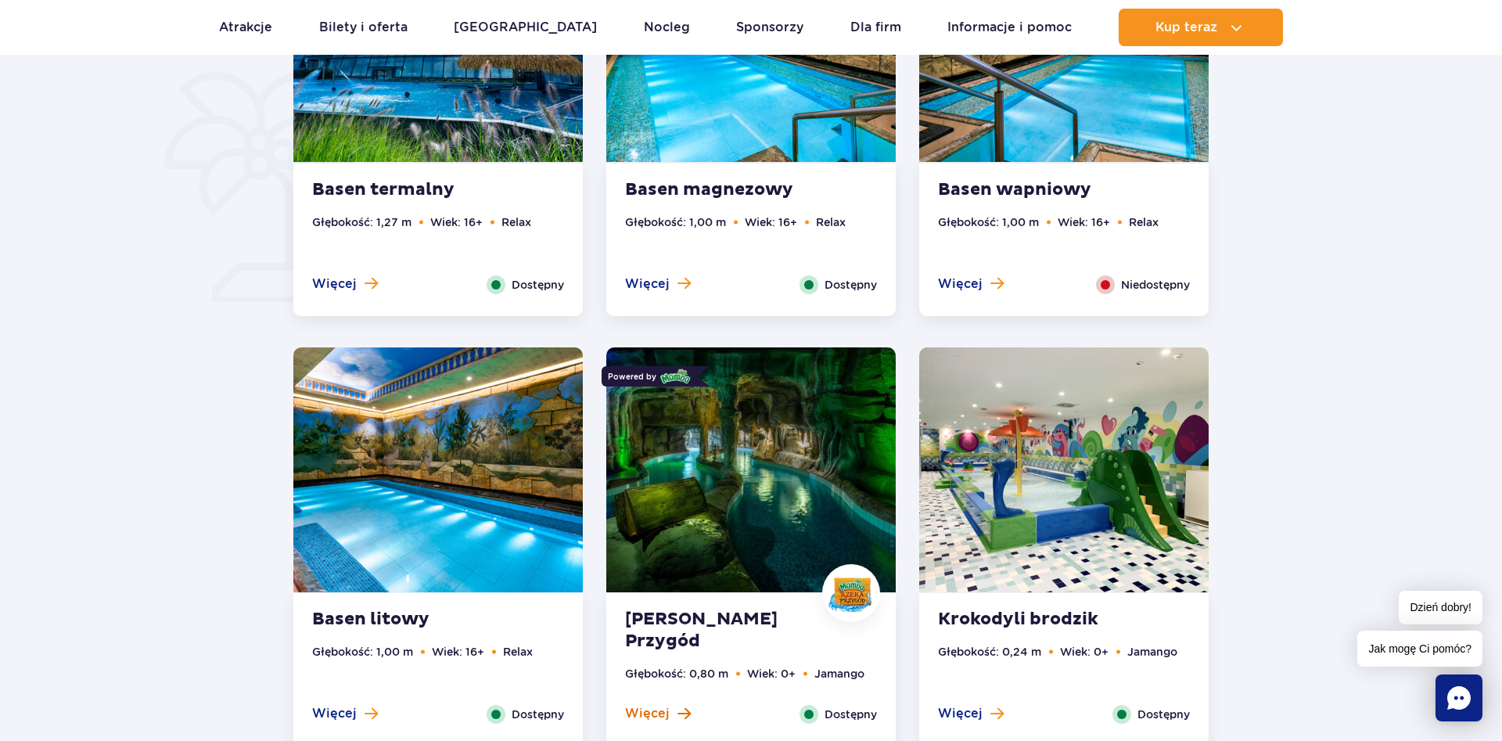
click at [654, 710] on span "Więcej" at bounding box center [647, 713] width 45 height 17
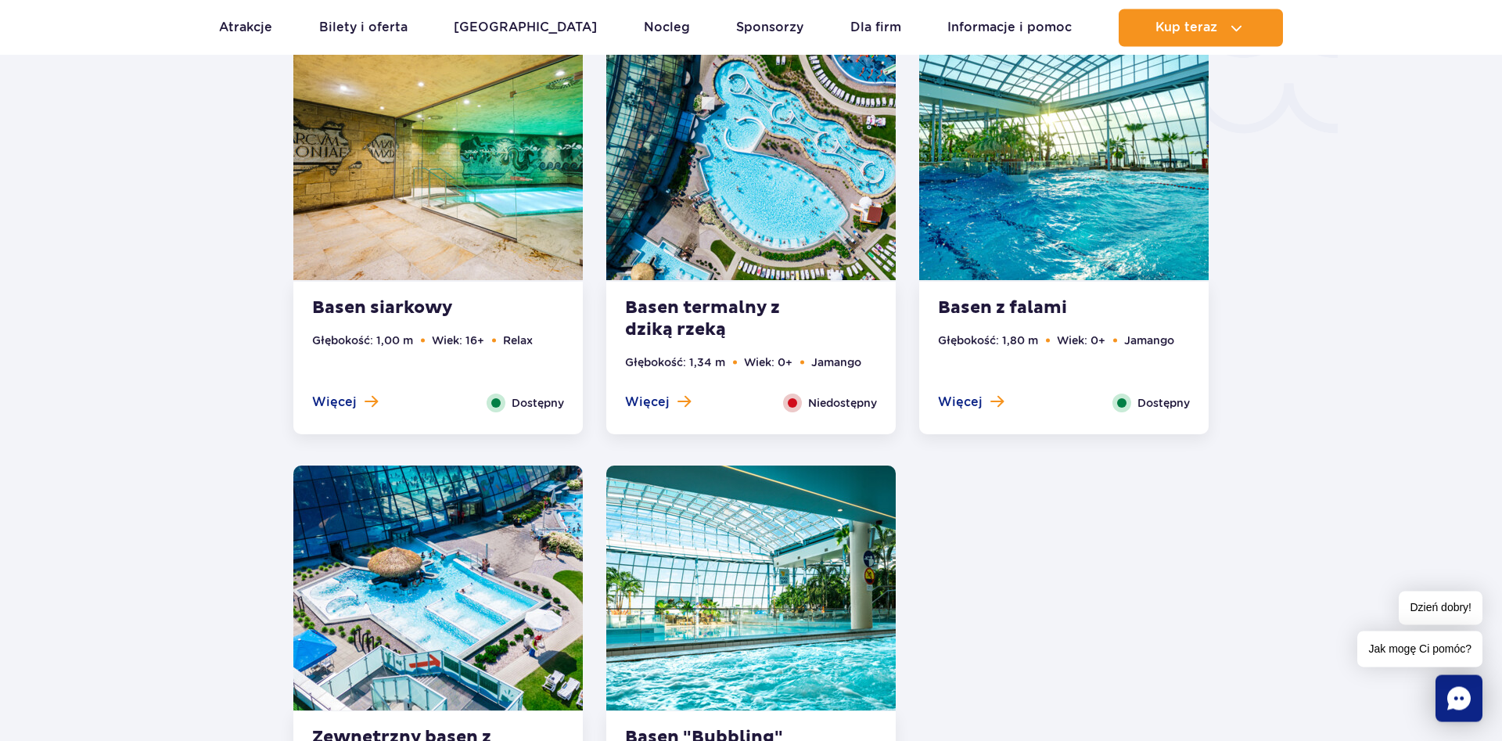
scroll to position [3002, 0]
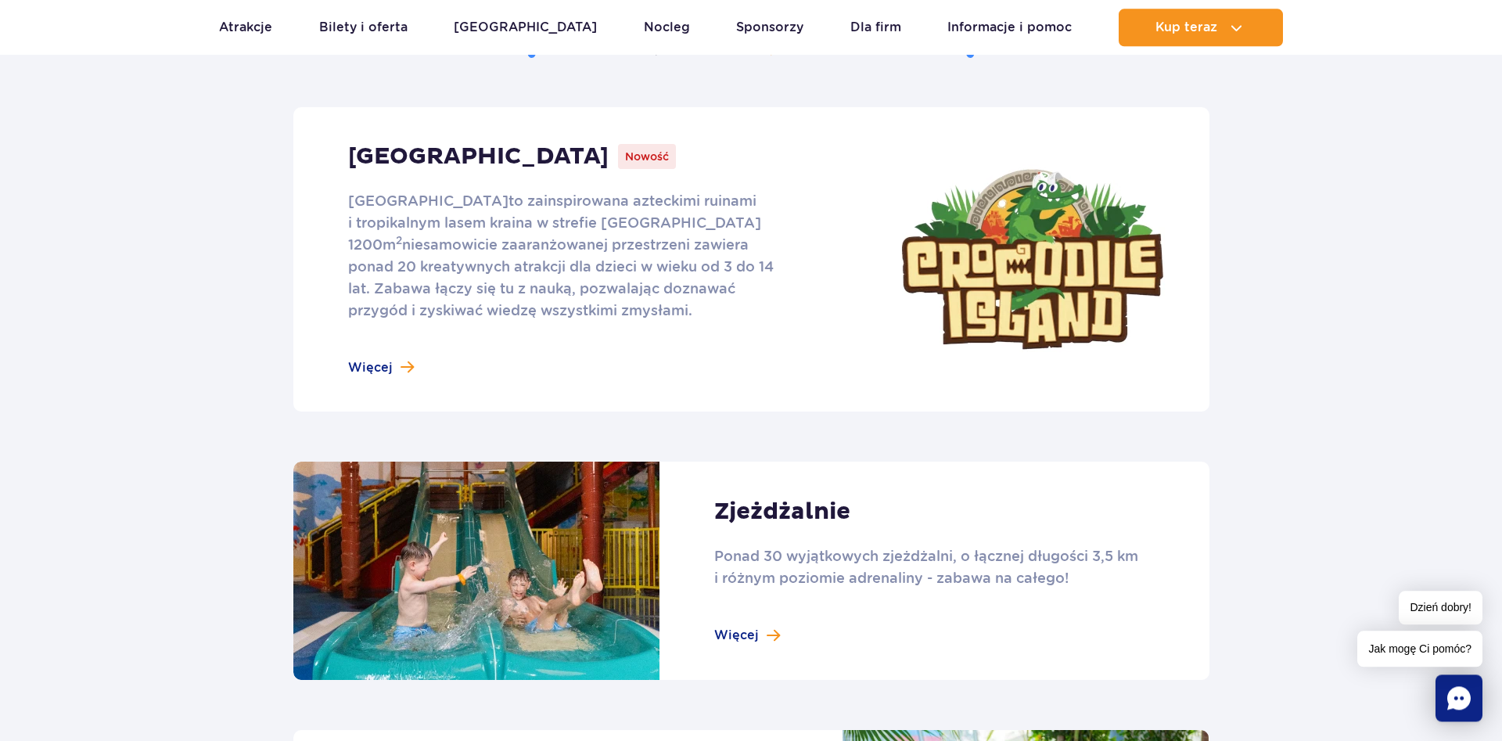
scroll to position [958, 0]
